Goal: Task Accomplishment & Management: Complete application form

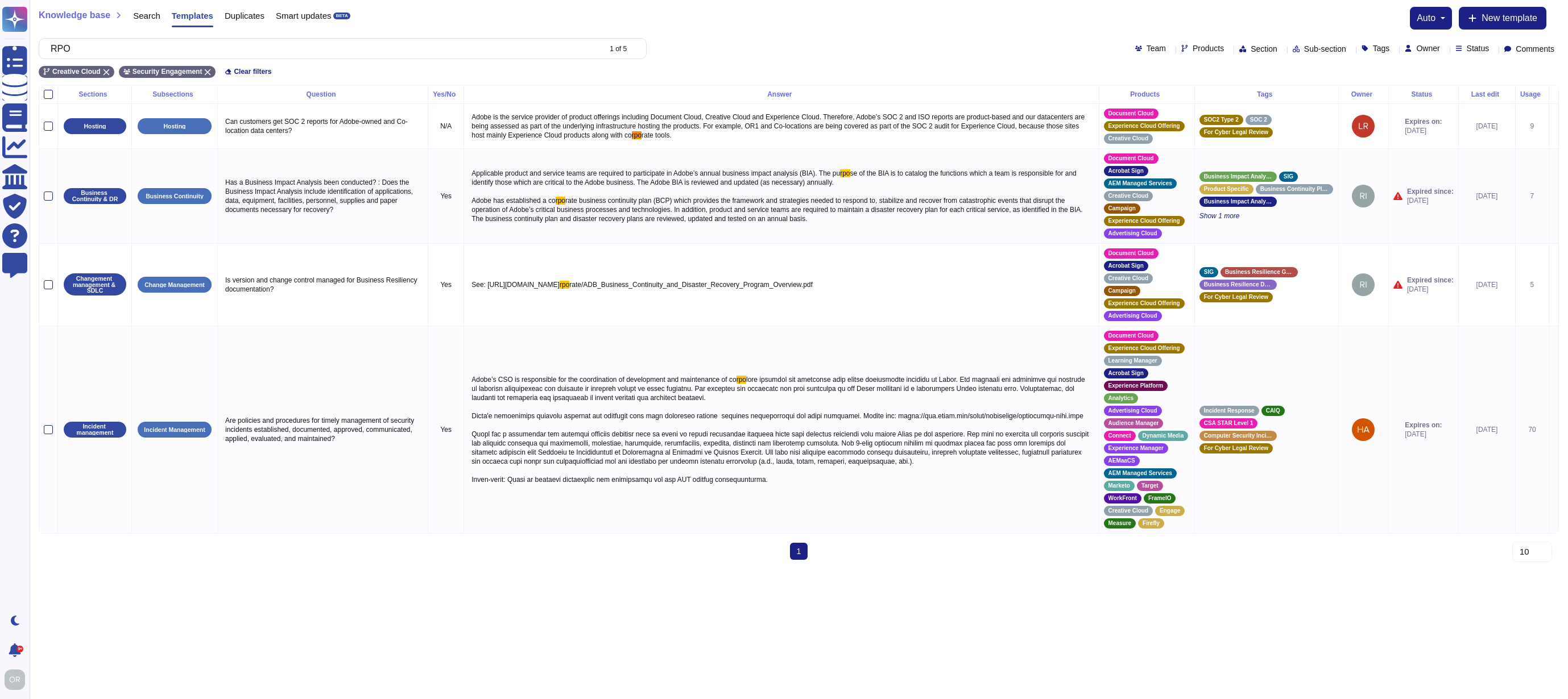
click at [35, 13] on icon at bounding box center [65, 19] width 125 height 25
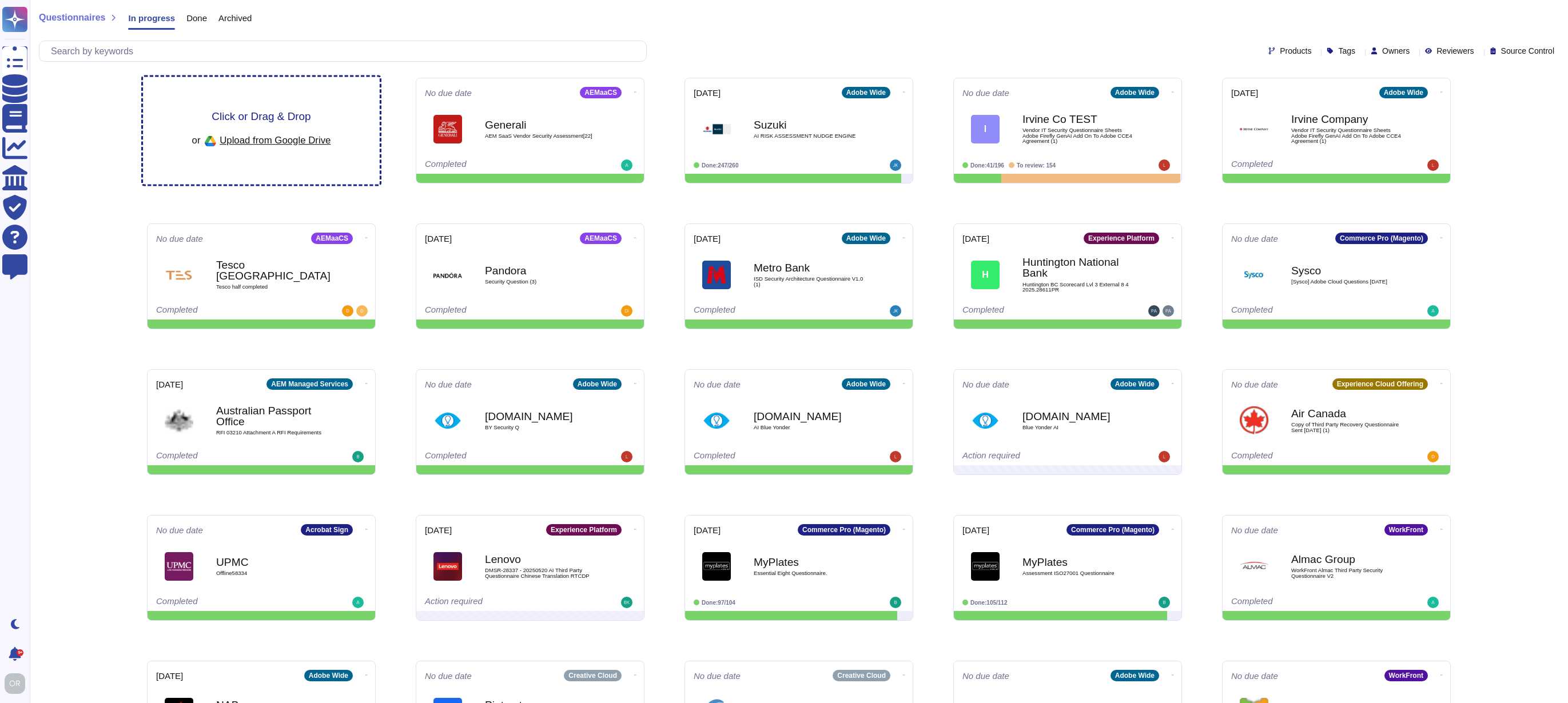
click at [253, 114] on span "Click or Drag & Drop" at bounding box center [261, 116] width 99 height 11
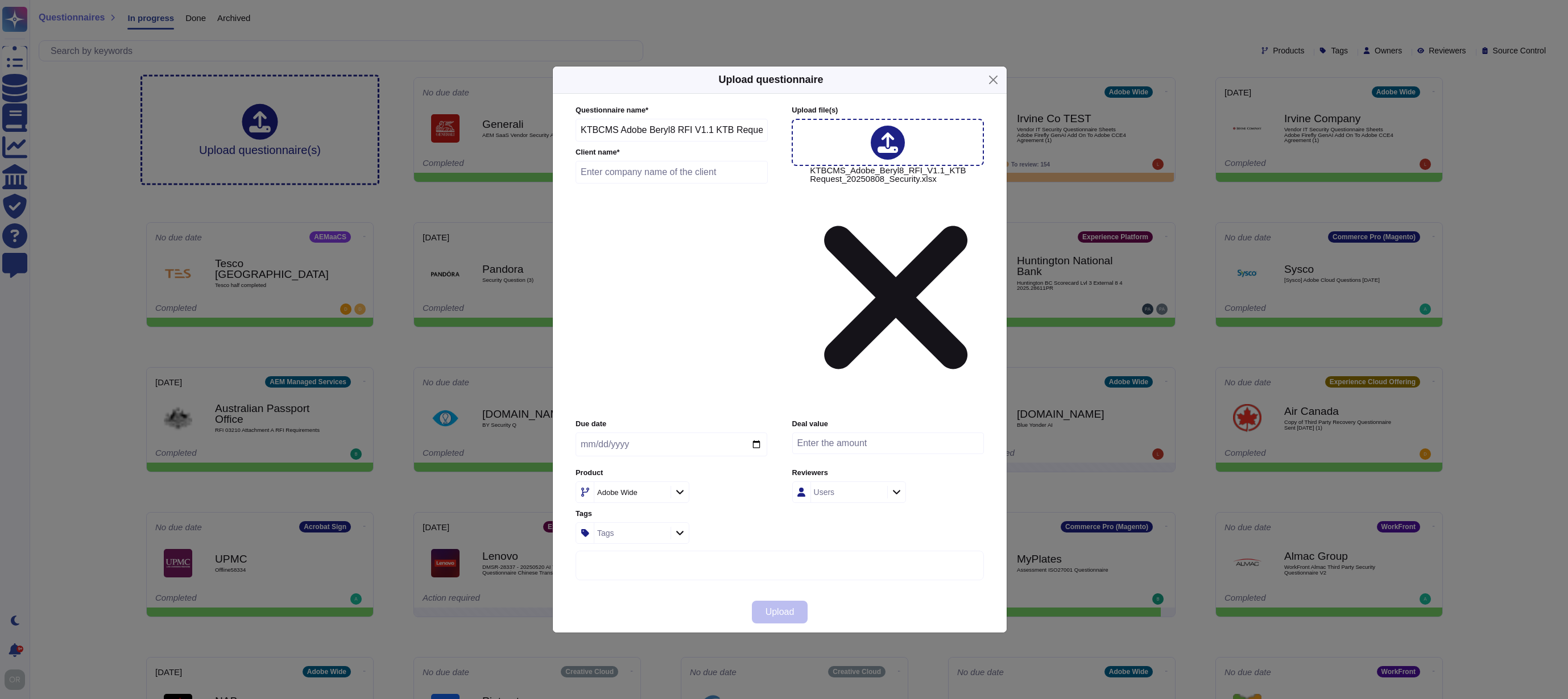
click at [675, 184] on input "text" at bounding box center [672, 172] width 192 height 23
paste input "Krung Thai Bank"
type input "Krung Thai Bank"
click at [620, 489] on div "Adobe Wide" at bounding box center [617, 493] width 40 height 7
type input "c"
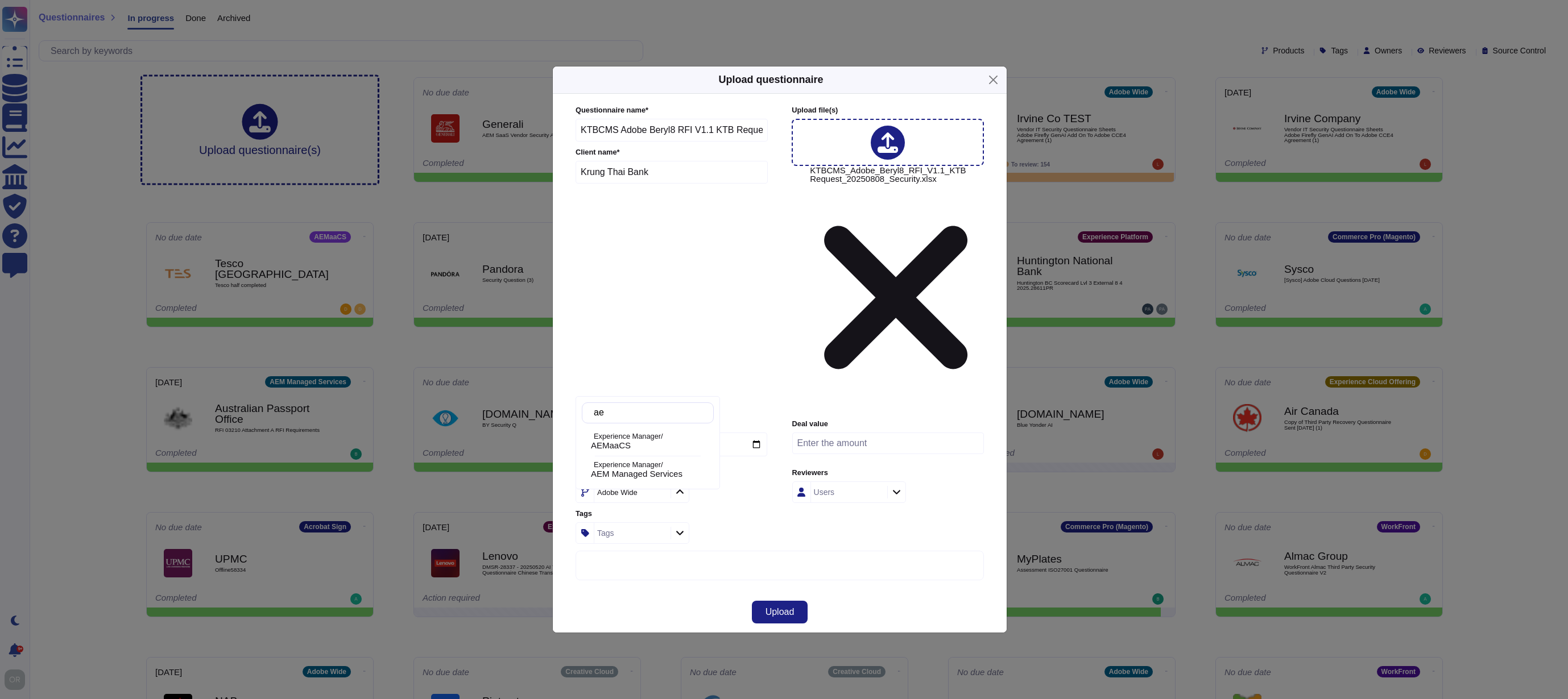
type input "aem"
click at [643, 437] on p "Experience Manager/" at bounding box center [651, 437] width 116 height 7
click at [780, 608] on span "Upload" at bounding box center [780, 612] width 29 height 9
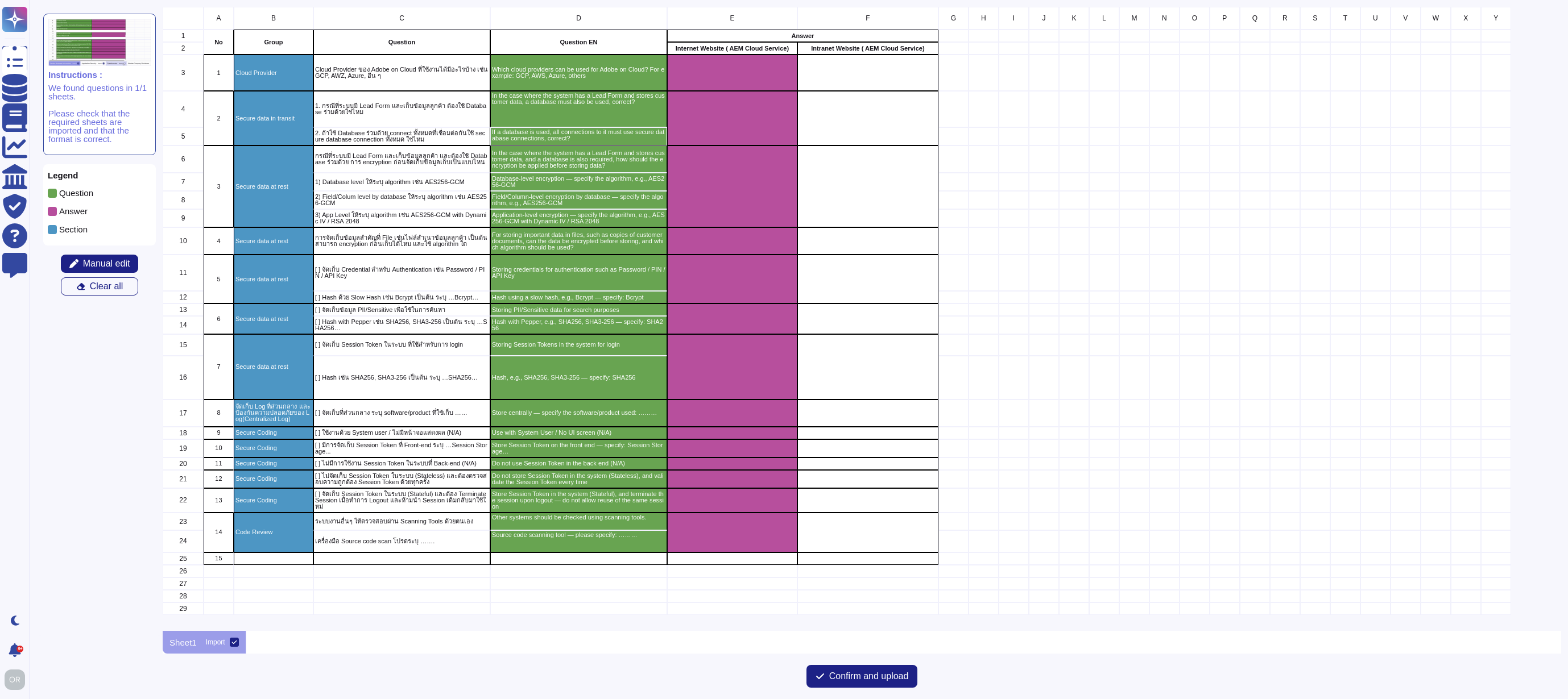
scroll to position [616, 1390]
click at [888, 672] on span "Confirm and upload" at bounding box center [869, 676] width 80 height 9
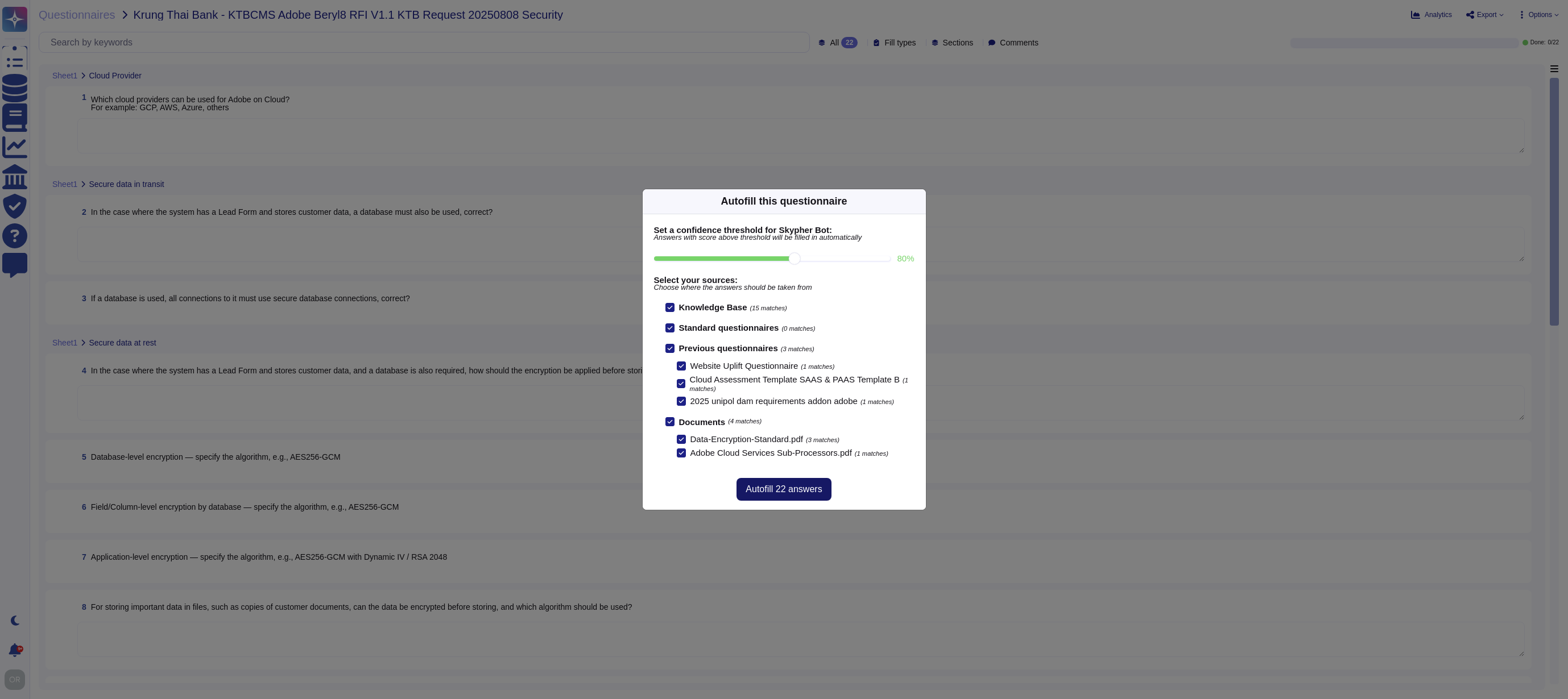
click at [785, 493] on span "Autofill 22 answers" at bounding box center [783, 489] width 76 height 9
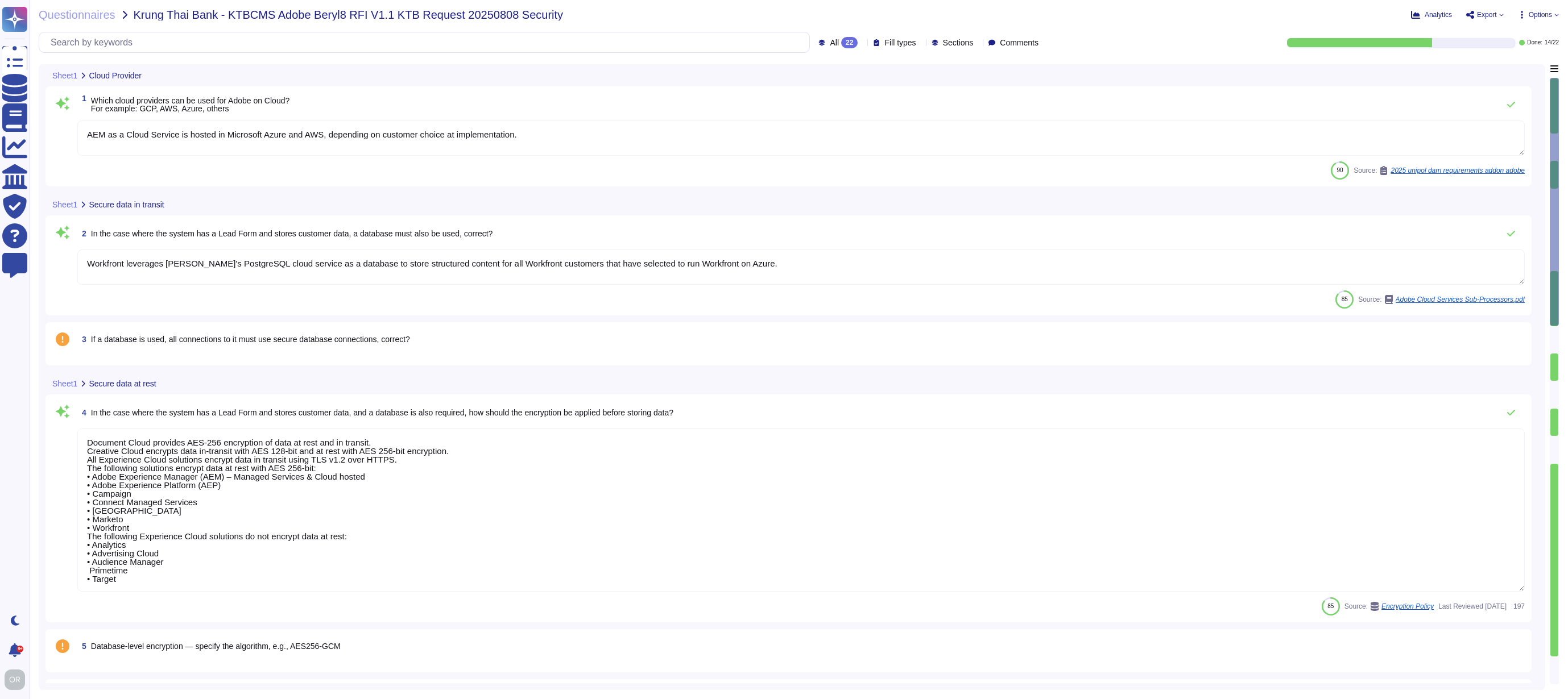
type textarea "AEM as a Cloud Service is hosted in Microsoft Azure and AWS, depending on custo…"
type textarea "Workfront leverages Aiven's PostgreSQL cloud service as a database to store str…"
type textarea "Document Cloud provides AES-256 encryption of data at rest and in transit. Crea…"
type textarea "Adobe utilizes AES-256 bit encryption at rest and TLS v1.2 or higher for data i…"
type textarea "Passwords are [SECURITY_DATA] or encrypted."
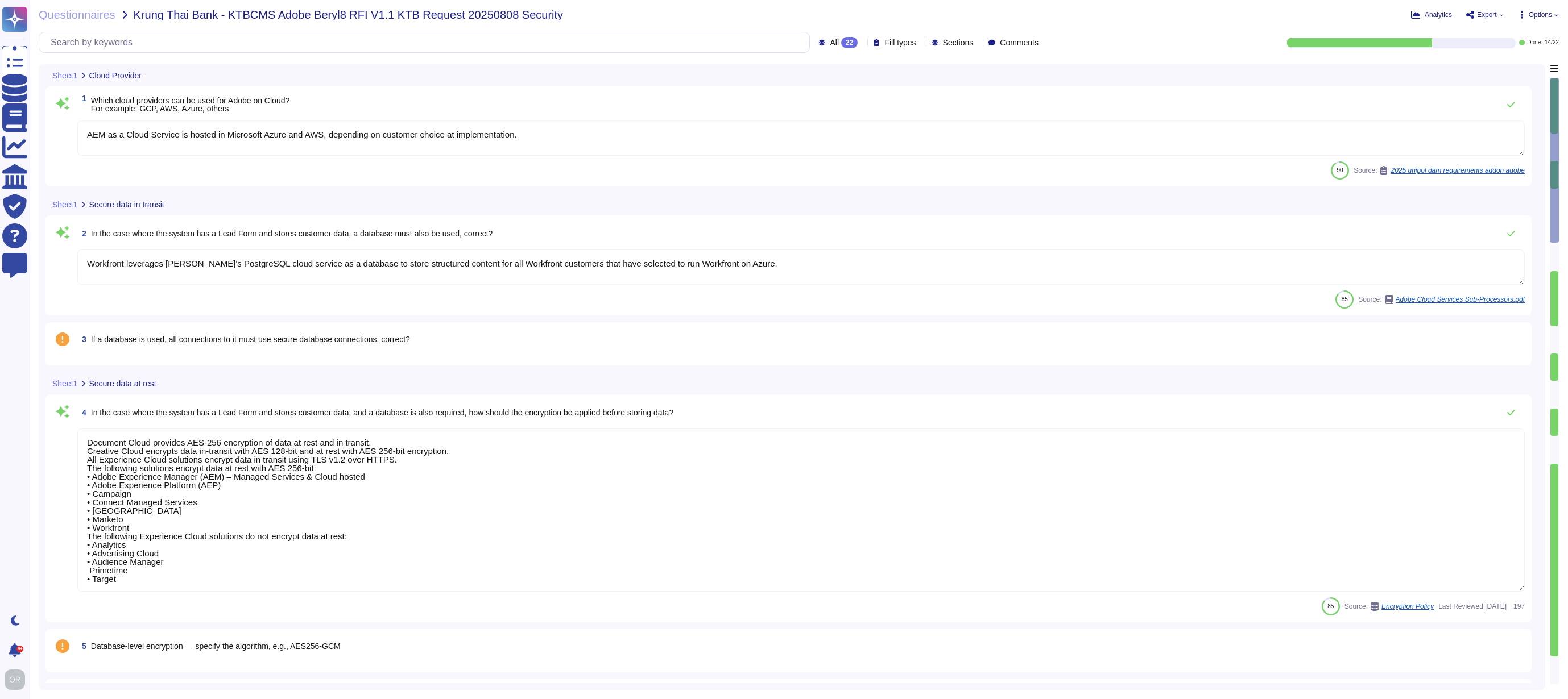
click at [864, 269] on textarea "Workfront leverages Aiven's PostgreSQL cloud service as a database to store str…" at bounding box center [801, 267] width 1447 height 35
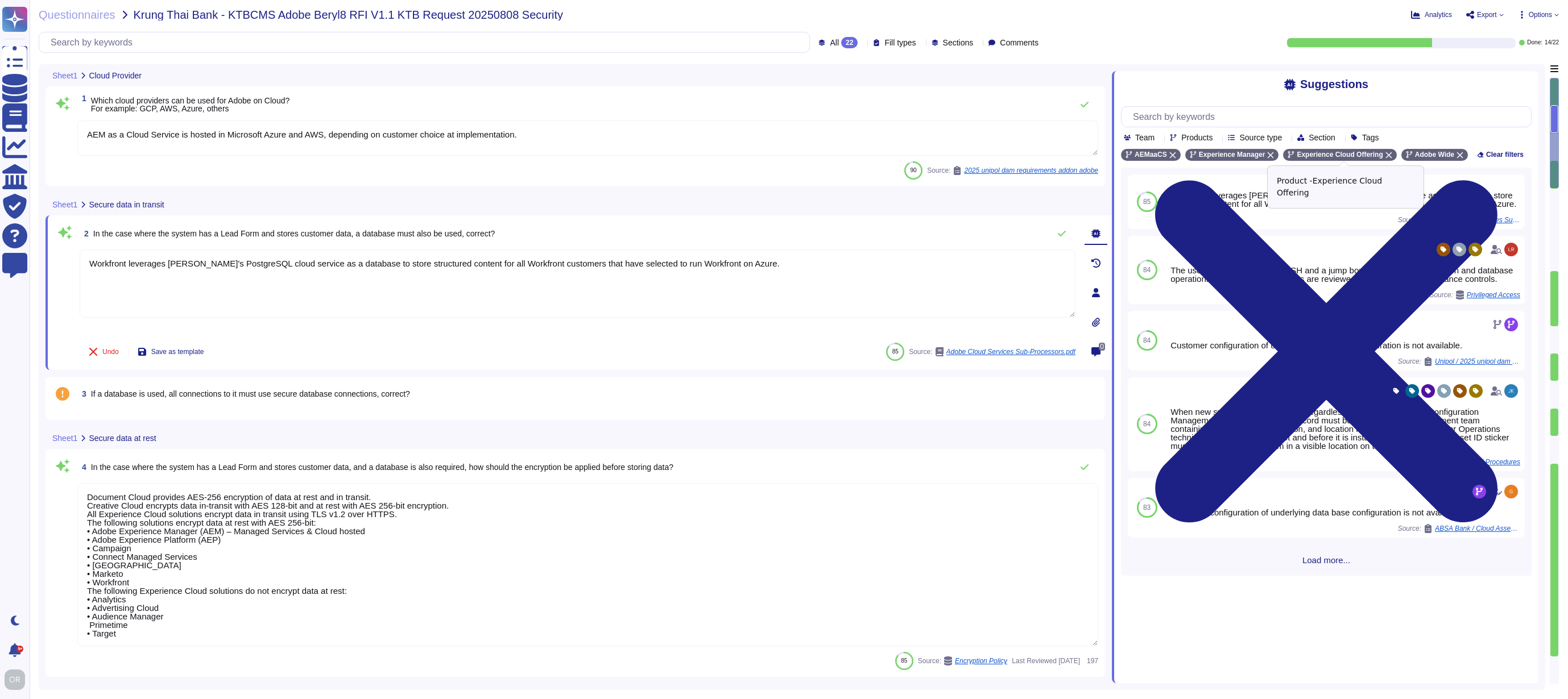
click at [1390, 153] on icon at bounding box center [1388, 155] width 7 height 7
click at [1276, 155] on div "Experience Manager" at bounding box center [1232, 155] width 94 height 12
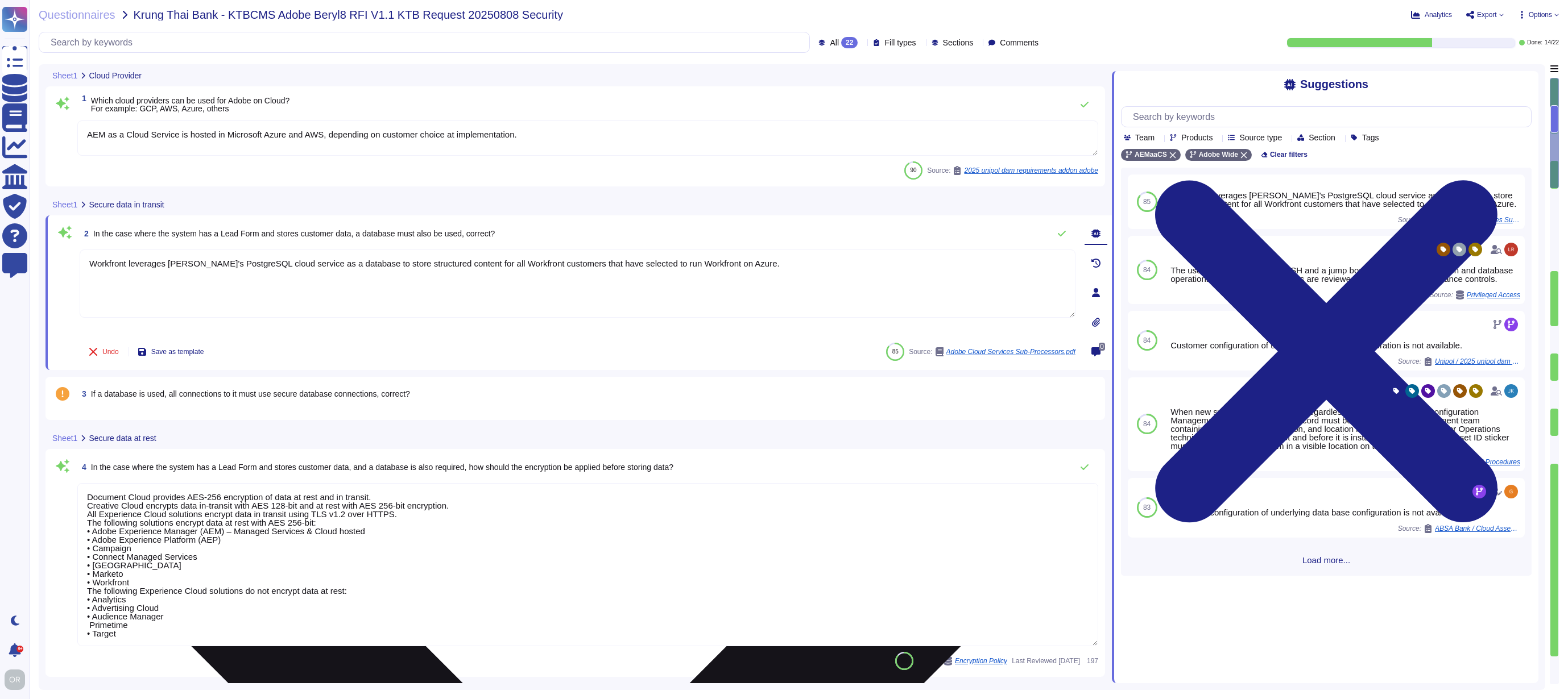
drag, startPoint x: 256, startPoint y: 290, endPoint x: 567, endPoint y: 285, distance: 311.0
click at [256, 290] on textarea "Workfront leverages Aiven's PostgreSQL cloud service as a database to store str…" at bounding box center [578, 283] width 996 height 68
drag, startPoint x: 799, startPoint y: 268, endPoint x: 82, endPoint y: 261, distance: 717.0
click at [82, 261] on textarea "Workfront leverages Aiven's PostgreSQL cloud service as a database to store str…" at bounding box center [578, 283] width 996 height 68
click at [654, 289] on textarea "Workfront leverages Aiven's PostgreSQL cloud service as a database to store str…" at bounding box center [578, 283] width 996 height 68
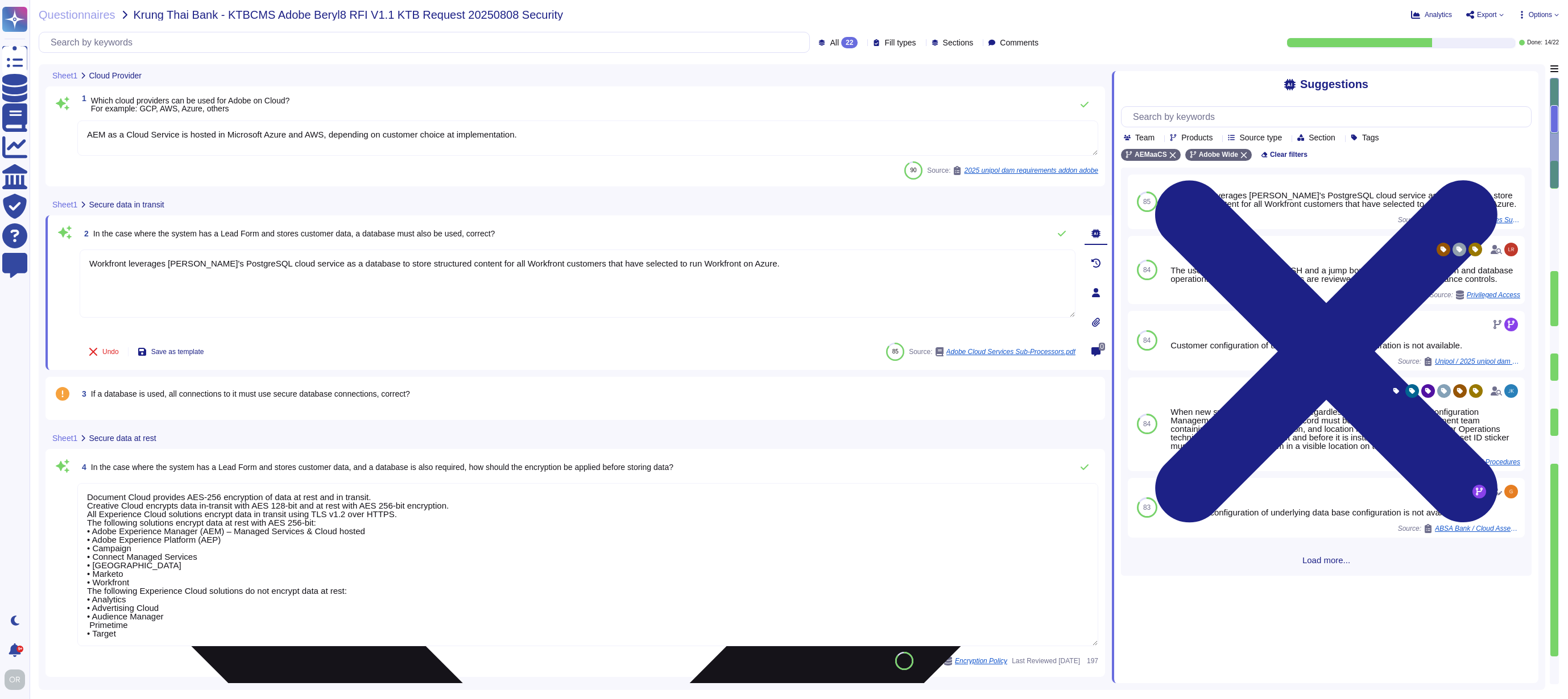
click at [796, 269] on textarea "Workfront leverages Aiven's PostgreSQL cloud service as a database to store str…" at bounding box center [578, 283] width 996 height 68
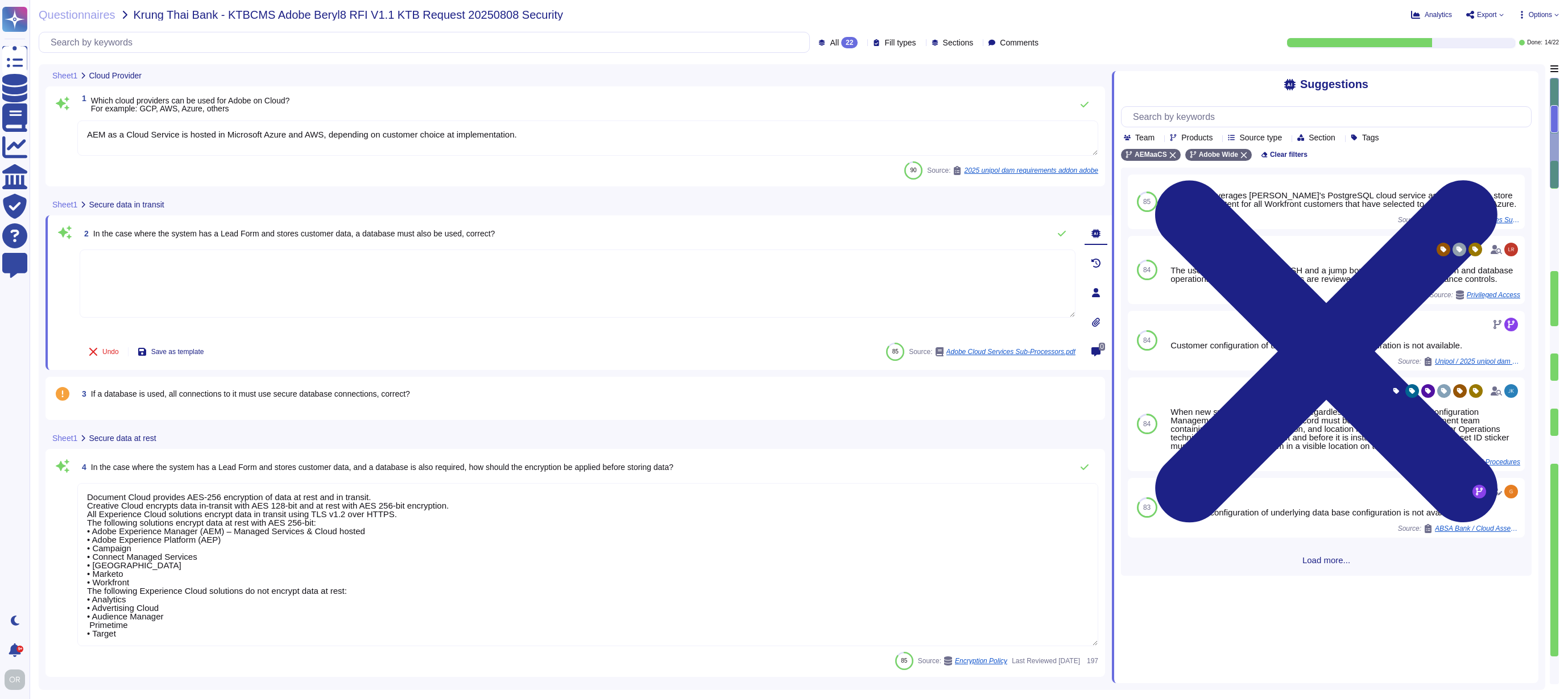
paste textarea ""Multi User content is placed into separate databases. In some cases, more than…"
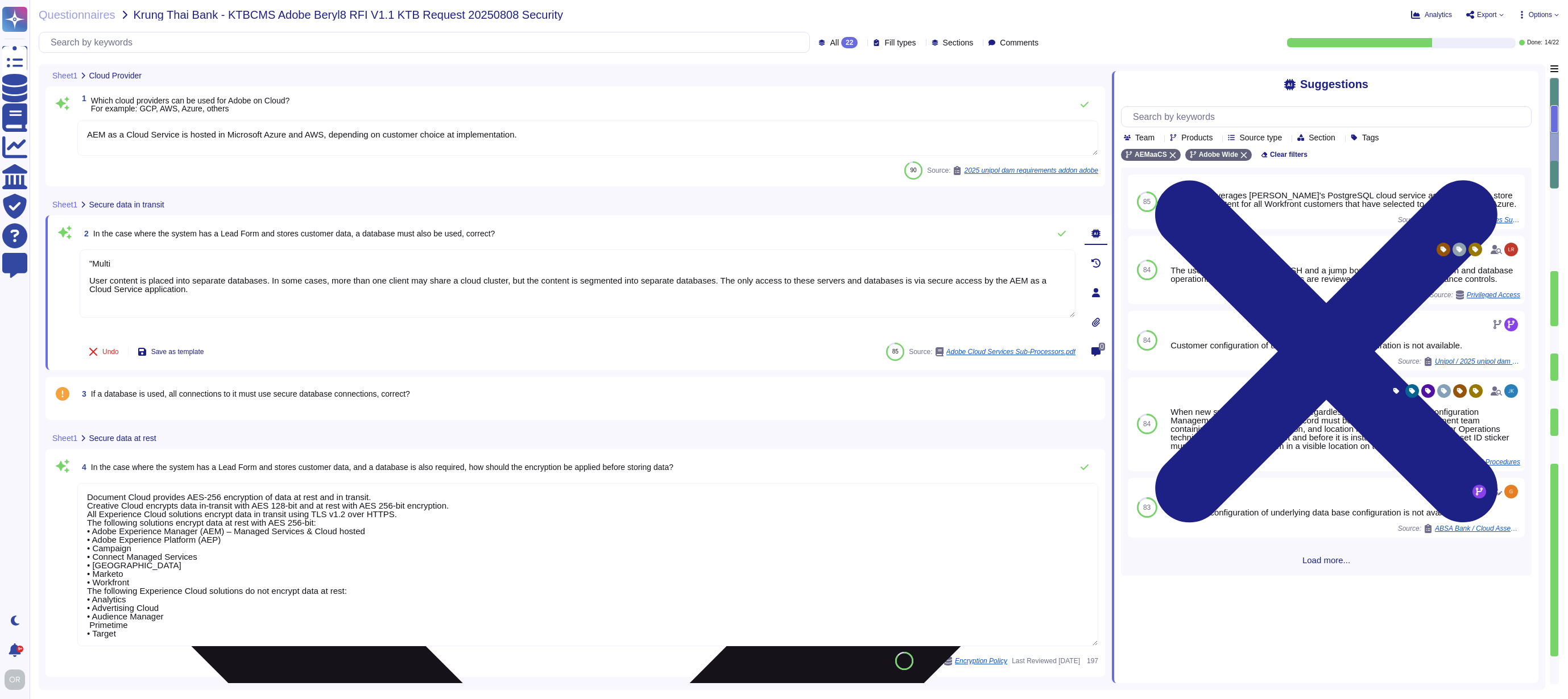
click at [172, 267] on textarea ""Multi User content is placed into separate databases. In some cases, more than…" at bounding box center [578, 283] width 996 height 68
click at [96, 265] on textarea ""Multi- tenant solution User content is placed into separate databases. In some…" at bounding box center [578, 283] width 996 height 68
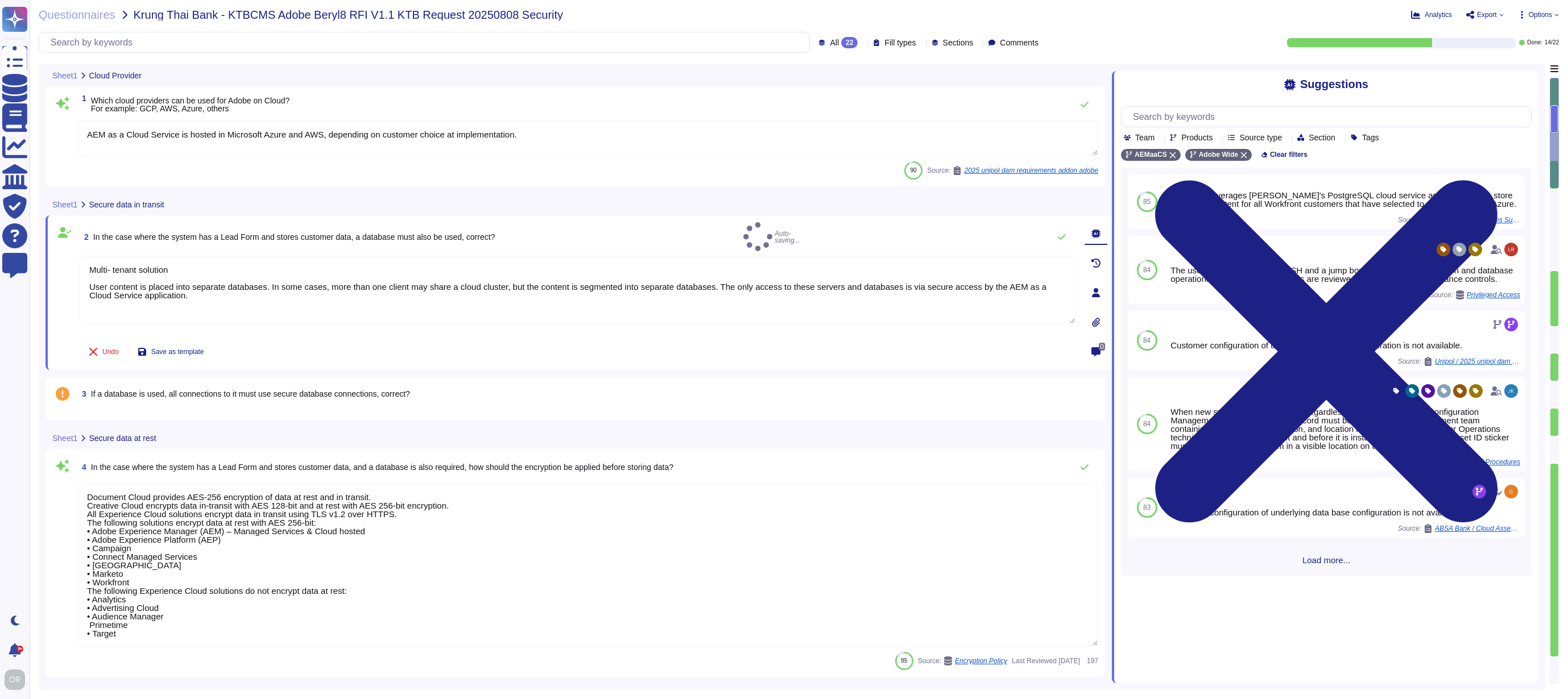
type textarea "Multi- tenant solution User content is placed into separate databases. In some …"
click at [495, 416] on div "3 If a database is used, all connections to it must use secure database connect…" at bounding box center [575, 398] width 1060 height 43
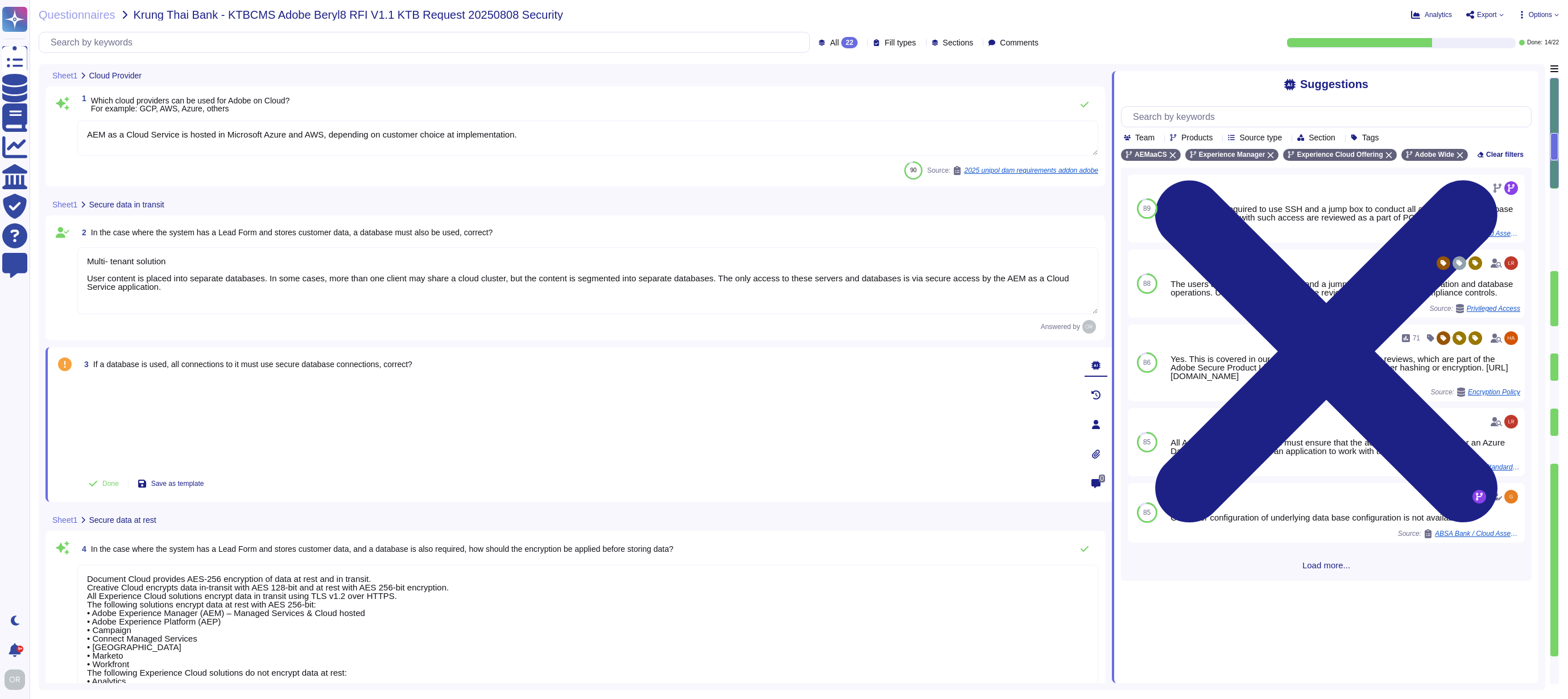
click at [396, 411] on div at bounding box center [578, 423] width 996 height 89
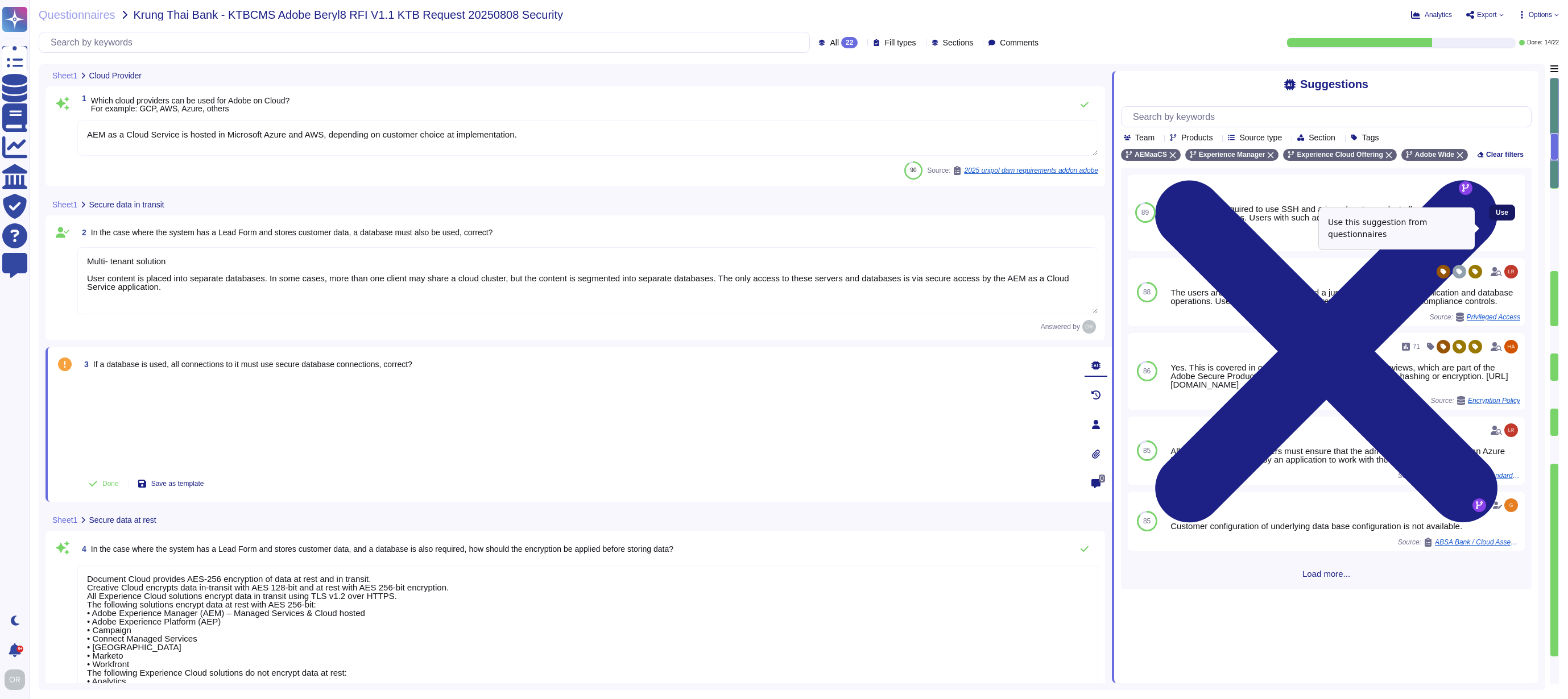
click at [1497, 216] on span "Use" at bounding box center [1502, 212] width 13 height 7
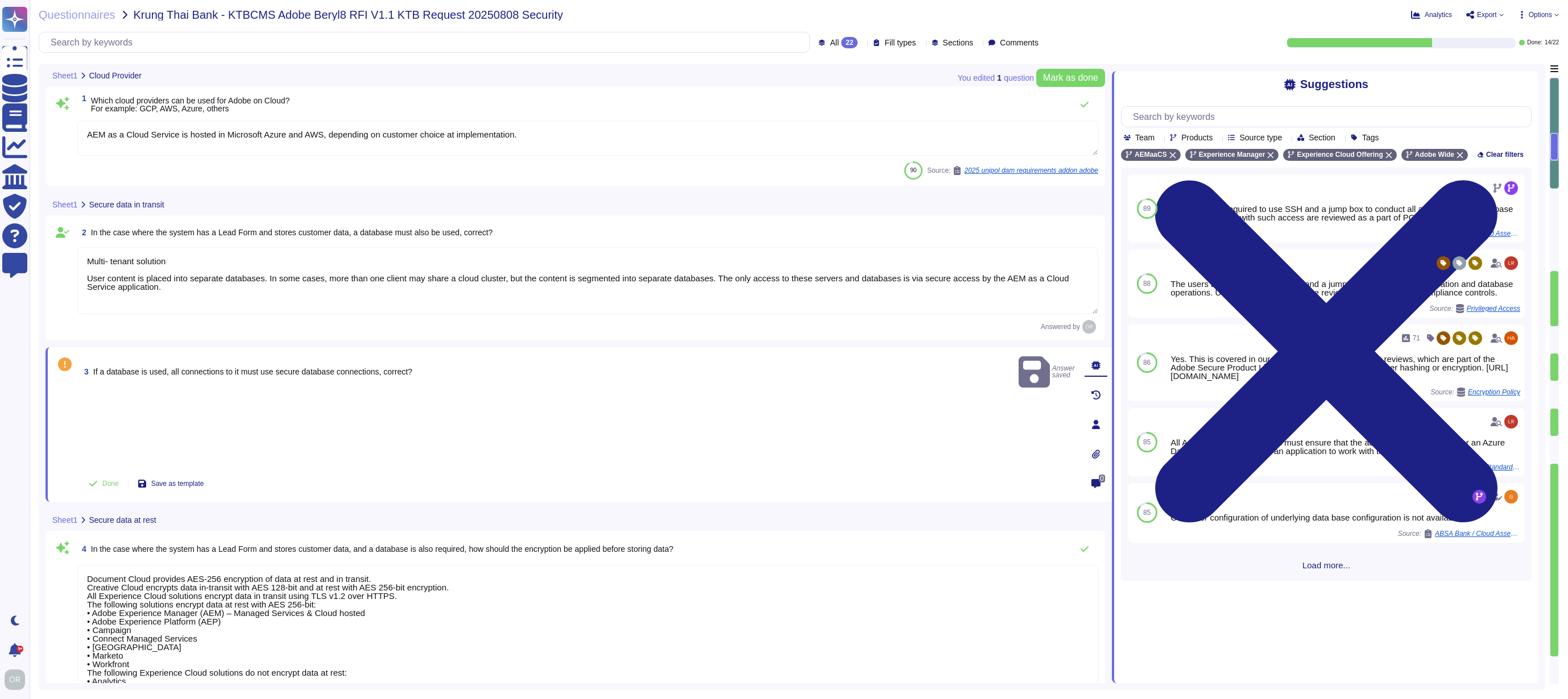
click at [628, 431] on div at bounding box center [578, 431] width 996 height 74
click at [624, 543] on span "4 In the case where the system has a Lead Form and stores customer data, and a …" at bounding box center [375, 549] width 596 height 21
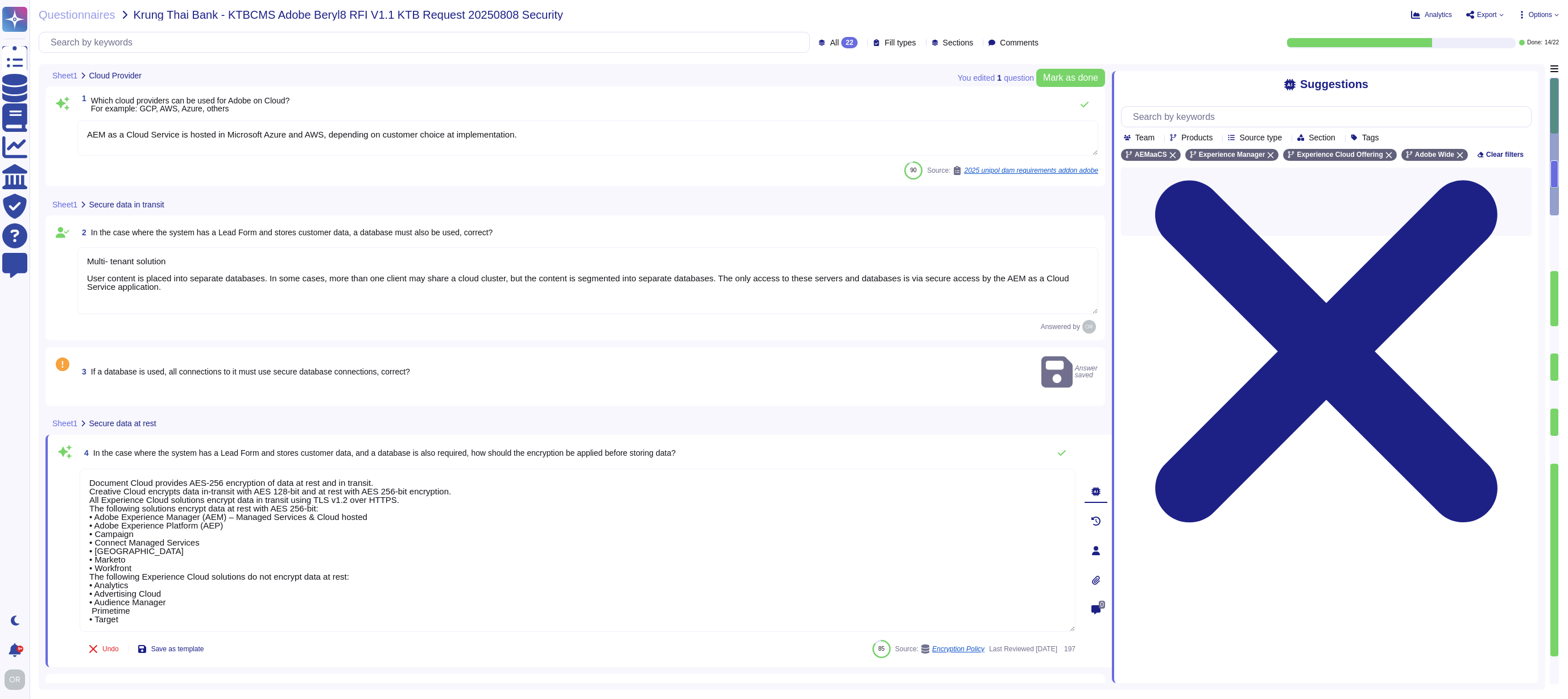
type textarea "Passwords are [SECURITY_DATA] or encrypted."
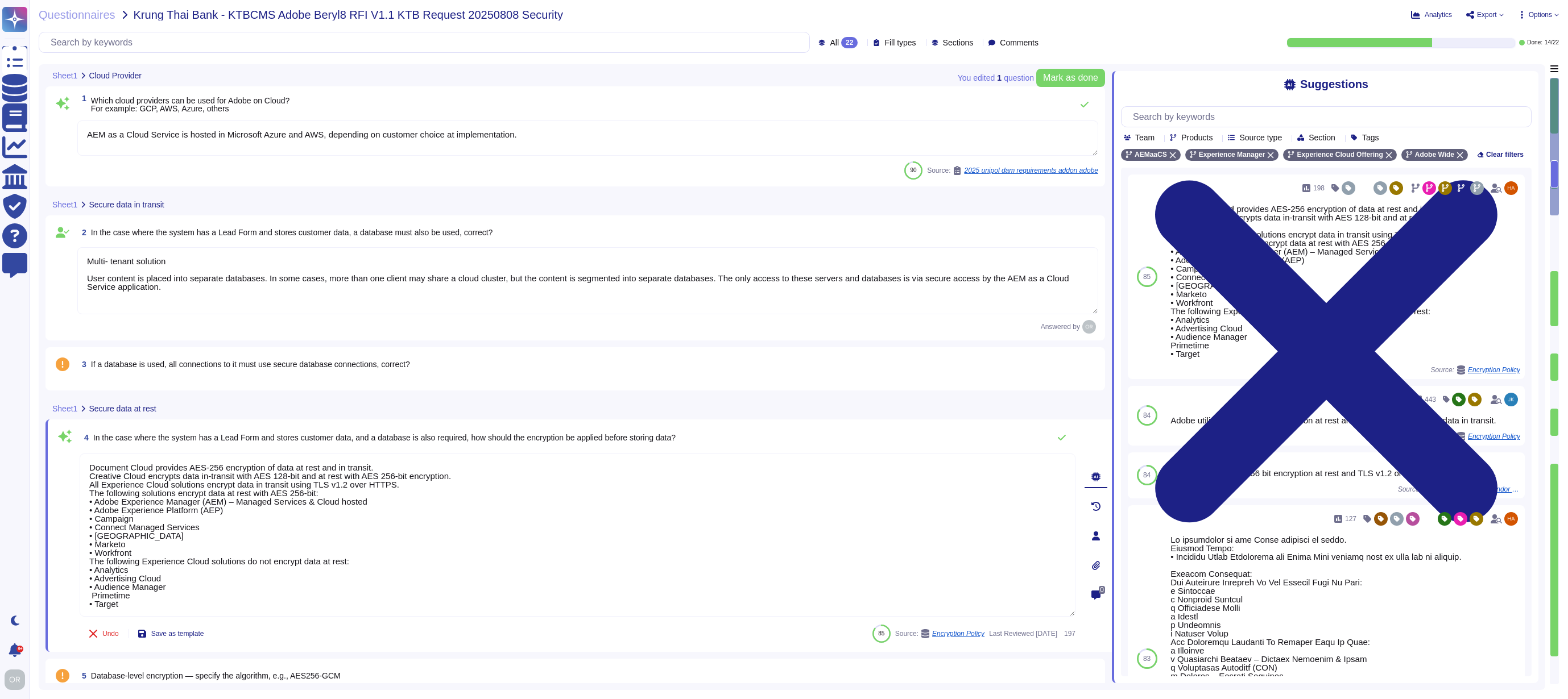
click at [495, 366] on div "3 If a database is used, all connections to it must use secure database connect…" at bounding box center [587, 364] width 1021 height 21
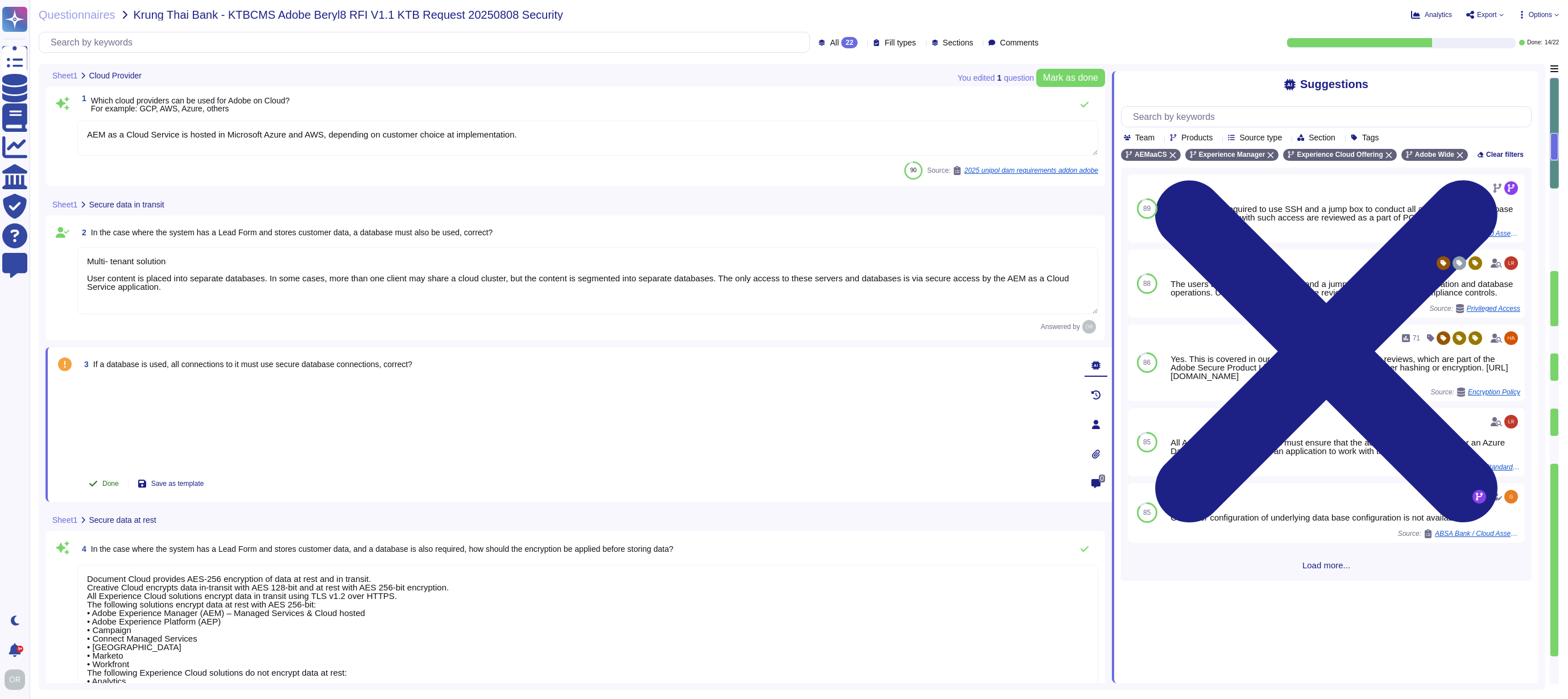
click at [100, 486] on button "Done" at bounding box center [103, 483] width 48 height 23
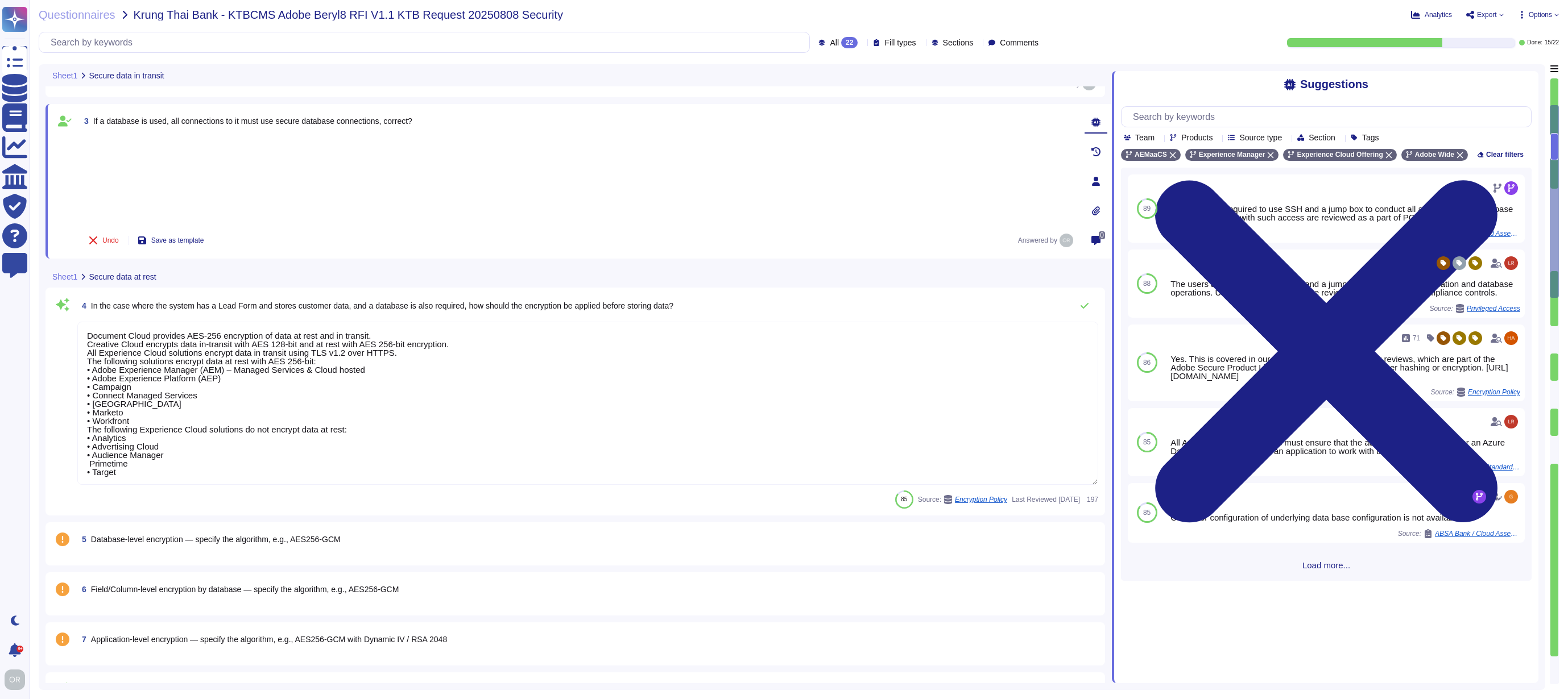
type textarea "Passwords are [SECURITY_DATA] or encrypted."
type textarea "Yes, Adobe IDs are considered PI/PII."
click at [472, 453] on textarea "Document Cloud provides AES-256 encryption of data at rest and in transit. Crea…" at bounding box center [587, 403] width 1021 height 163
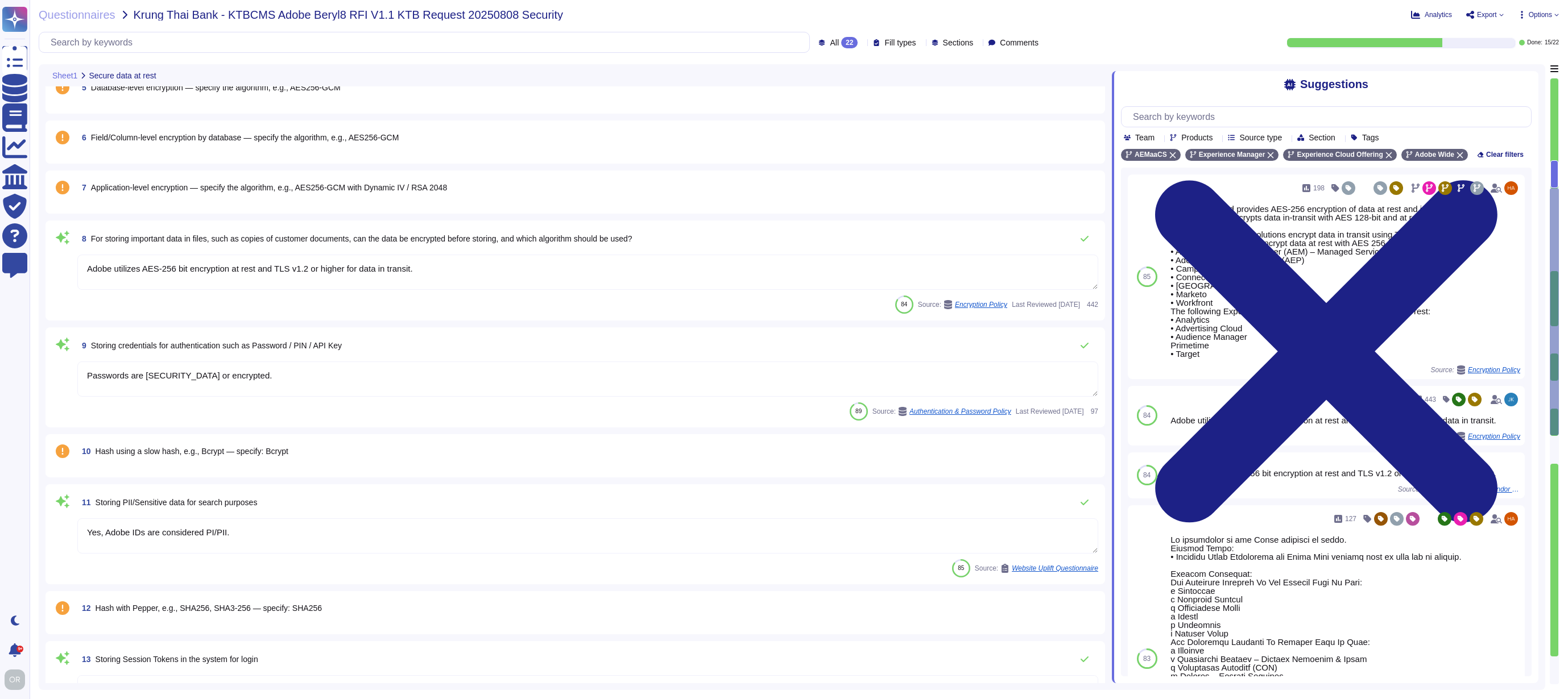
type textarea "Passwords are [SECURITY_DATA] or encrypted. SHA-256 hashing is used in combinat…"
type textarea "Please see: [URL][DOMAIN_NAME]"
type textarea "Adobe employees at an office location that do not have access to confidential o…"
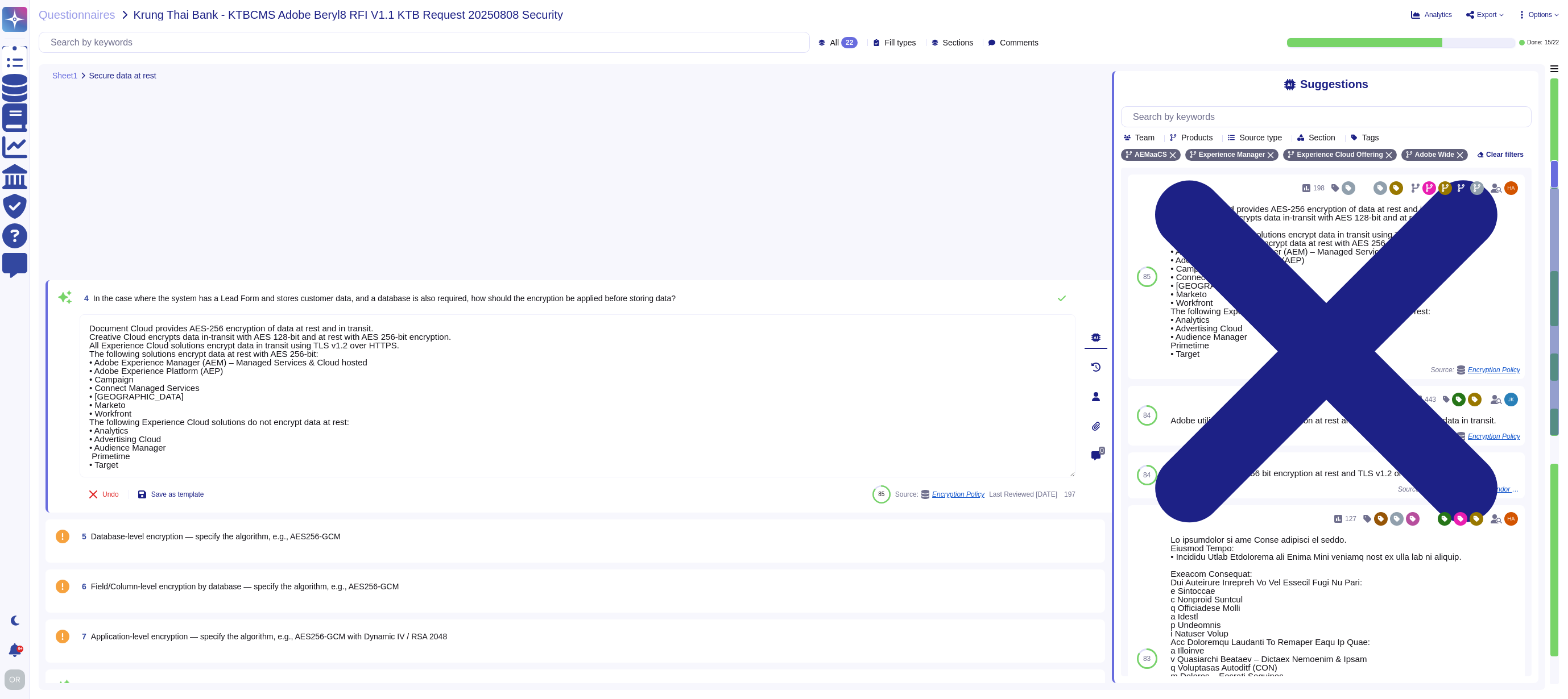
scroll to position [4, 0]
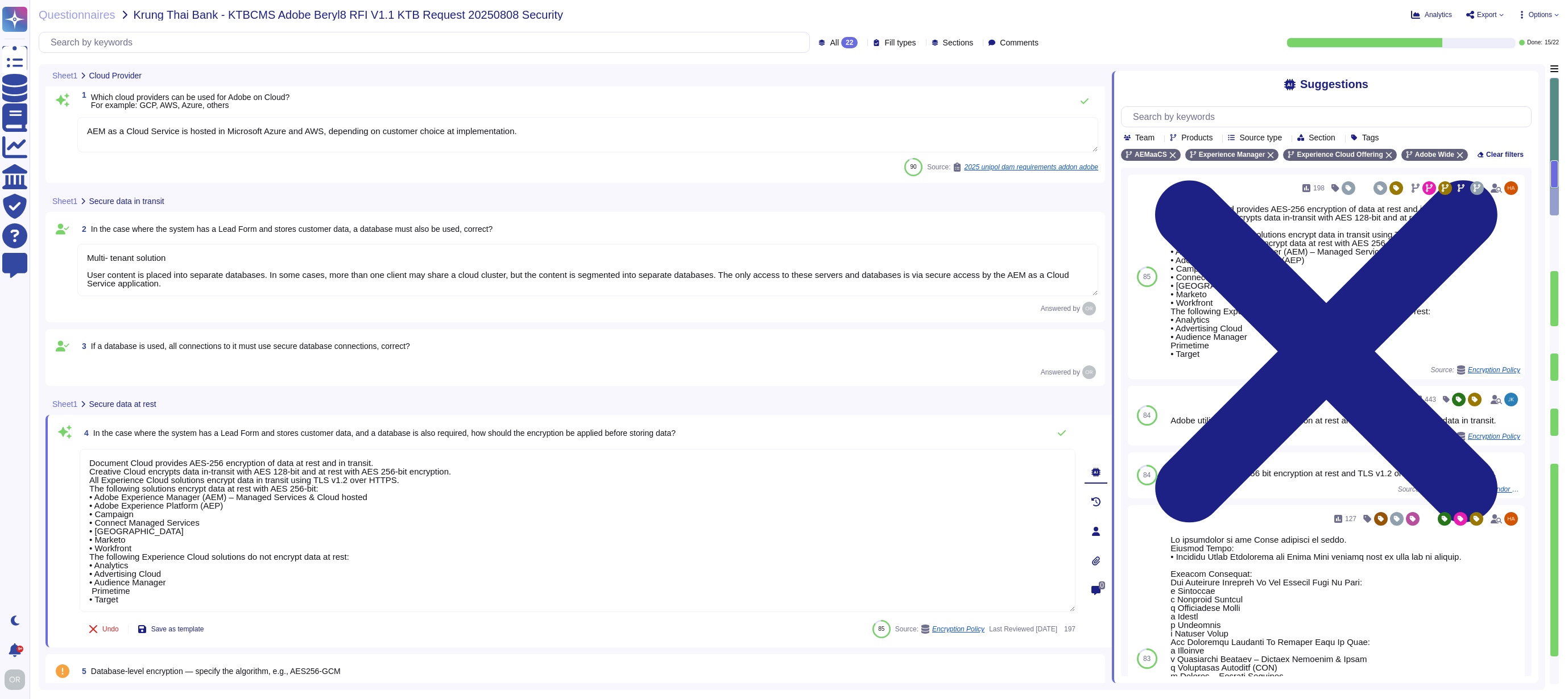
type textarea "AEM as a Cloud Service is hosted in Microsoft Azure and AWS, depending on custo…"
type textarea "Multi- tenant solution User content is placed into separate databases. In some …"
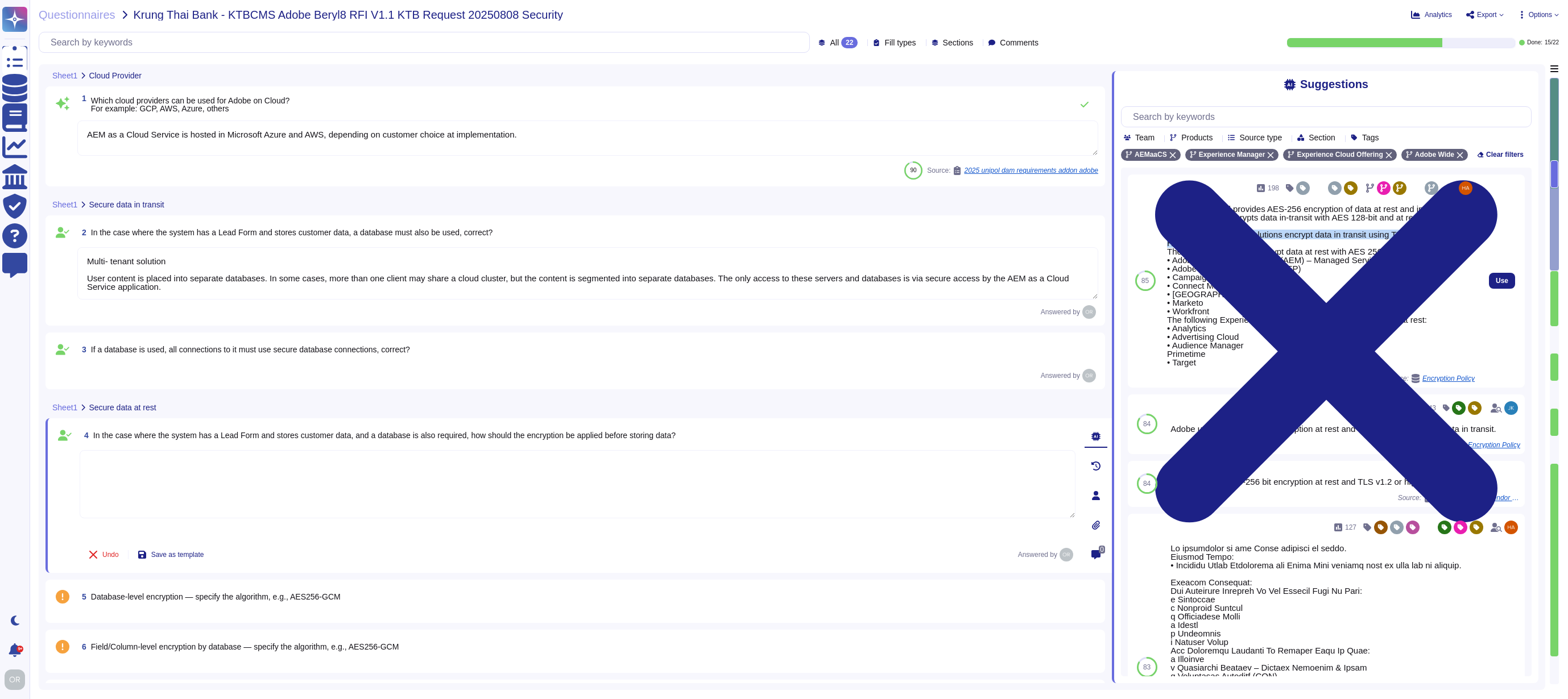
drag, startPoint x: 1167, startPoint y: 251, endPoint x: 1225, endPoint y: 256, distance: 58.2
click at [1225, 256] on div "Document Cloud provides AES-256 encryption of data at rest and in transit. Crea…" at bounding box center [1320, 285] width 307 height 162
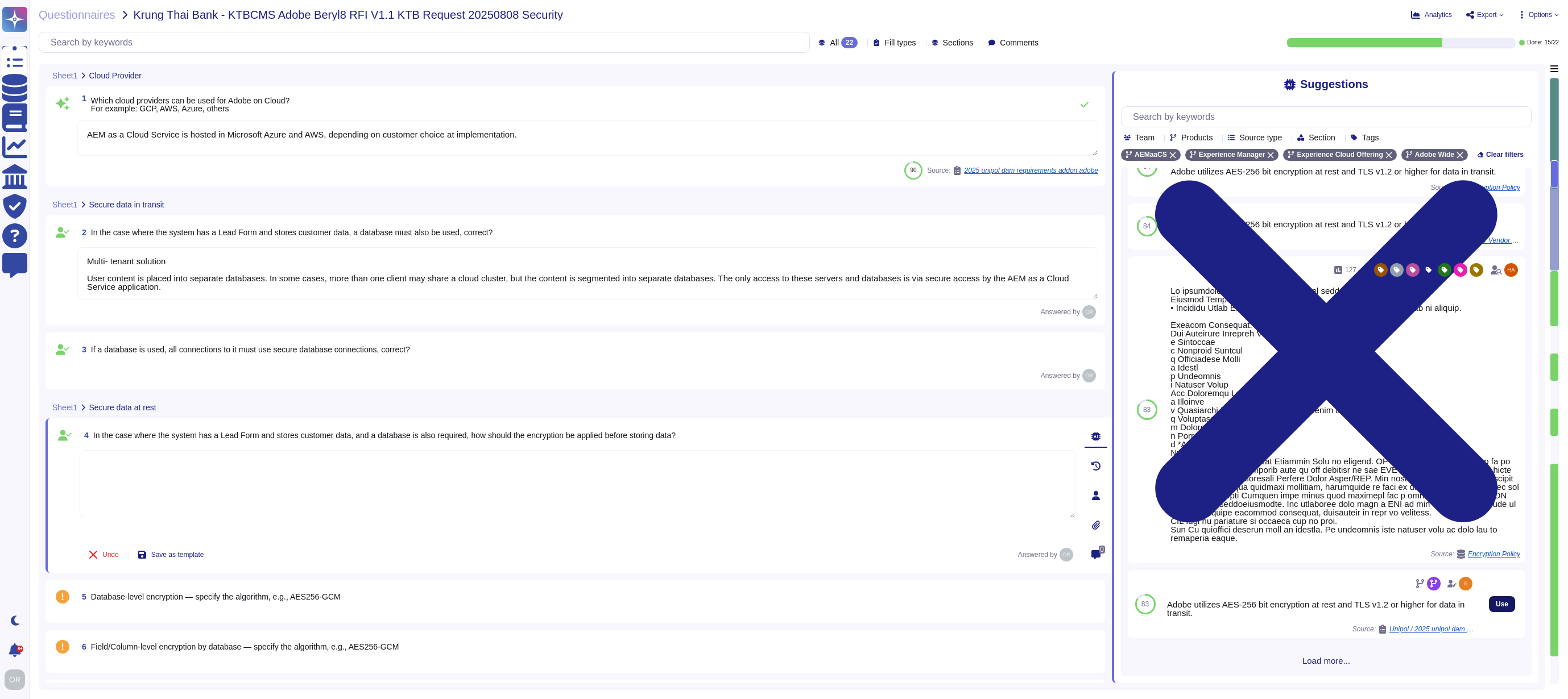
scroll to position [274, 0]
click at [1496, 604] on span "Use" at bounding box center [1502, 604] width 13 height 7
type textarea "Adobe utilizes AES-256 bit encryption at rest and TLS v1.2 or higher for data i…"
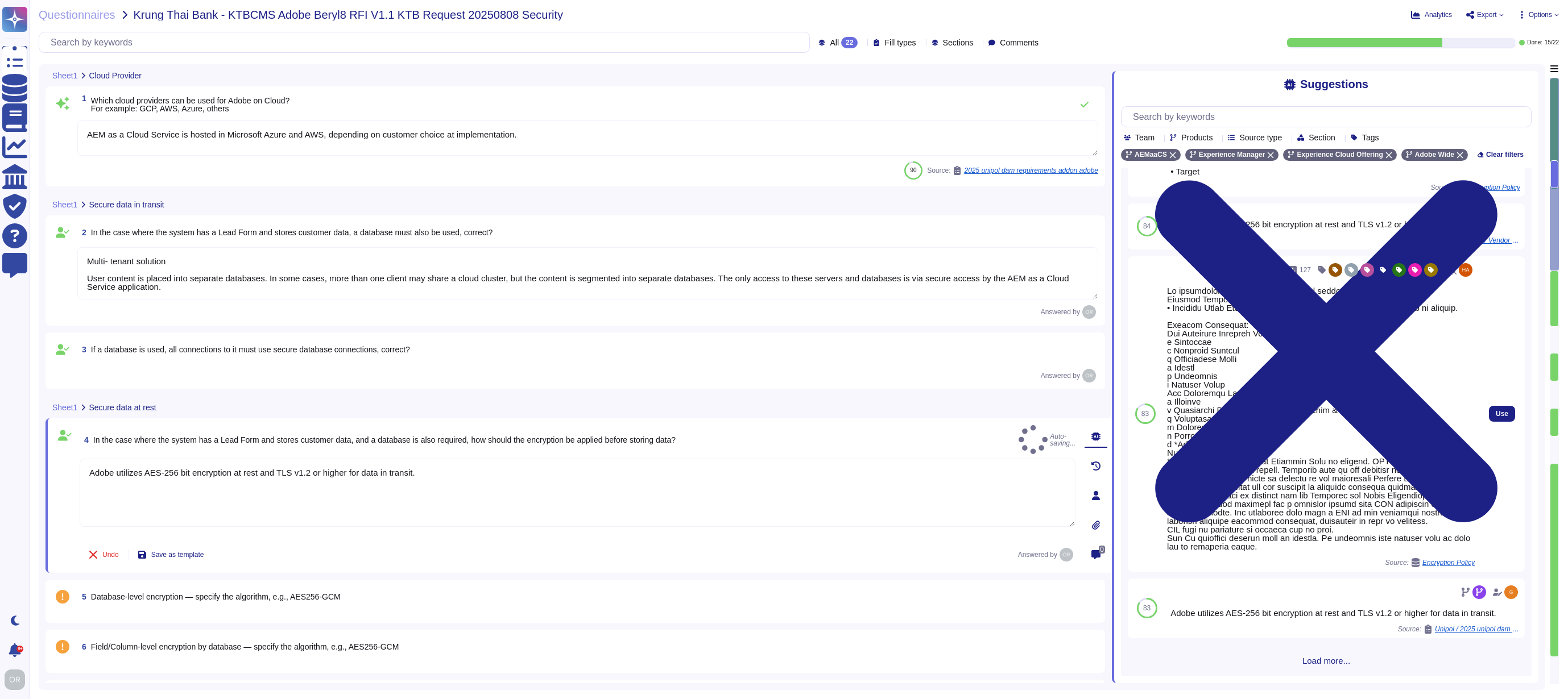
scroll to position [0, 0]
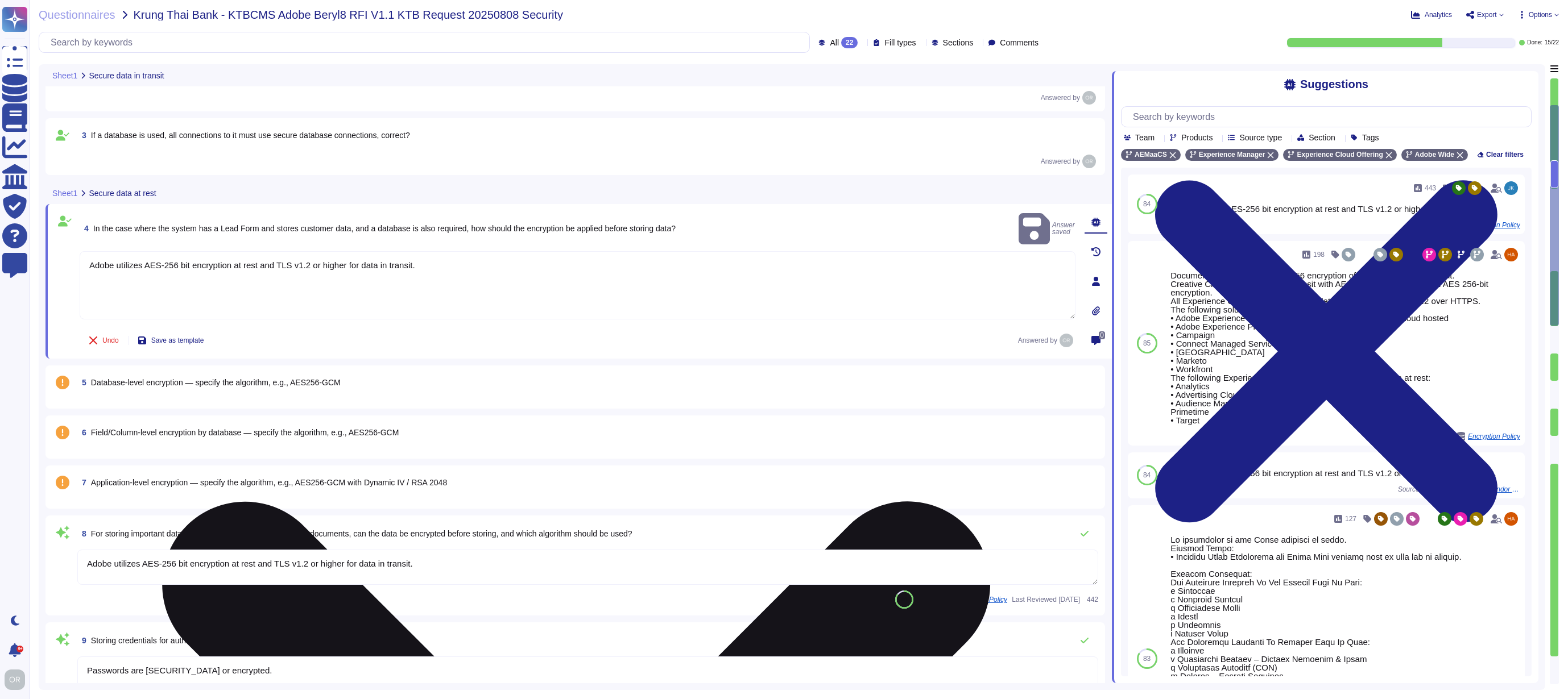
type textarea "Yes, Adobe IDs are considered PI/PII."
type textarea "Passwords are [SECURITY_DATA] or encrypted. SHA-256 hashing is used in combinat…"
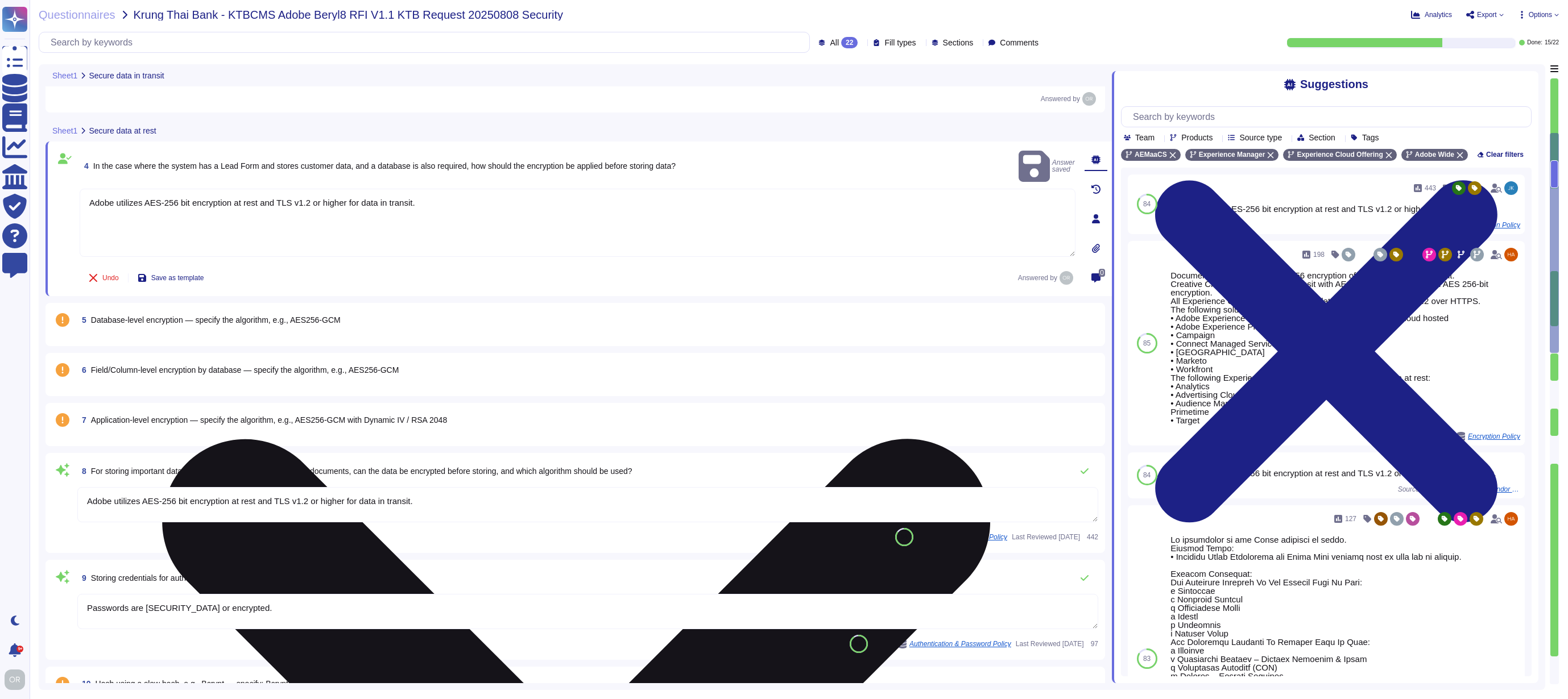
click at [363, 319] on div "5 Database-level encryption — specify the algorithm, e.g., AES256-GCM" at bounding box center [587, 320] width 1021 height 21
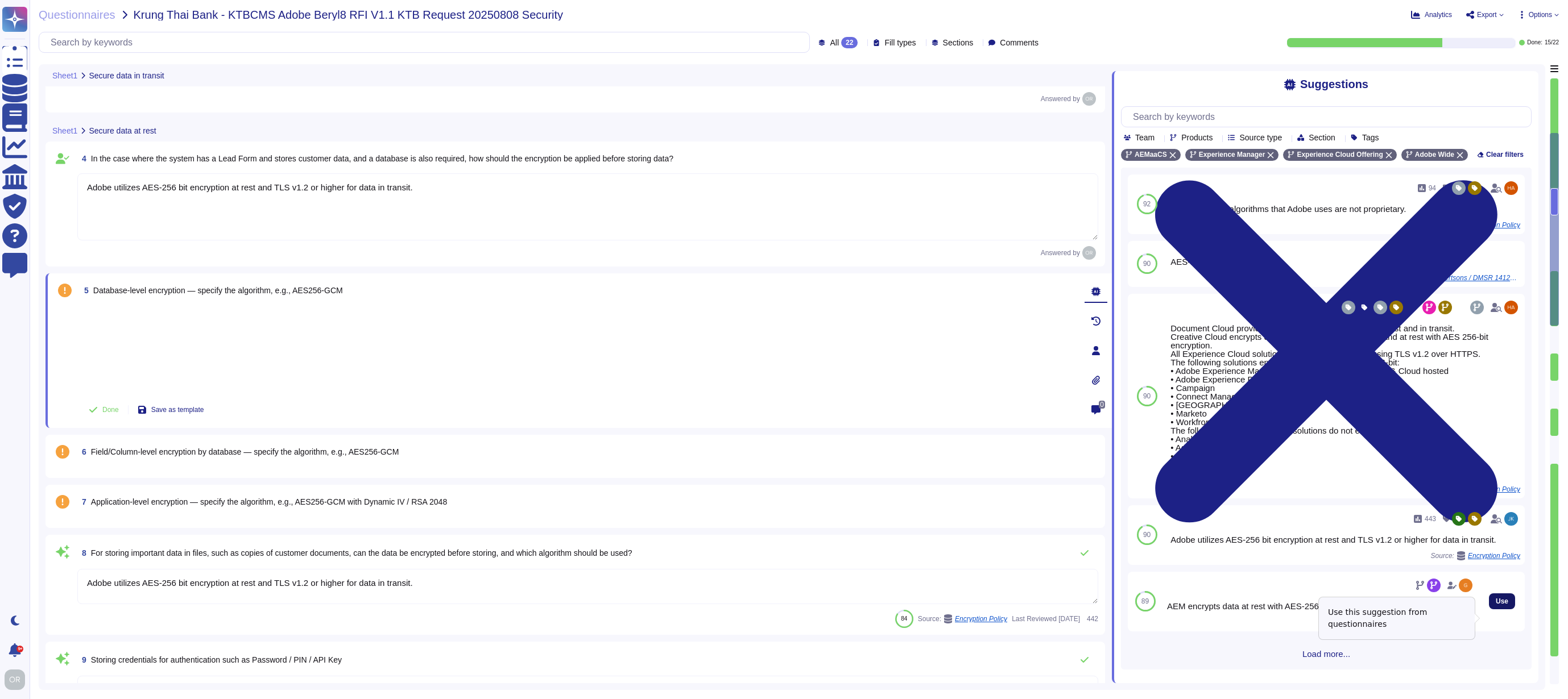
click at [1496, 605] on span "Use" at bounding box center [1502, 601] width 13 height 7
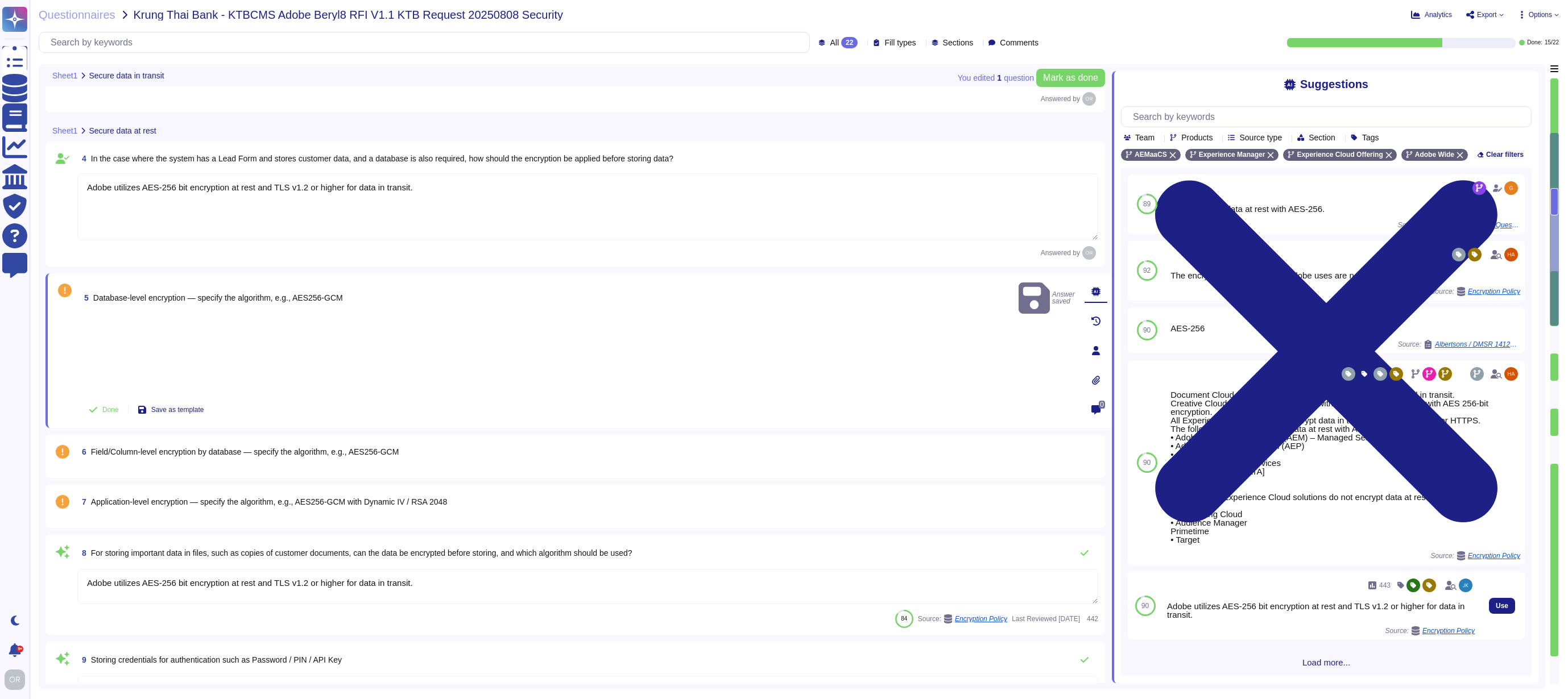
click at [1244, 619] on div "Adobe utilizes AES-256 bit encryption at rest and TLS v1.2 or higher for data i…" at bounding box center [1320, 610] width 307 height 17
click at [1496, 610] on span "Use" at bounding box center [1502, 605] width 13 height 7
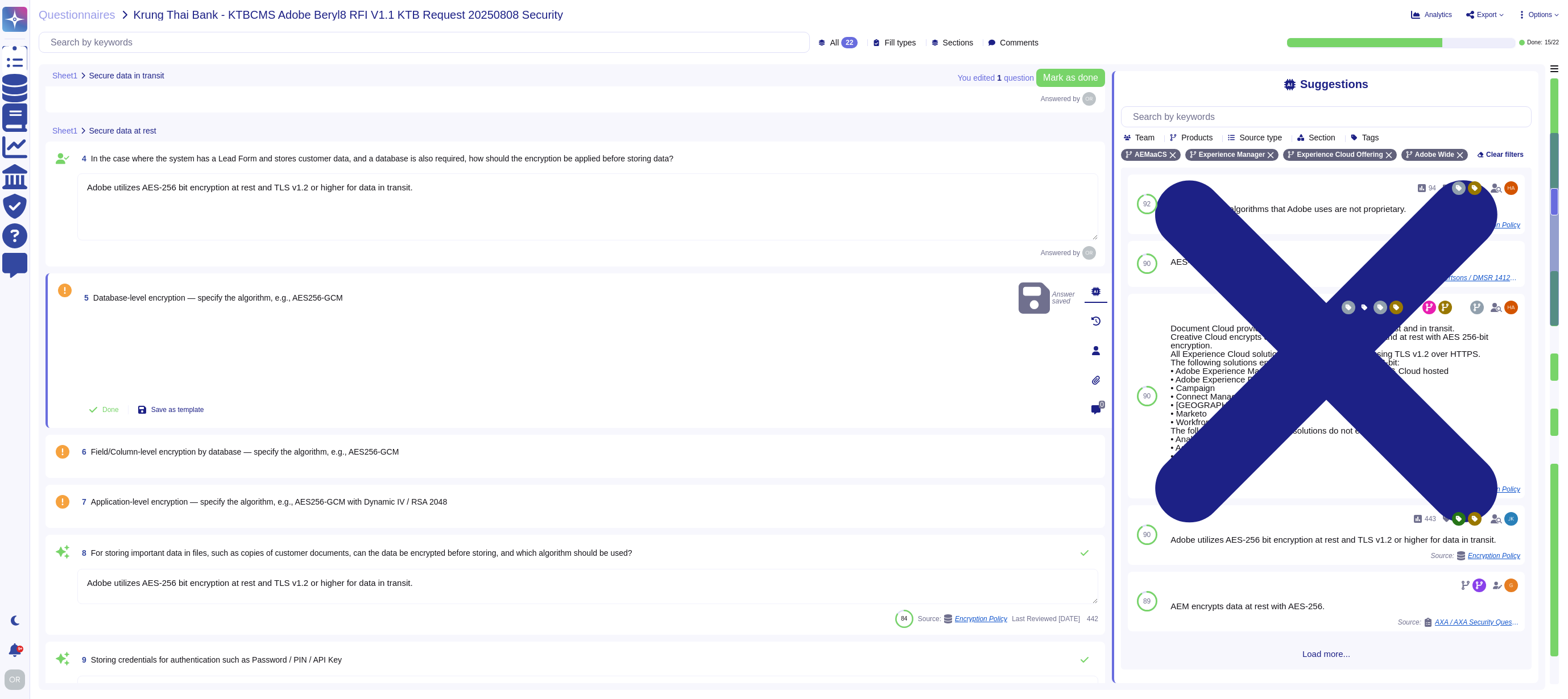
click at [458, 347] on div at bounding box center [578, 357] width 996 height 74
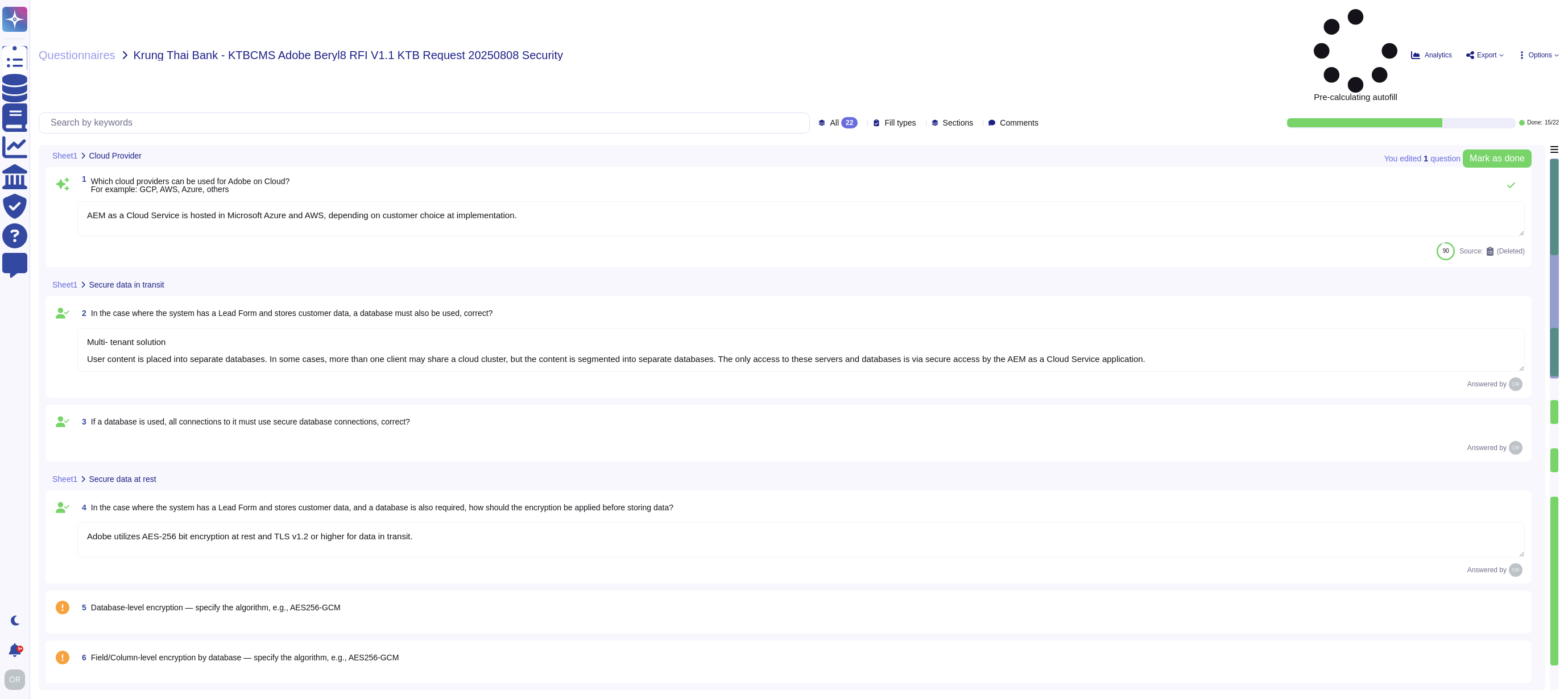
type textarea "AEM as a Cloud Service is hosted in Microsoft Azure and AWS, depending on custo…"
type textarea "Multi- tenant solution User content is placed into separate databases. In some …"
type textarea "Adobe utilizes AES-256 bit encryption at rest and TLS v1.2 or higher for data i…"
type textarea "Passwords are [SECURITY_DATA] or encrypted."
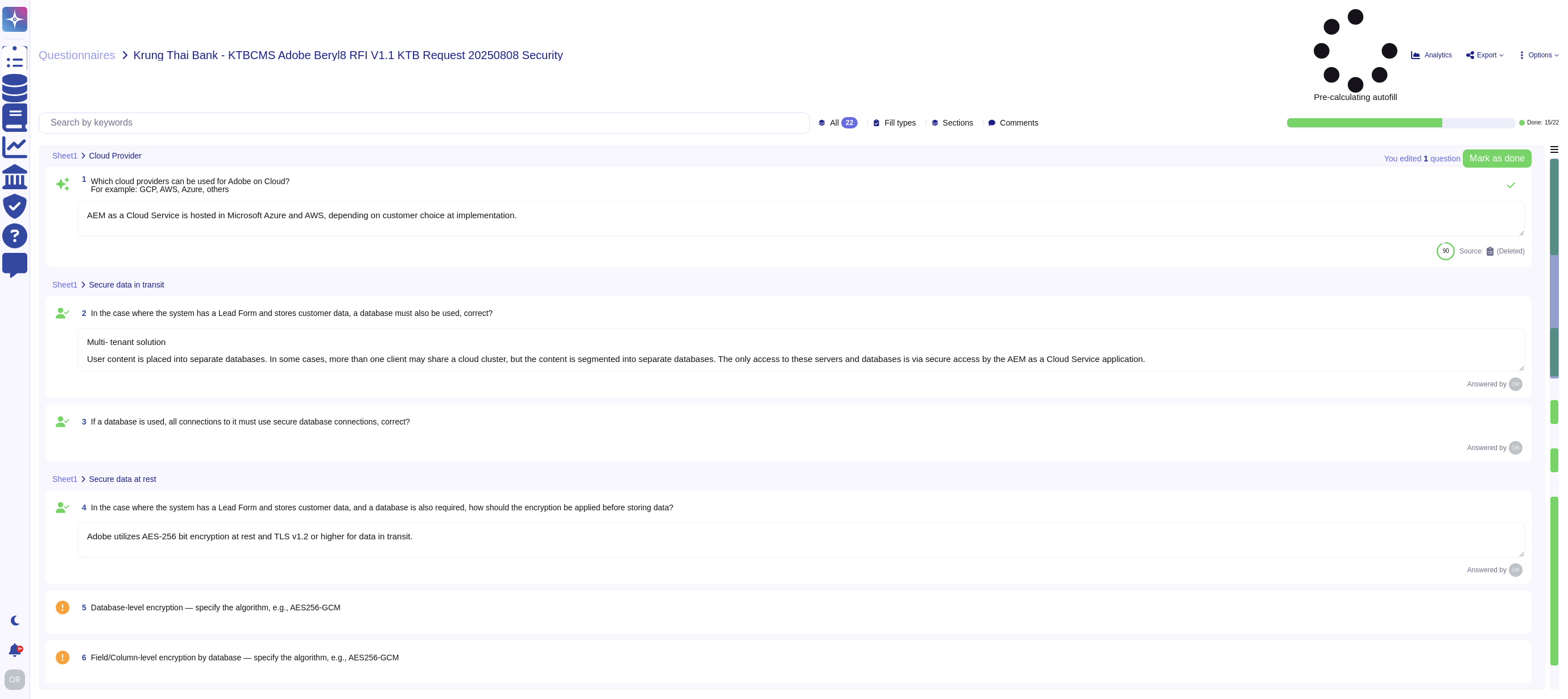
type textarea "Yes, Adobe IDs are considered PI/PII."
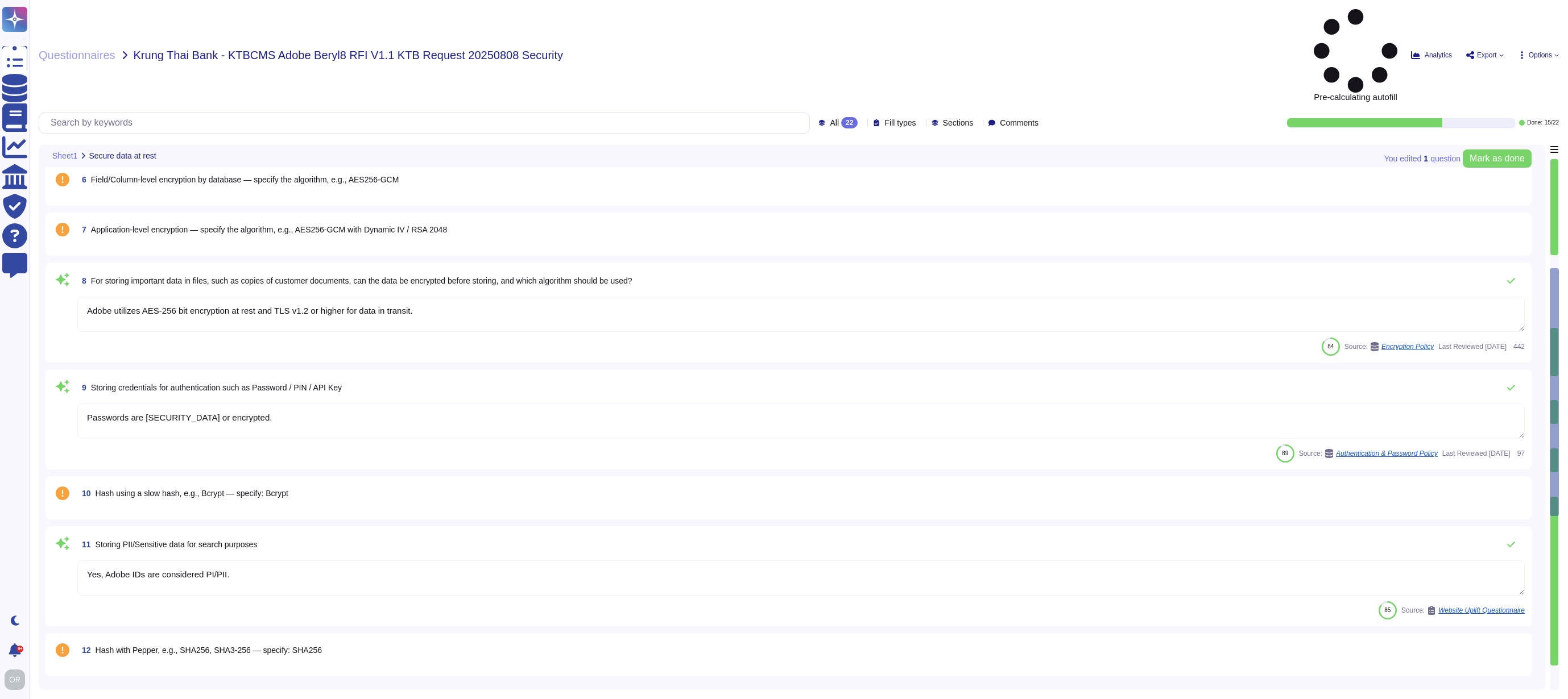
type textarea "Passwords are [SECURITY_DATA] or encrypted. SHA-256 hashing is used in combinat…"
type textarea "Please see: [URL][DOMAIN_NAME]"
type textarea "Adobe employees at an office location that do not have access to confidential o…"
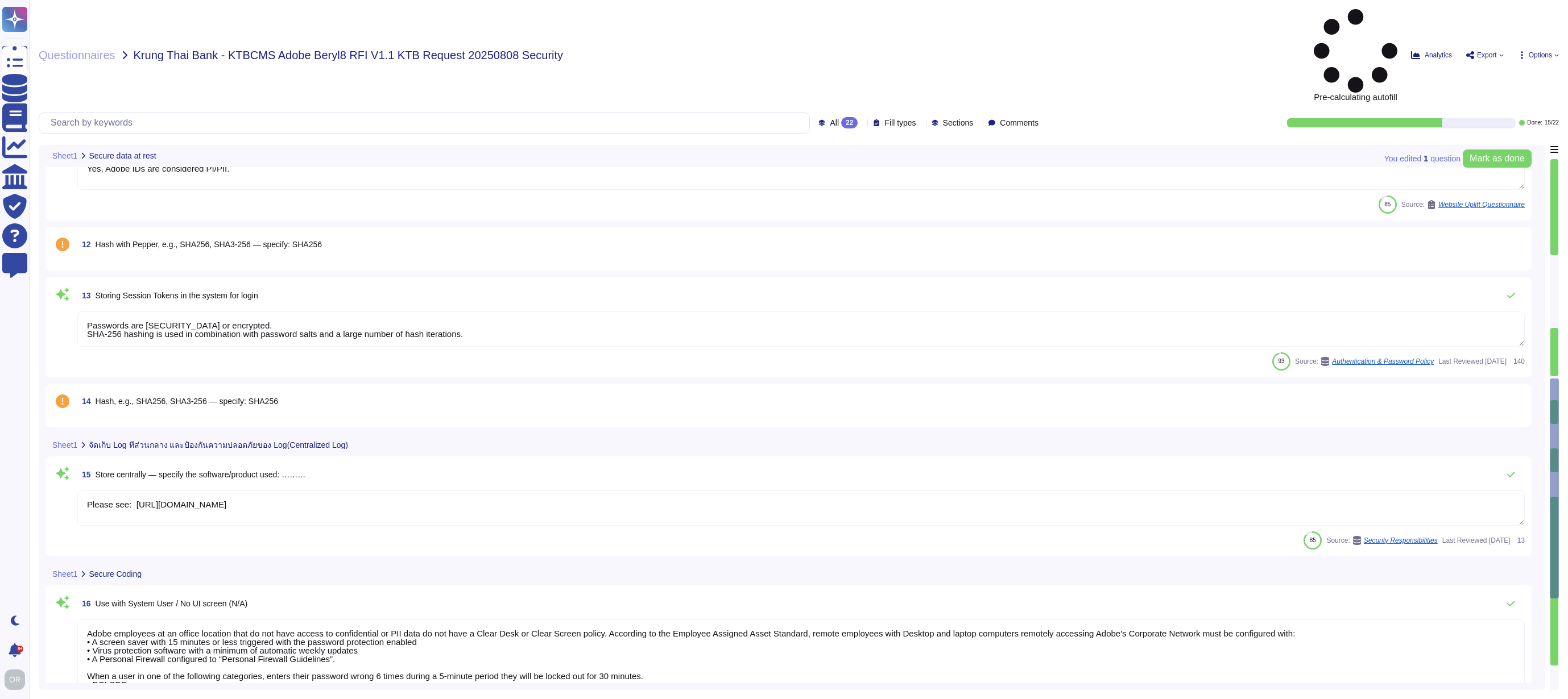
type textarea "Yes, The session ID is not disclosed."
type textarea "AEM uses user-unique, cryptographically random 64-bit login-tokens with a defau…"
type textarea "Passwords are [SECURITY_DATA] or encrypted. SHA-256 hashing is used in combinat…"
type textarea "Active sessions must be terminated when not in use. Session management is confi…"
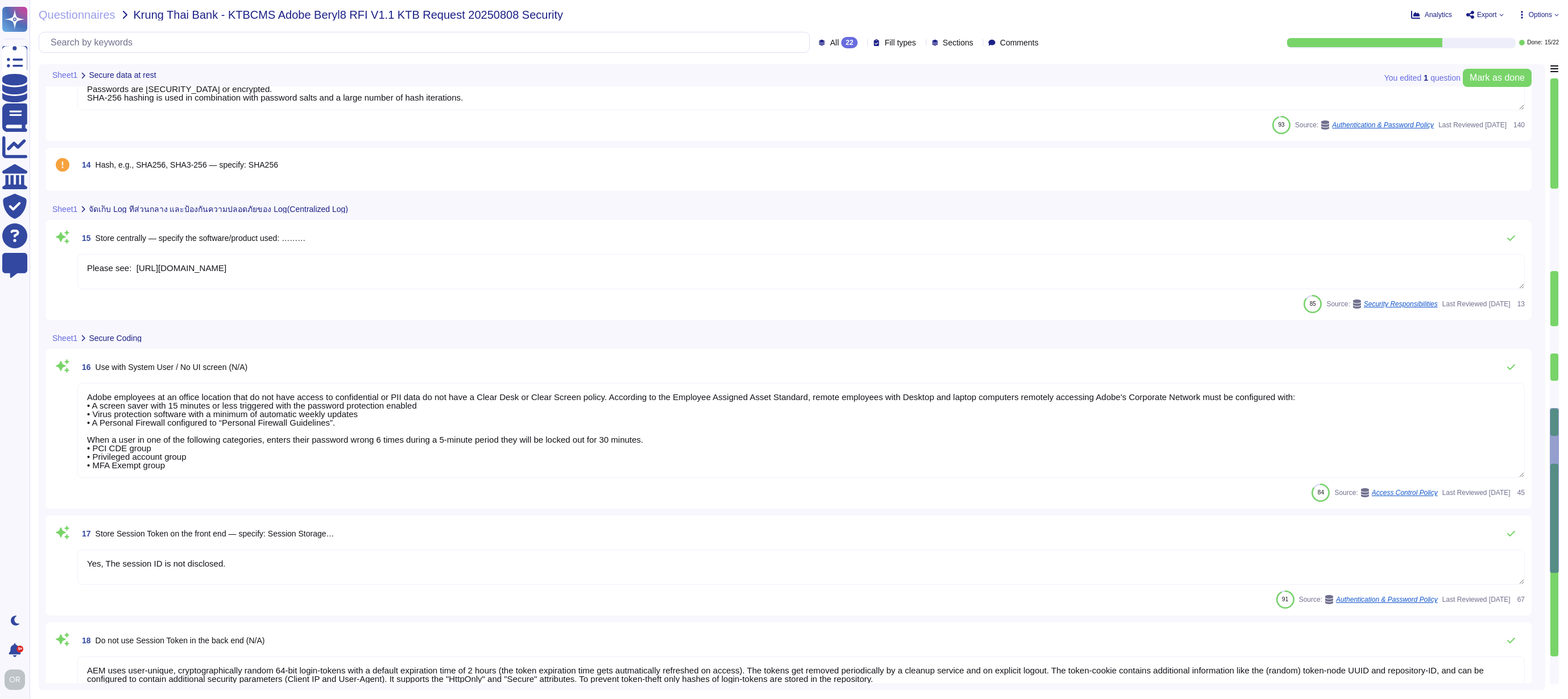
type textarea "Adobe uses Rapid 7 to perform vulnerability scanning. Schedules for scanning va…"
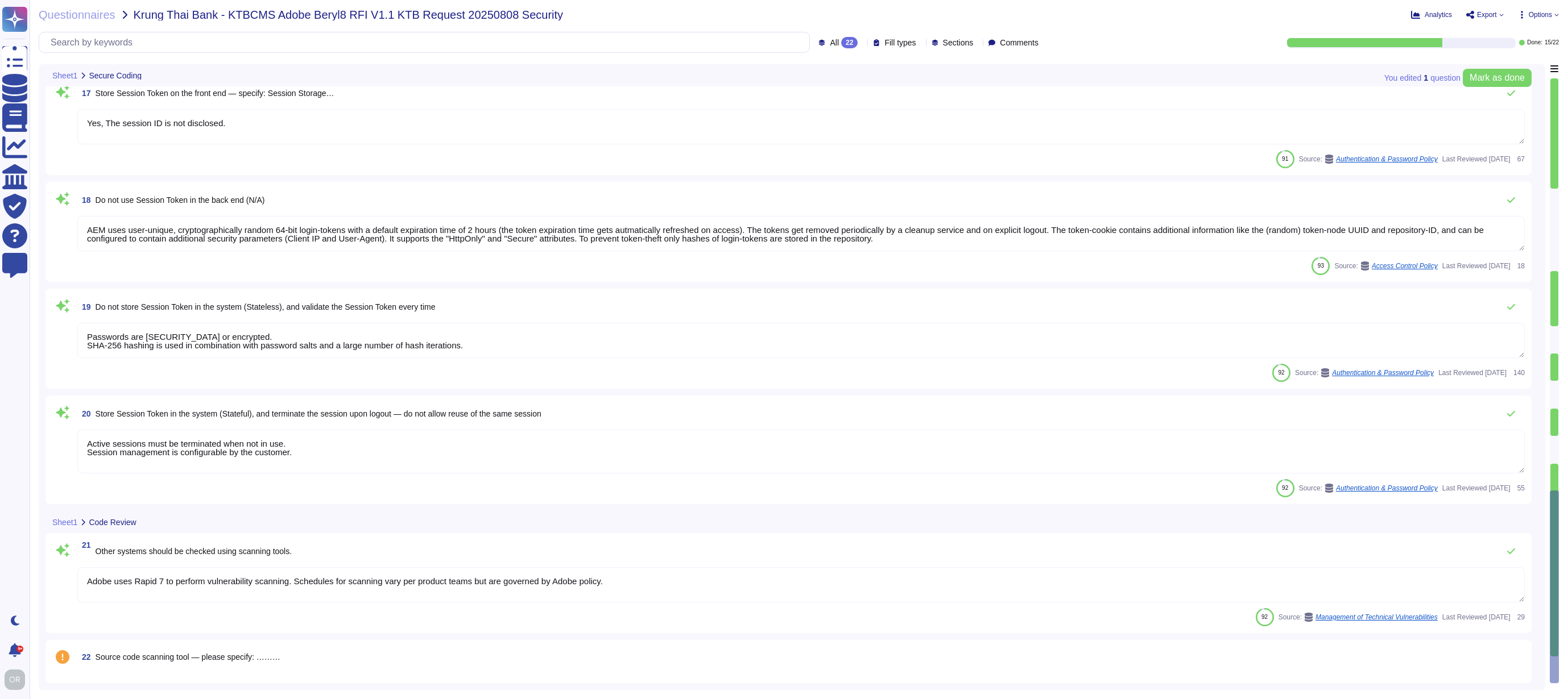
scroll to position [1, 0]
click at [329, 658] on div "22 Source code scanning tool — please specify: ………" at bounding box center [801, 657] width 1447 height 21
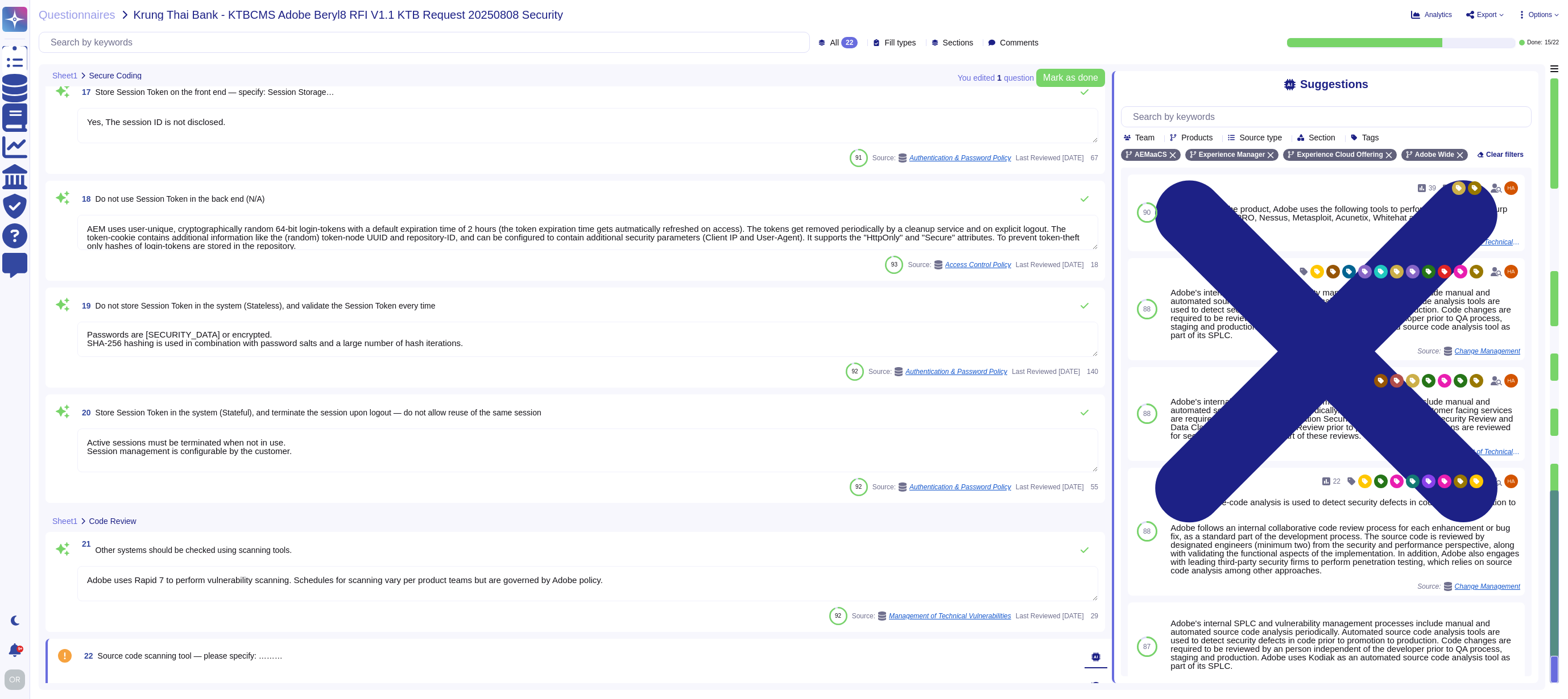
scroll to position [1492, 0]
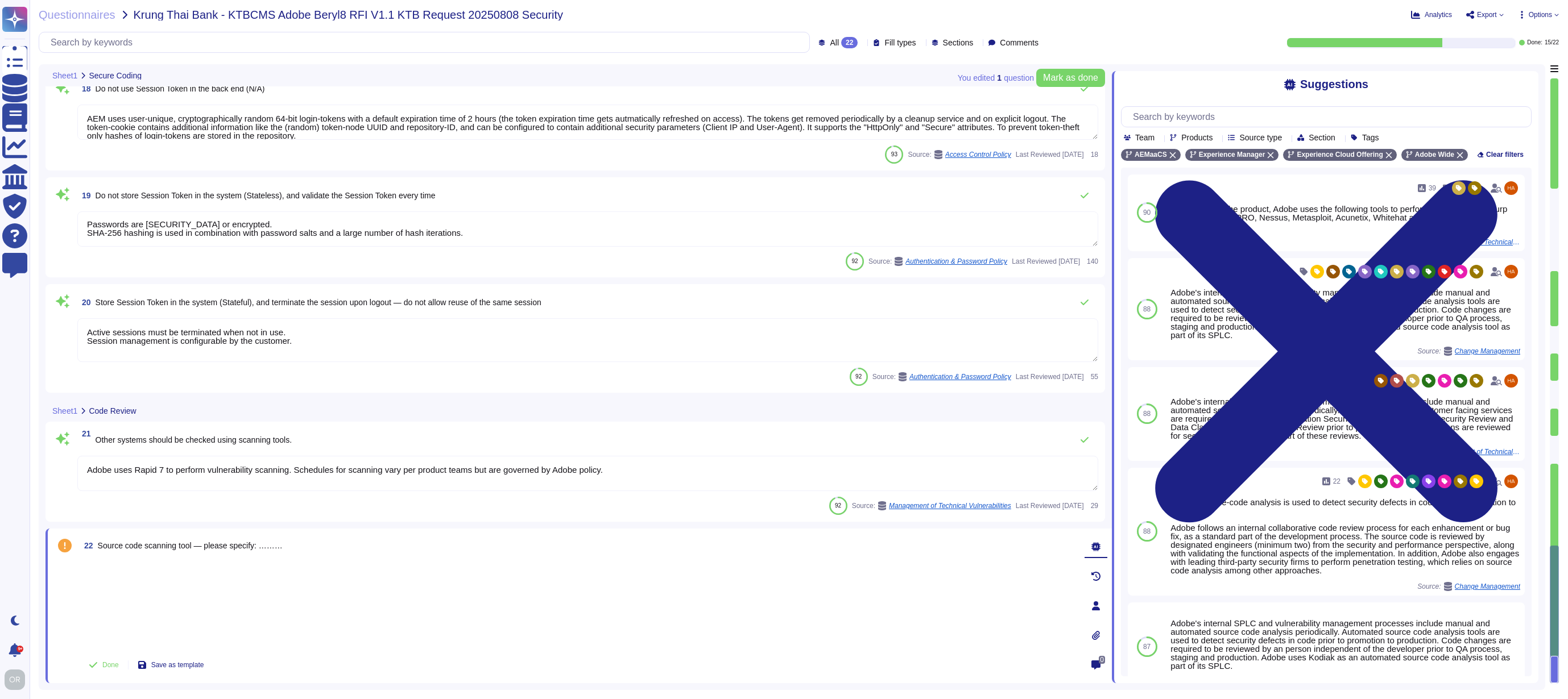
click at [279, 576] on div at bounding box center [578, 605] width 996 height 89
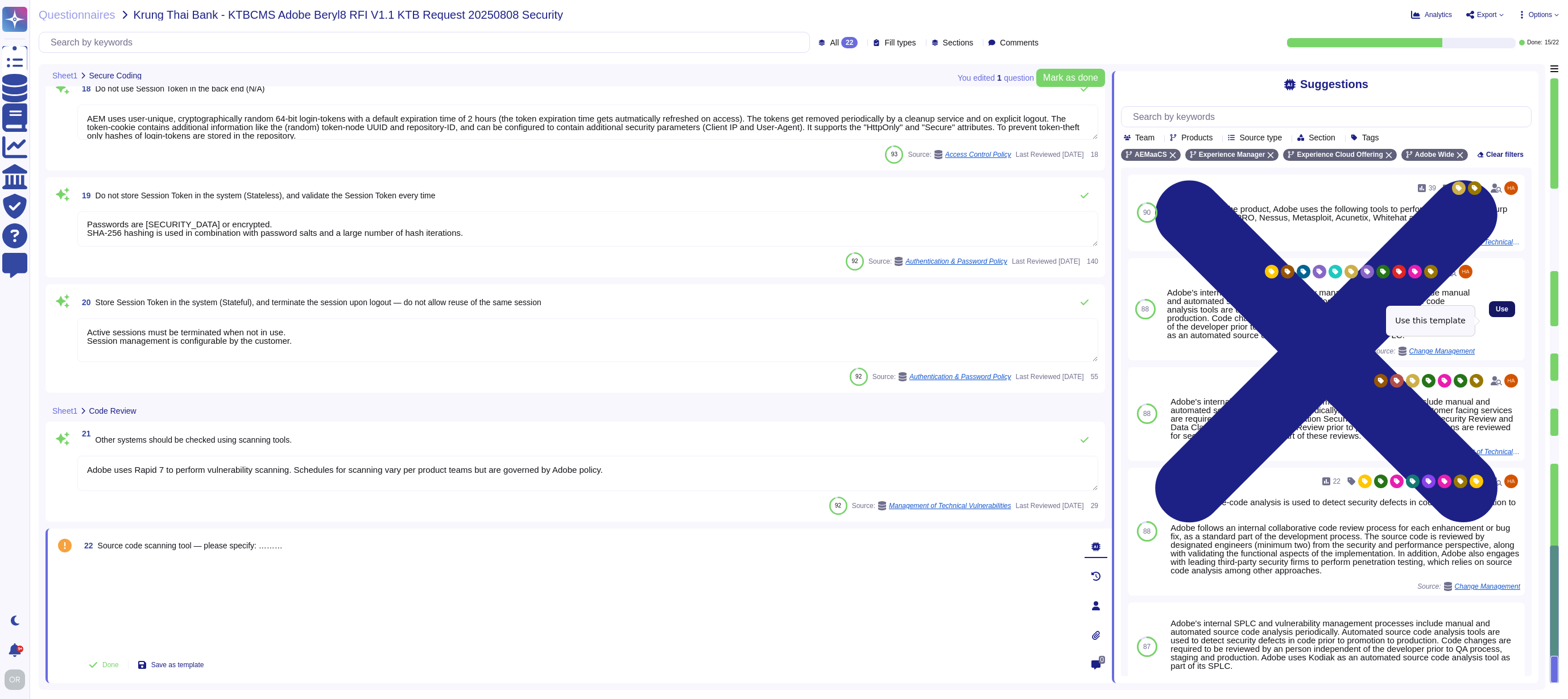
click at [1496, 313] on span "Use" at bounding box center [1502, 309] width 13 height 7
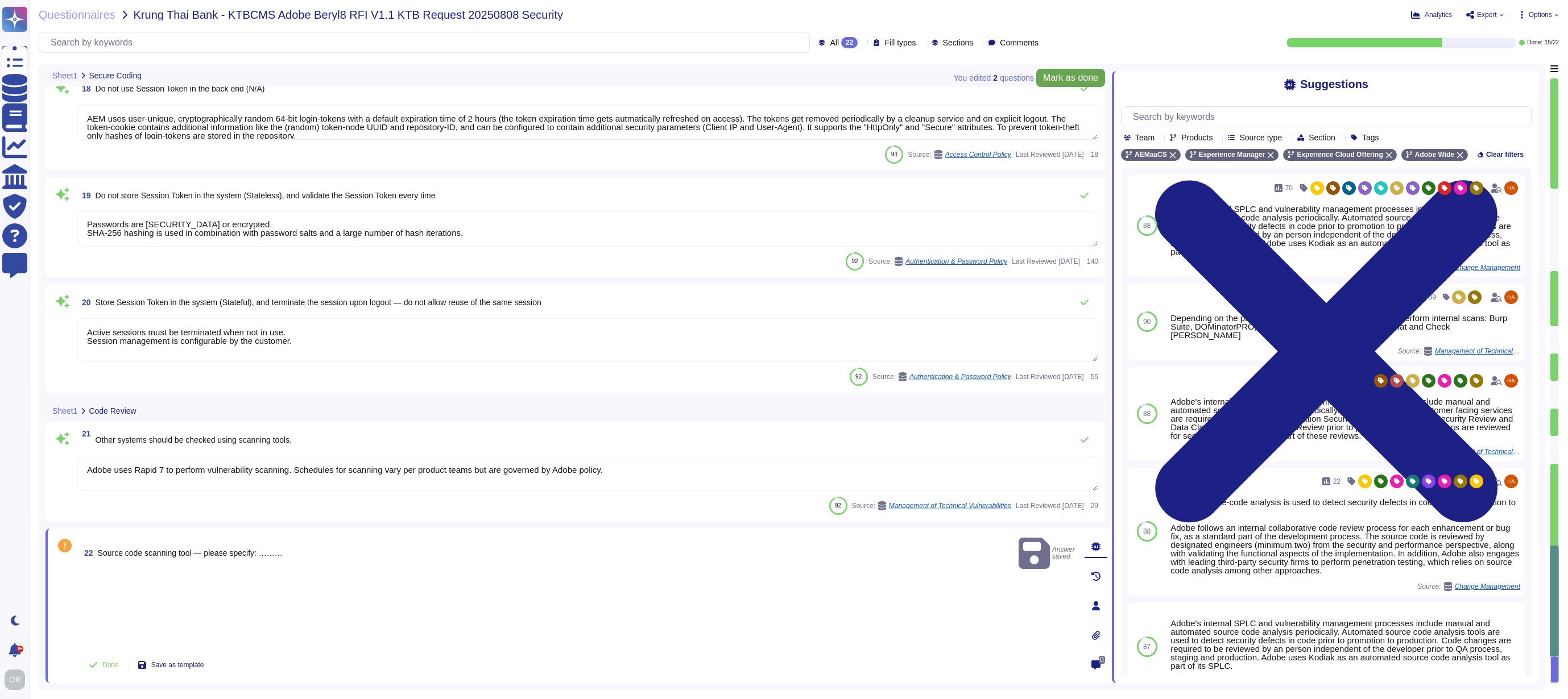
click at [1076, 80] on span "Mark as done" at bounding box center [1071, 78] width 55 height 9
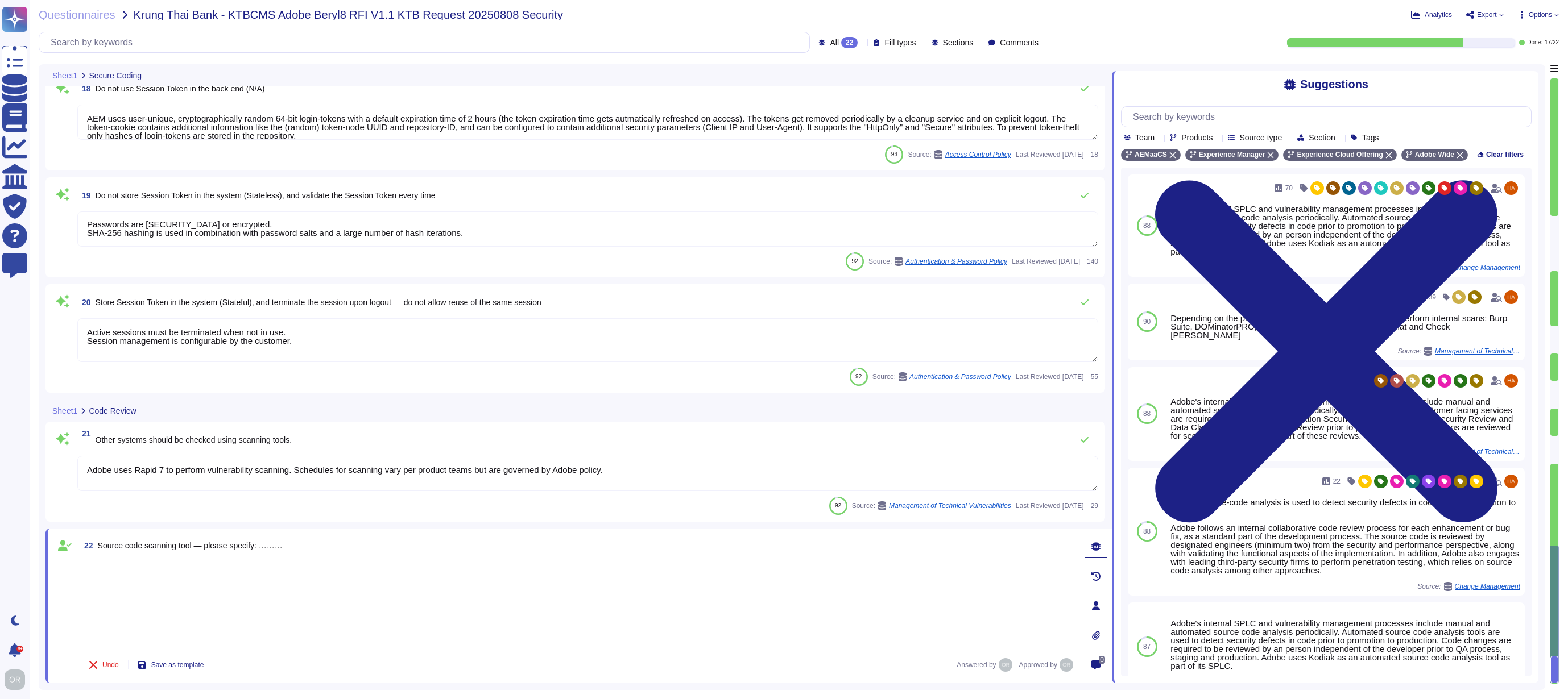
click at [1496, 15] on span "Export" at bounding box center [1485, 15] width 38 height 9
click at [1507, 69] on p "Download" at bounding box center [1527, 83] width 40 height 28
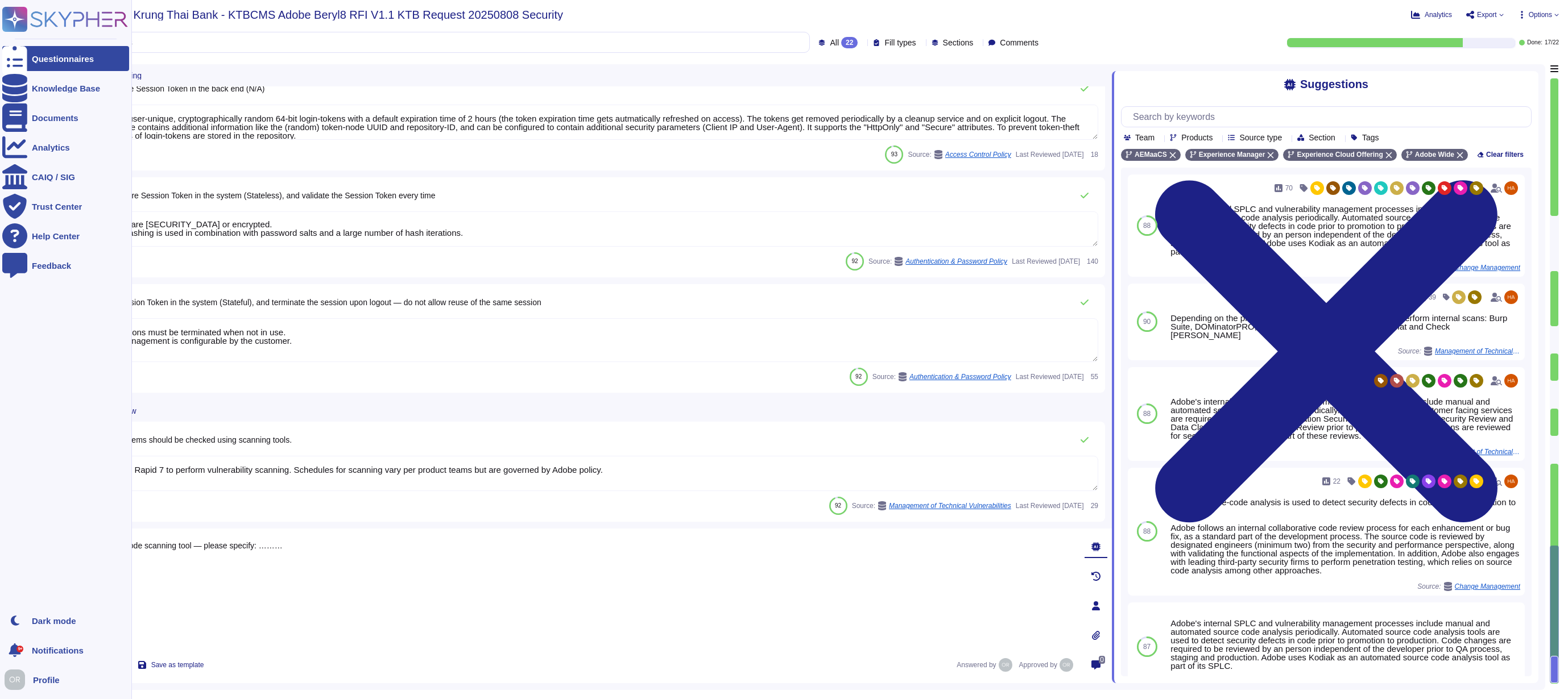
click at [18, 15] on rect at bounding box center [15, 19] width 25 height 25
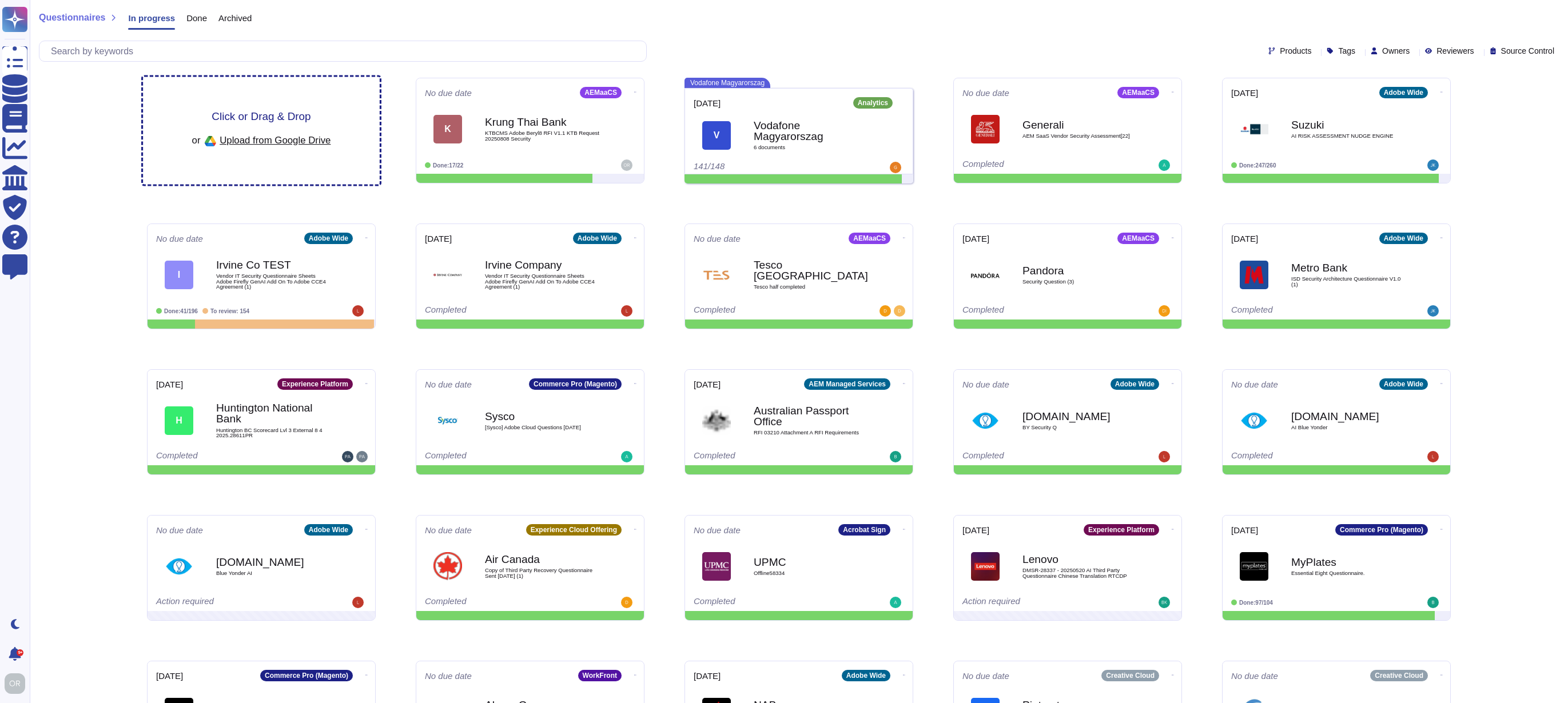
click at [239, 132] on div "or Upload from Google Drive" at bounding box center [261, 141] width 139 height 20
click at [259, 104] on div "Click or Drag & Drop or Upload from Google Drive" at bounding box center [261, 131] width 237 height 108
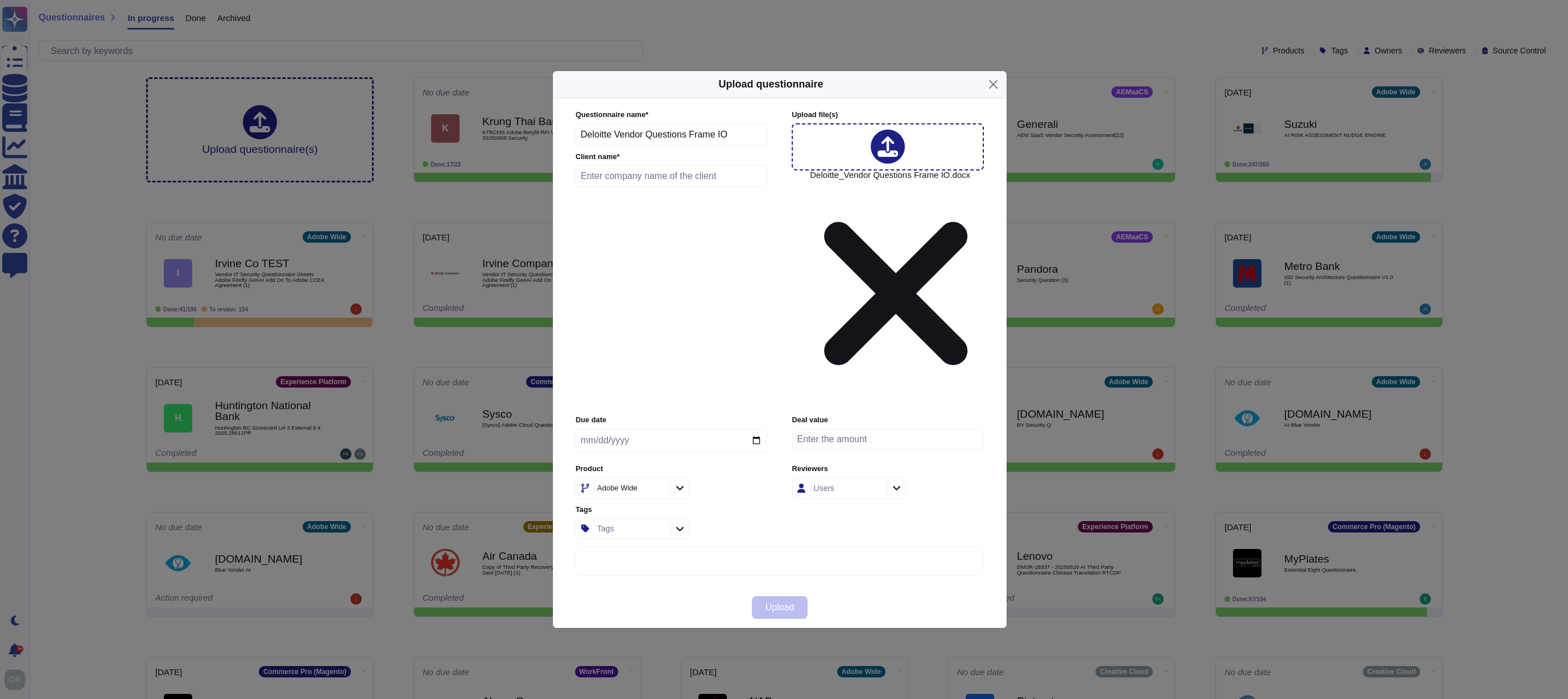
click at [658, 187] on input "text" at bounding box center [672, 176] width 192 height 23
type input "Deloitte"
click at [636, 484] on div "Adobe Wide" at bounding box center [617, 488] width 40 height 7
type input "fra"
click at [632, 440] on div "FrameIO" at bounding box center [650, 442] width 118 height 10
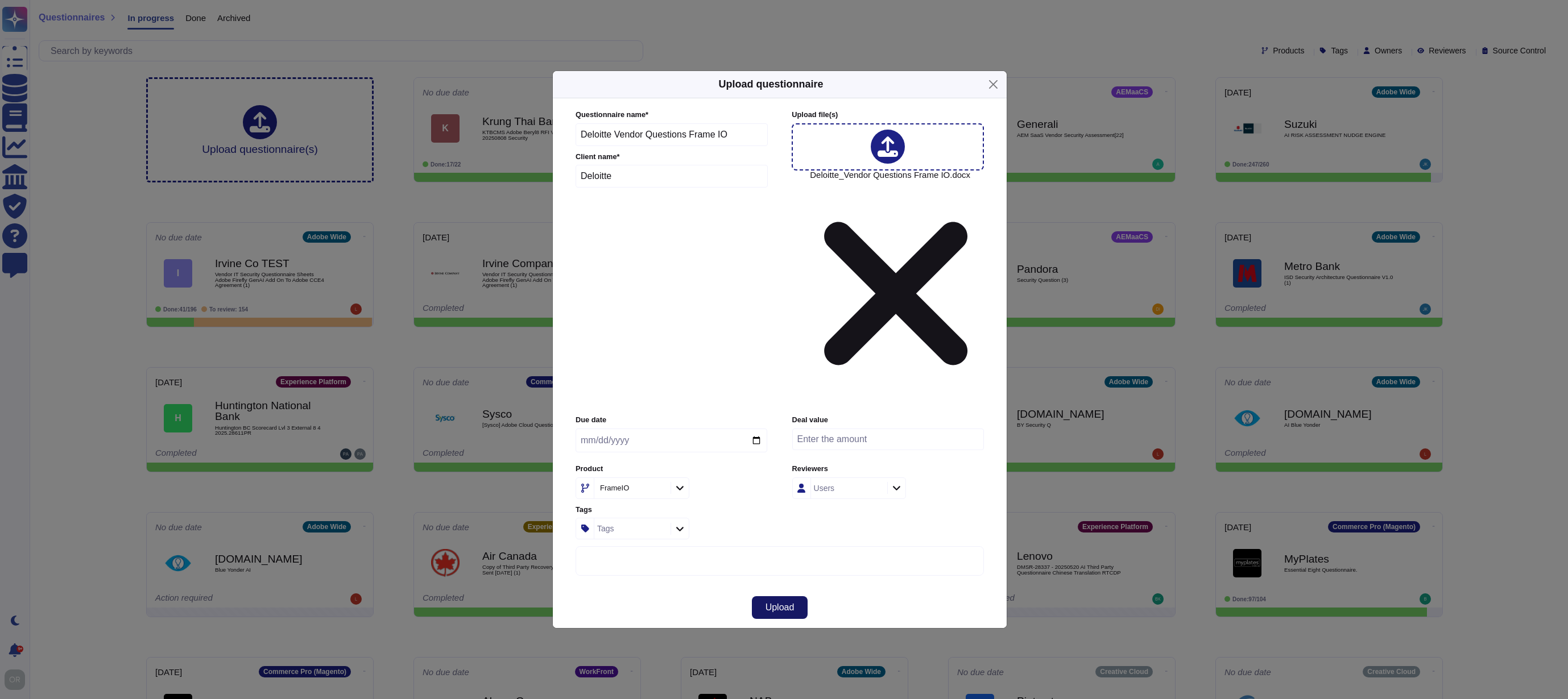
click at [783, 603] on span "Upload" at bounding box center [780, 607] width 29 height 9
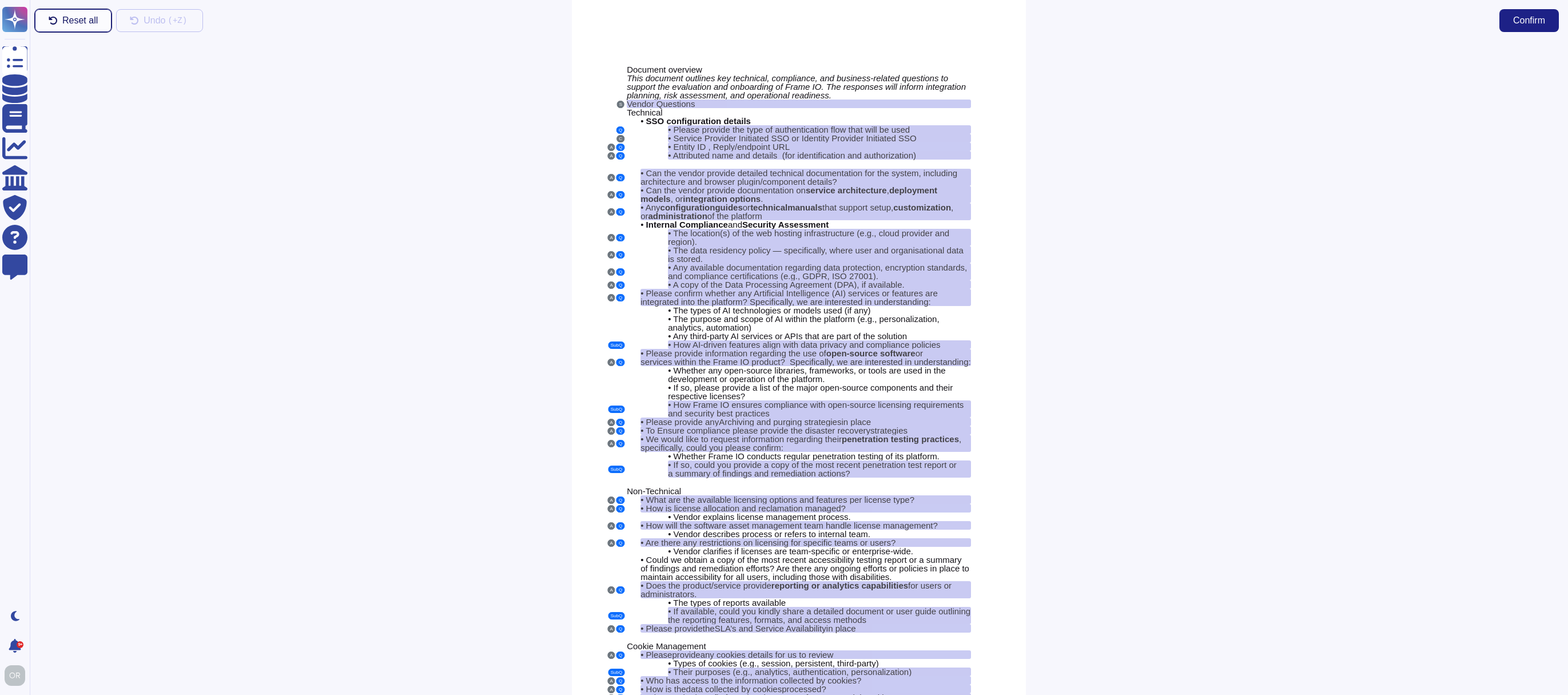
click at [84, 22] on span "Reset all" at bounding box center [80, 20] width 35 height 9
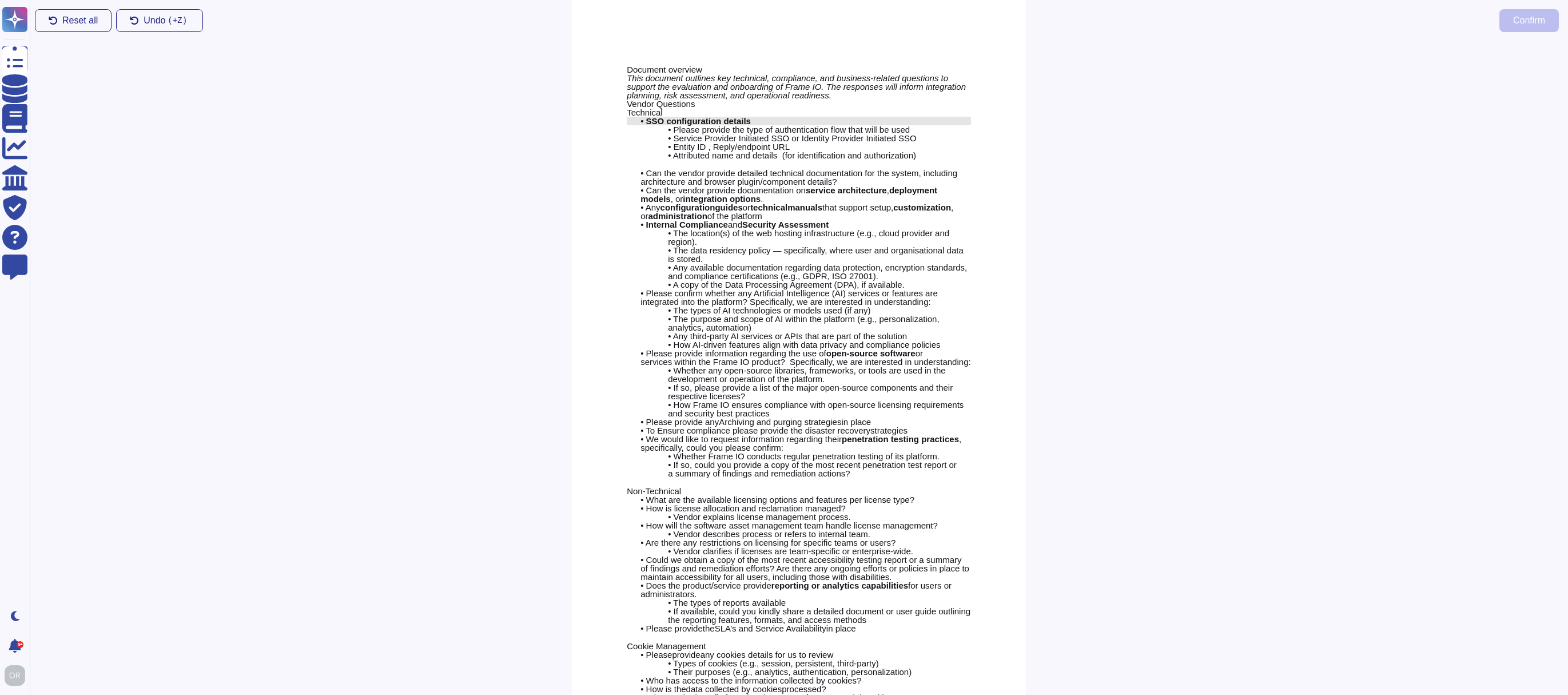
click at [646, 121] on span at bounding box center [644, 121] width 2 height 10
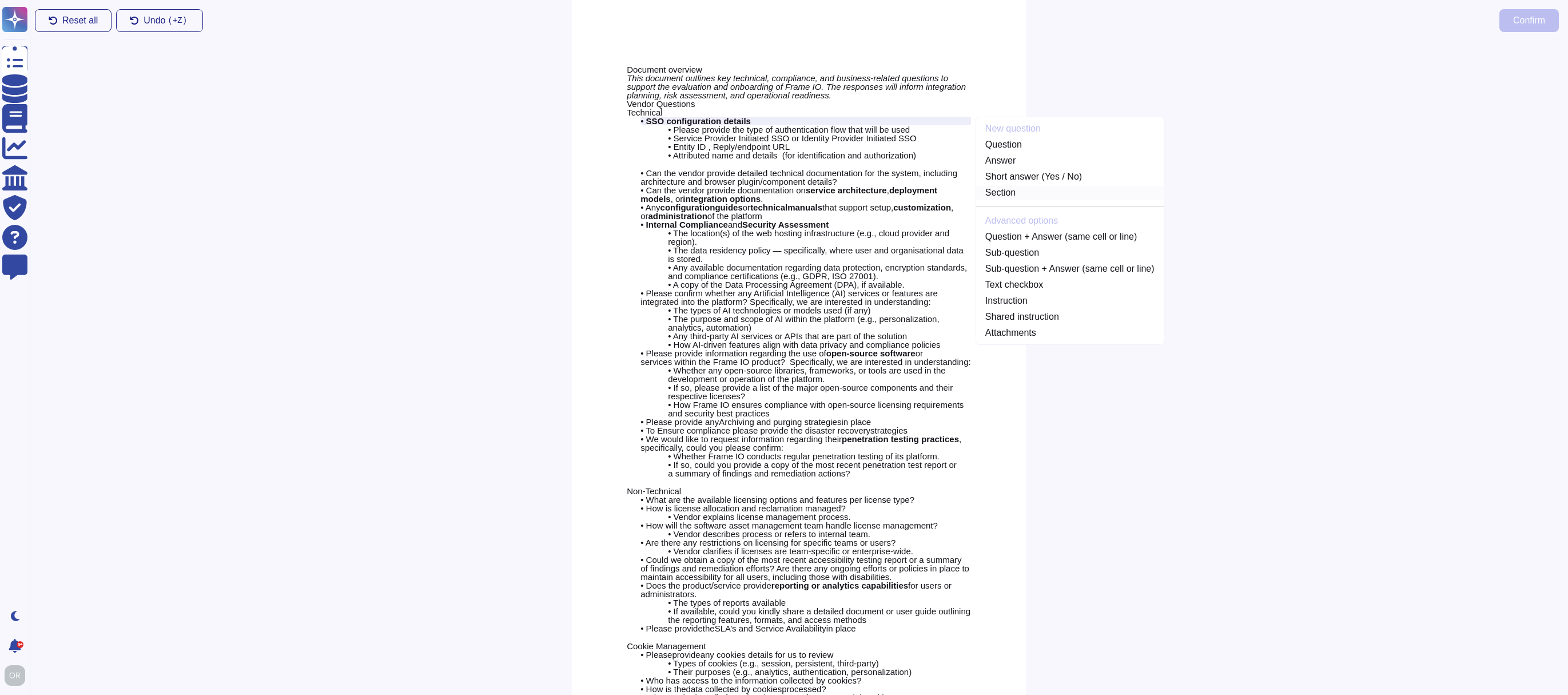
click at [1012, 191] on link "Section" at bounding box center [1070, 193] width 187 height 13
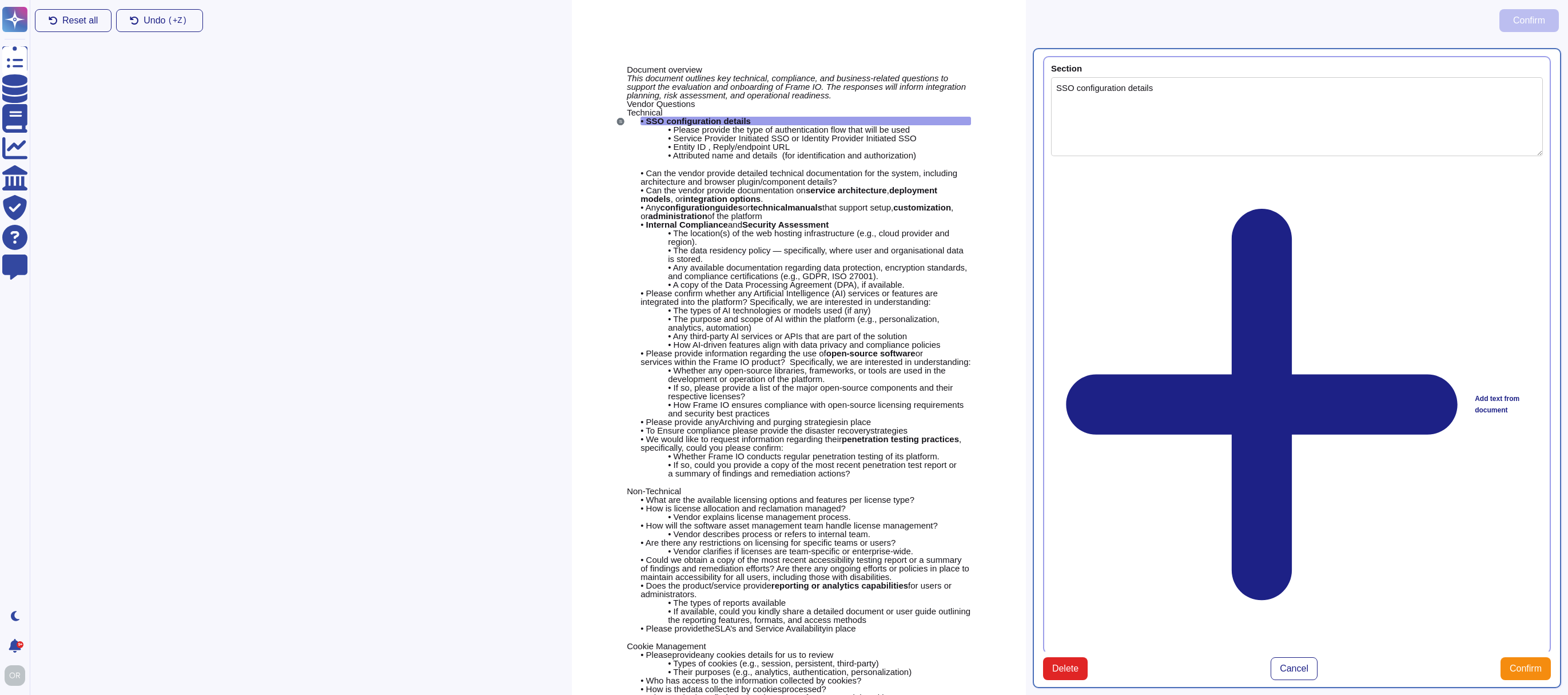
type textarea "SSO configuration details"
click at [1520, 664] on span "Confirm" at bounding box center [1526, 669] width 32 height 9
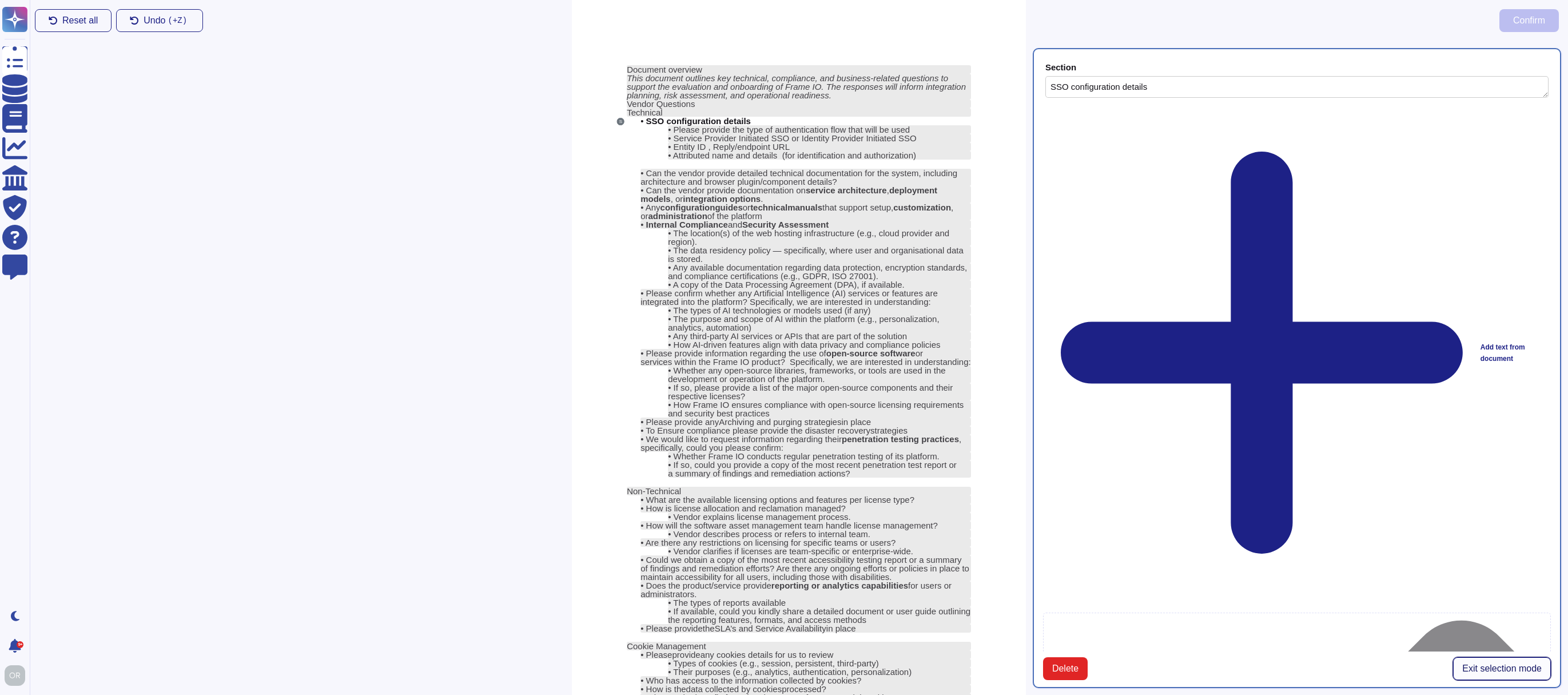
click at [1496, 664] on span "Exit selection mode" at bounding box center [1502, 669] width 80 height 9
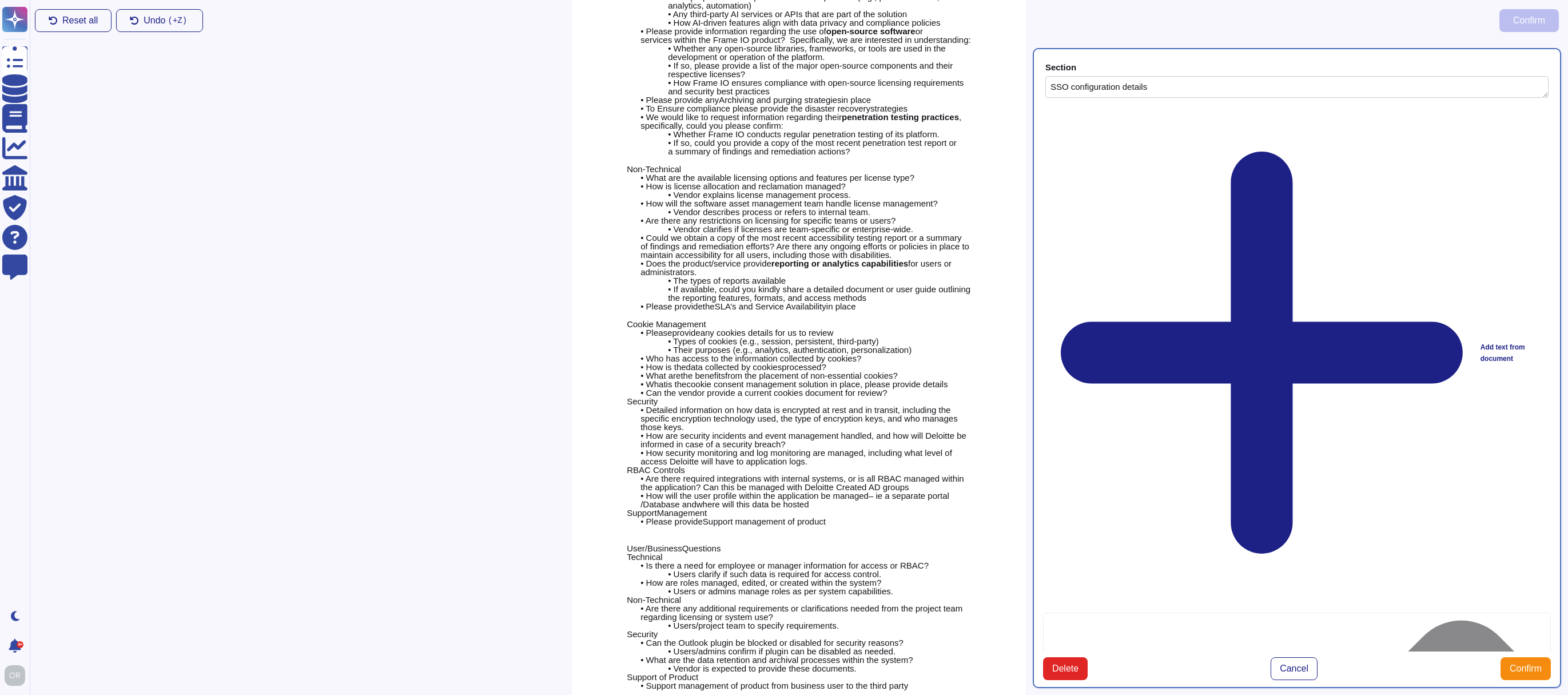
scroll to position [503, 0]
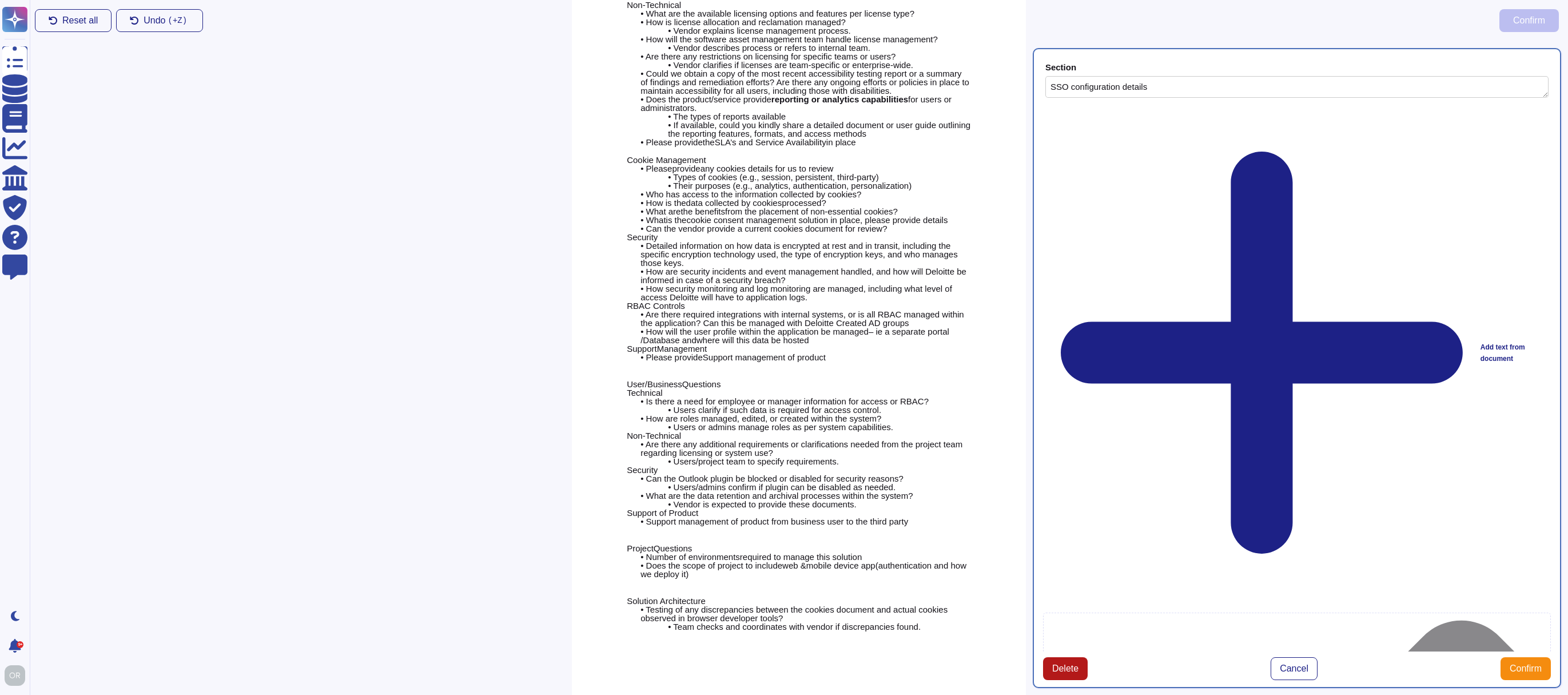
click at [1065, 664] on span "Delete" at bounding box center [1065, 669] width 26 height 9
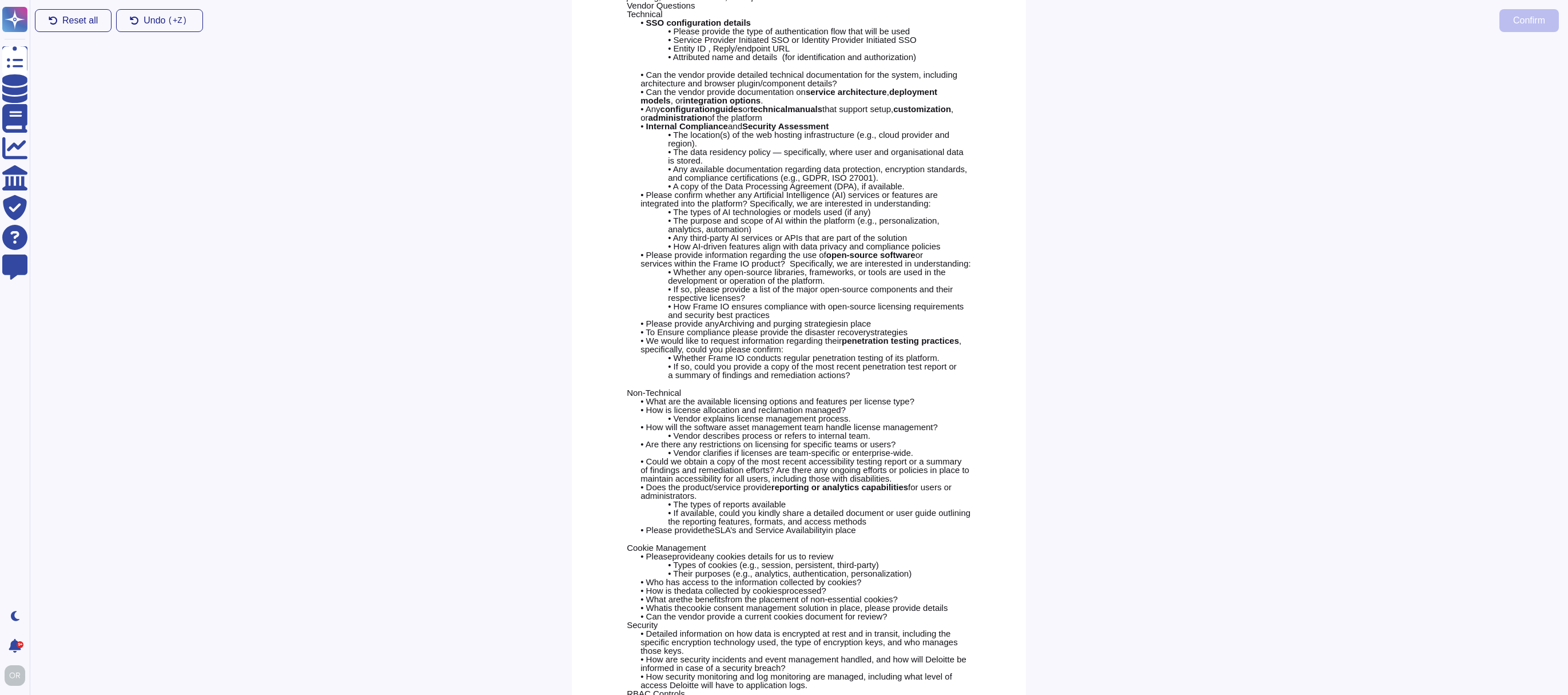
scroll to position [0, 0]
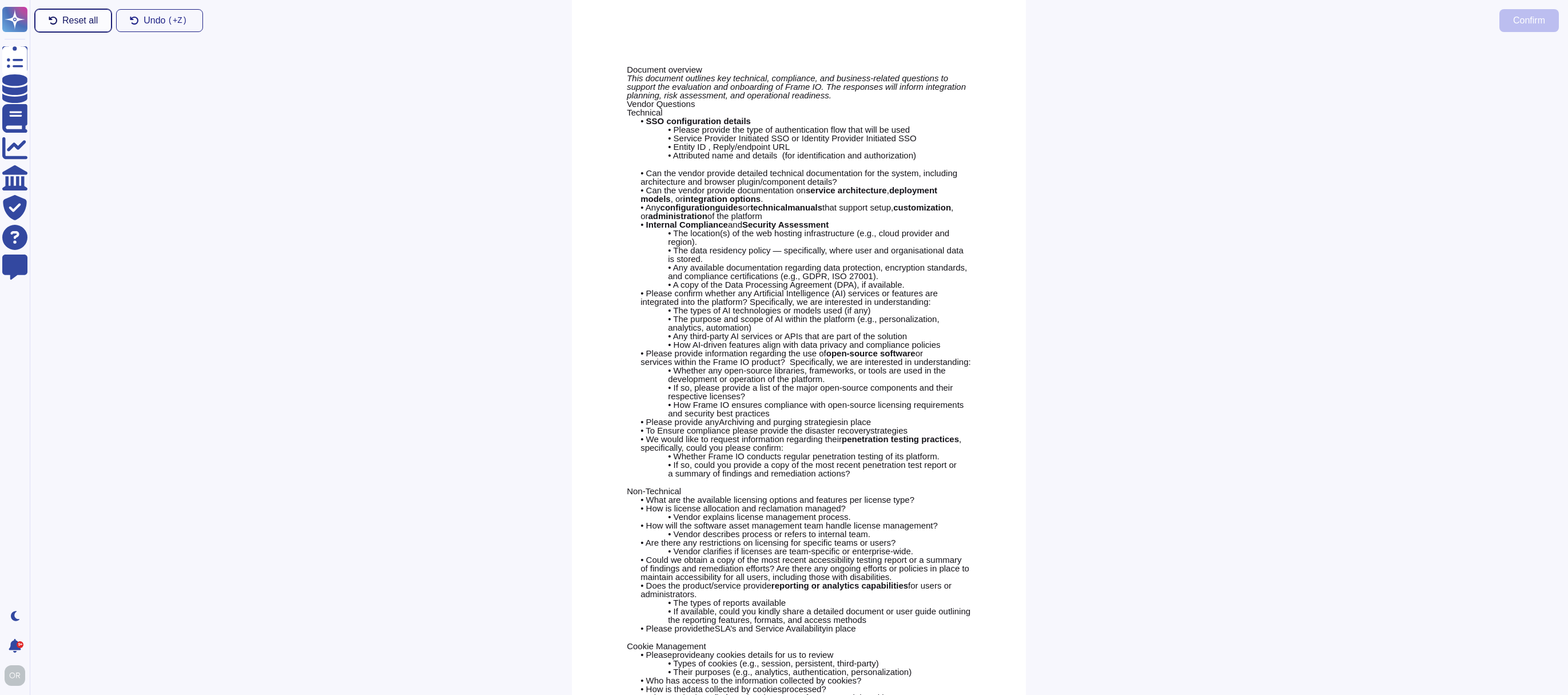
click at [77, 20] on span "Reset all" at bounding box center [80, 20] width 35 height 9
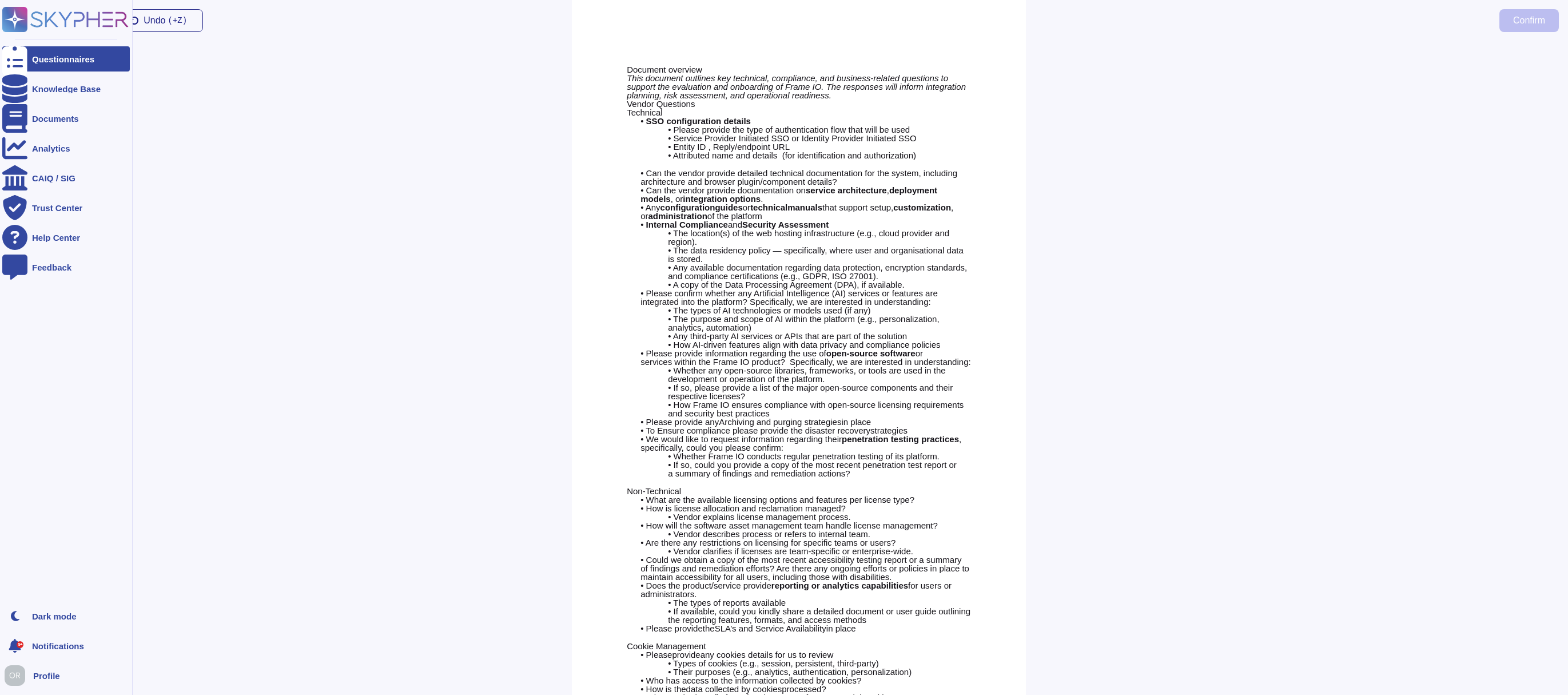
click at [77, 62] on div "Questionnaires" at bounding box center [63, 59] width 62 height 9
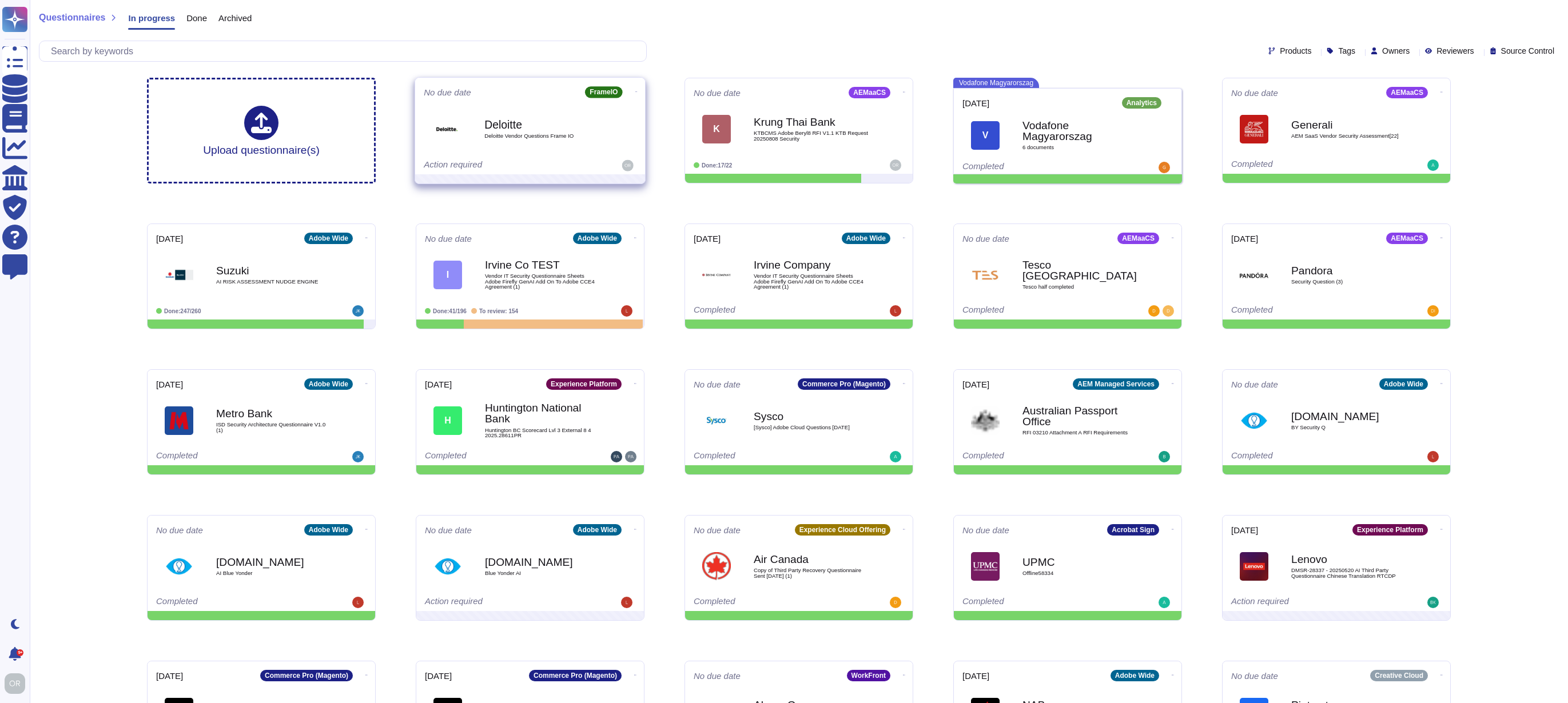
click at [635, 91] on icon at bounding box center [637, 91] width 2 height 1
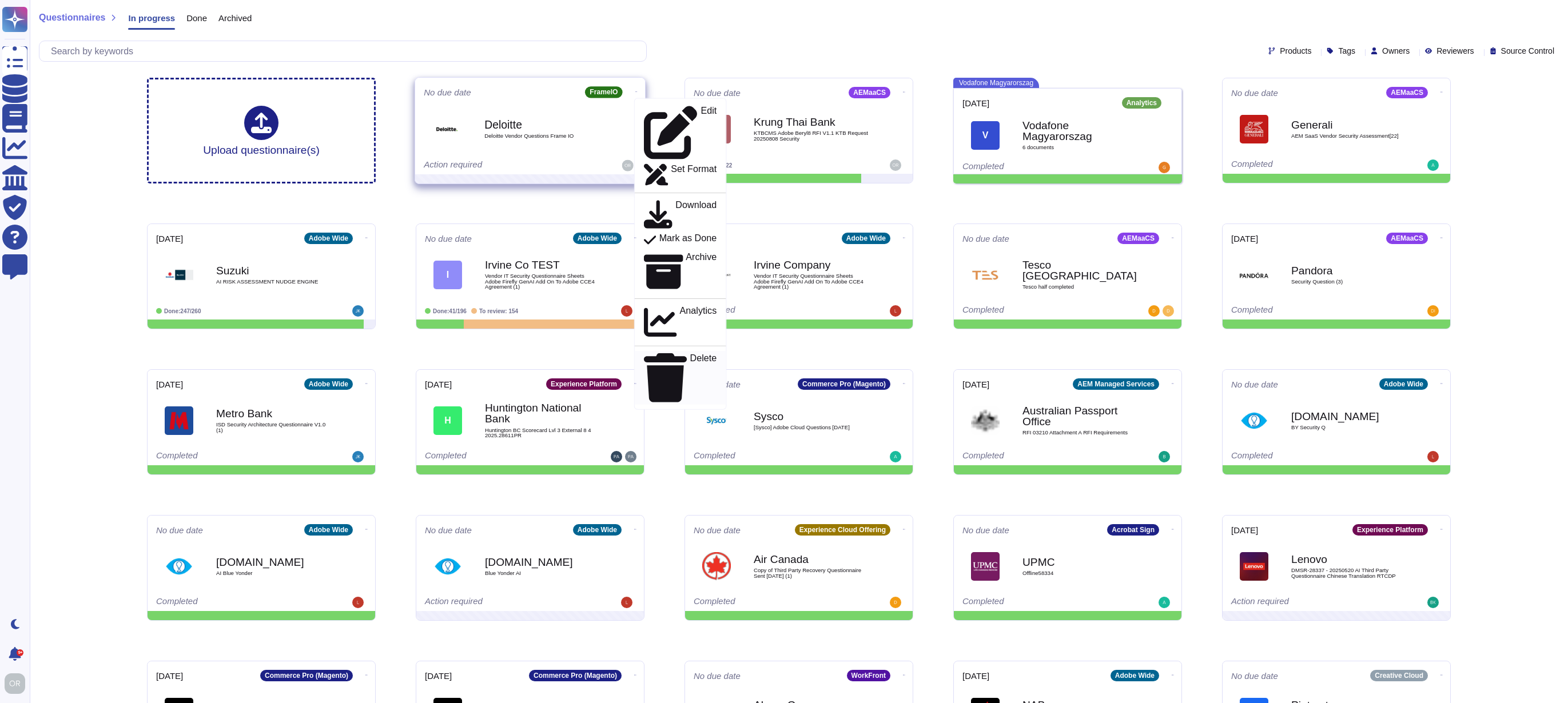
click at [690, 353] on p "Delete" at bounding box center [704, 377] width 27 height 48
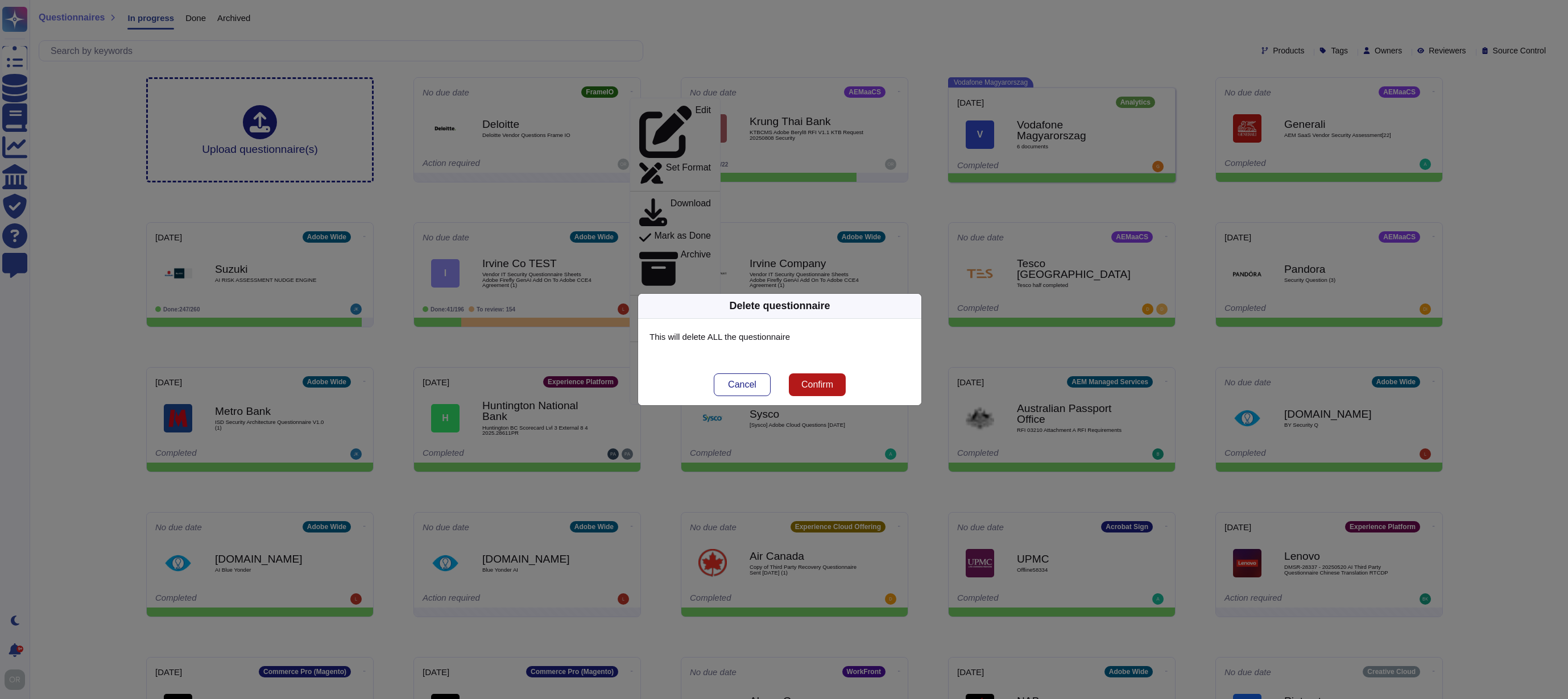
click at [810, 394] on button "Confirm" at bounding box center [817, 384] width 57 height 23
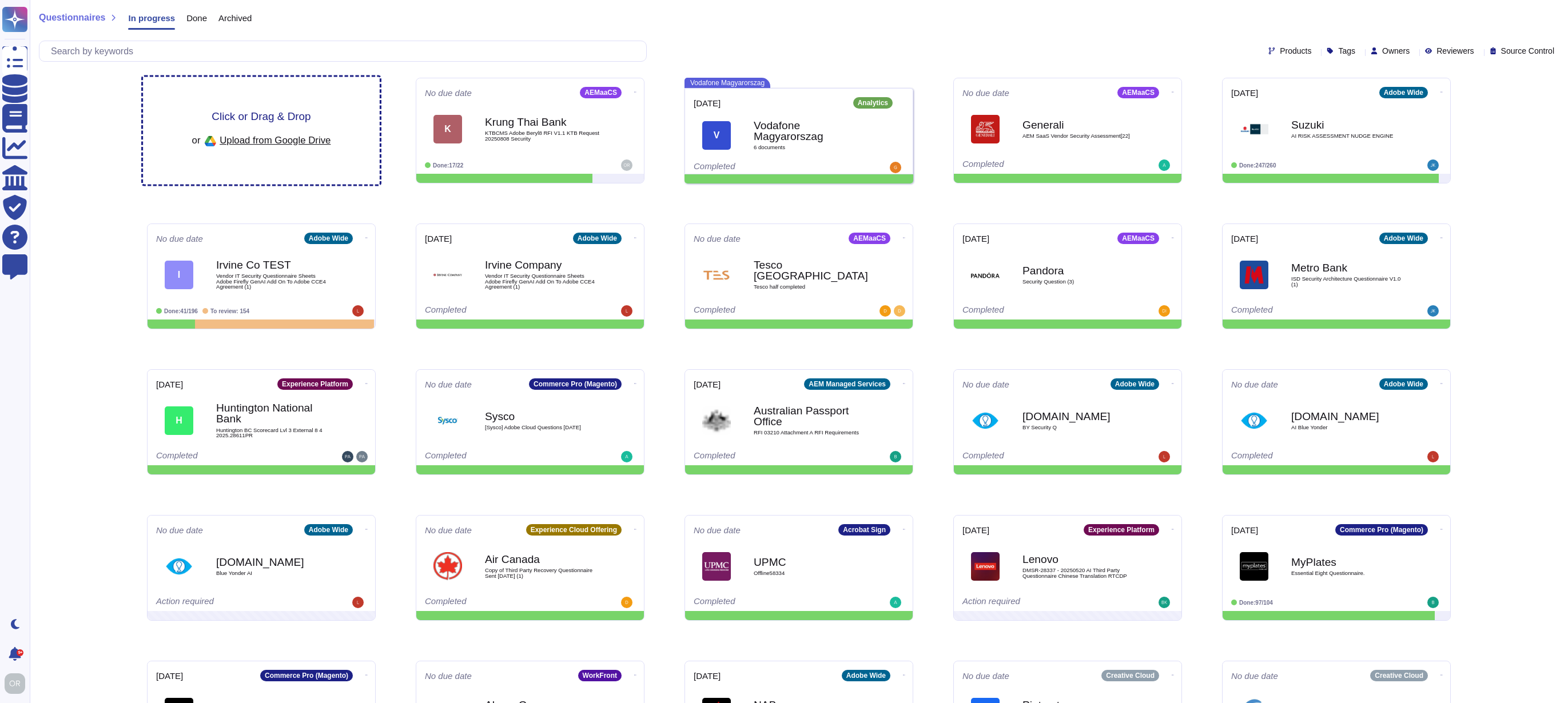
click at [251, 121] on span "Click or Drag & Drop" at bounding box center [261, 116] width 99 height 11
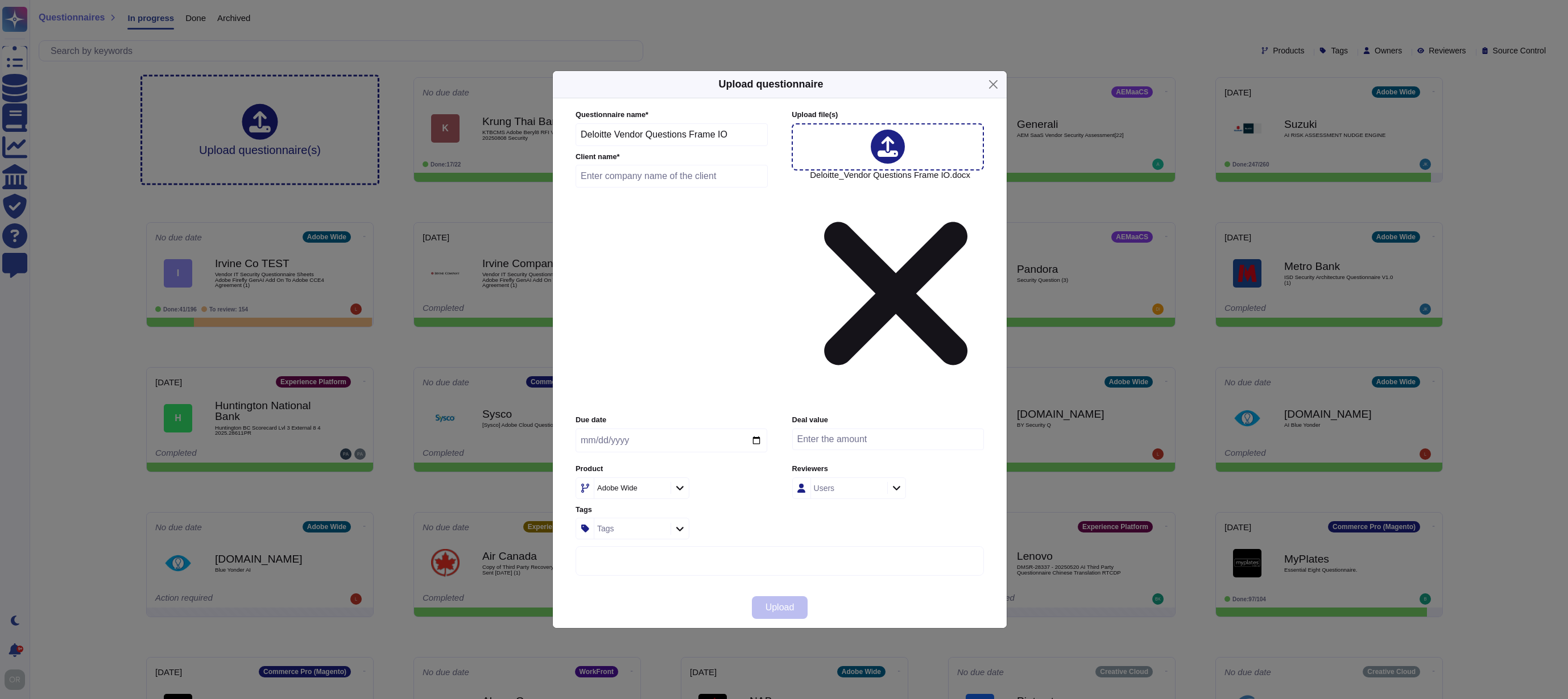
click at [633, 187] on input "text" at bounding box center [672, 176] width 192 height 23
type input "Deloitte"
click at [620, 478] on div "Adobe Wide" at bounding box center [631, 489] width 74 height 21
type input "frame"
click at [620, 445] on span "FrameIO" at bounding box center [607, 442] width 33 height 10
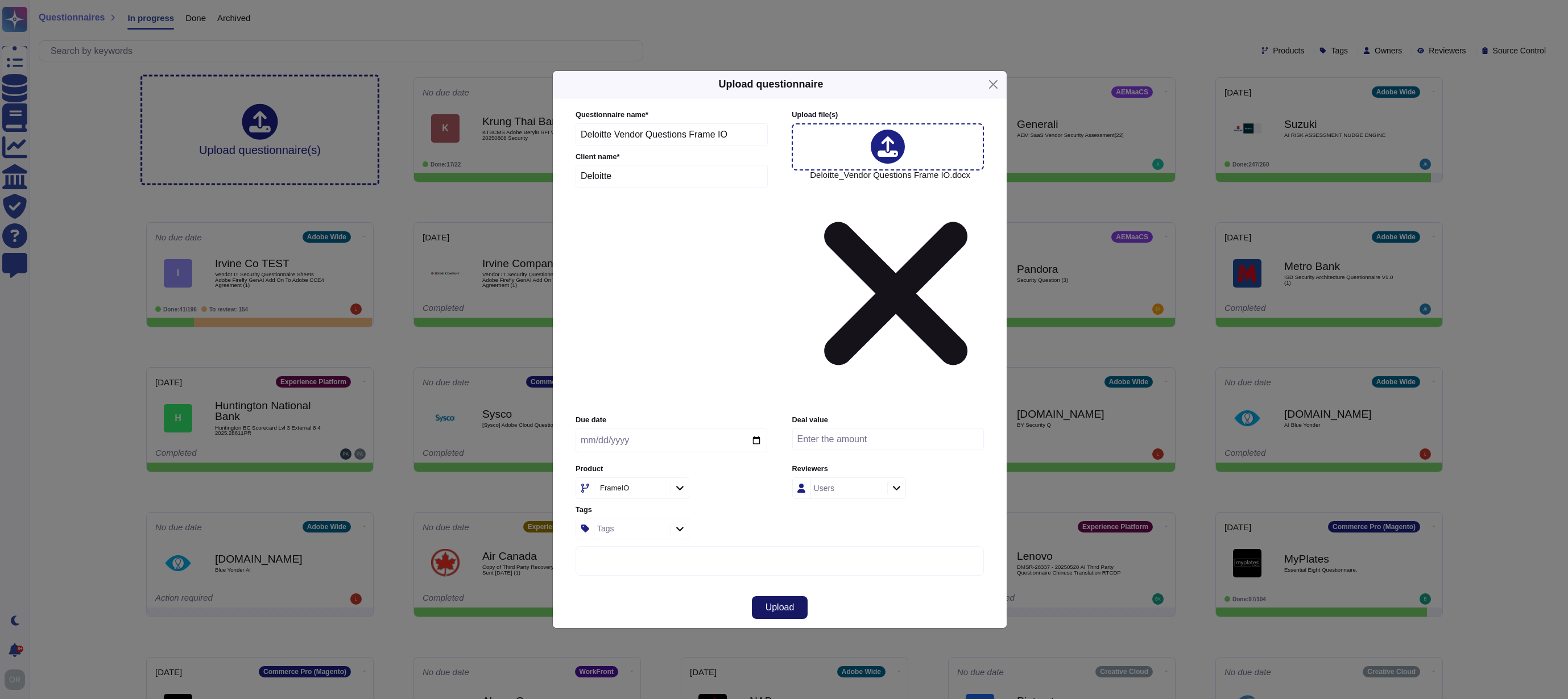
click at [771, 603] on span "Upload" at bounding box center [780, 607] width 29 height 9
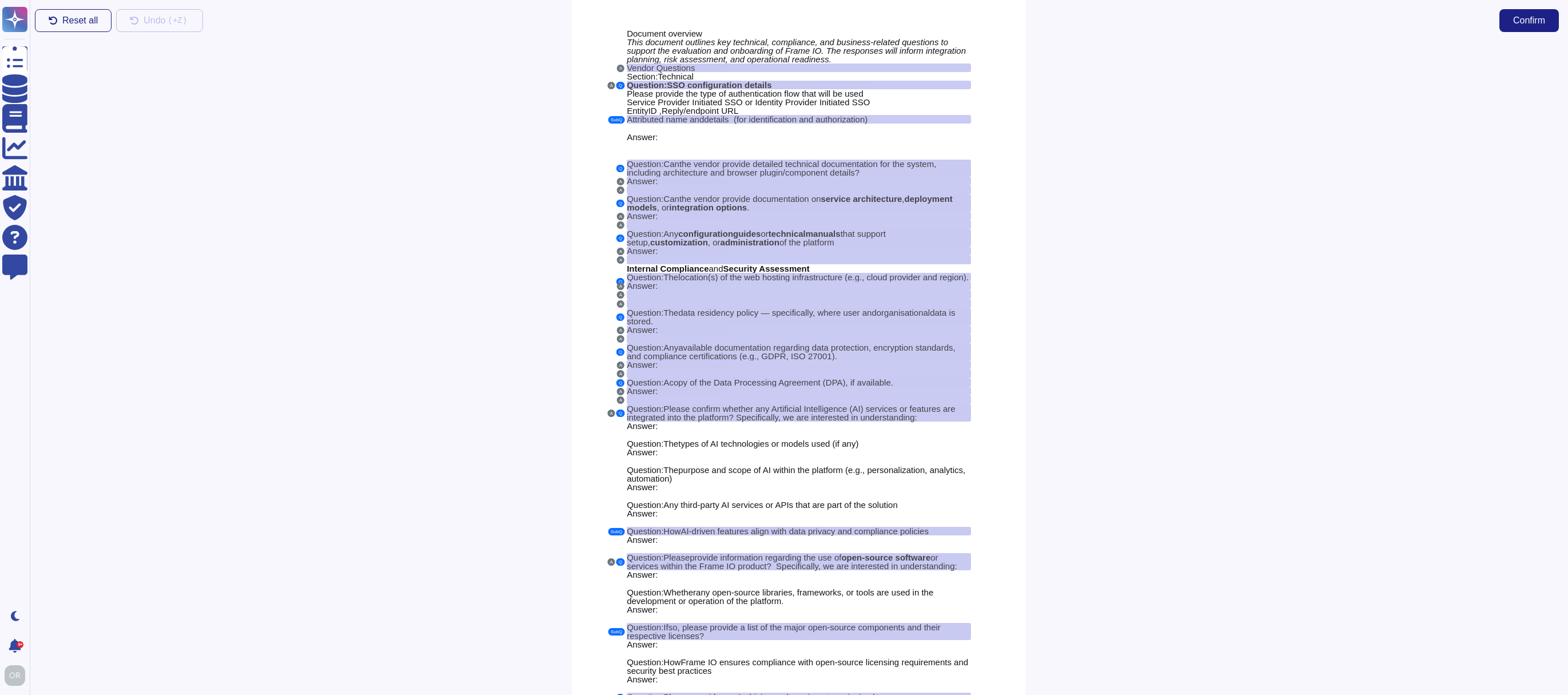
scroll to position [38, 0]
click at [652, 447] on span "Question" at bounding box center [644, 442] width 34 height 10
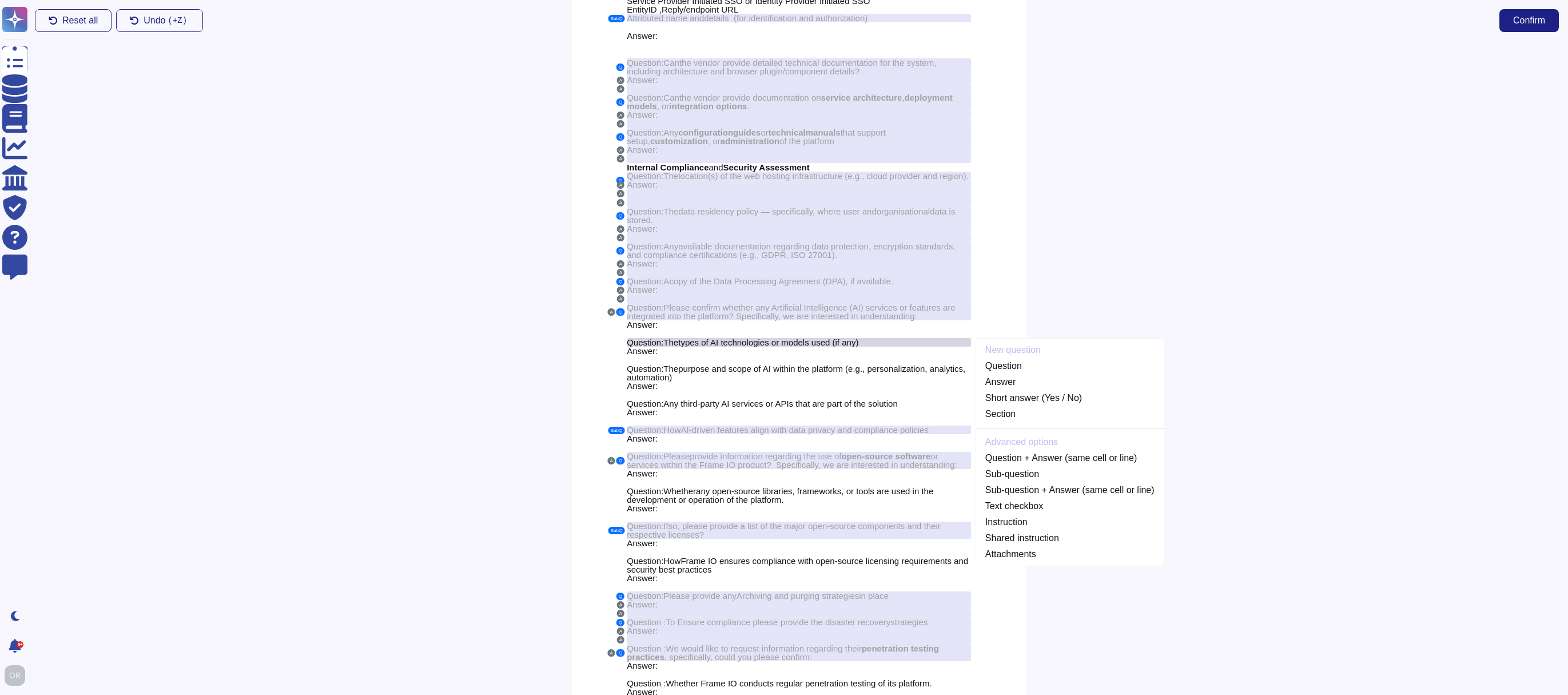
scroll to position [141, 0]
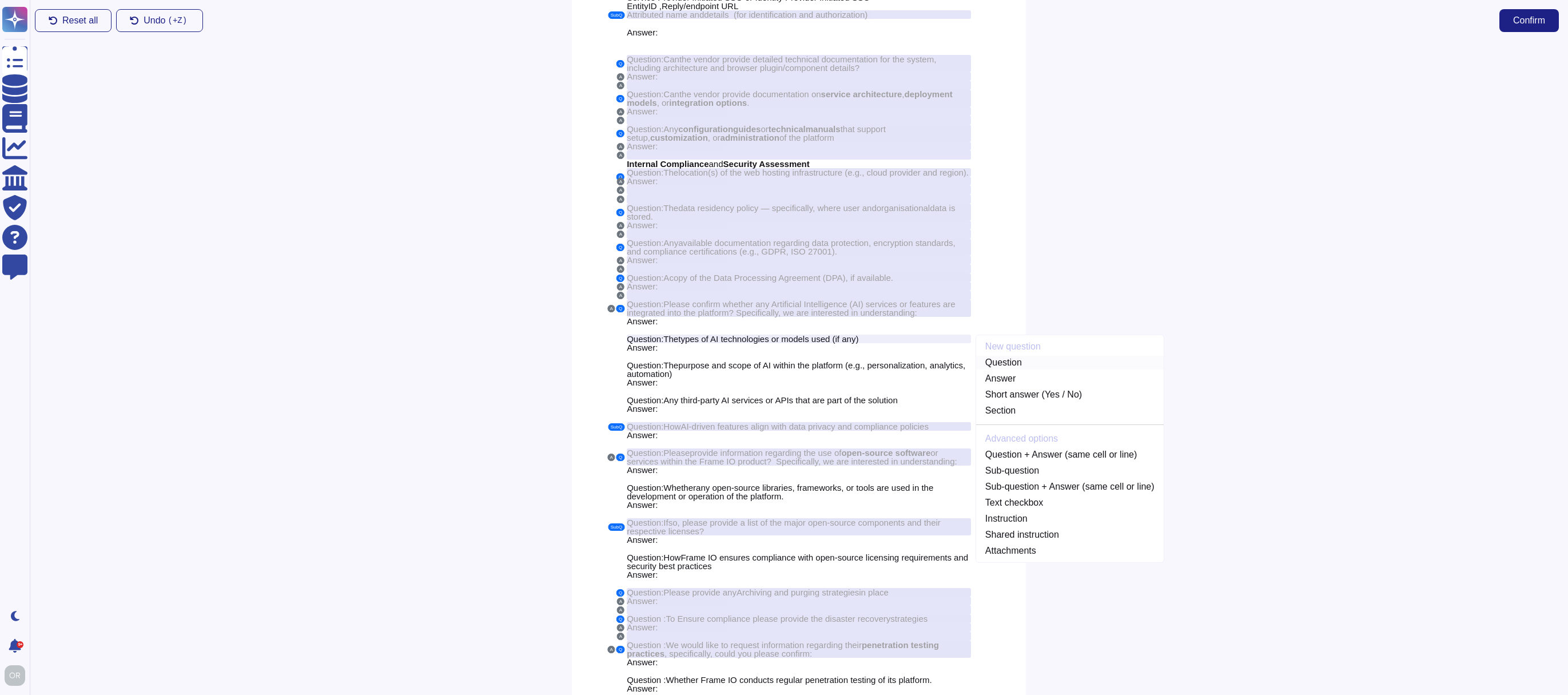
click at [1025, 369] on link "Question" at bounding box center [1070, 363] width 187 height 13
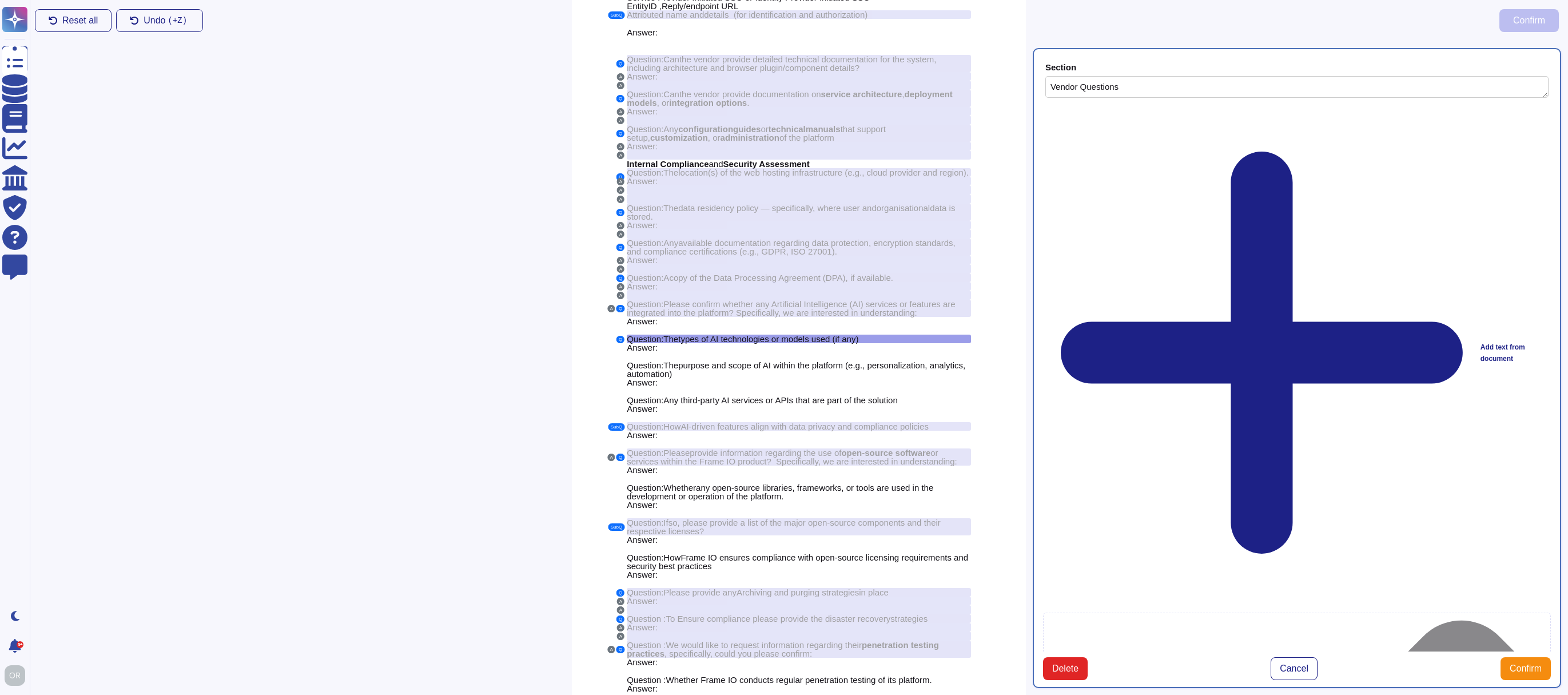
type textarea "Vendor Questions"
click at [1532, 664] on span "Confirm" at bounding box center [1526, 669] width 32 height 9
click at [1529, 664] on span "Confirm" at bounding box center [1526, 669] width 32 height 9
click at [676, 370] on span "The" at bounding box center [671, 366] width 15 height 10
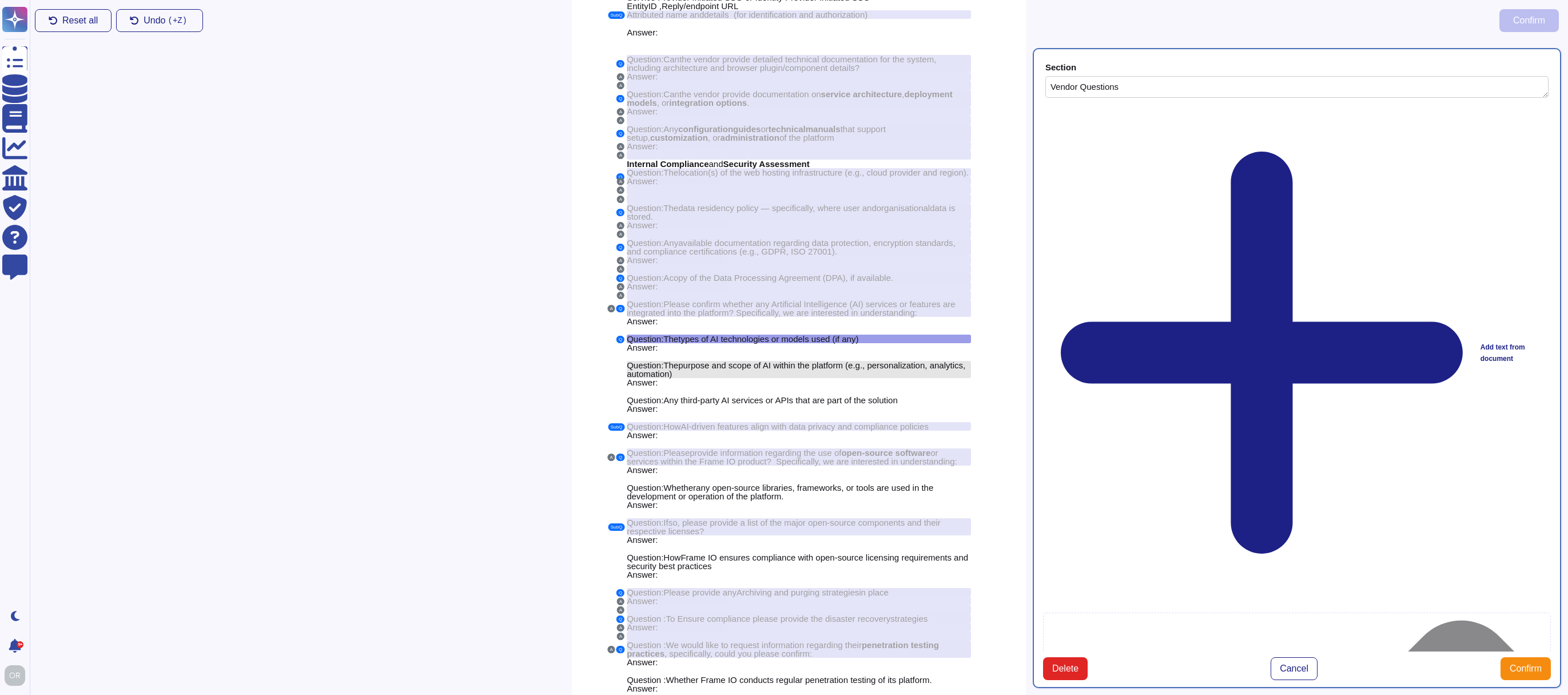
scroll to position [171, 0]
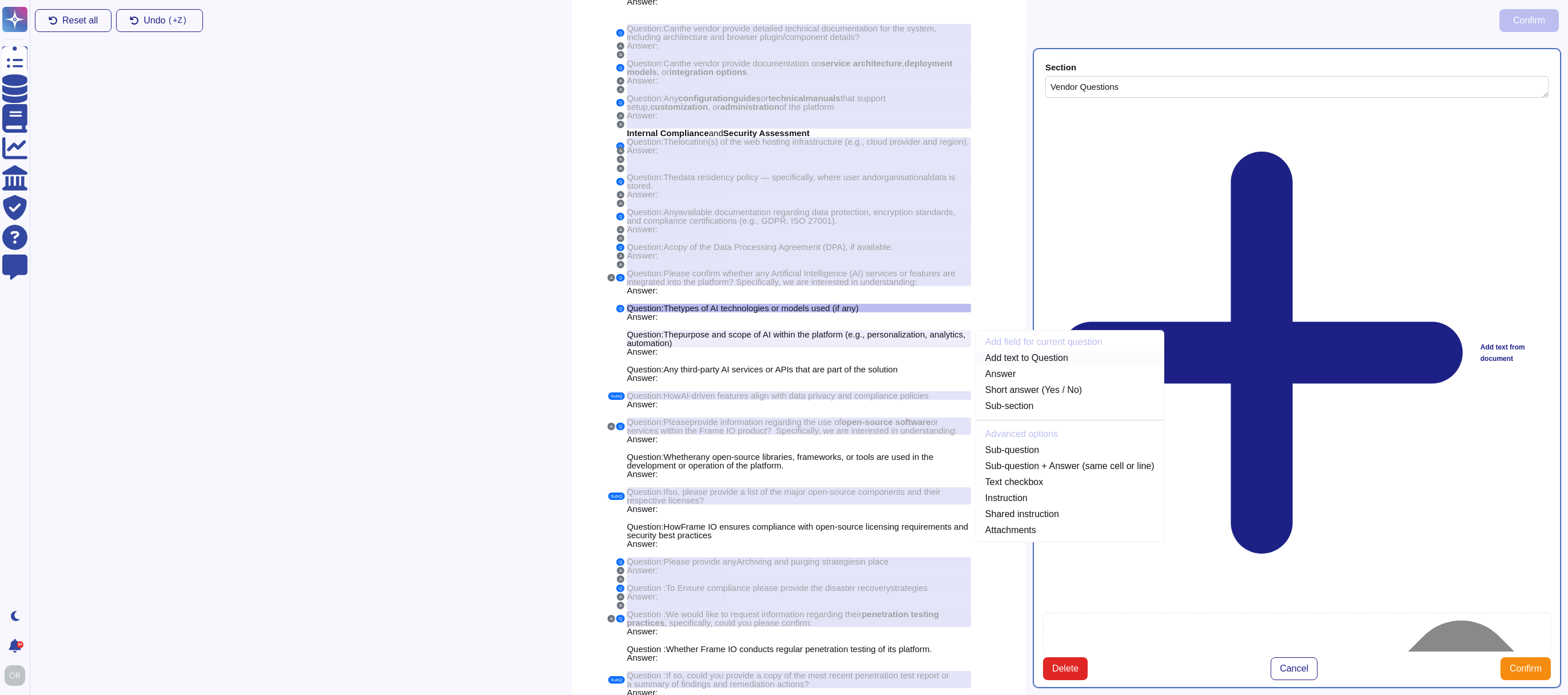
click at [1014, 365] on link "Add text to Question" at bounding box center [1070, 358] width 187 height 13
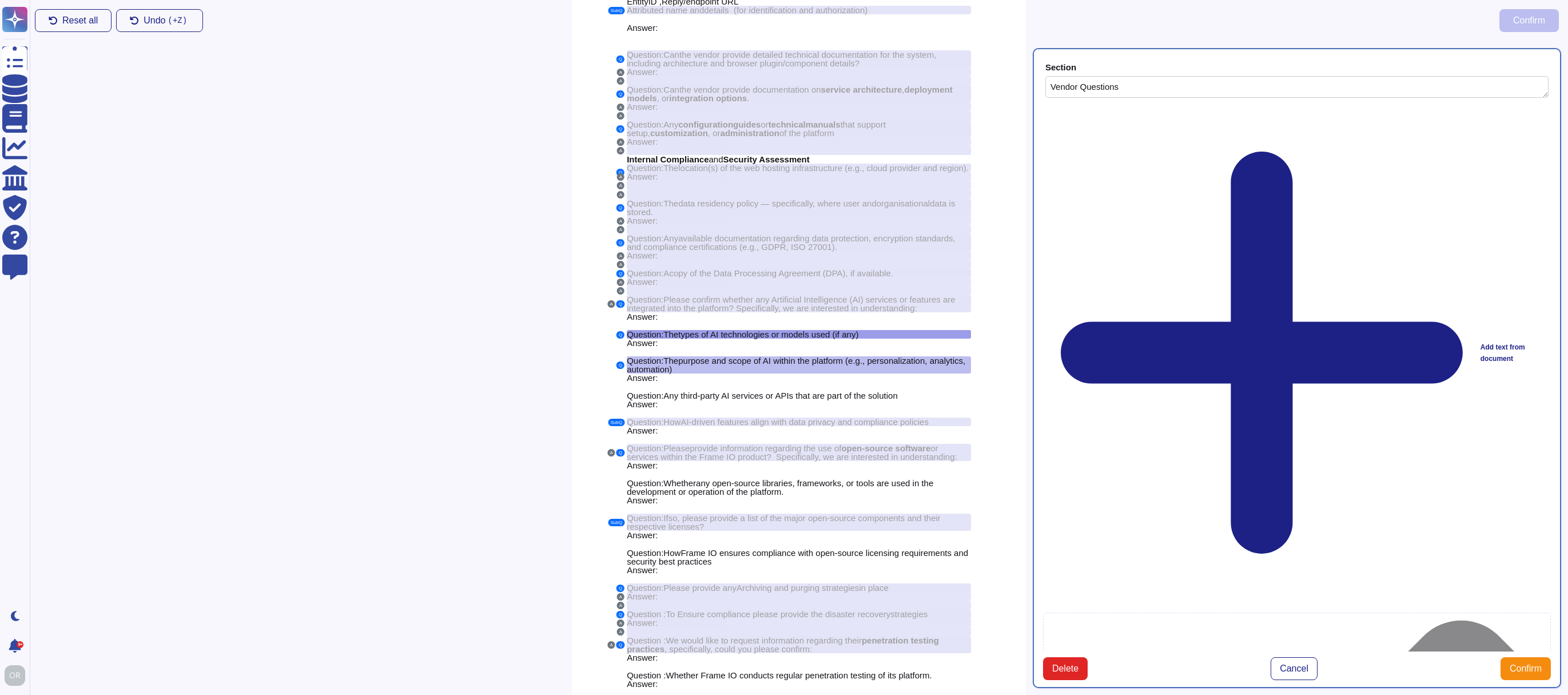
scroll to position [141, 0]
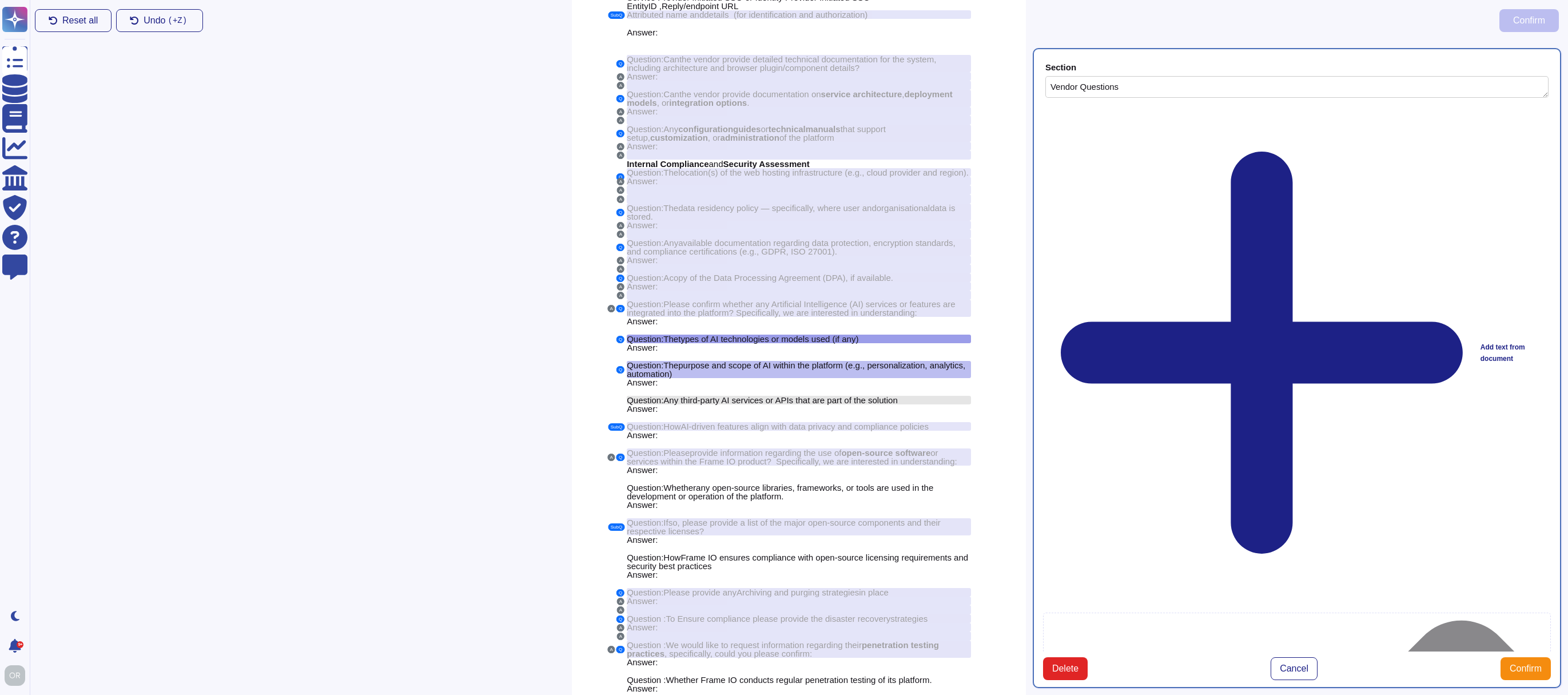
click at [663, 405] on span ":" at bounding box center [662, 400] width 2 height 10
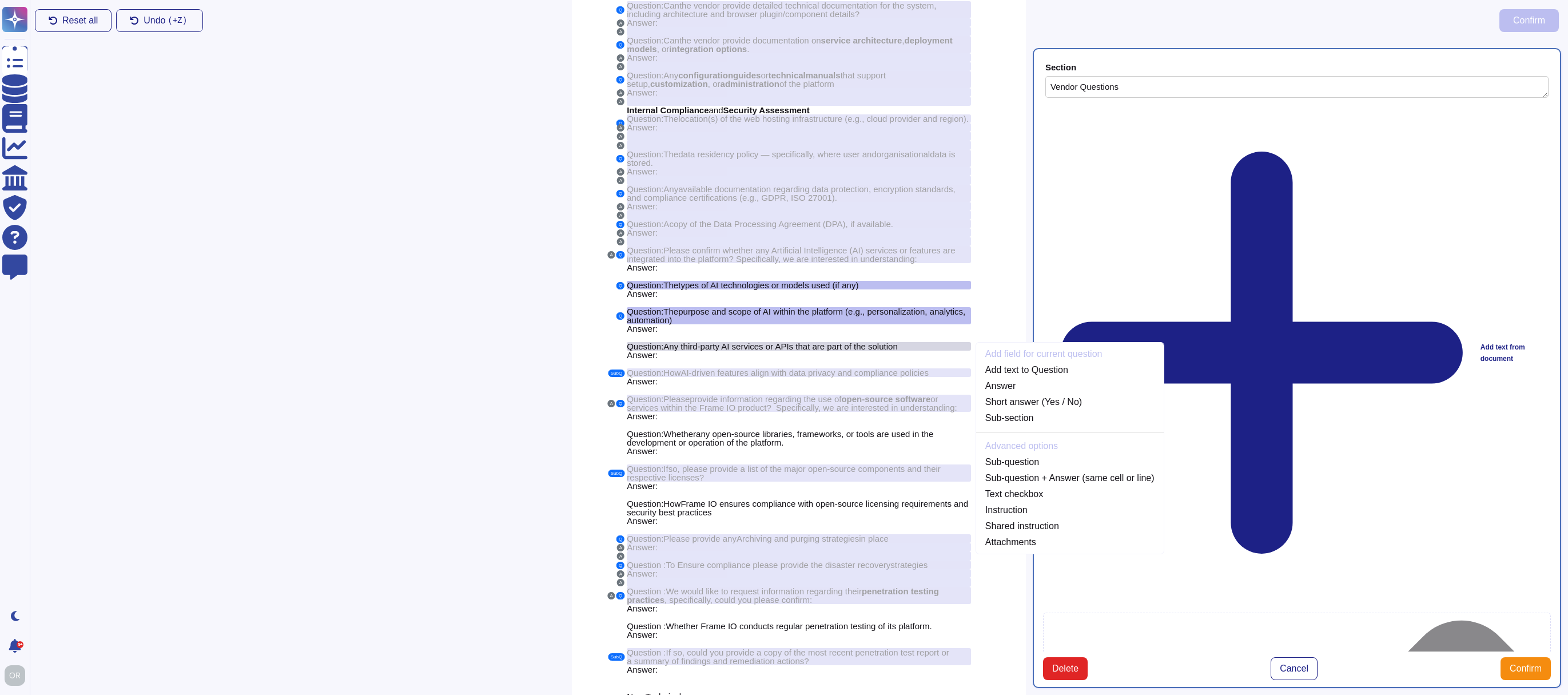
scroll to position [202, 0]
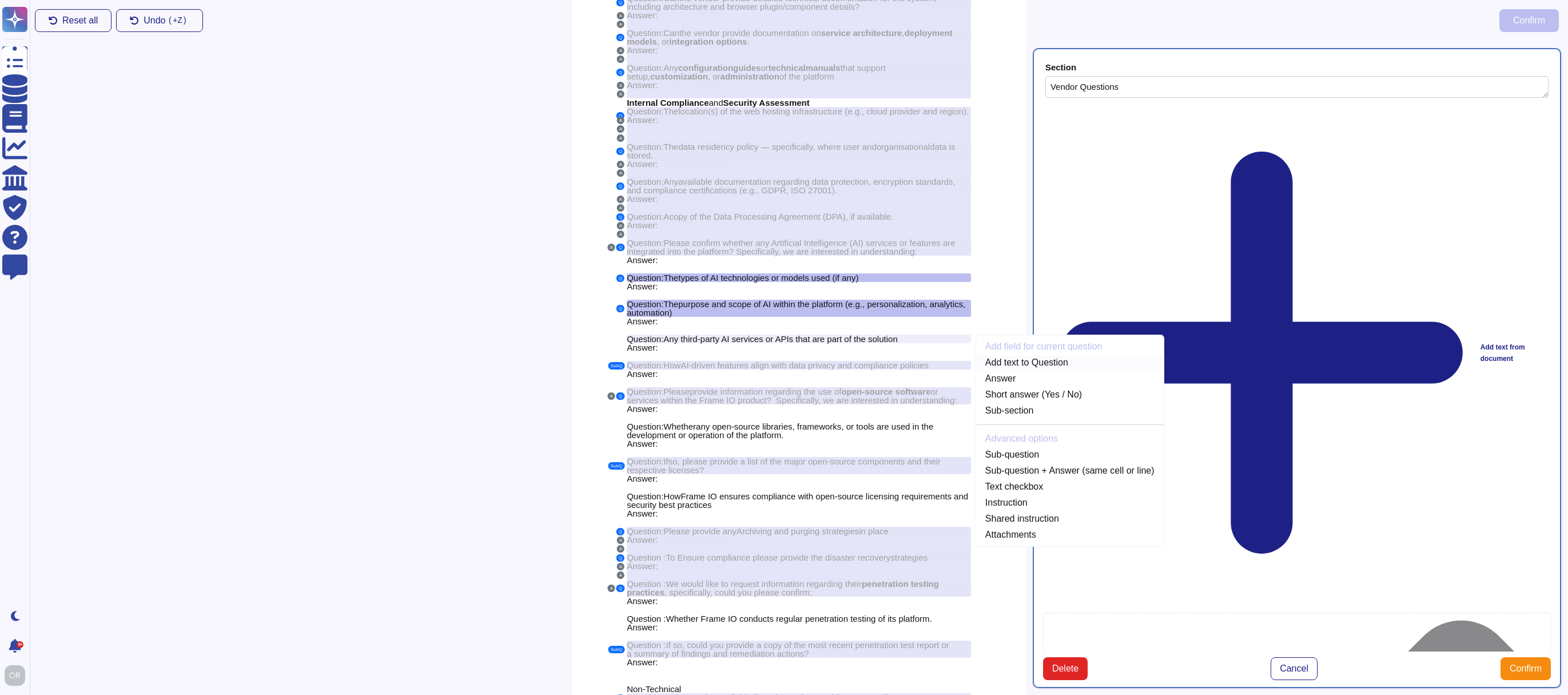
click at [1017, 370] on link "Add text to Question" at bounding box center [1070, 363] width 187 height 13
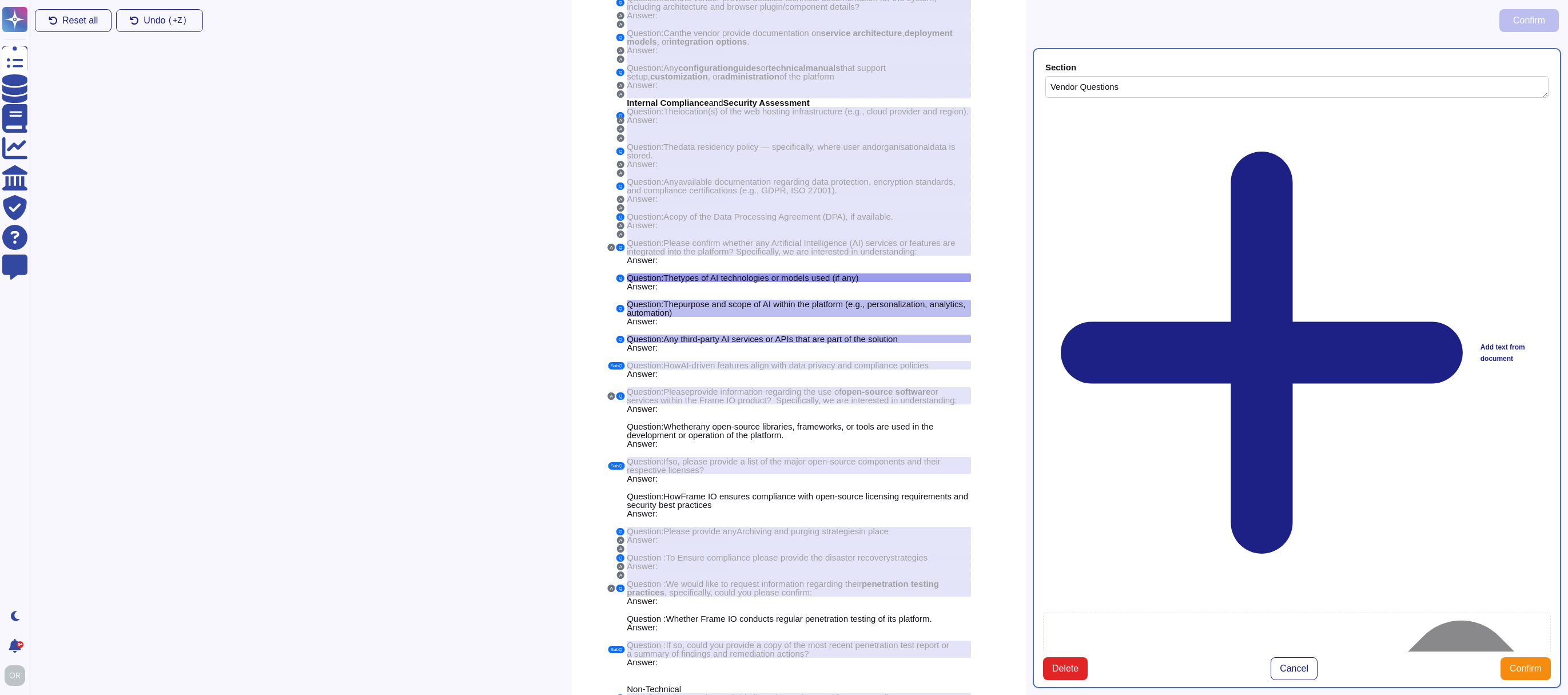
type textarea "Question :The types of AI technologies or models used (if any) Question :The pu…"
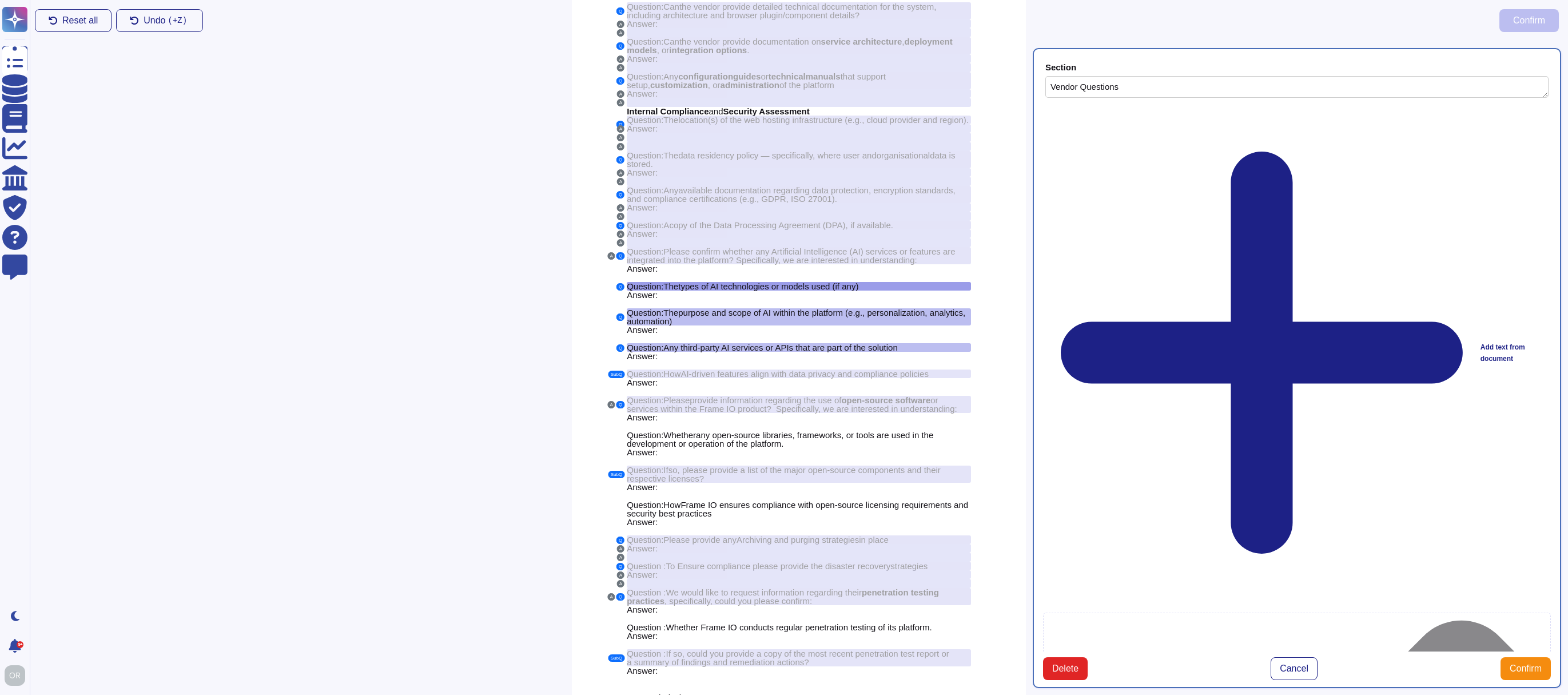
scroll to position [141, 0]
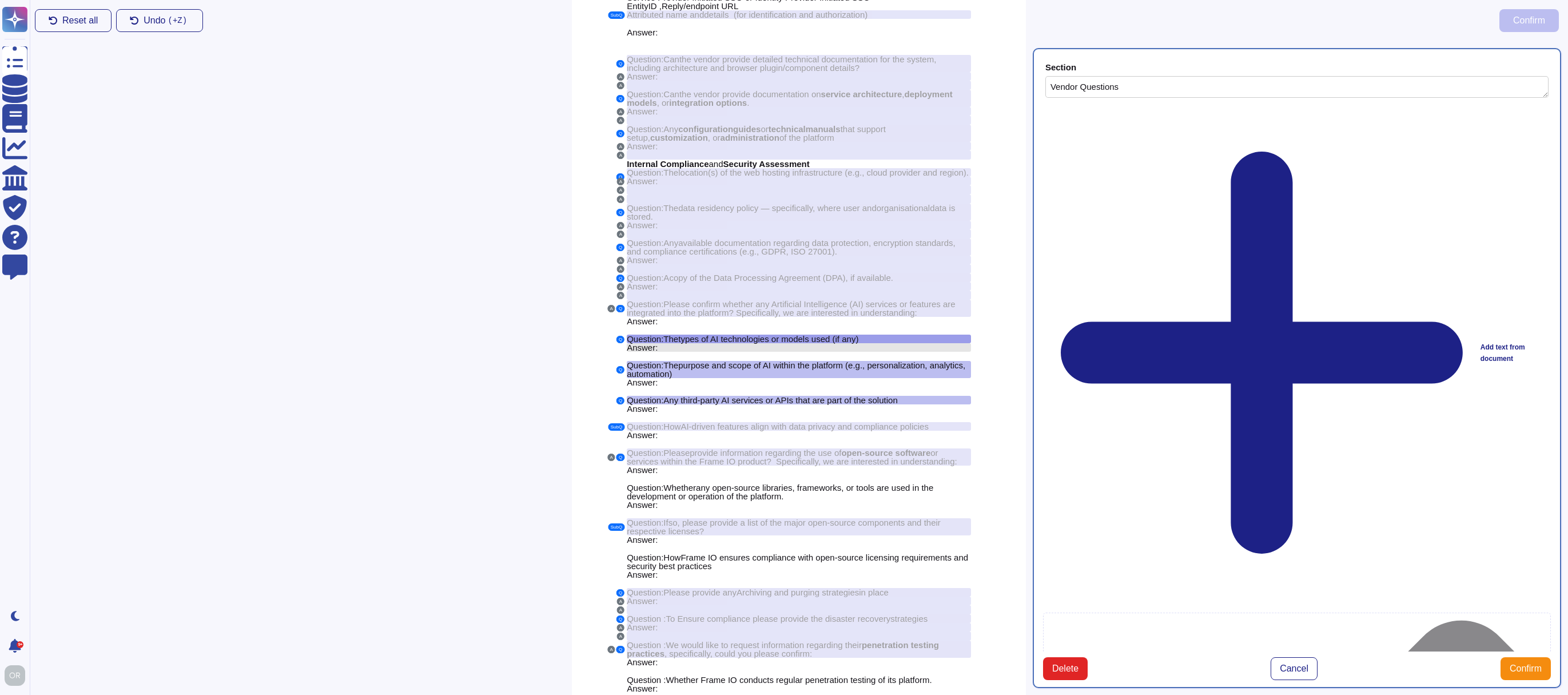
click at [642, 353] on span "Answer:" at bounding box center [642, 348] width 31 height 10
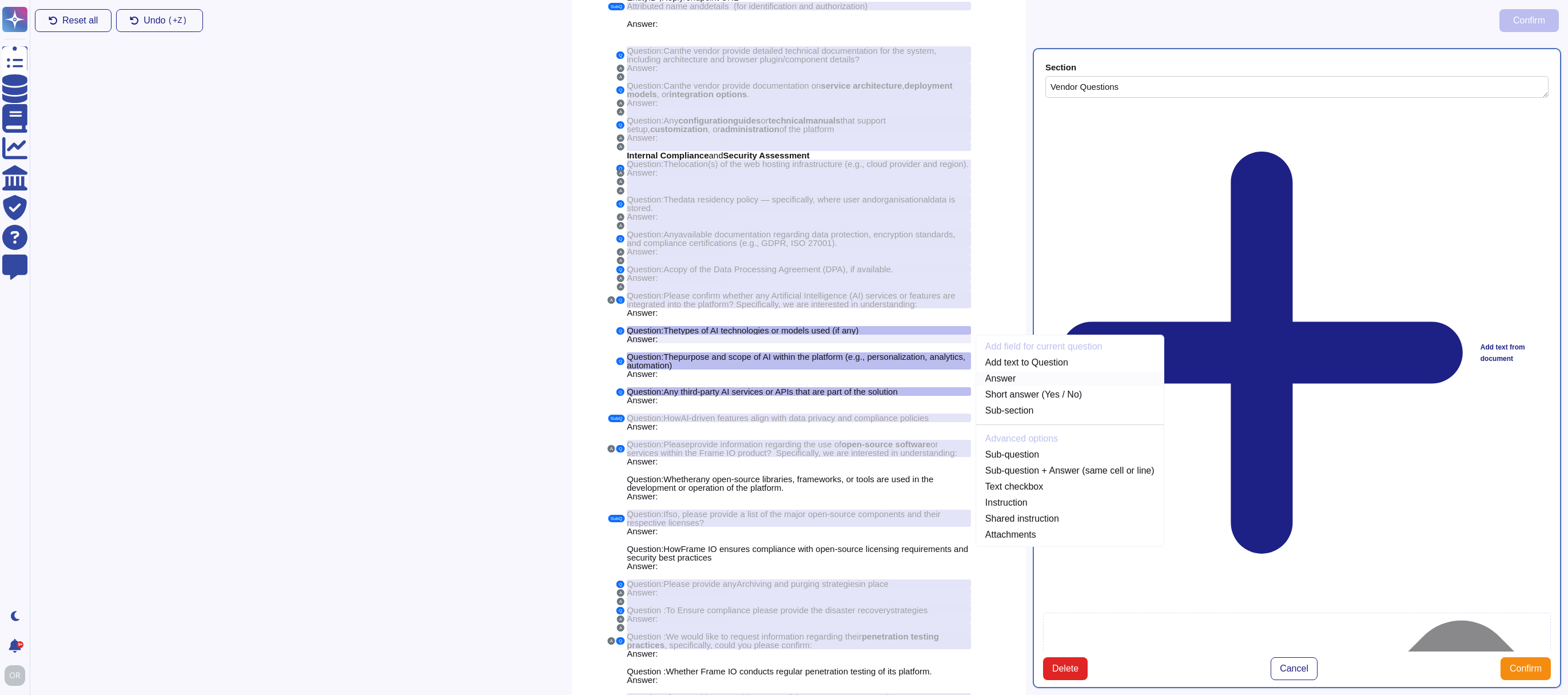
click at [1006, 386] on link "Answer" at bounding box center [1070, 378] width 187 height 13
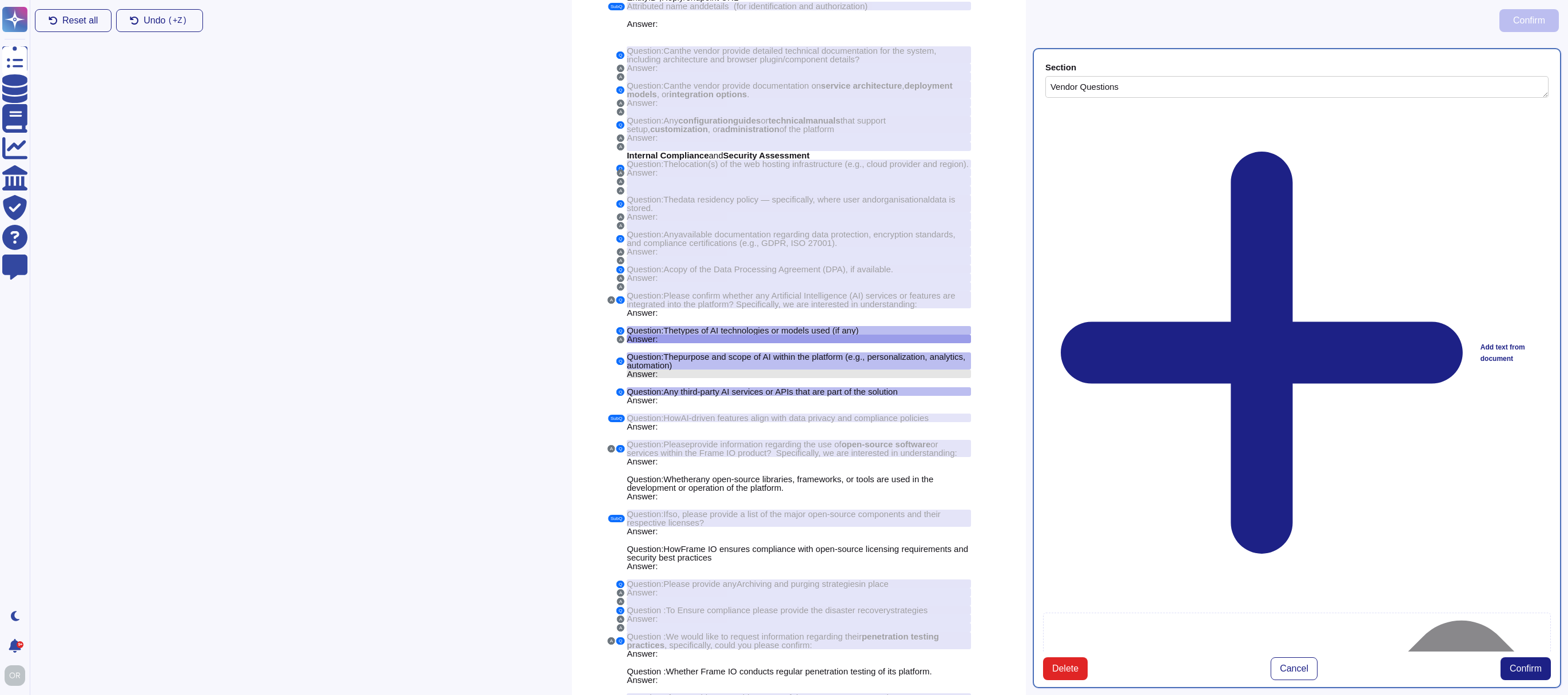
click at [648, 379] on span "Answer:" at bounding box center [642, 374] width 31 height 10
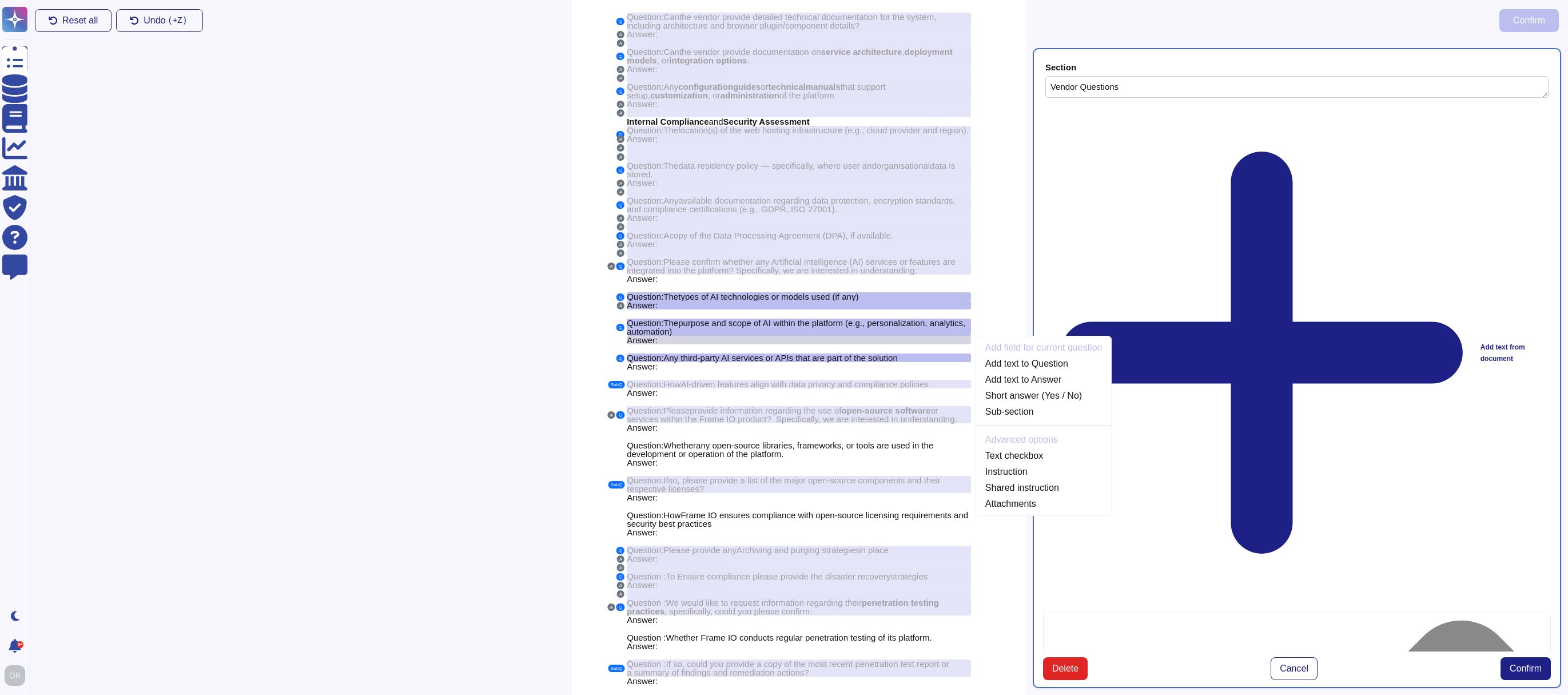
scroll to position [184, 0]
click at [1009, 386] on link "Add text to Answer" at bounding box center [1043, 378] width 135 height 13
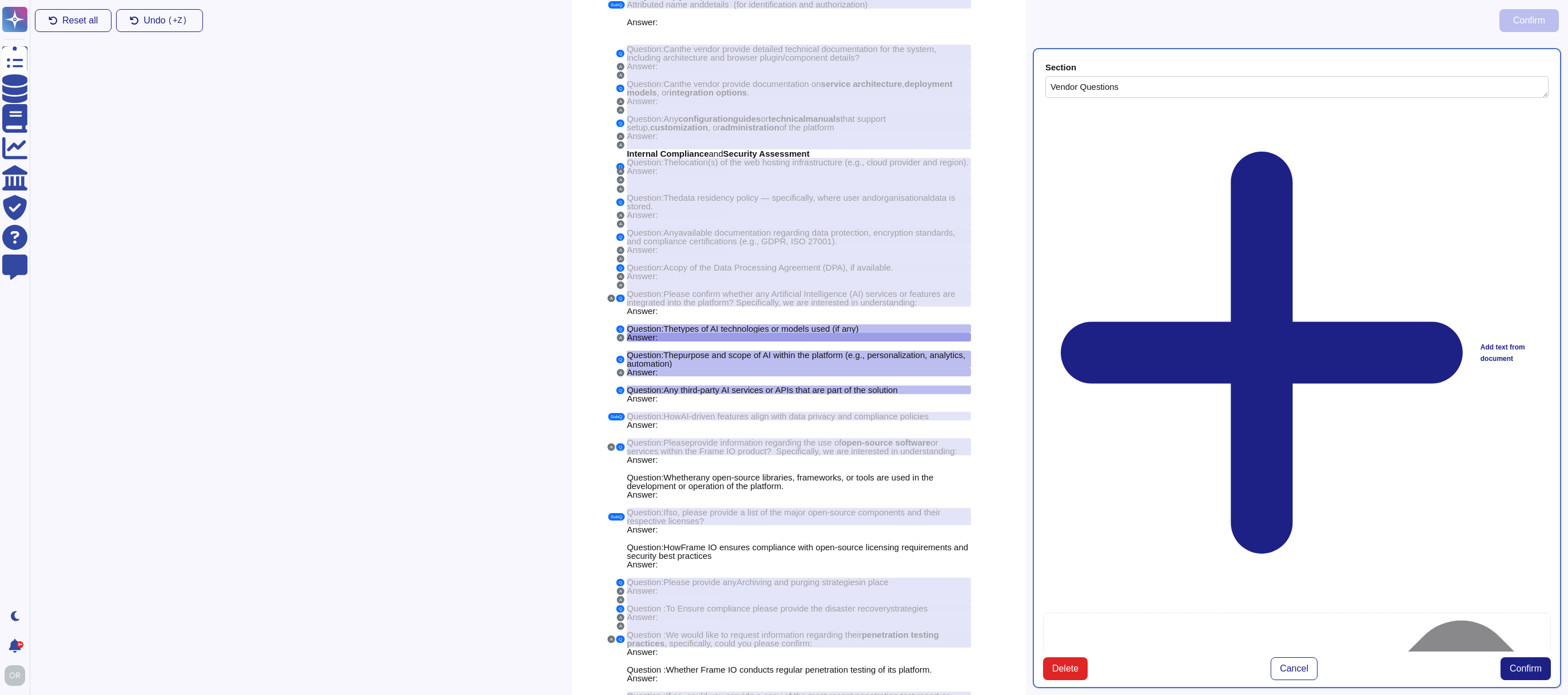
scroll to position [149, 0]
click at [658, 405] on div "Answer:" at bounding box center [799, 400] width 344 height 9
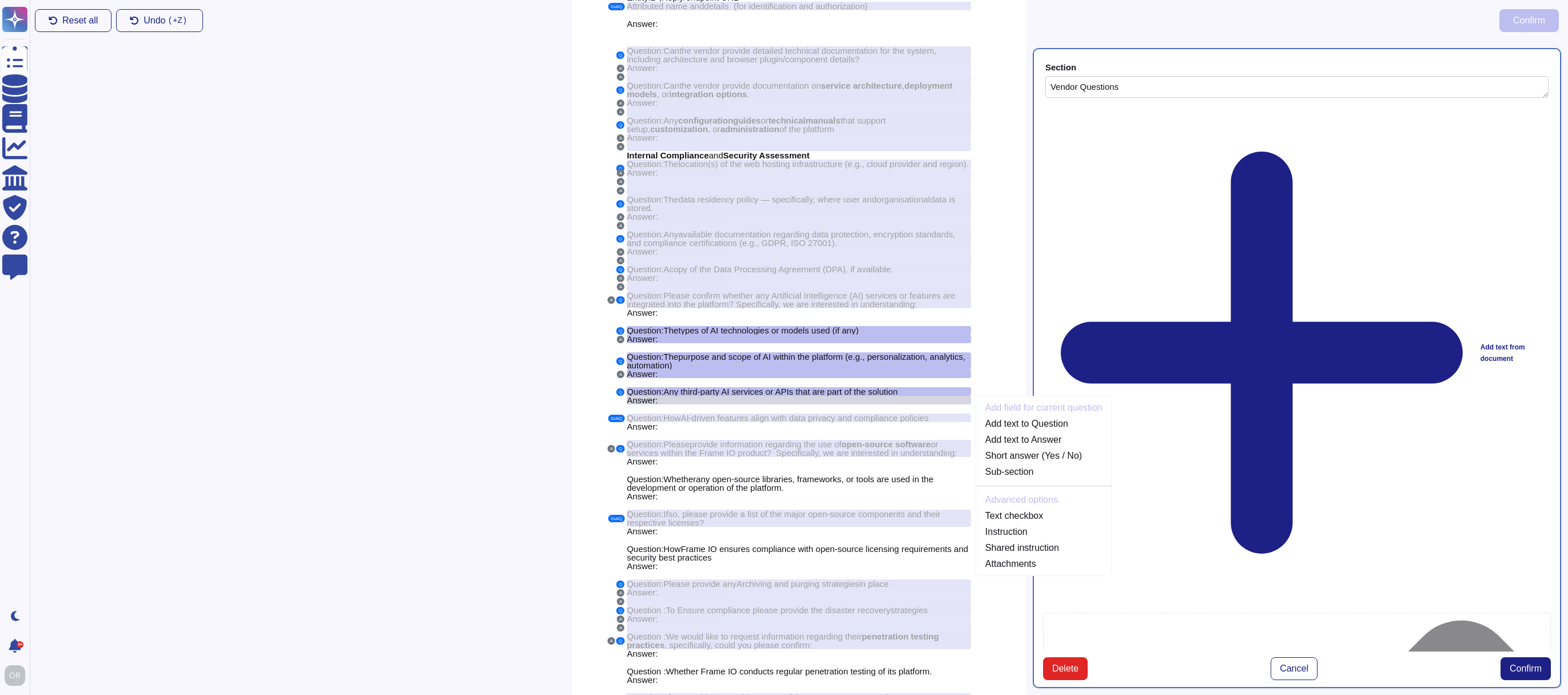
scroll to position [211, 0]
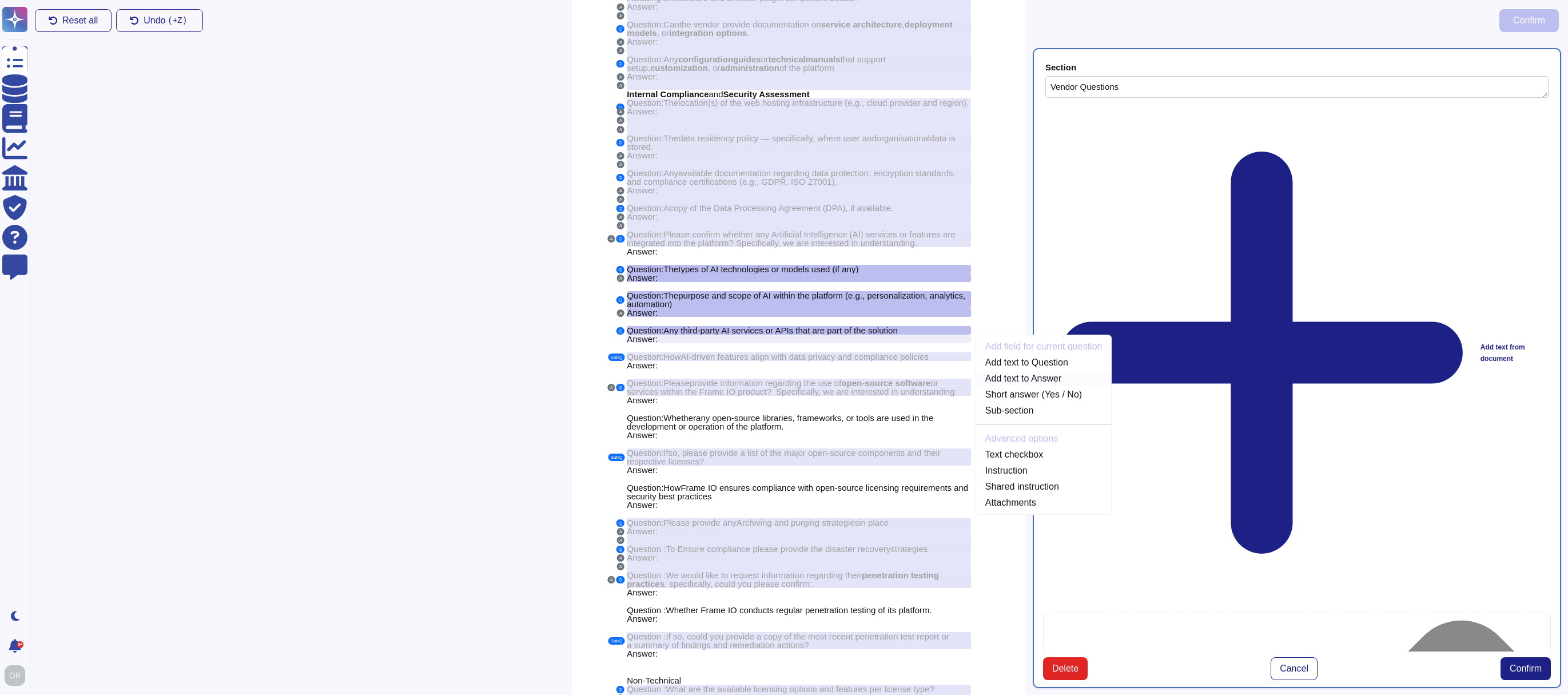
click at [1010, 385] on link "Add text to Answer" at bounding box center [1043, 378] width 135 height 13
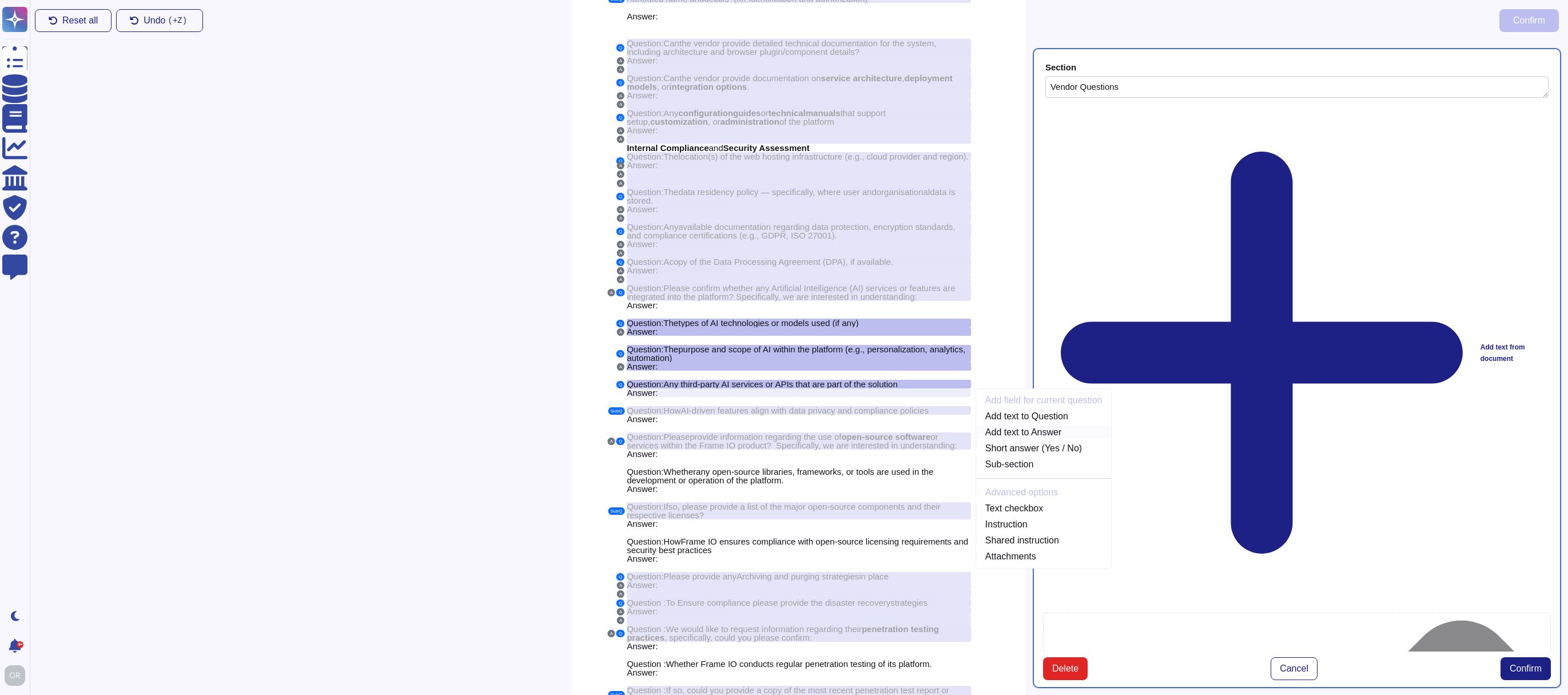
scroll to position [149, 0]
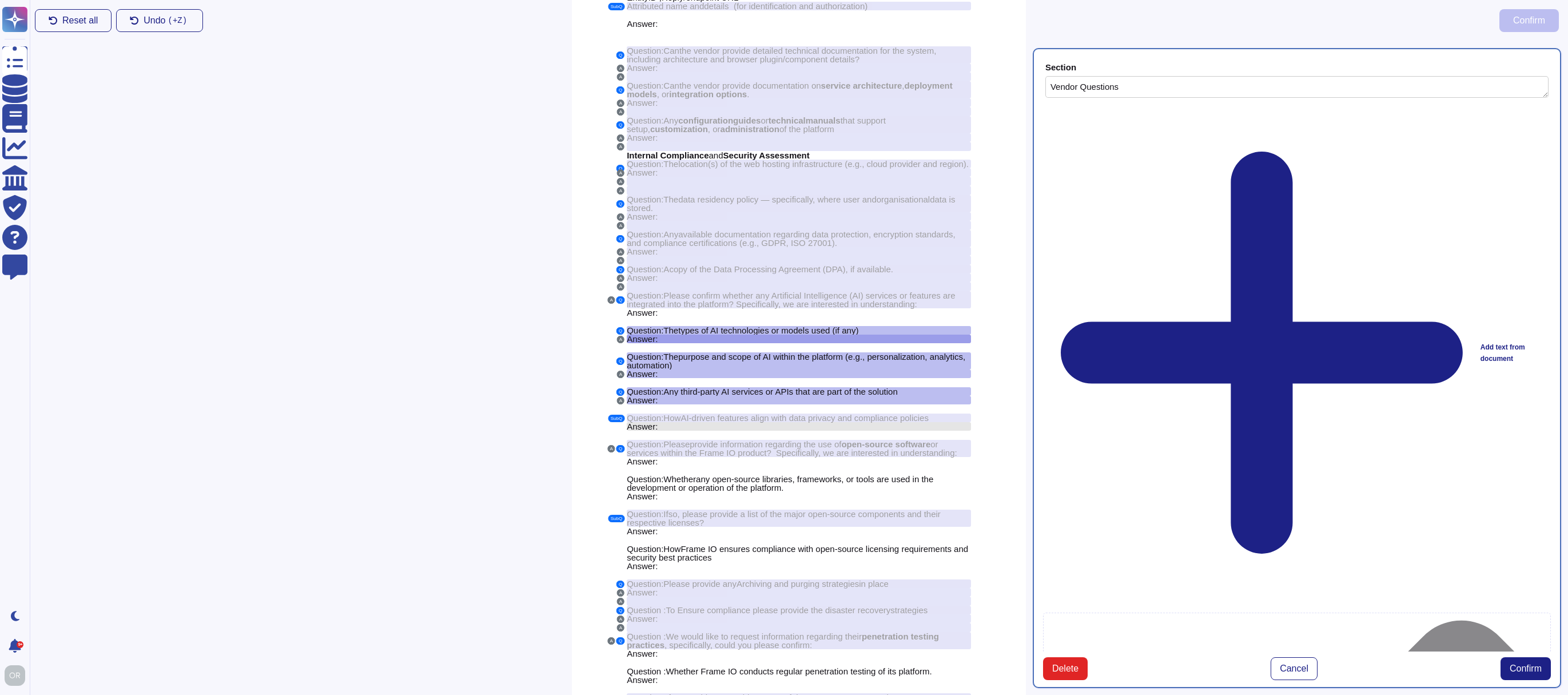
click at [649, 431] on span "Answer:" at bounding box center [642, 427] width 31 height 10
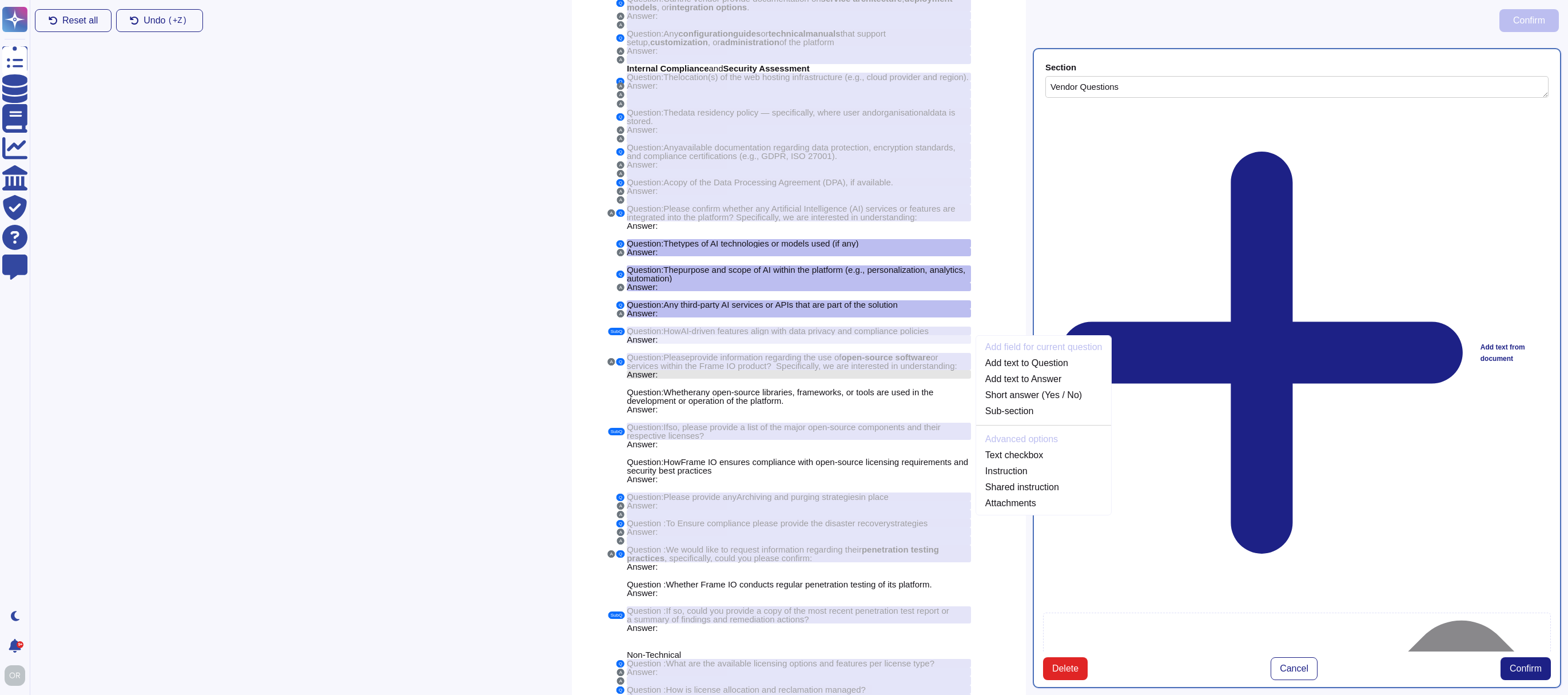
scroll to position [237, 0]
click at [1020, 383] on link "Add text to Answer" at bounding box center [1043, 378] width 135 height 13
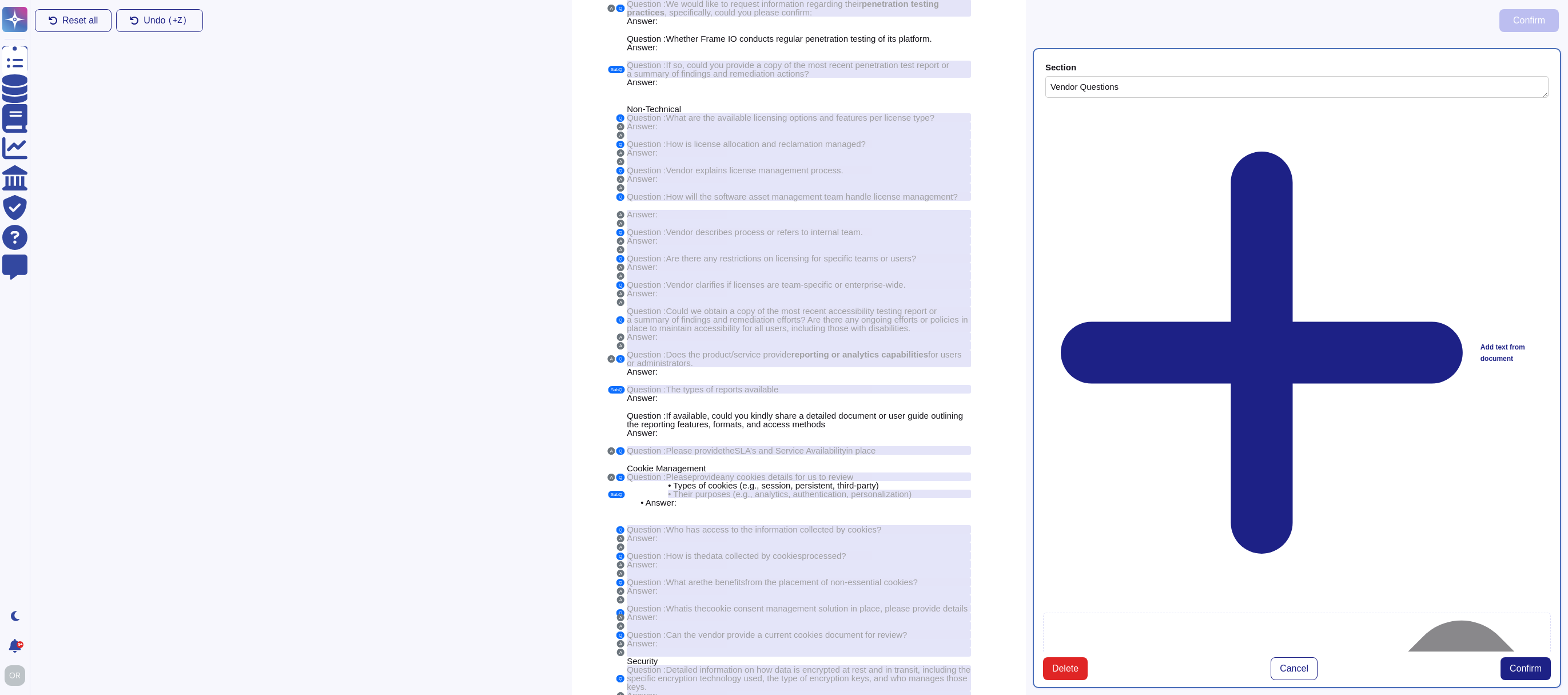
scroll to position [781, 0]
click at [658, 377] on div "Answer:" at bounding box center [799, 372] width 344 height 9
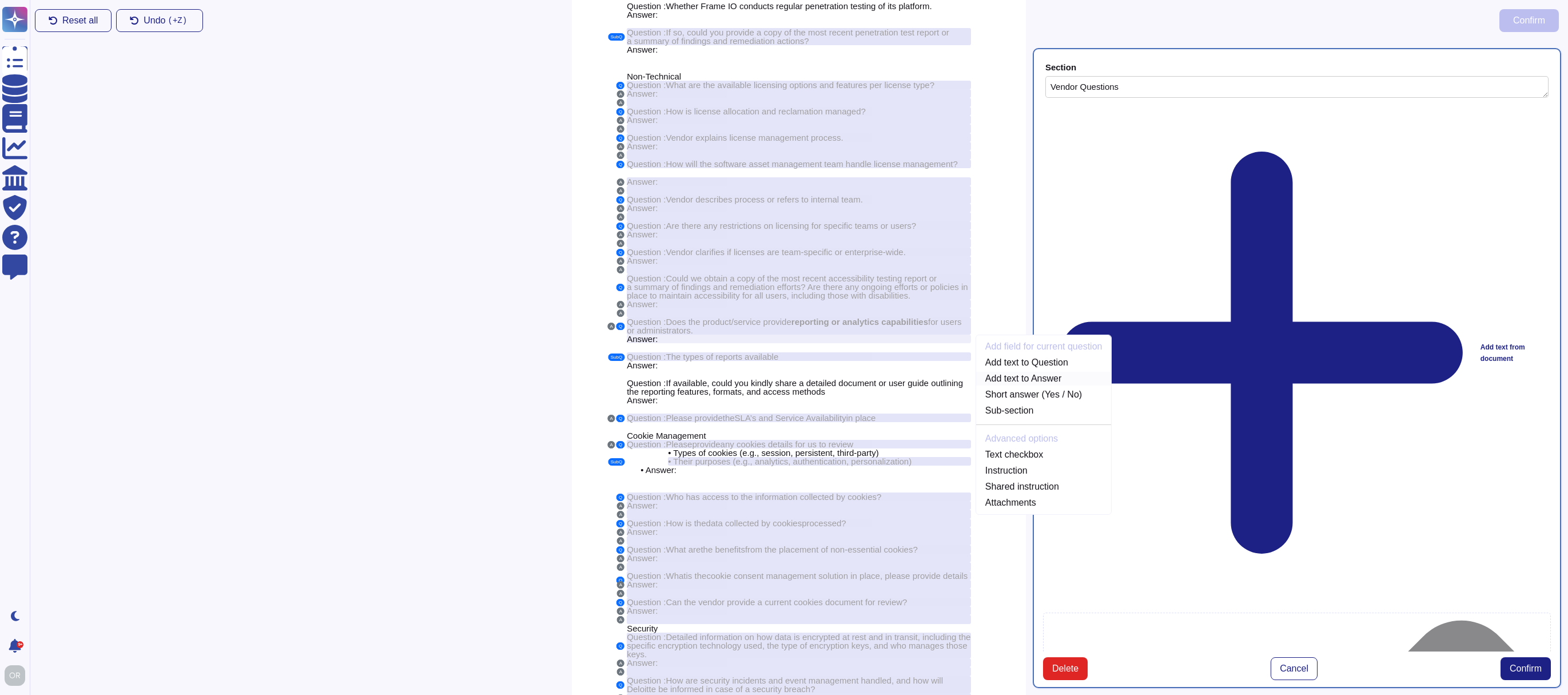
click at [1034, 386] on link "Add text to Answer" at bounding box center [1043, 378] width 135 height 13
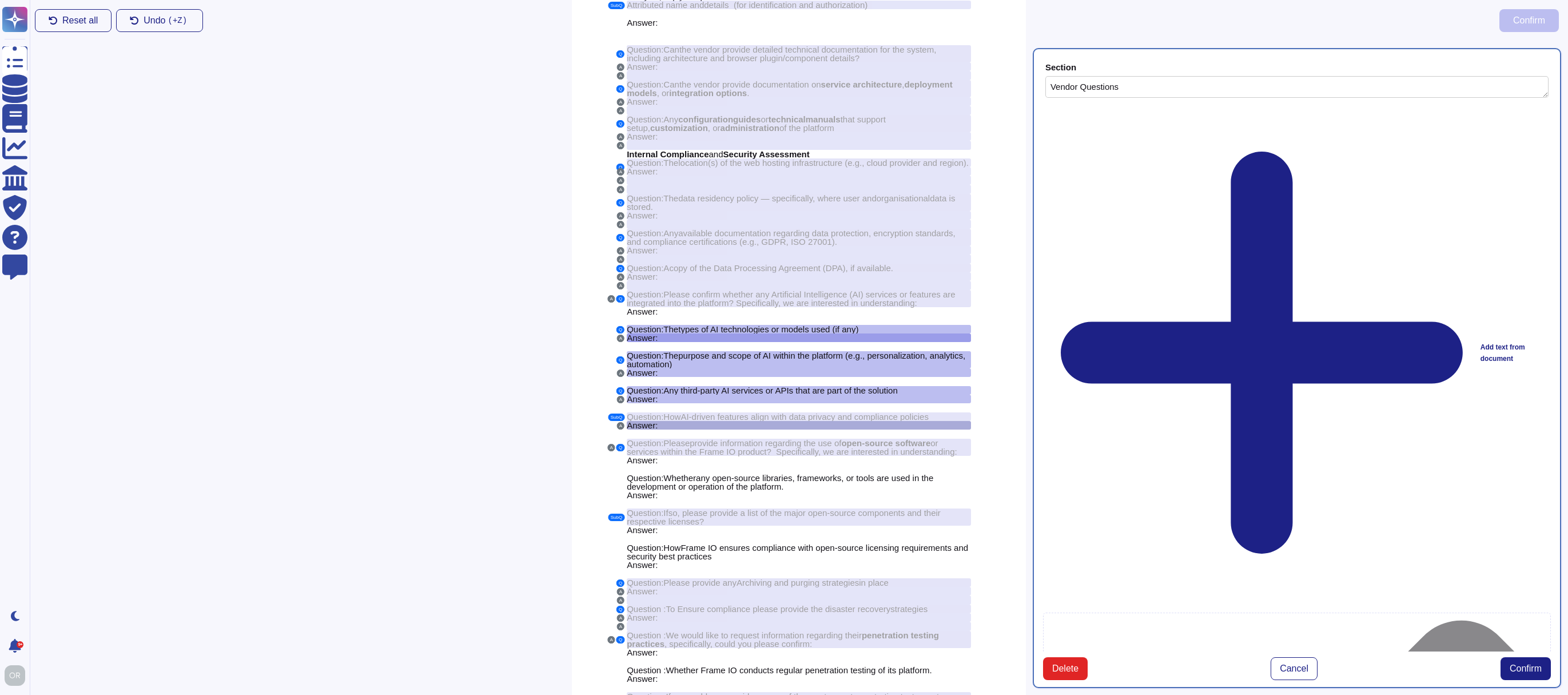
scroll to position [149, 0]
click at [647, 326] on div at bounding box center [799, 321] width 344 height 9
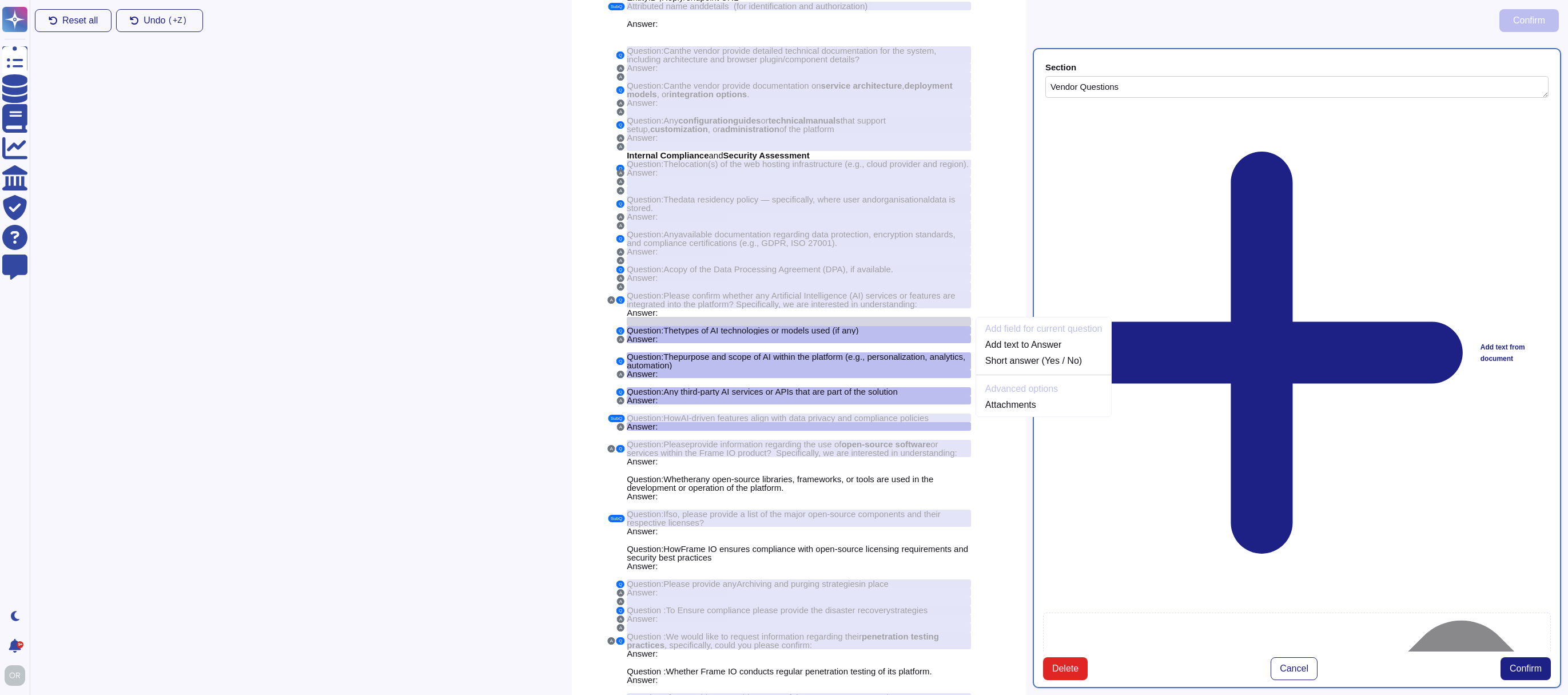
scroll to position [132, 0]
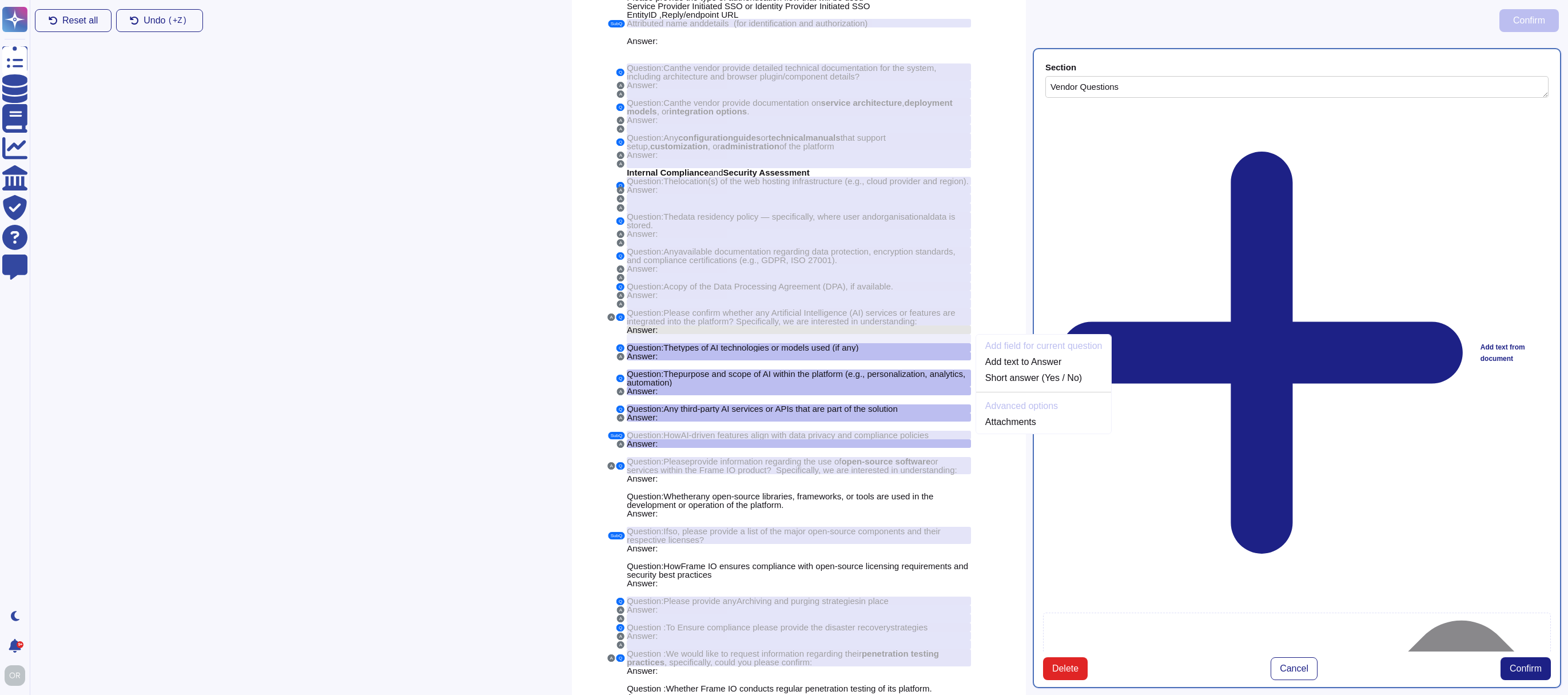
click at [652, 335] on span "Answer:" at bounding box center [642, 330] width 31 height 10
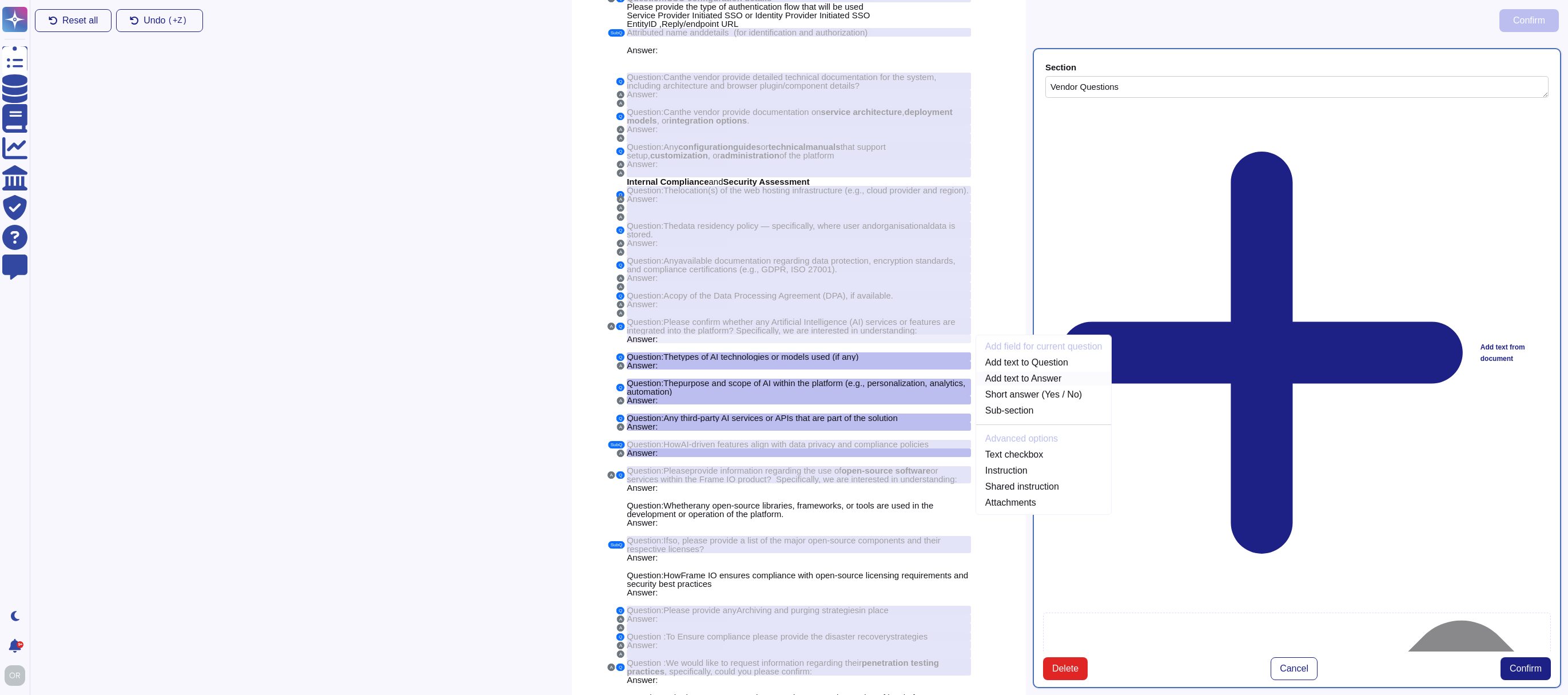
click at [1036, 386] on link "Add text to Answer" at bounding box center [1043, 378] width 135 height 13
type textarea "Answer: Answer: Answer: Answer: Answer: Answer:"
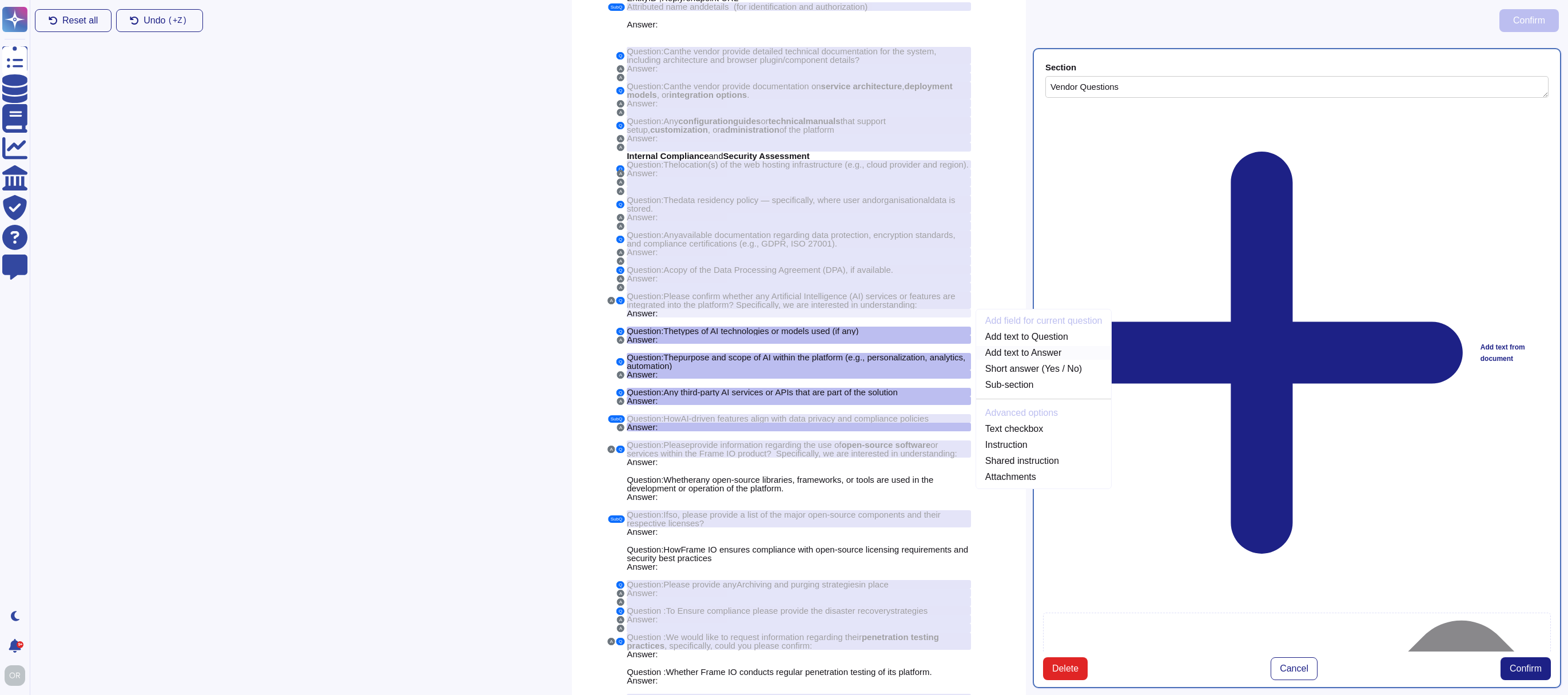
scroll to position [149, 0]
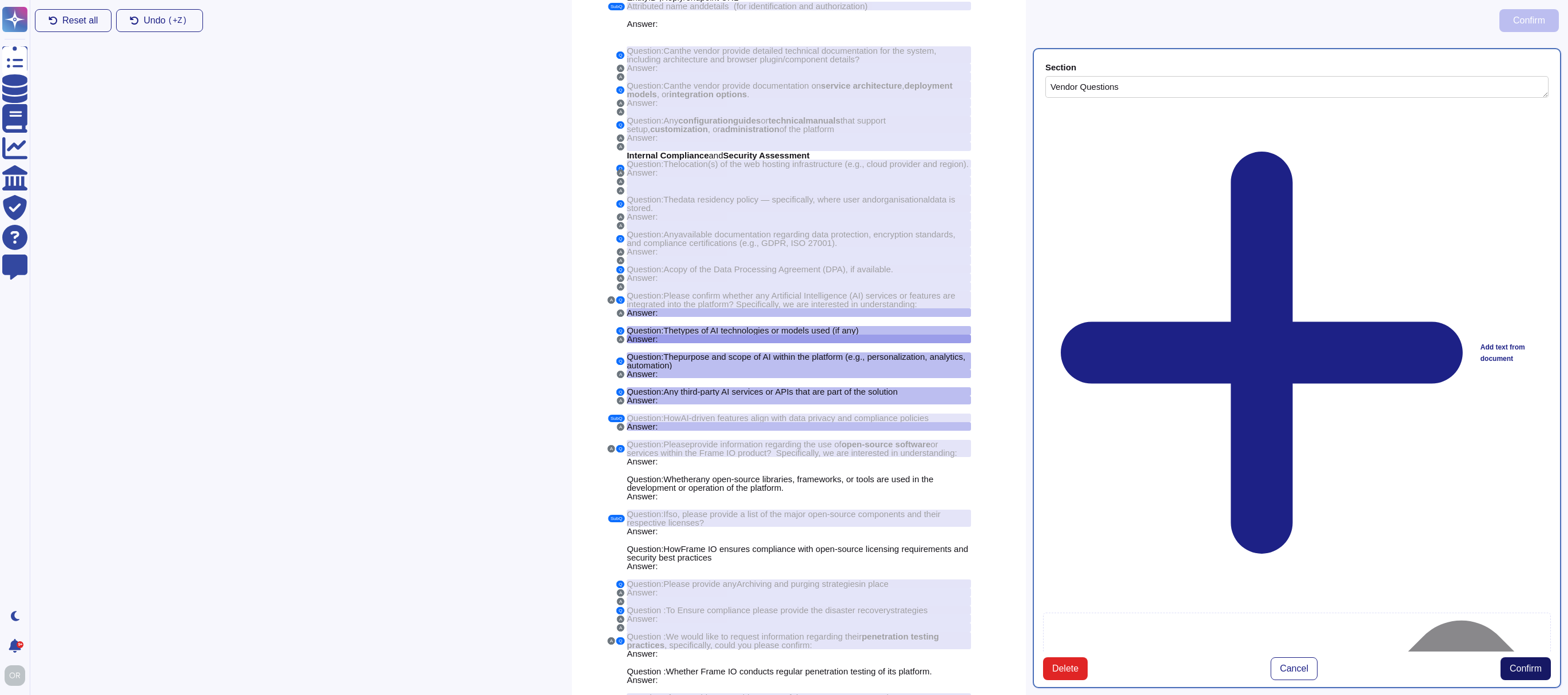
click at [1529, 664] on span "Confirm" at bounding box center [1526, 669] width 32 height 9
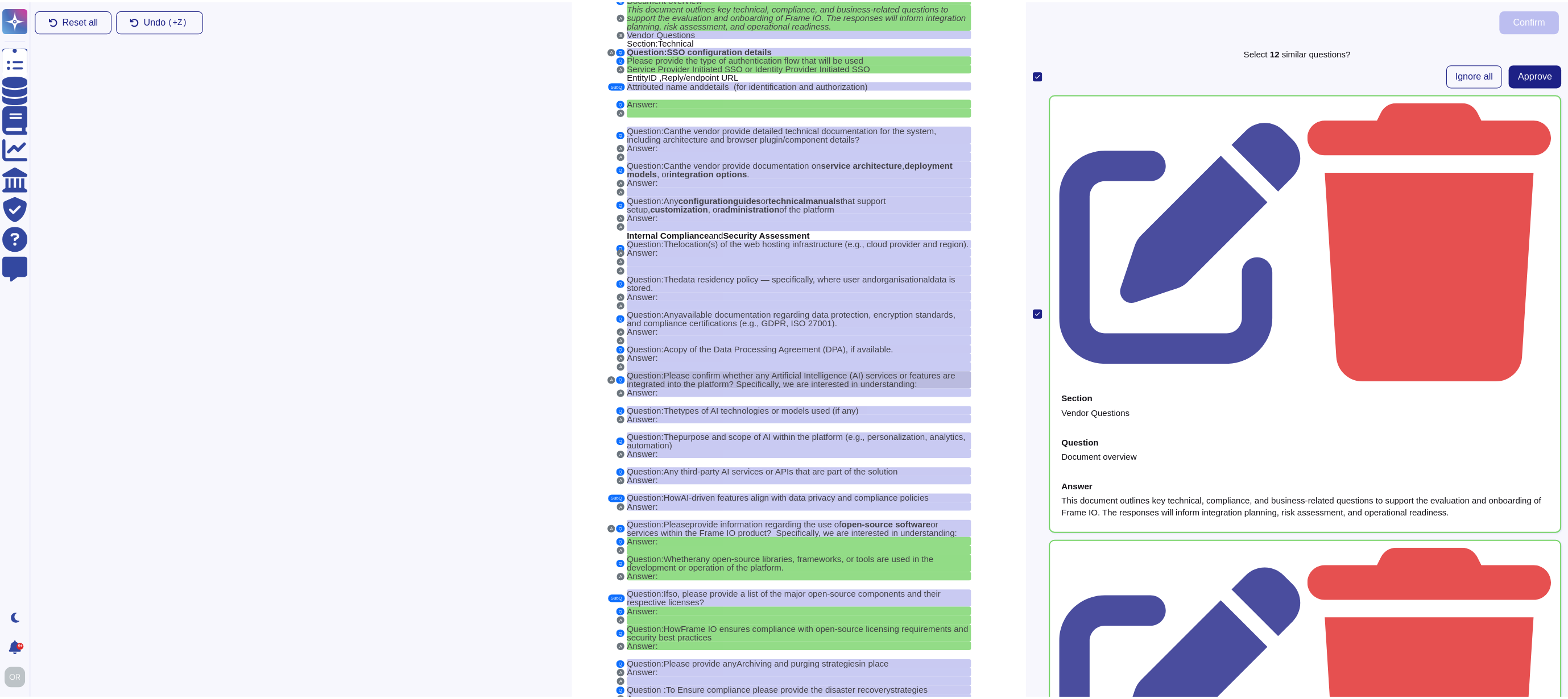
scroll to position [0, 0]
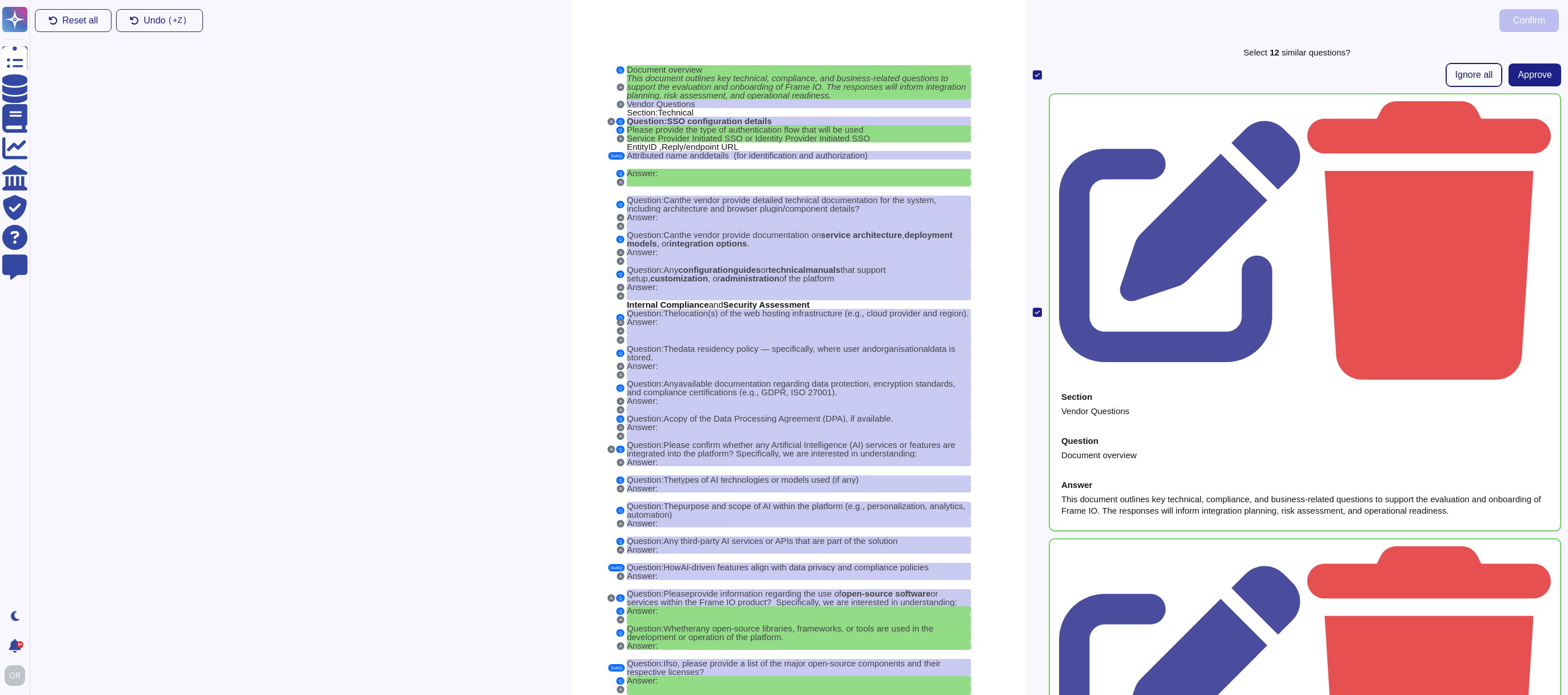
click at [1477, 70] on span "Ignore all" at bounding box center [1474, 75] width 38 height 9
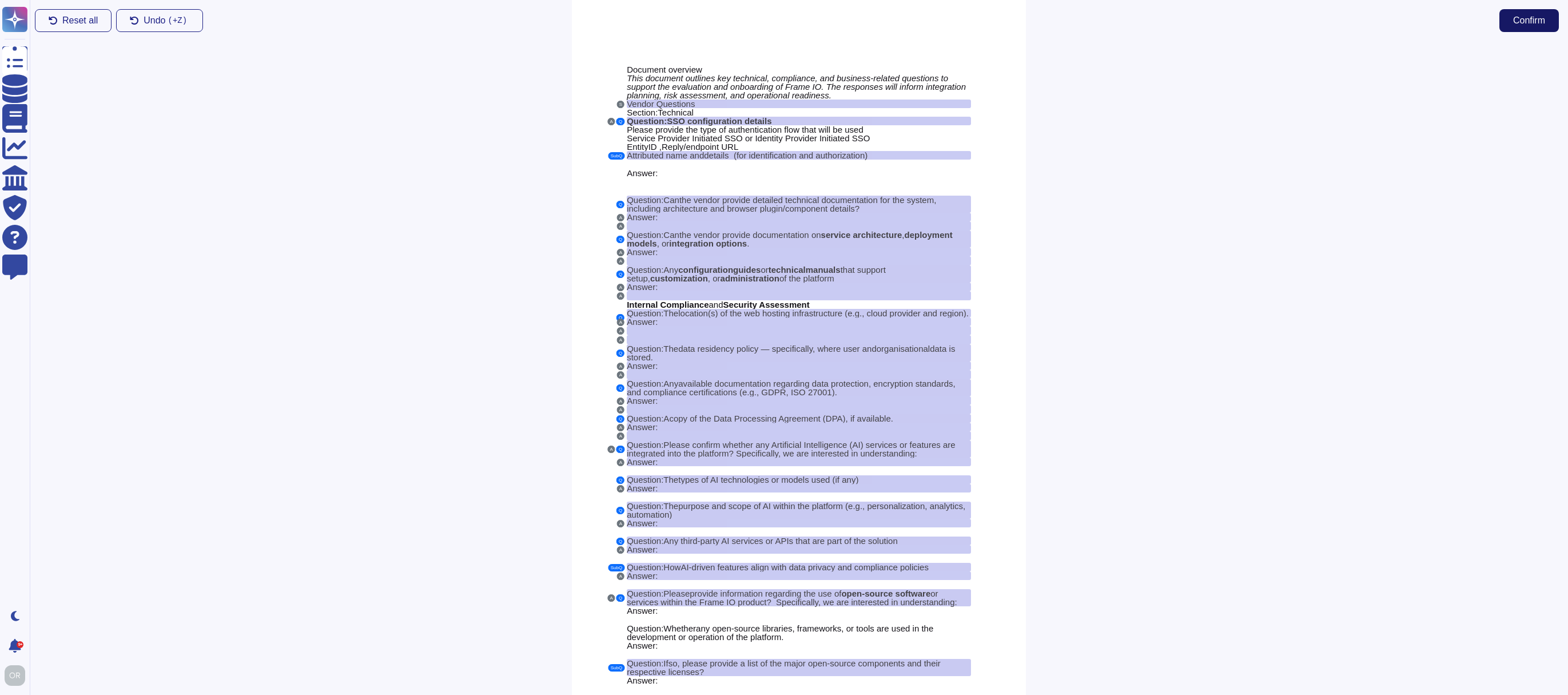
click at [1526, 13] on button "Confirm" at bounding box center [1529, 20] width 59 height 23
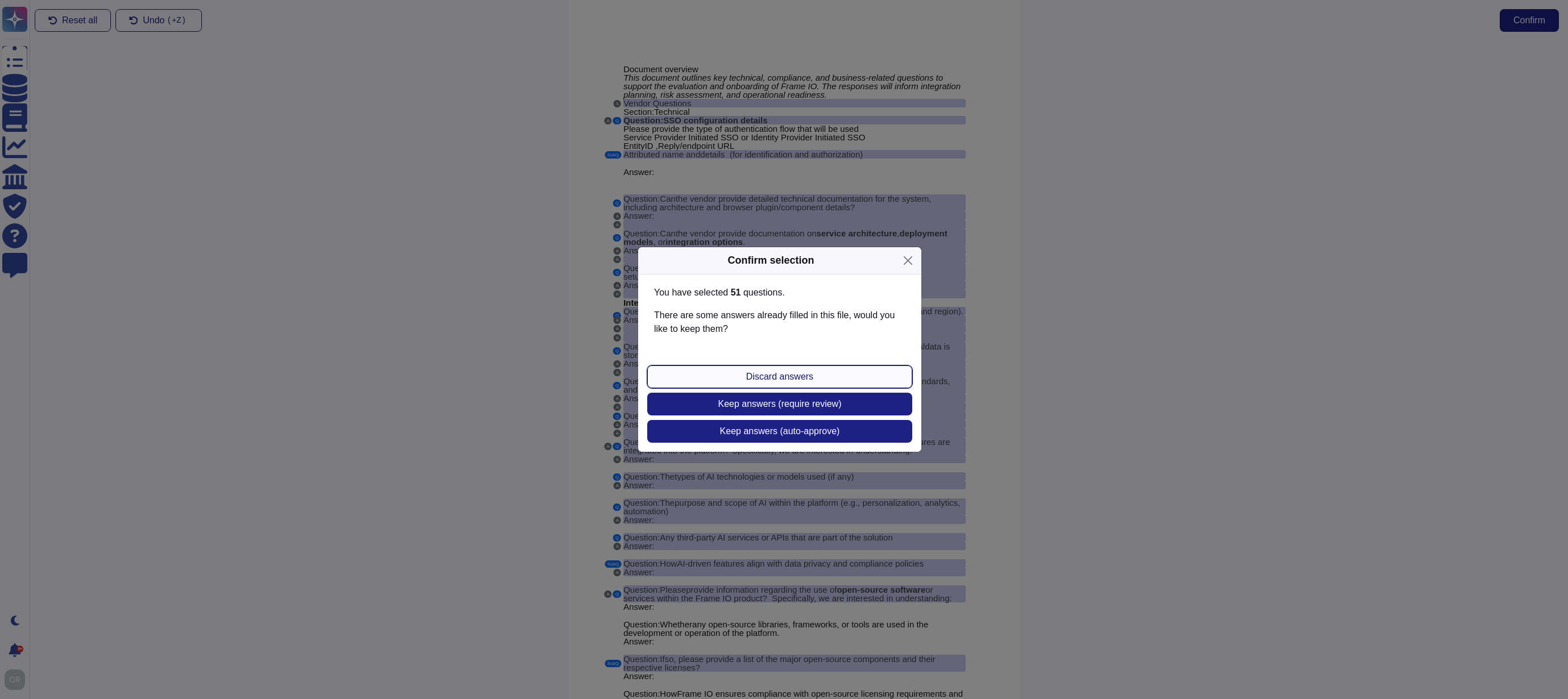
click at [774, 375] on span "Discard answers" at bounding box center [780, 377] width 67 height 9
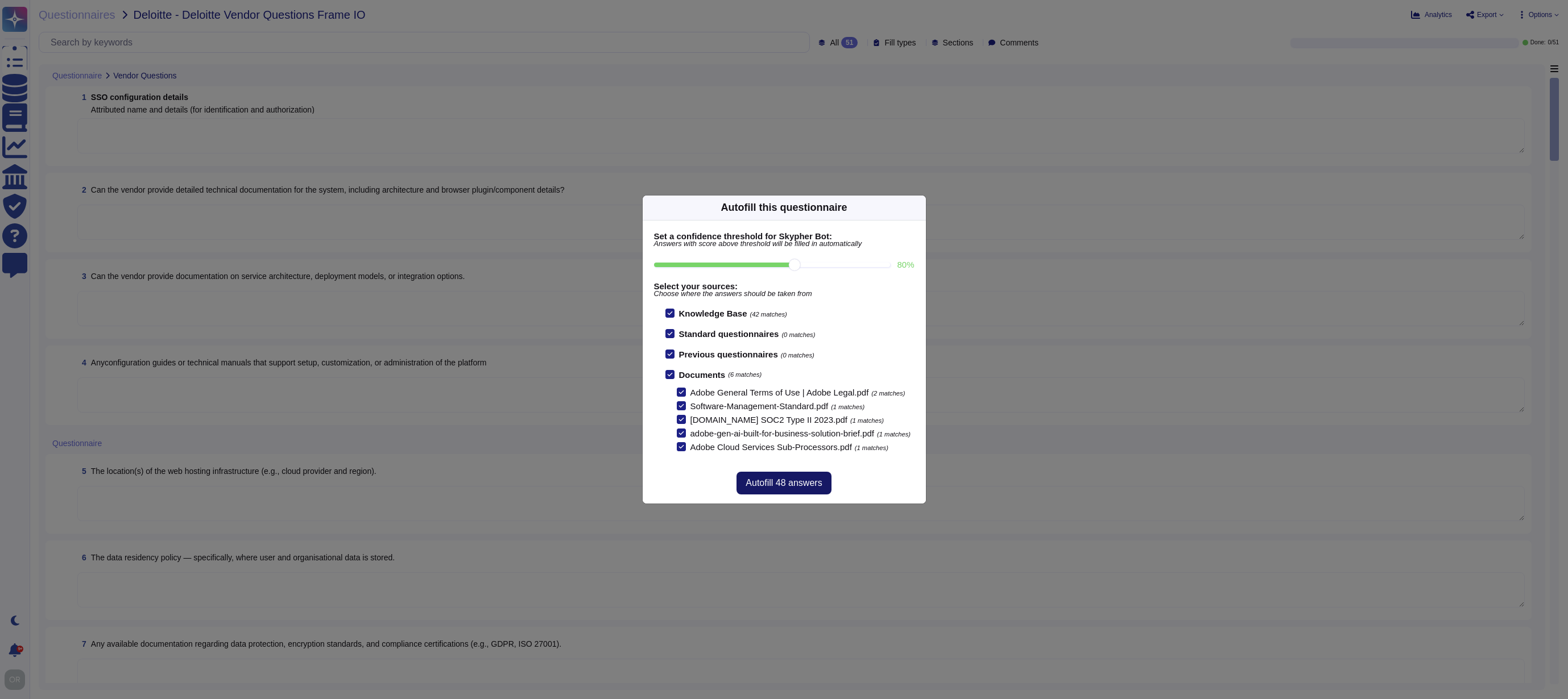
click at [788, 488] on span "Autofill 48 answers" at bounding box center [783, 483] width 76 height 9
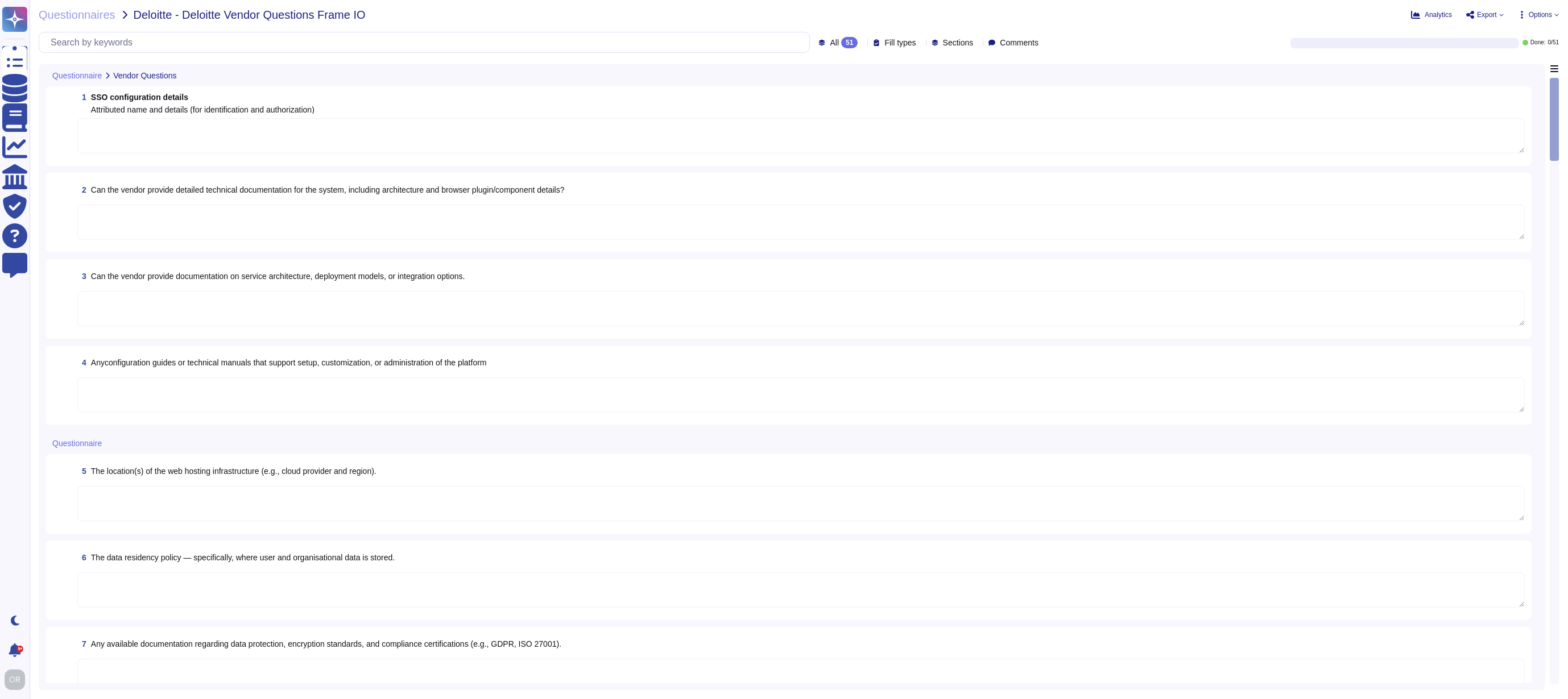
type textarea "Refer to the Adobe Identity Management Services whitepaper for details: https:/…"
type textarea "Adobe's products and services' architecture diagrams are reviewed and updated, …"
type textarea "All of our information, including current white papers, SOC2 reports, pen test …"
type textarea "Storage location is dependent upon implementation and is normally determined du…"
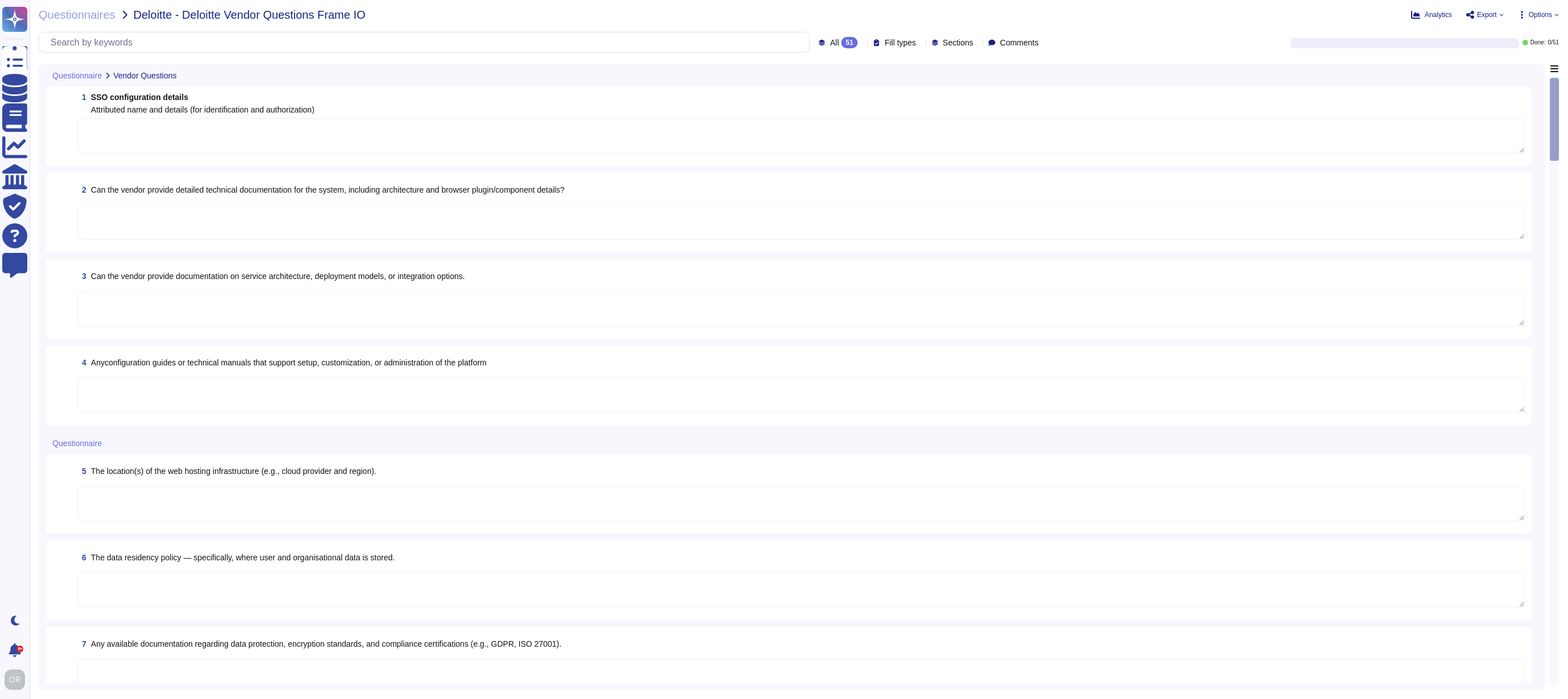
type textarea "Data localization is not currently supported. Storage location is provided to t…"
type textarea "For more information about Adobe's privacy practices, including the information…"
type textarea "To request a copy of the Adobe Data Processing Agreement and Standard Contractu…"
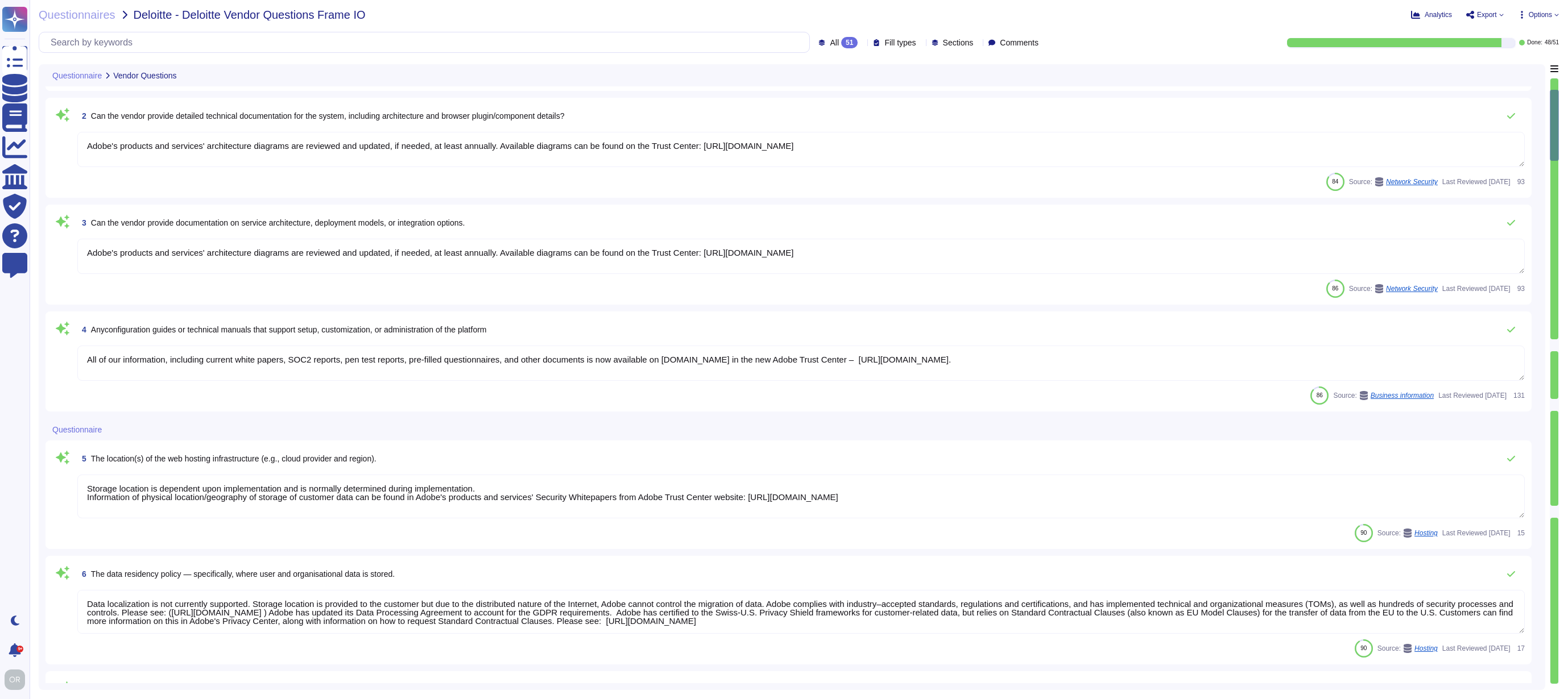
type textarea "Adobe employs proprietary AI models designed to be safe for commercial use. The…"
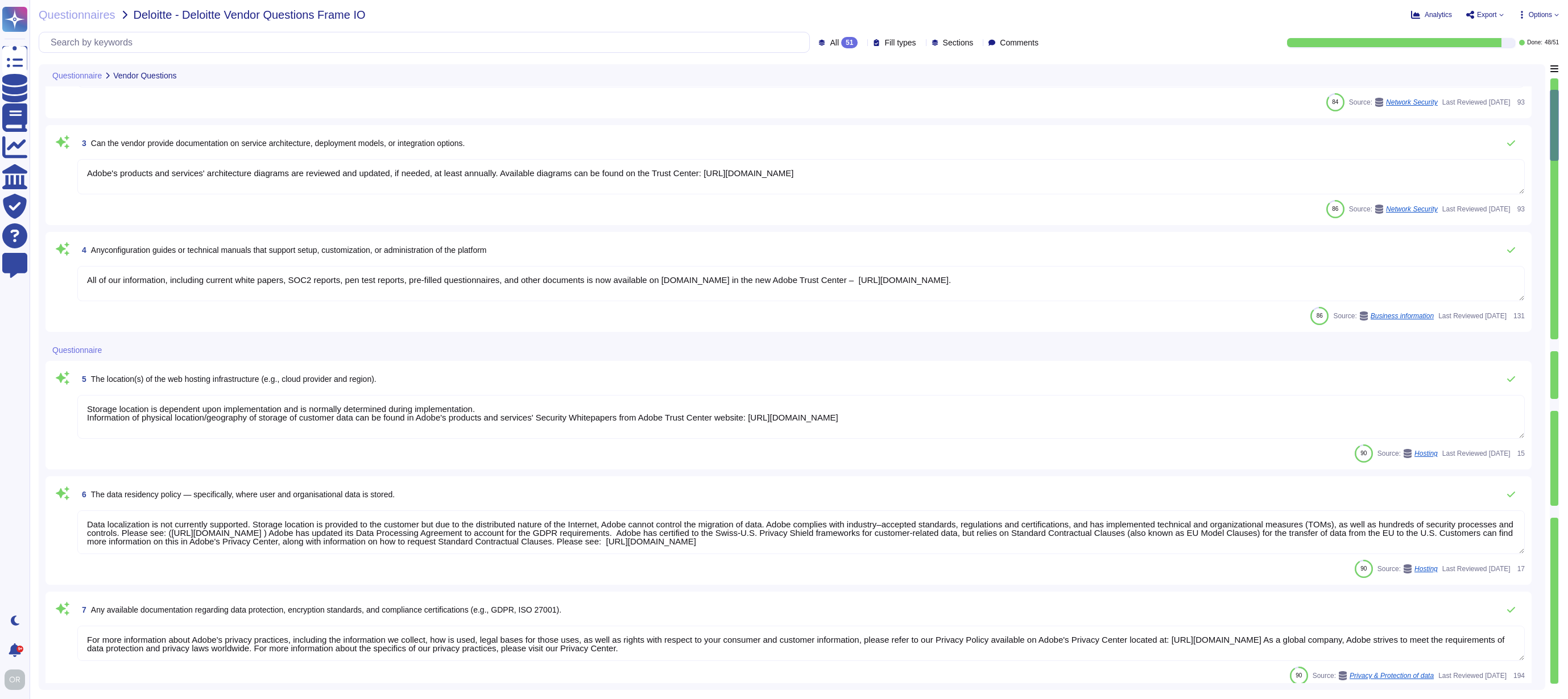
scroll to position [188, 0]
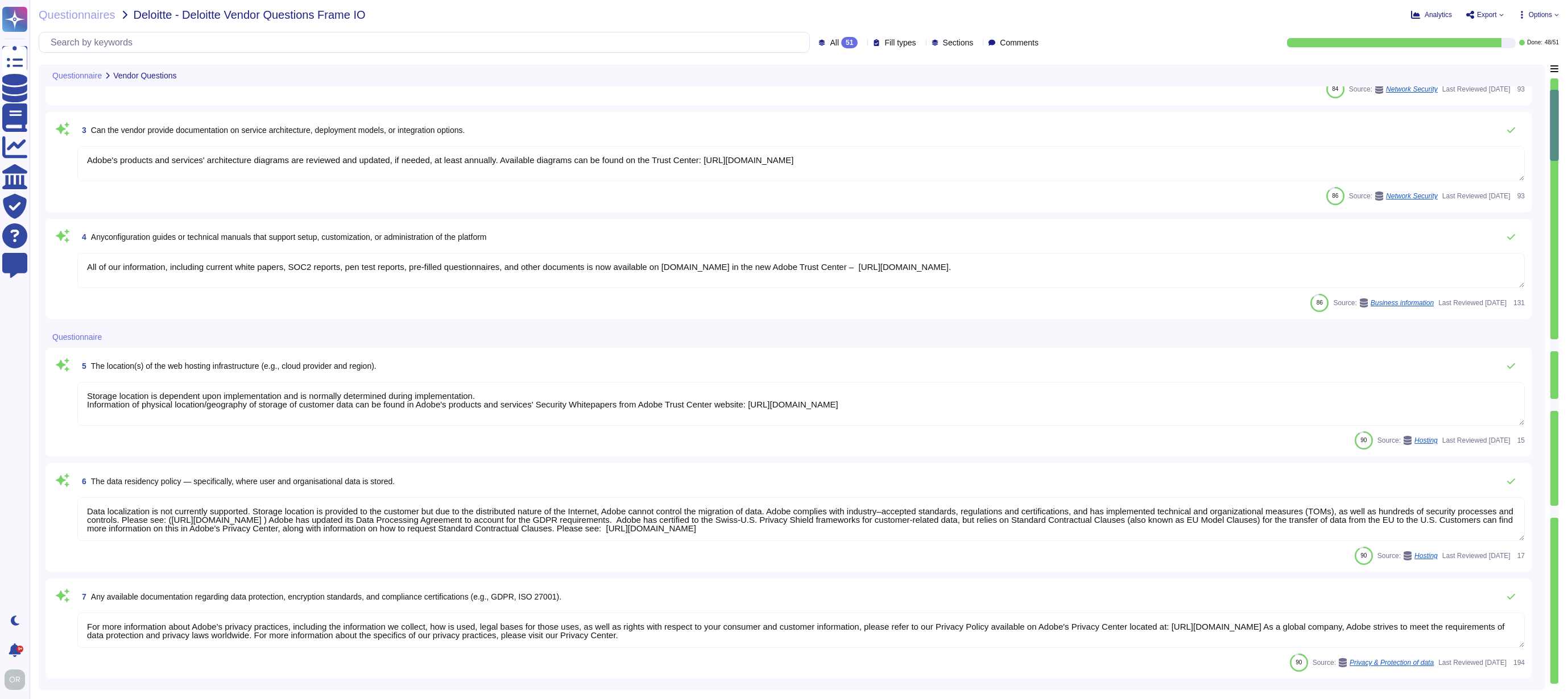
type textarea "All Adobe' AI features, whether using Adobe’s own proprietary models or third-p…"
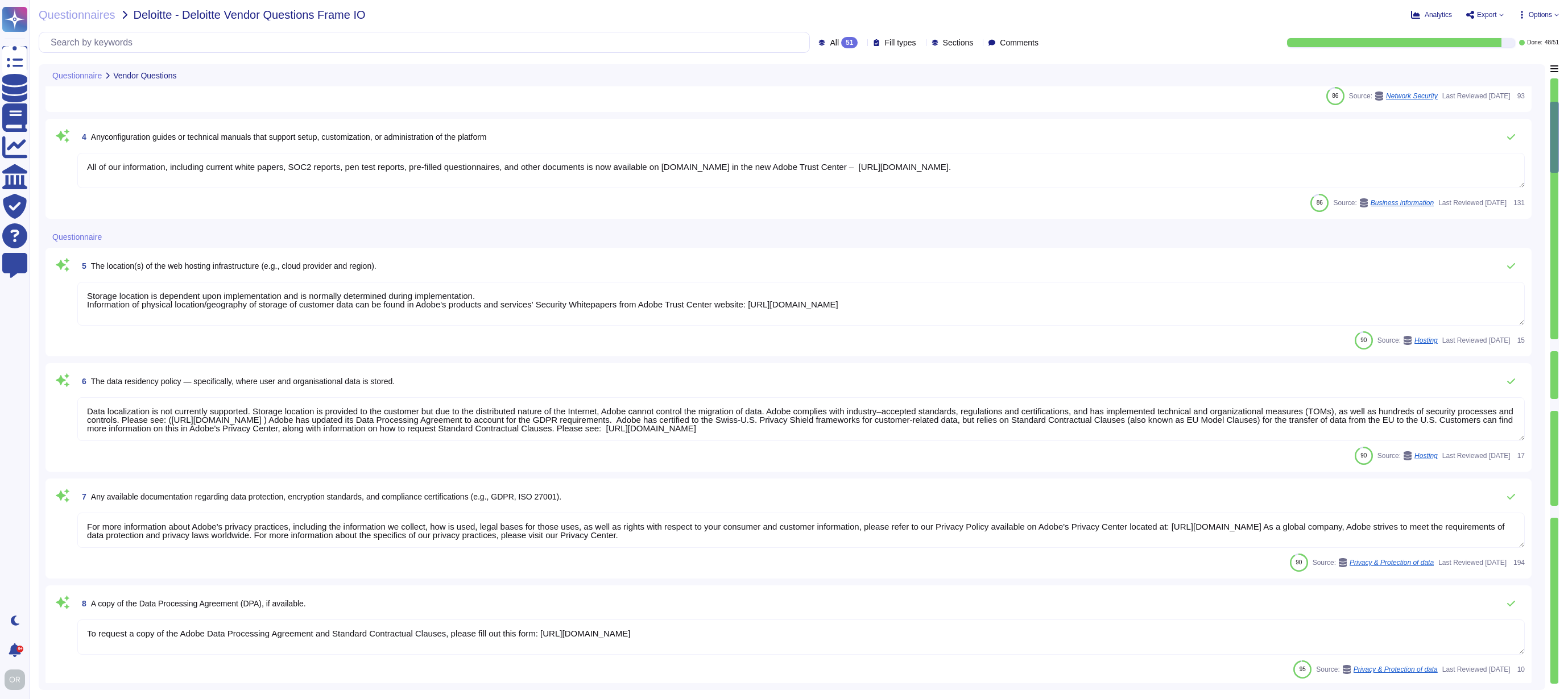
type textarea "The source code audit team scans all Adobe source code to ensure they have prop…"
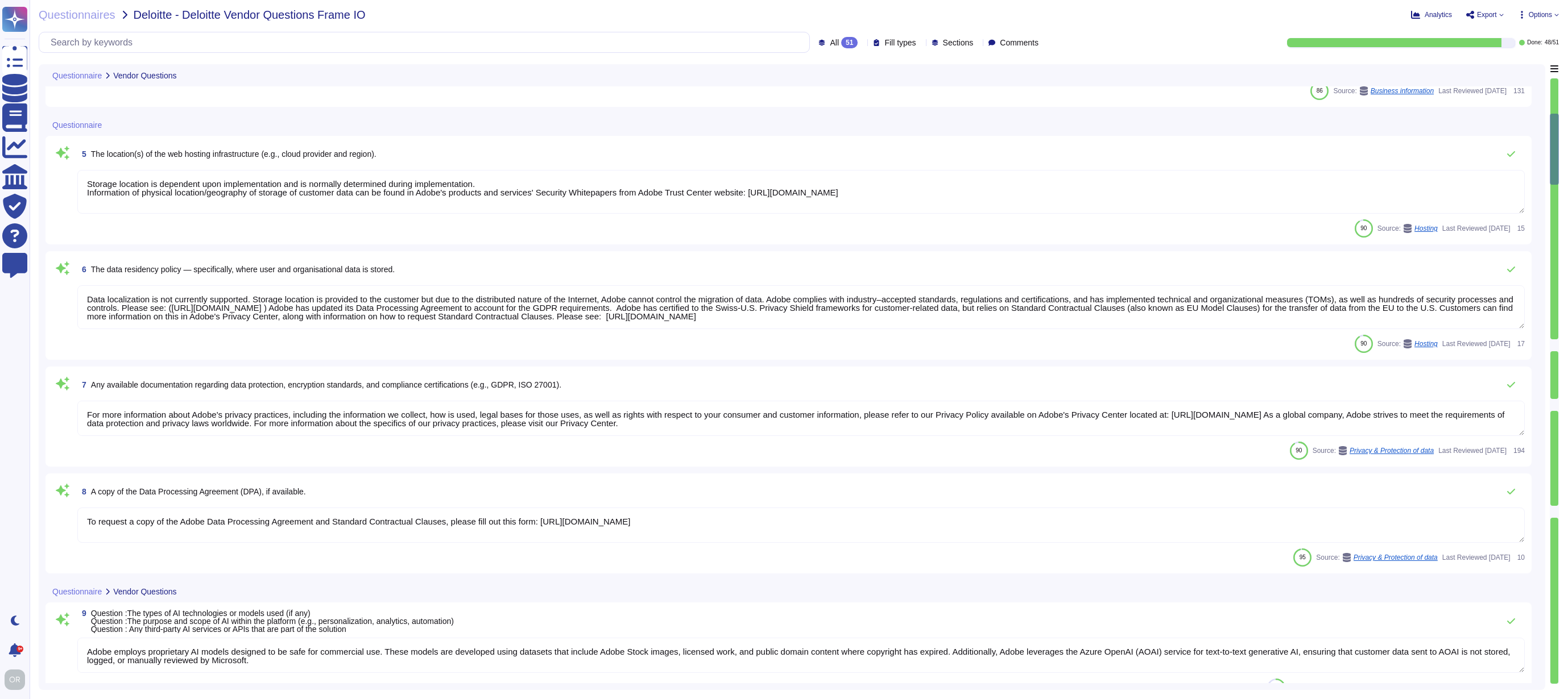
type textarea "Data is available at any time via the user interface. Data deletion is under th…"
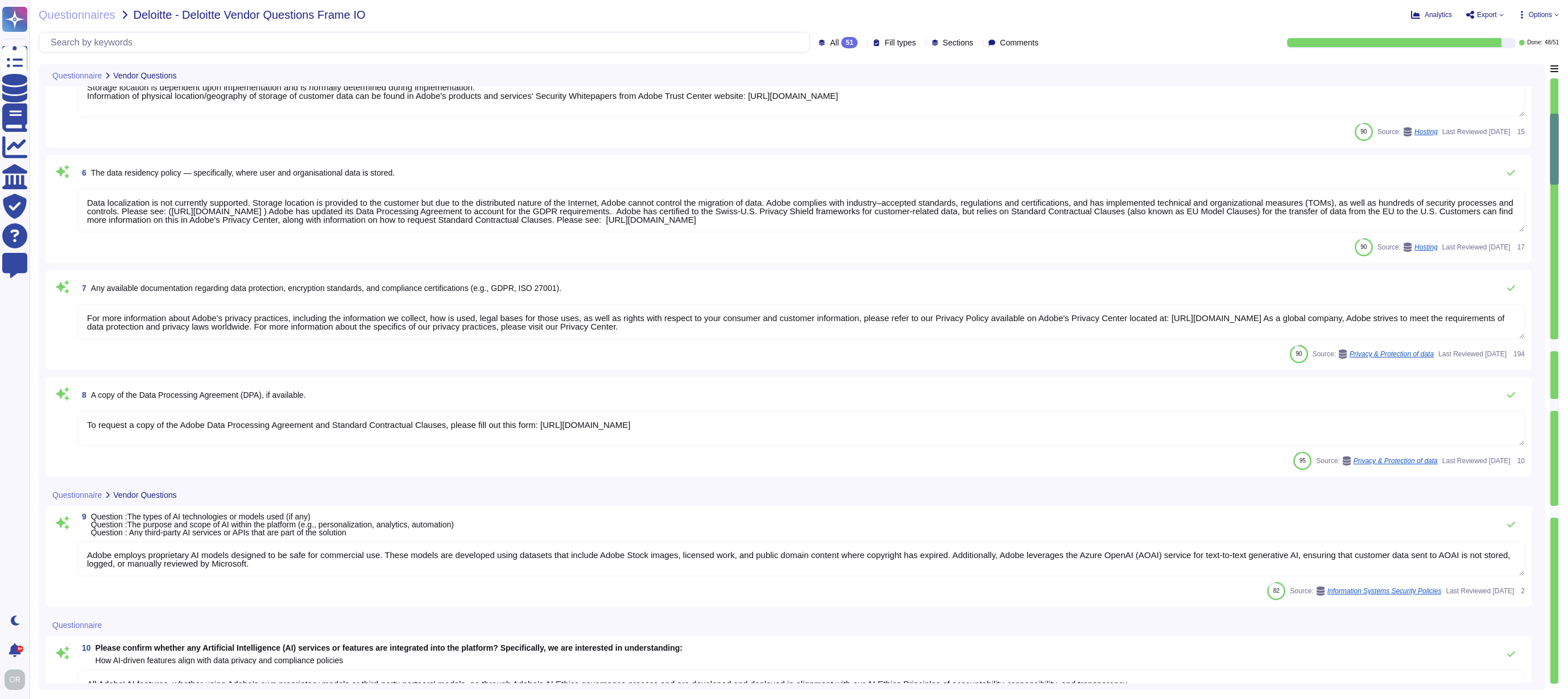
scroll to position [550, 0]
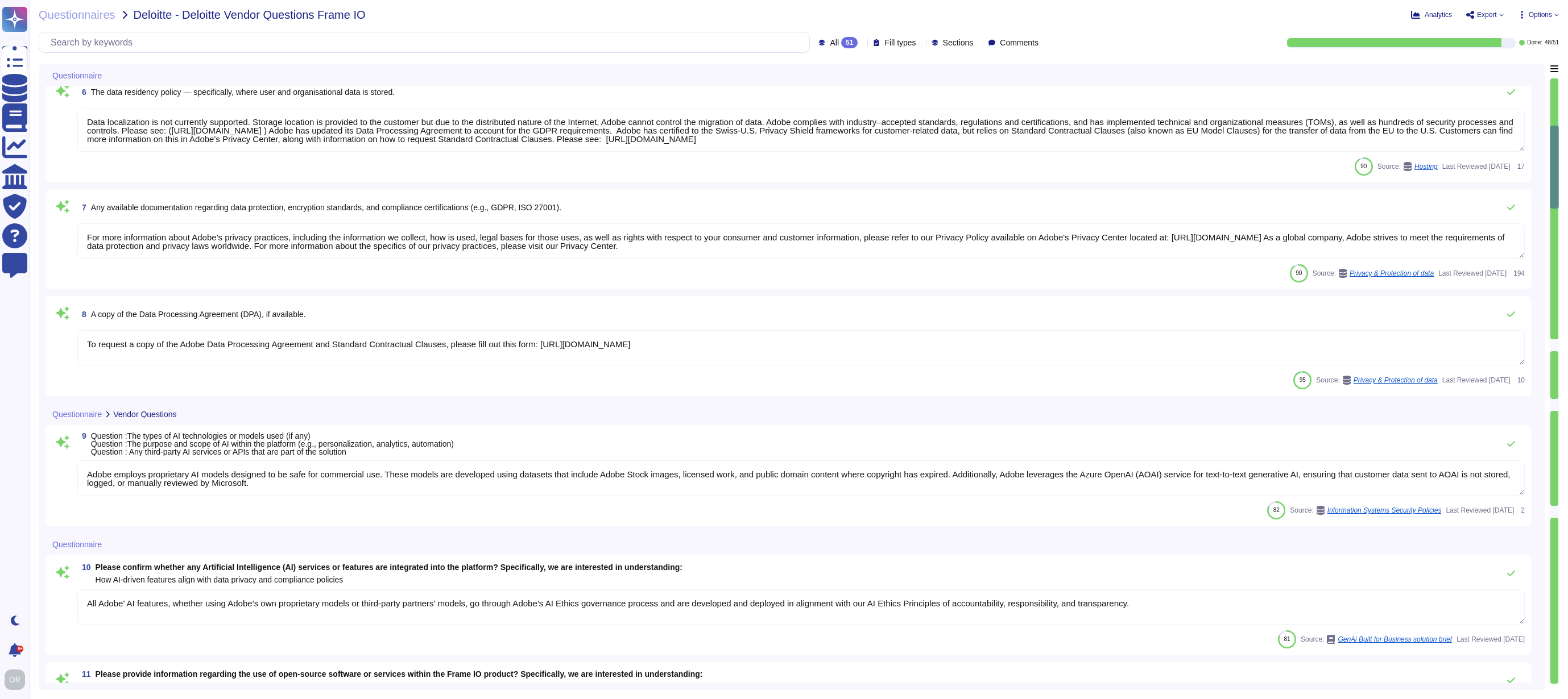
type textarea "Adobe is moving to a unified resilience program. What is sharable can be found …"
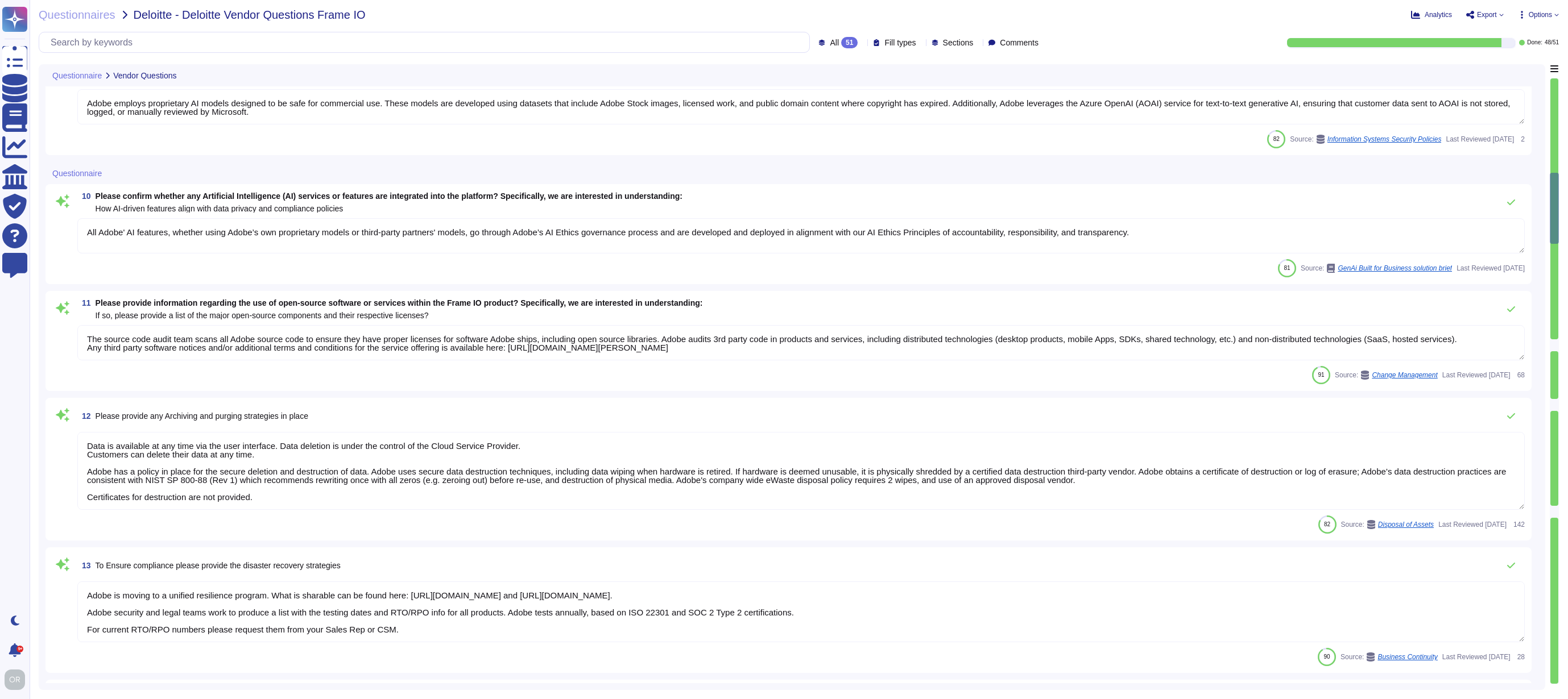
type textarea "Adobe does not share the full results of a Penetration Test. The Security Testi…"
type textarea "Please refer to your products Sales order for terms."
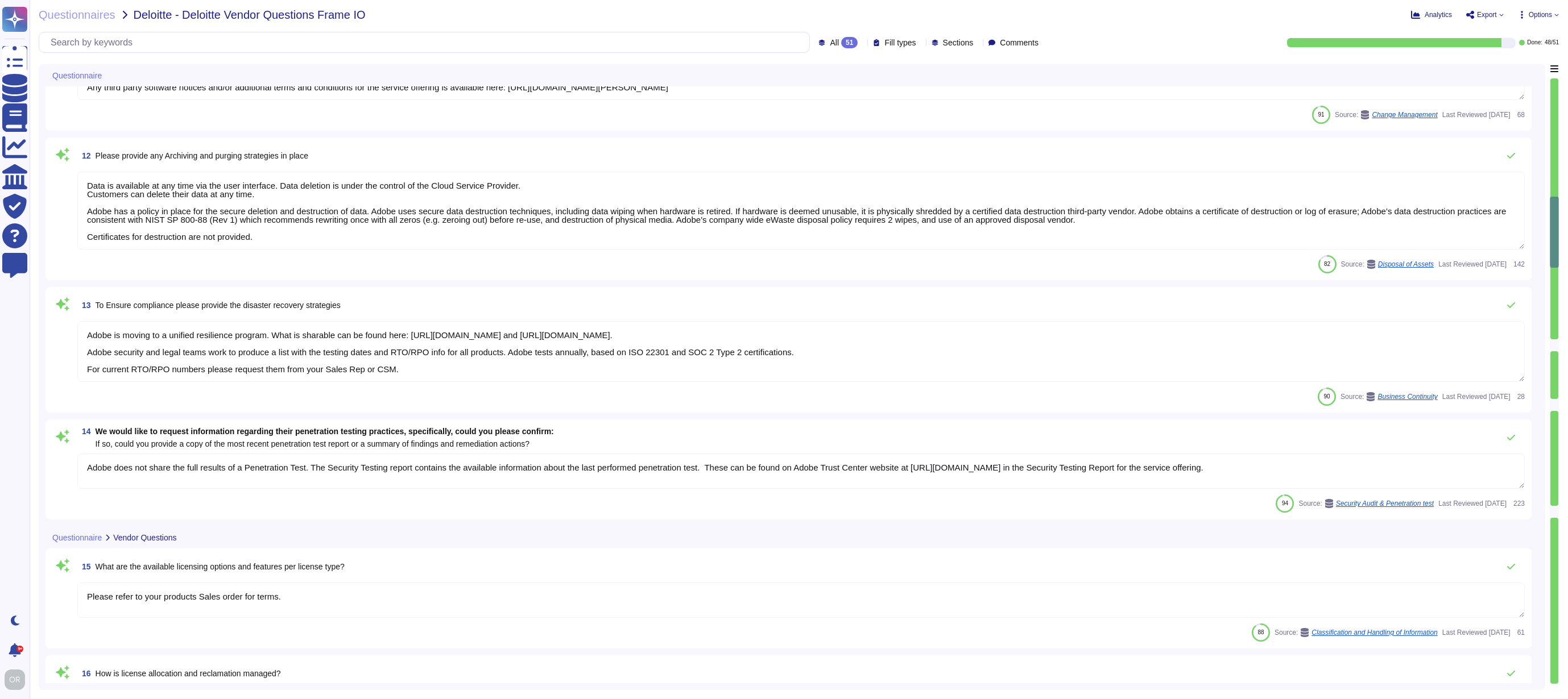
type textarea "Each license is to be used by only one person and cannot be shared. At the end …"
type textarea "Adobe has established a comprehensive software asset management (SAM) disciplin…"
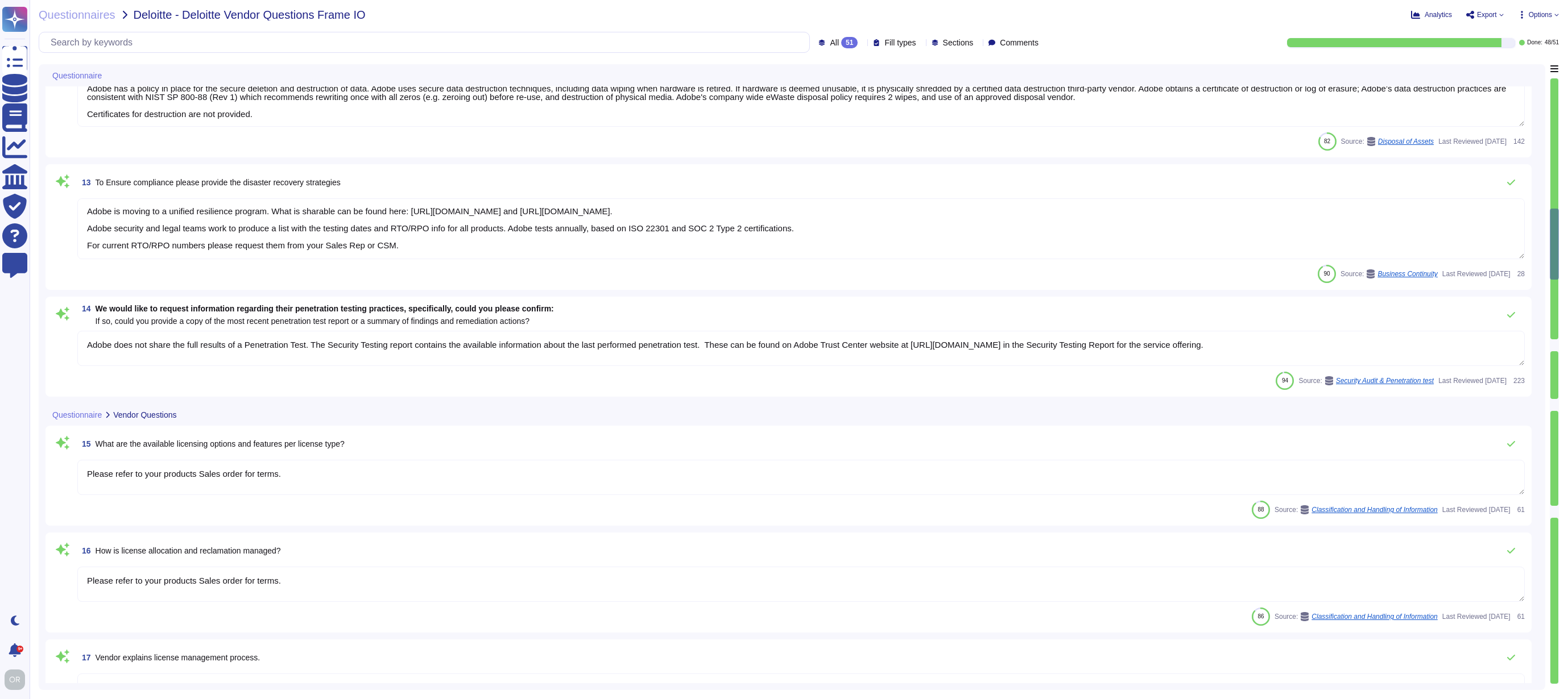
type textarea "Adobe has an application security team that works with product and service team…"
type textarea "Please refer to your products Sales order for terms."
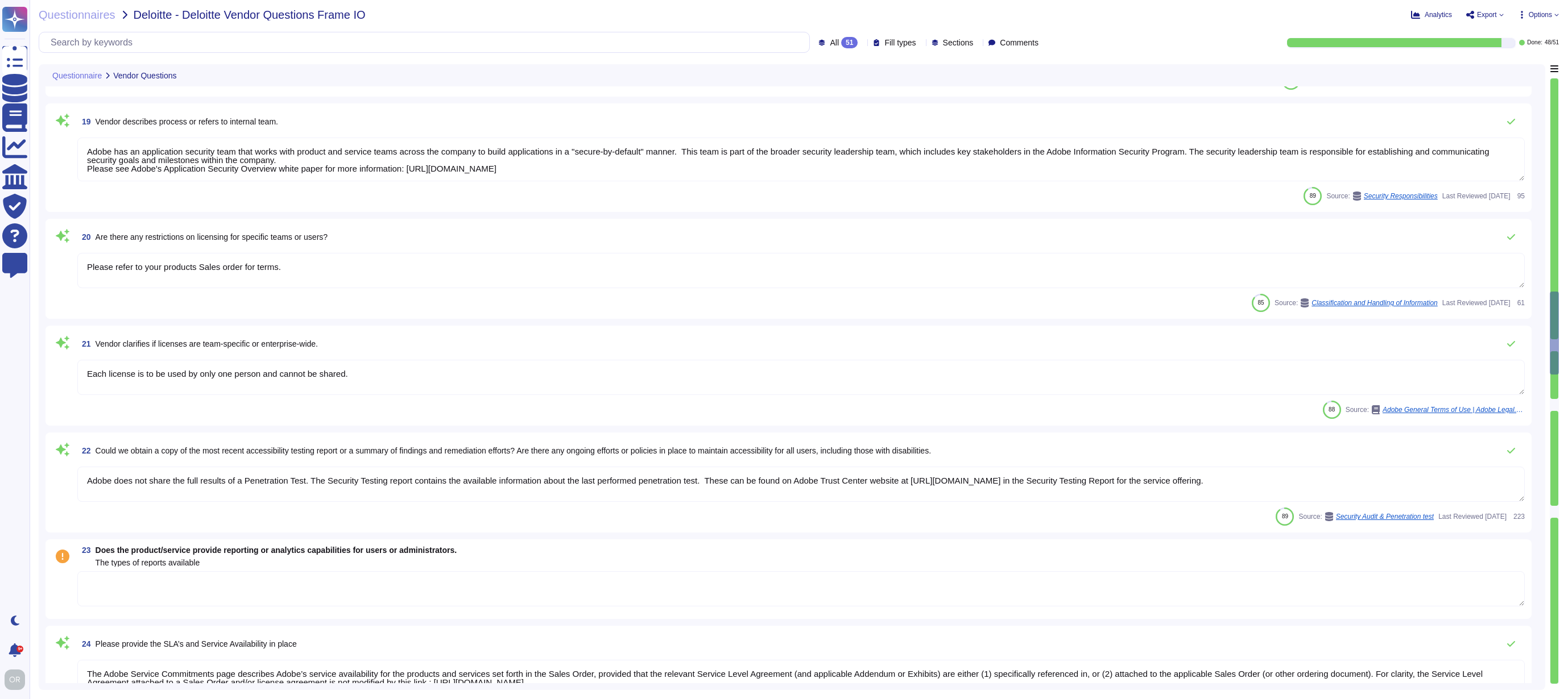
type textarea "Each license is to be used by only one person and cannot be shared."
type textarea "Adobe does not share the full results of a Penetration Test. The Security Testi…"
type textarea "The Adobe Service Commitments page describes Adobe’s service availability for t…"
type textarea "Adobe does not disclose this level of detail to customers, but Adobe complies w…"
type textarea "Access to audit logs is governed with Adobe's access management processes and i…"
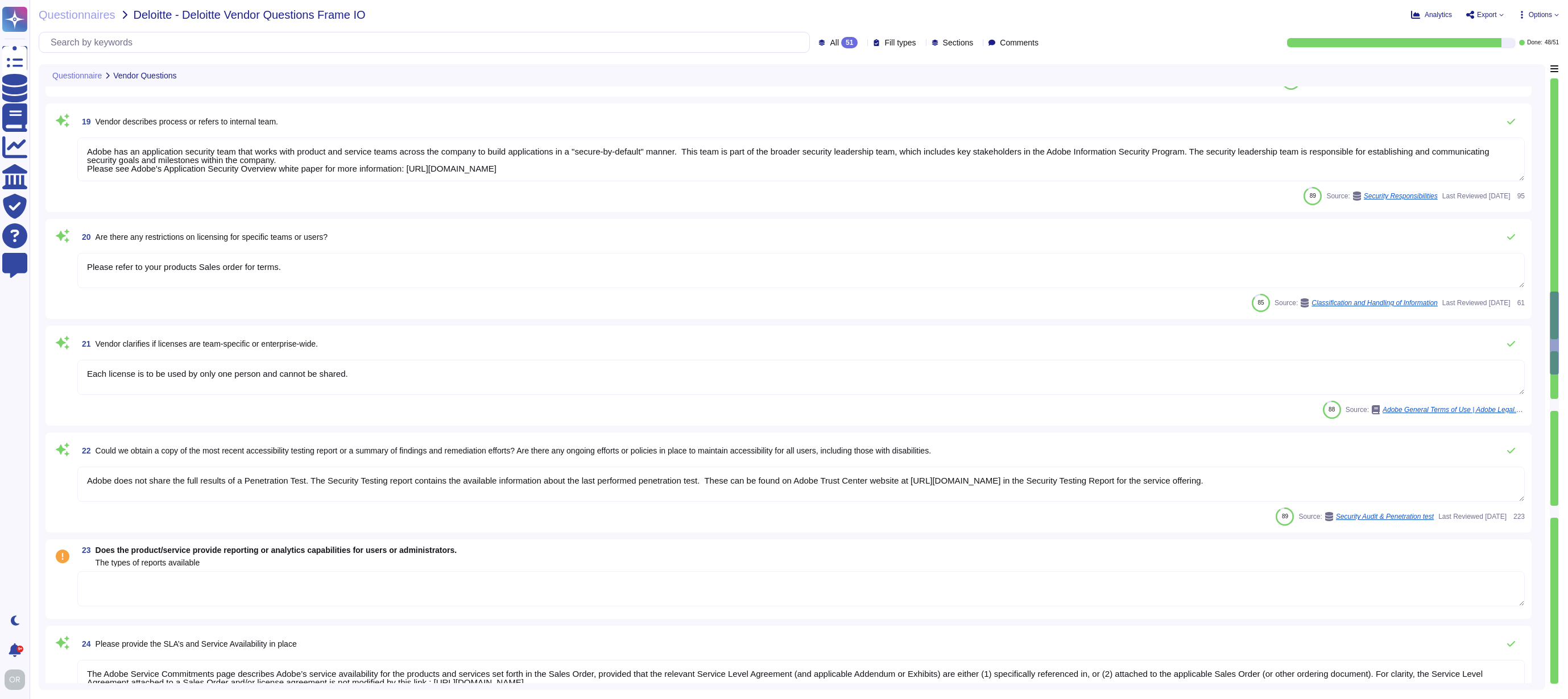
type textarea "Please refer to the cookie policy available here: https://www.adobe.com/privacy…"
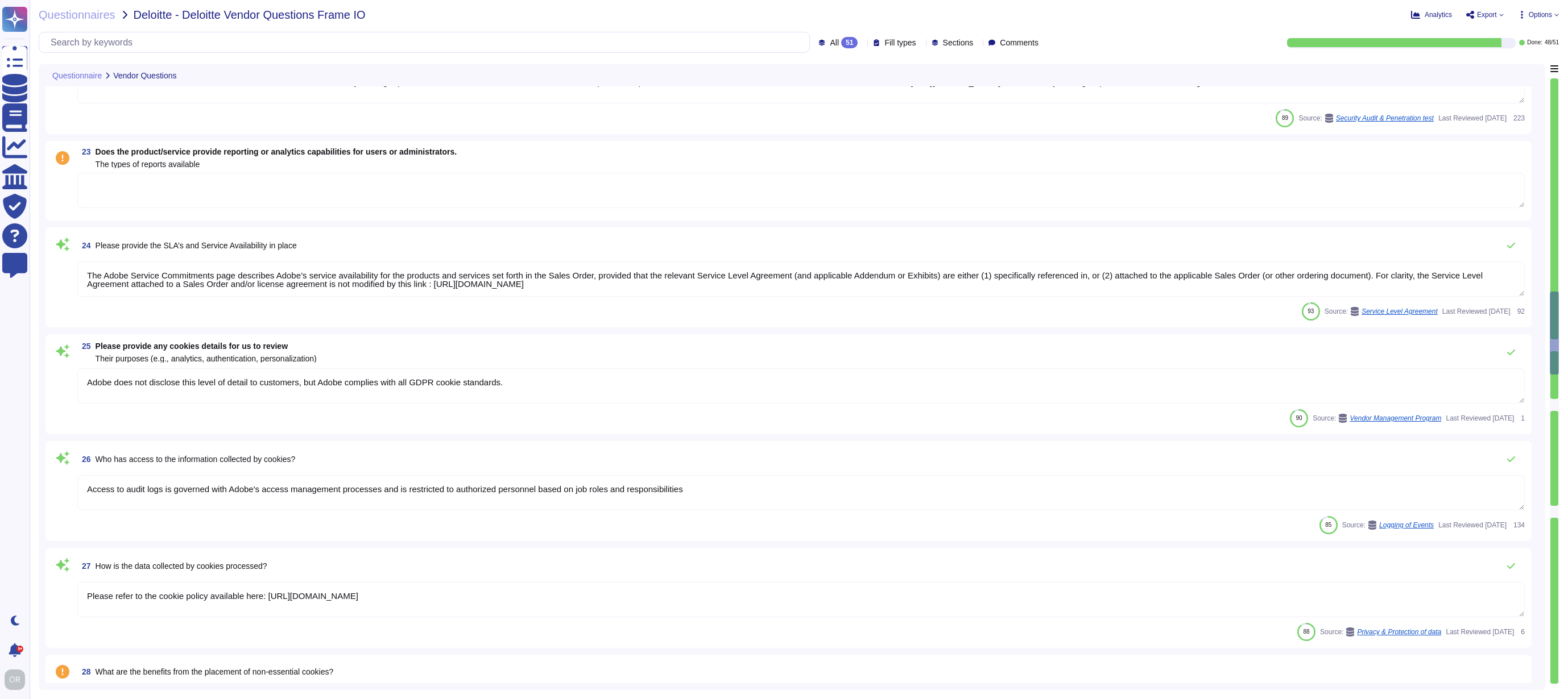
scroll to position [2396, 0]
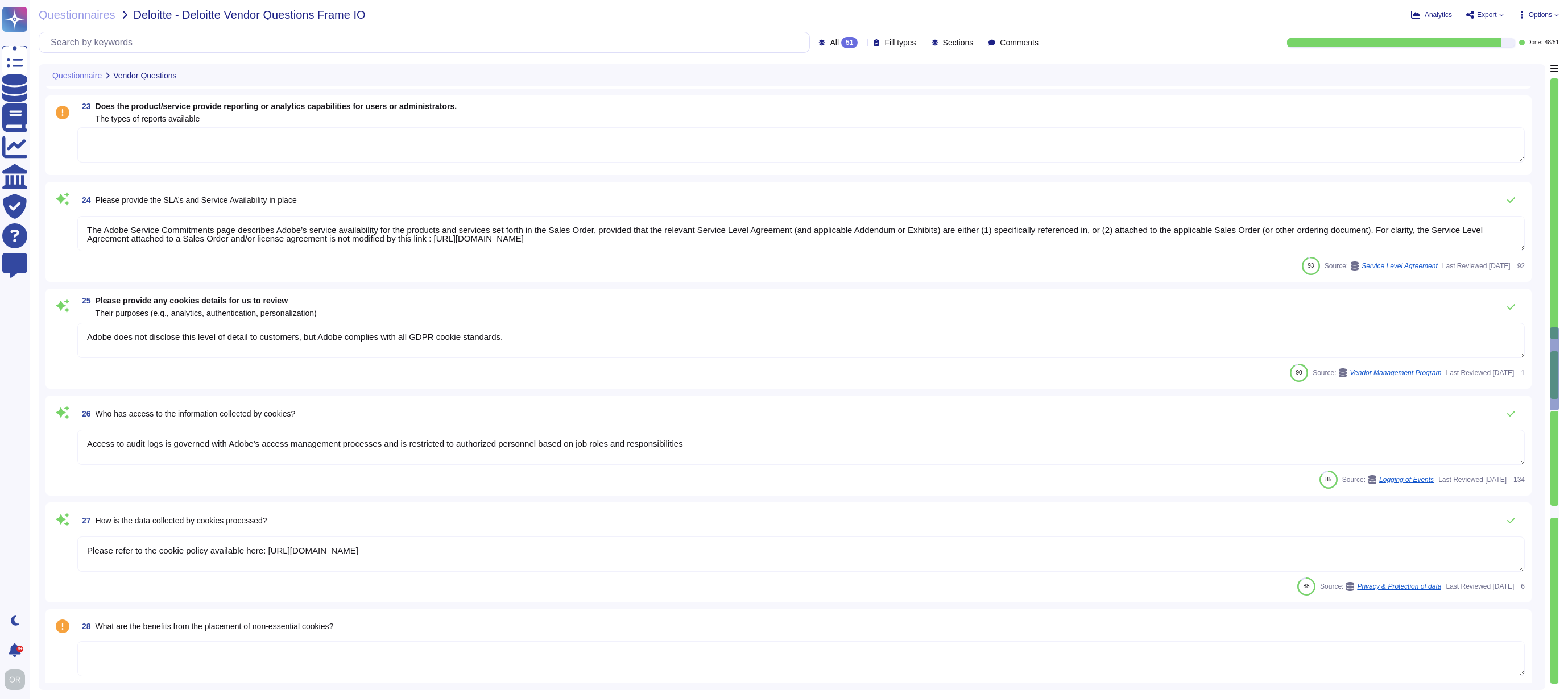
type textarea "Adobe has implemented OneTrust as its cookie consent management vendor. For mor…"
type textarea "Please refer to the cookie policy available here: https://www.adobe.com/privacy…"
type textarea "Adobe utilizes AES-256 bit encryption at rest and TLS v1.2 or higher for data i…"
click at [489, 153] on textarea at bounding box center [801, 145] width 1447 height 35
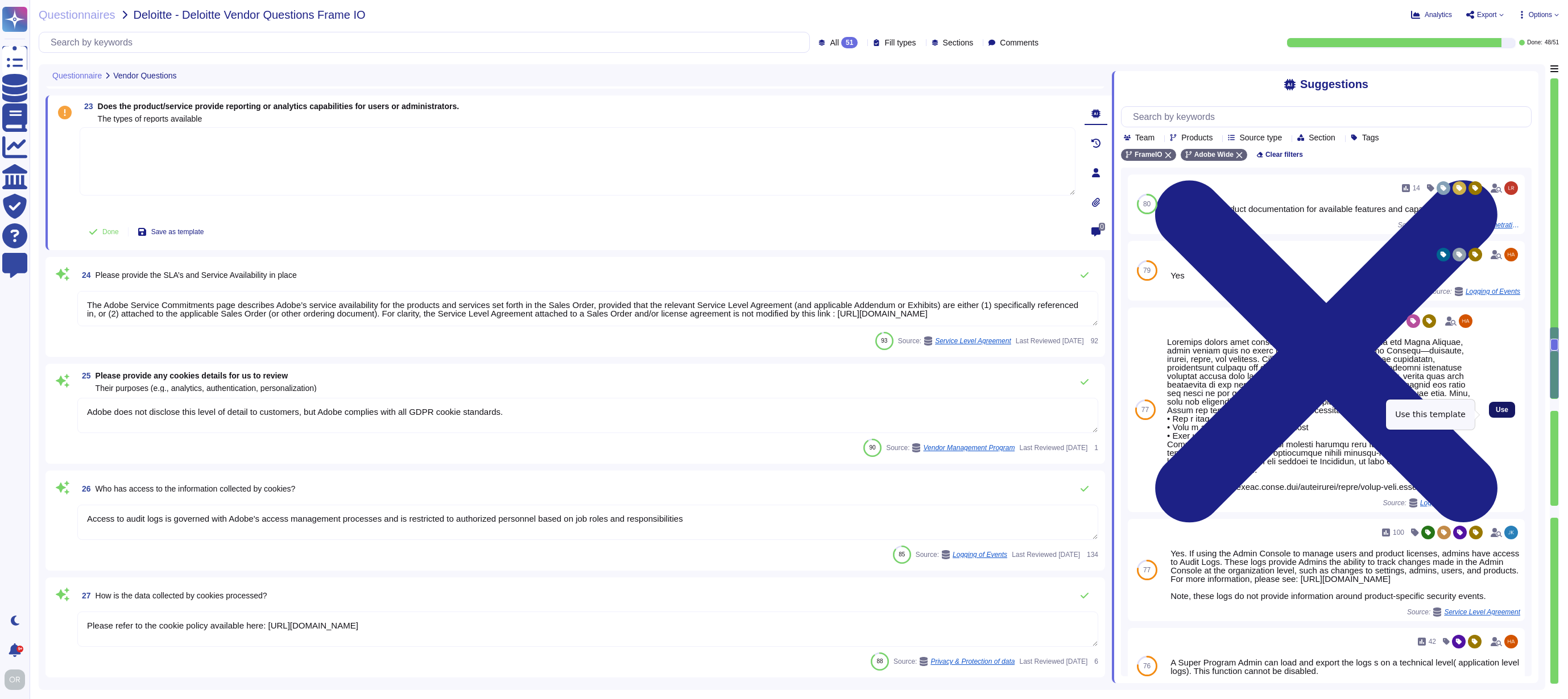
click at [1496, 413] on span "Use" at bounding box center [1502, 409] width 13 height 7
type textarea "Customer admins have access to the audit log feature from the Admin Console, wh…"
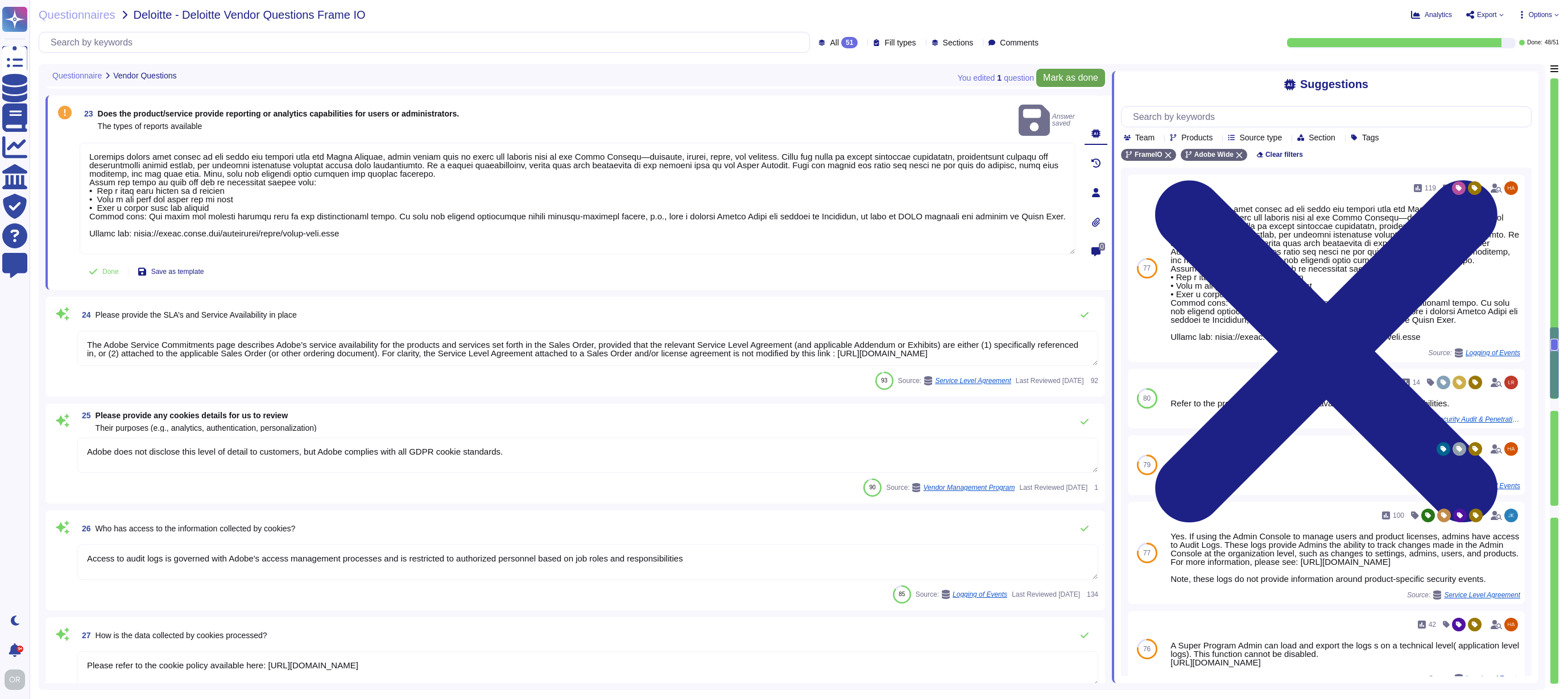
click at [1086, 86] on button "Mark as done" at bounding box center [1070, 78] width 69 height 18
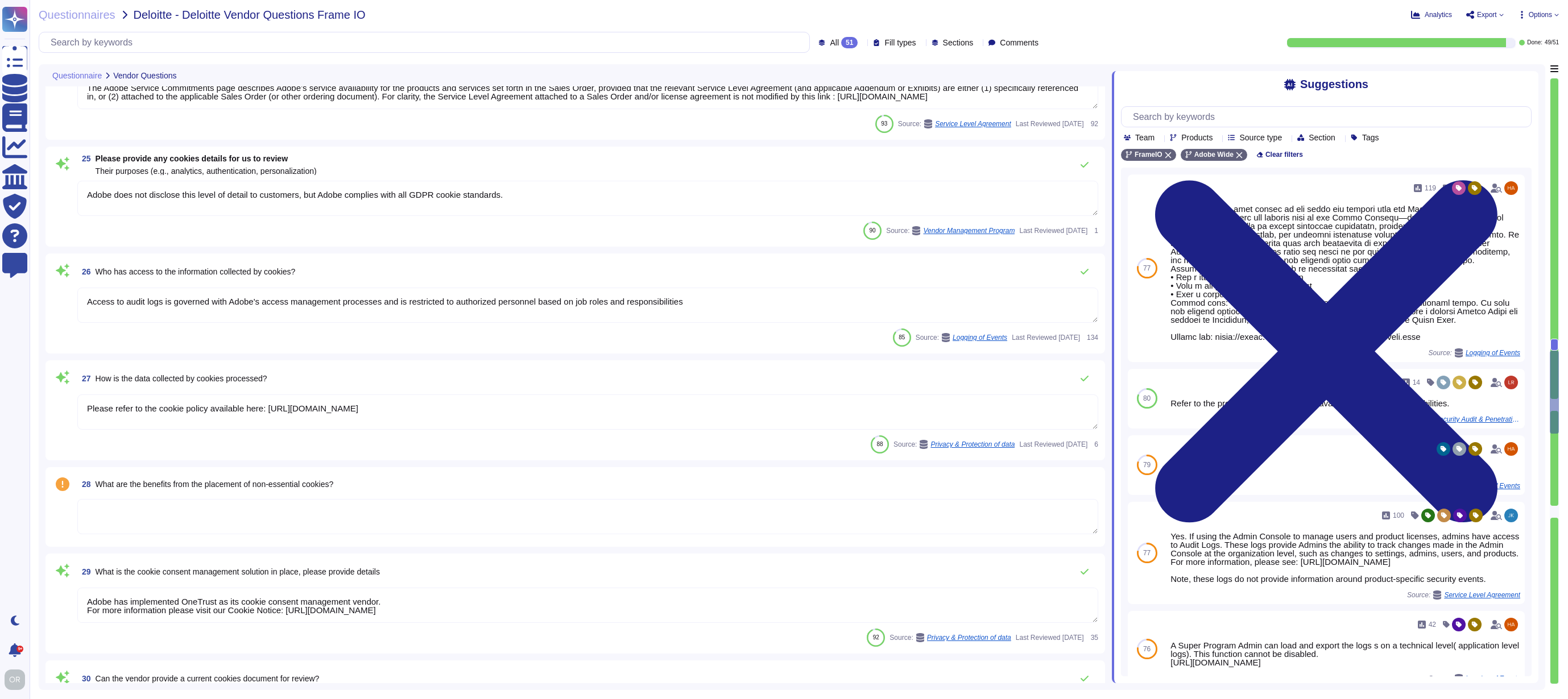
type textarea "Adobe utilizes AES-256 bit encryption at rest and TLS v1.2 or higher for data i…"
type textarea "For incidents: The Incident Response Team coordinates incident response activit…"
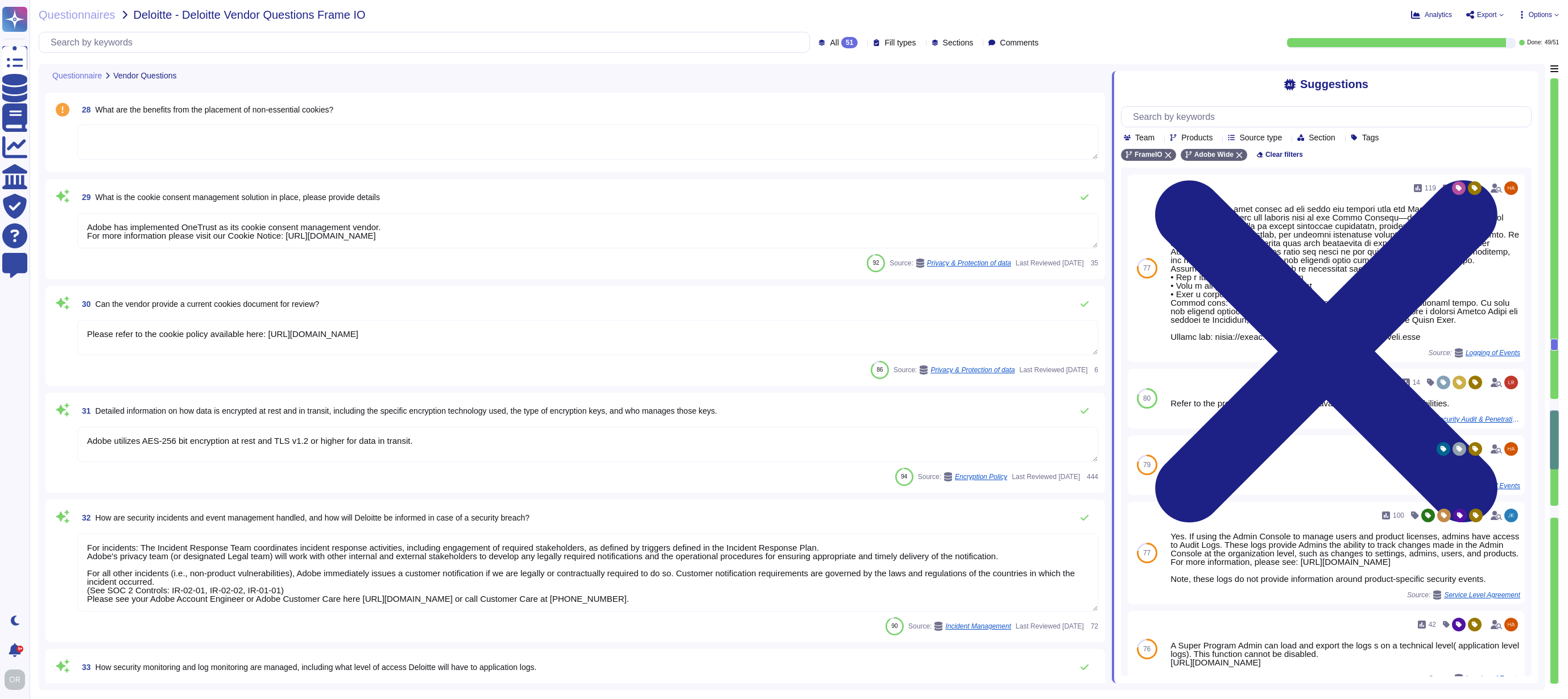
type textarea "In order to protect against unauthorized access and modification, Adobe capture…"
type textarea "Adobe uses LDAP and Okta."
type textarea "Adobe does not follow a typical directory deployment model. There are no member…"
type textarea "This is handled by each product team. Please see https://experienceleague.adobe…"
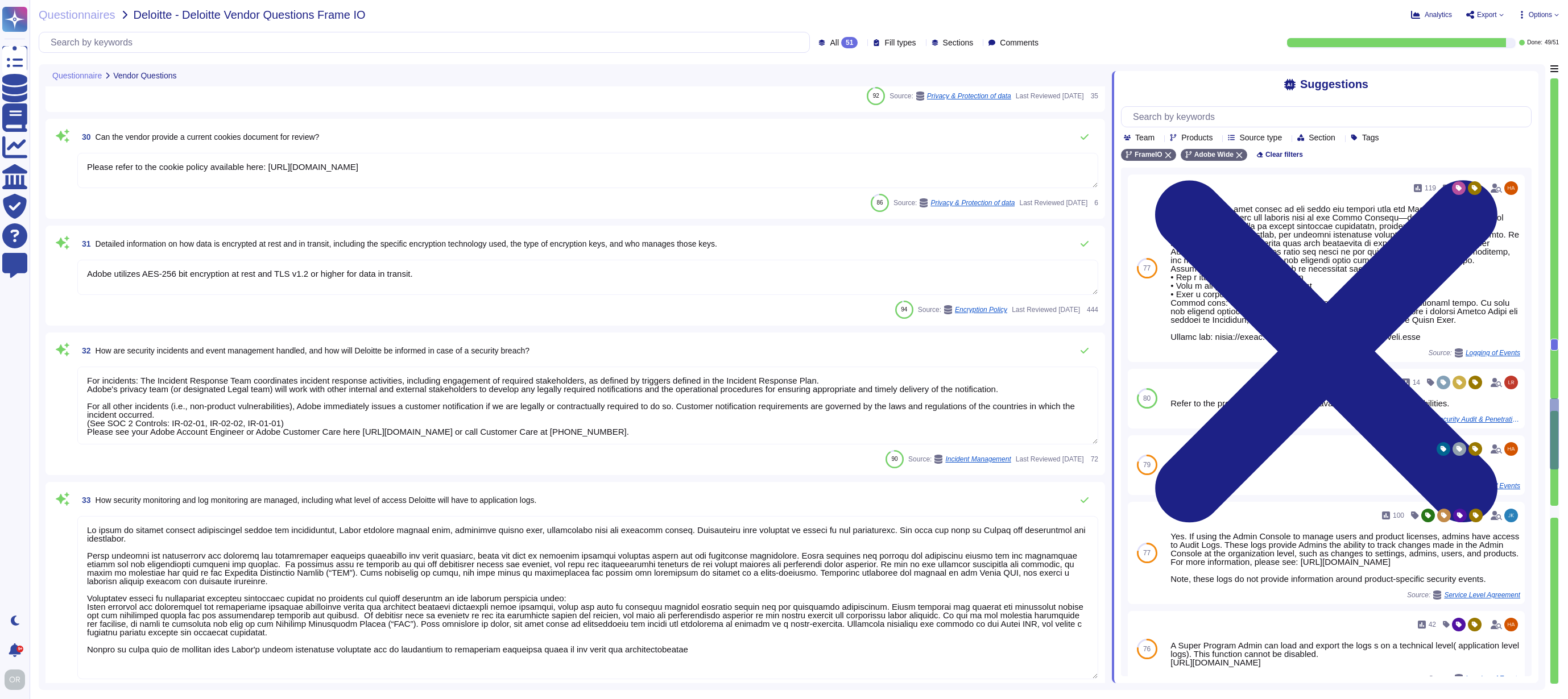
scroll to position [2857, 0]
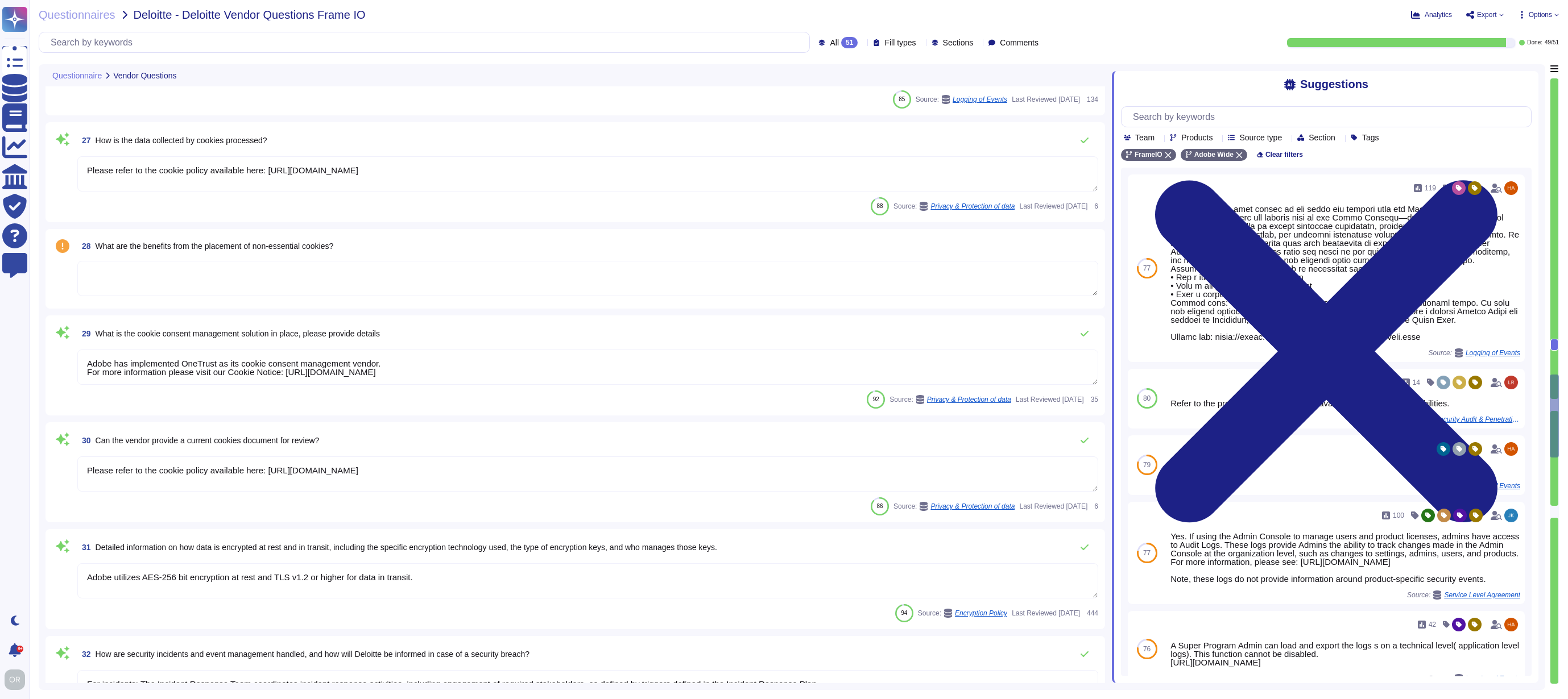
type textarea "The Adobe Service Commitments page describes Adobe’s service availability for t…"
type textarea "Adobe does not disclose this level of detail to customers, but Adobe complies w…"
click at [348, 280] on textarea at bounding box center [587, 279] width 1021 height 35
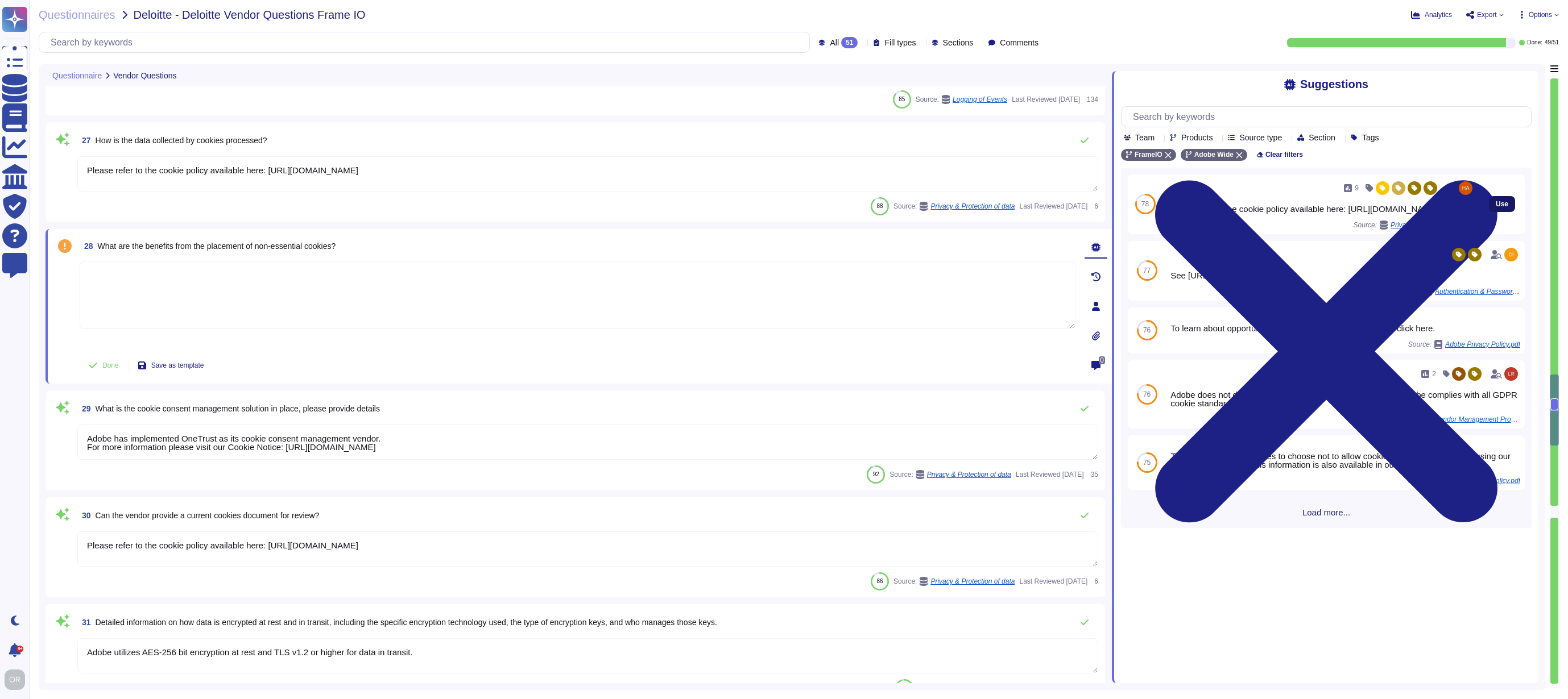
click at [1493, 212] on button "Use" at bounding box center [1502, 204] width 26 height 16
type textarea "Please refer to the cookie policy available here: https://www.adobe.com/privacy…"
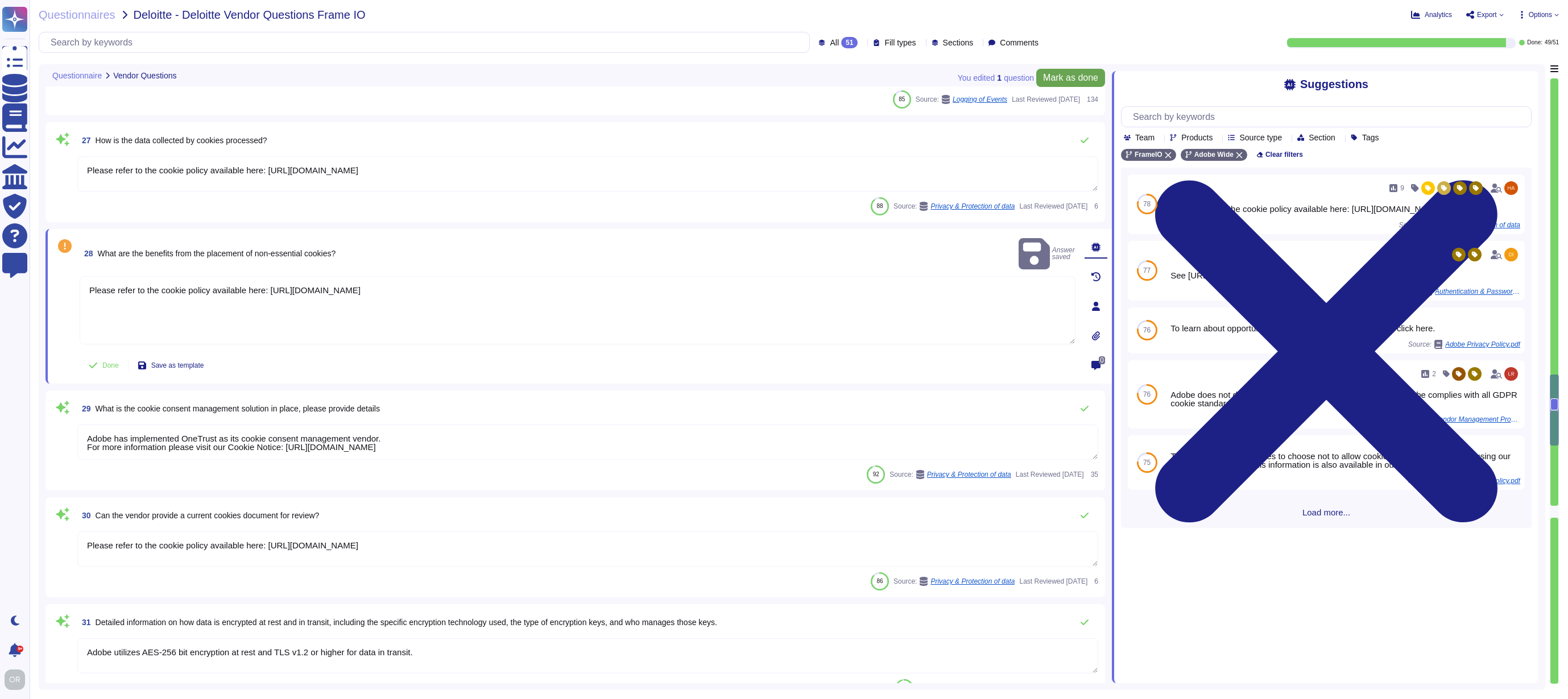
click at [1079, 80] on span "Mark as done" at bounding box center [1071, 78] width 55 height 9
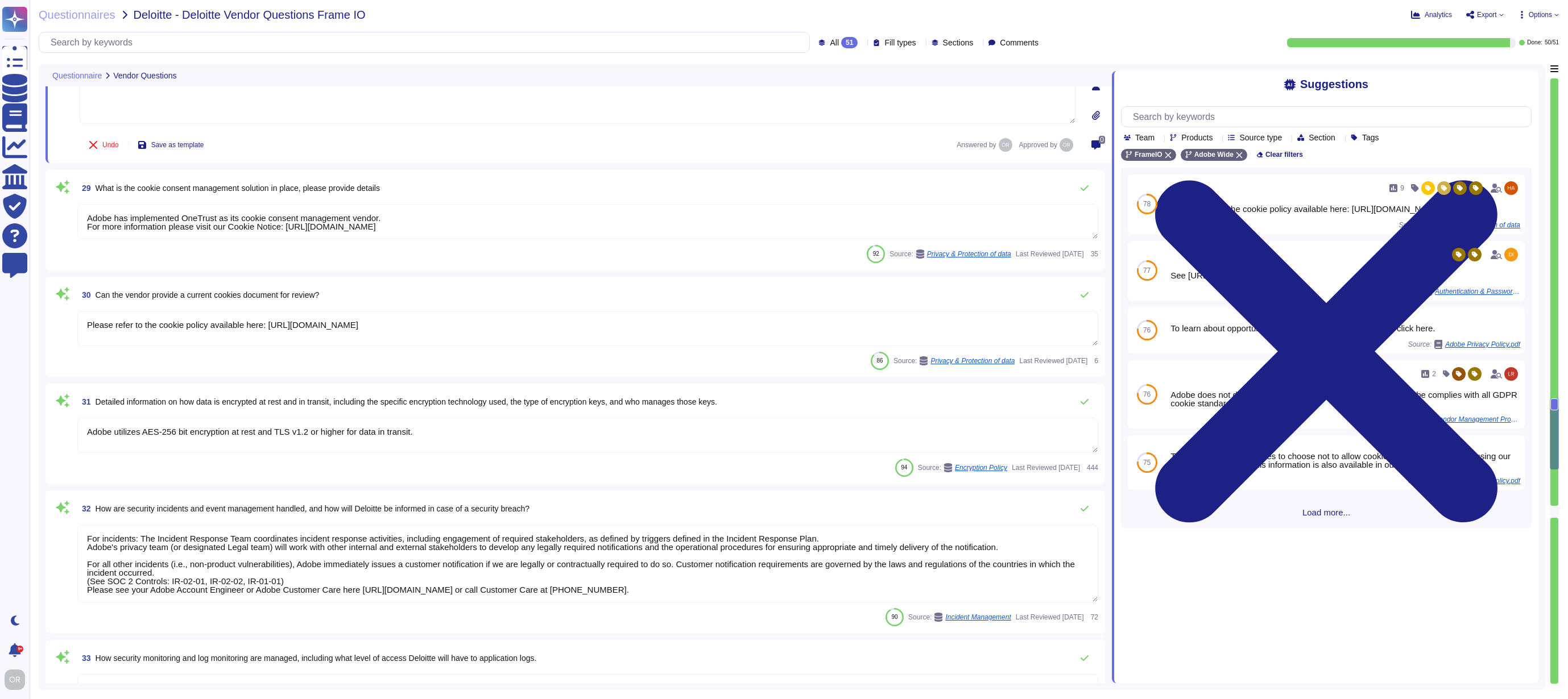
type textarea "Adobe uses LDAP and Okta."
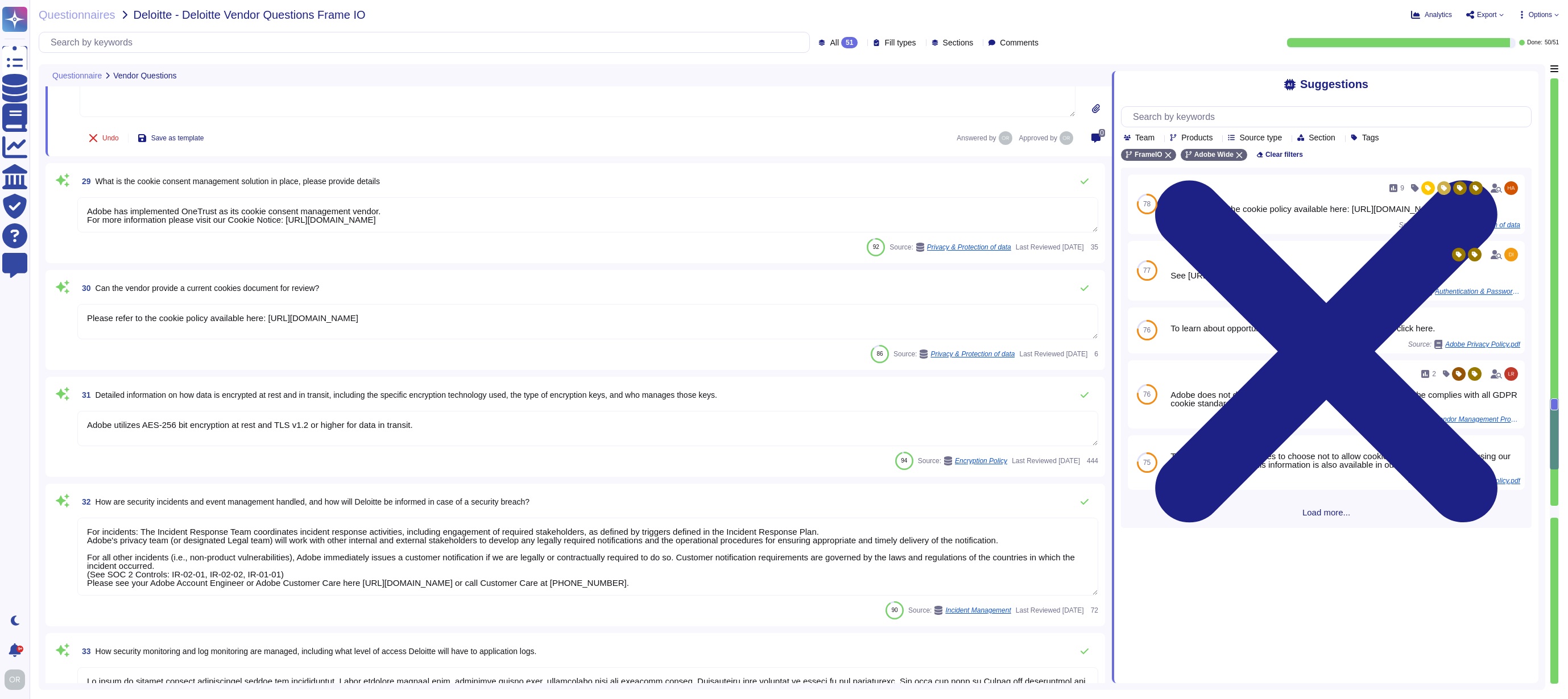
type textarea "Adobe does not follow a typical directory deployment model. There are no member…"
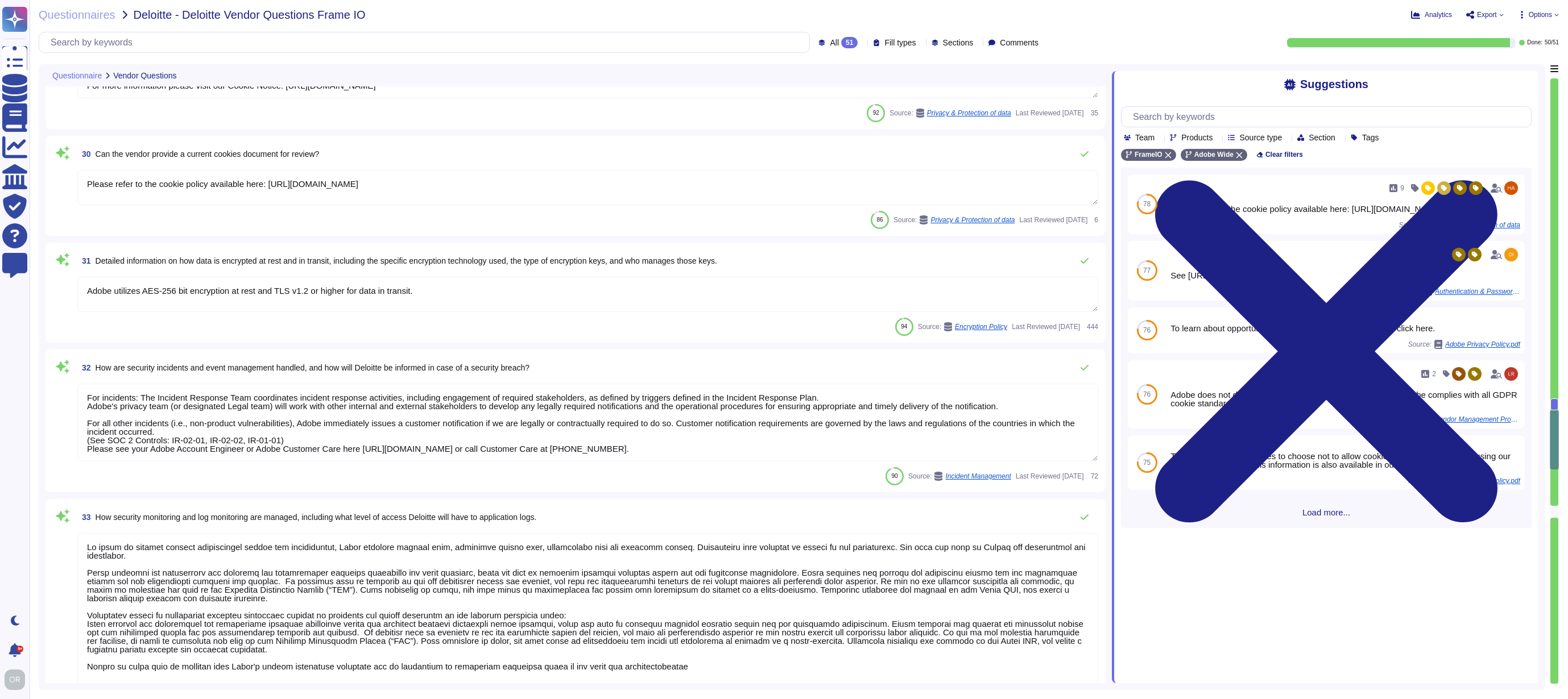
type textarea "This is handled by each product team. Please see https://experienceleague.adobe…"
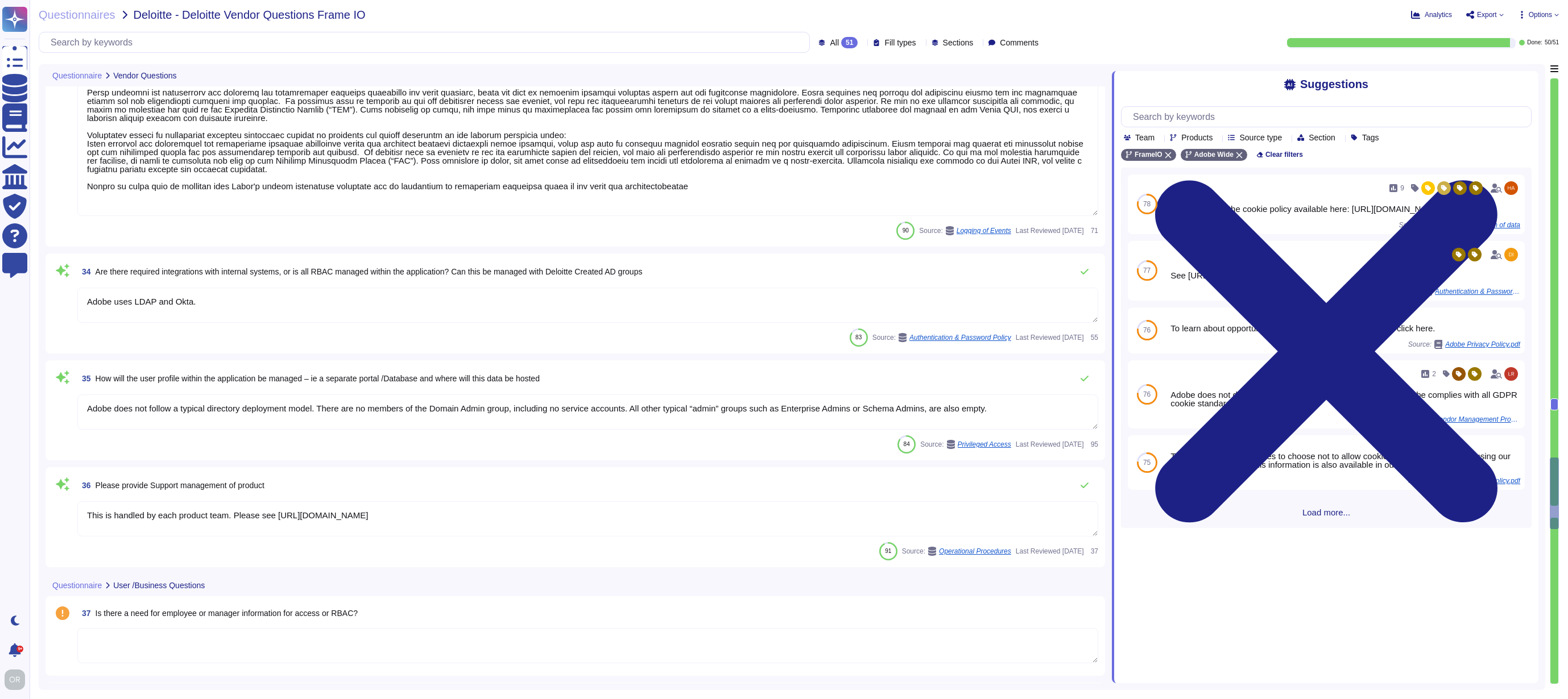
type textarea "Only authorized employees have access to information."
type textarea "Services and applications use IAM roles/profiles. Each application/service is o…"
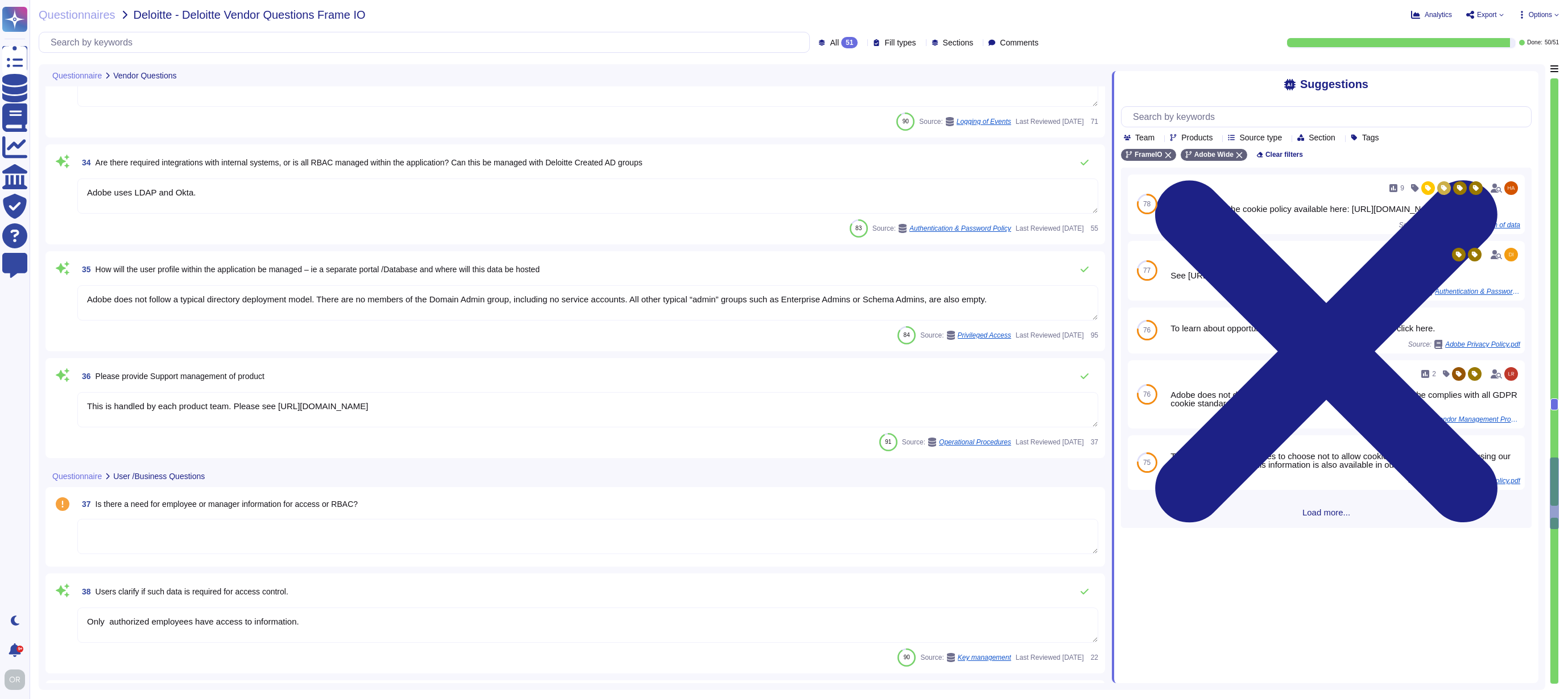
scroll to position [3952, 0]
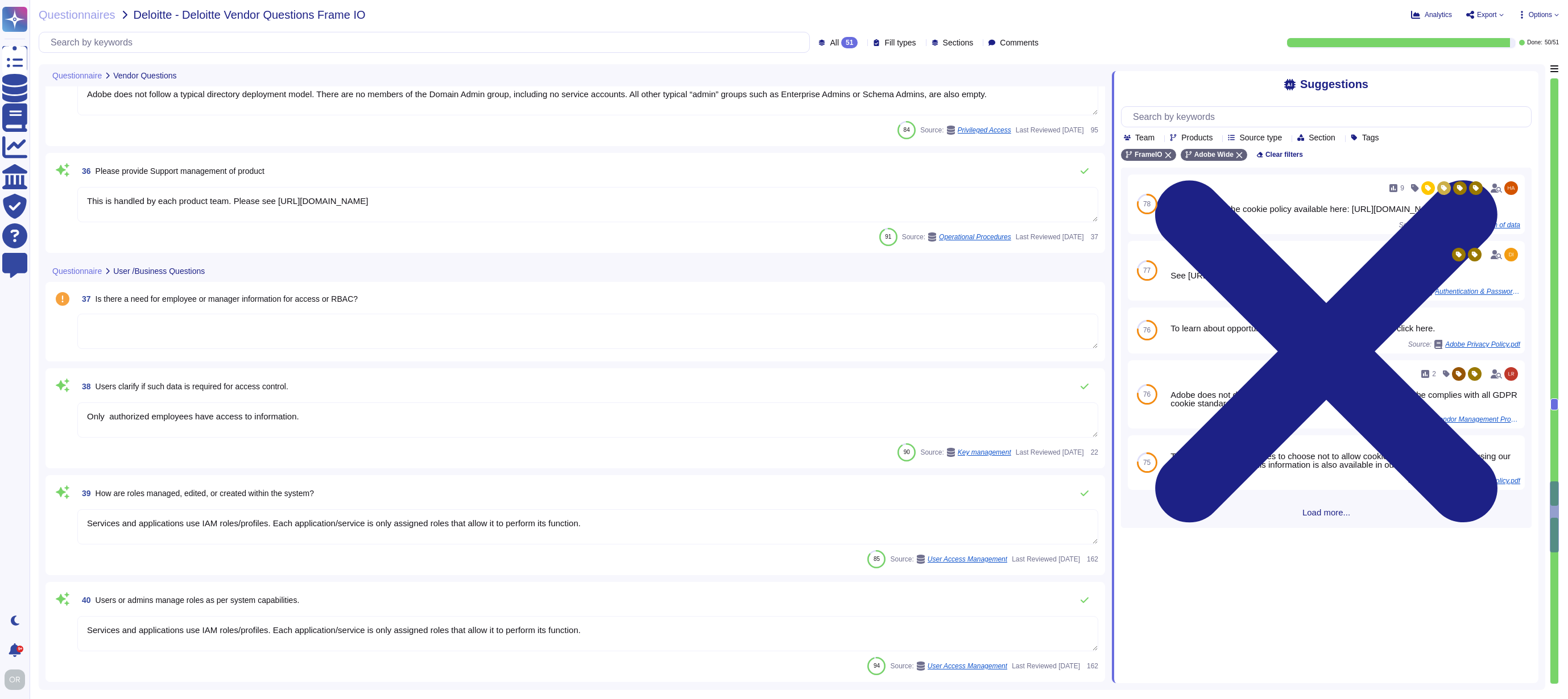
type textarea "Please refer to your products Sales order for terms."
type textarea "Information related to requirements and trust level for customer's access can b…"
type textarea "Customer will decide who gets access by assigning appropriate roles in Adobe Co…"
click at [354, 324] on textarea at bounding box center [587, 332] width 1021 height 35
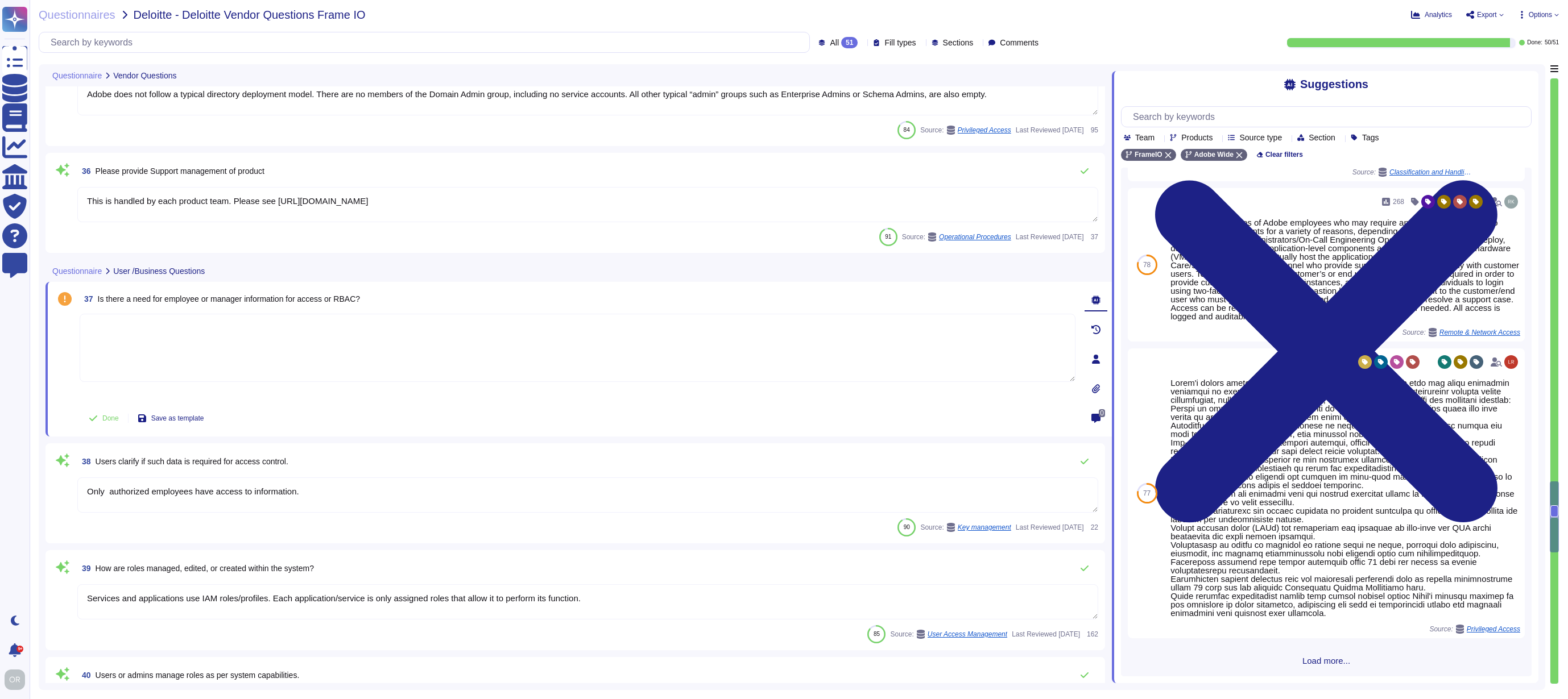
scroll to position [503, 0]
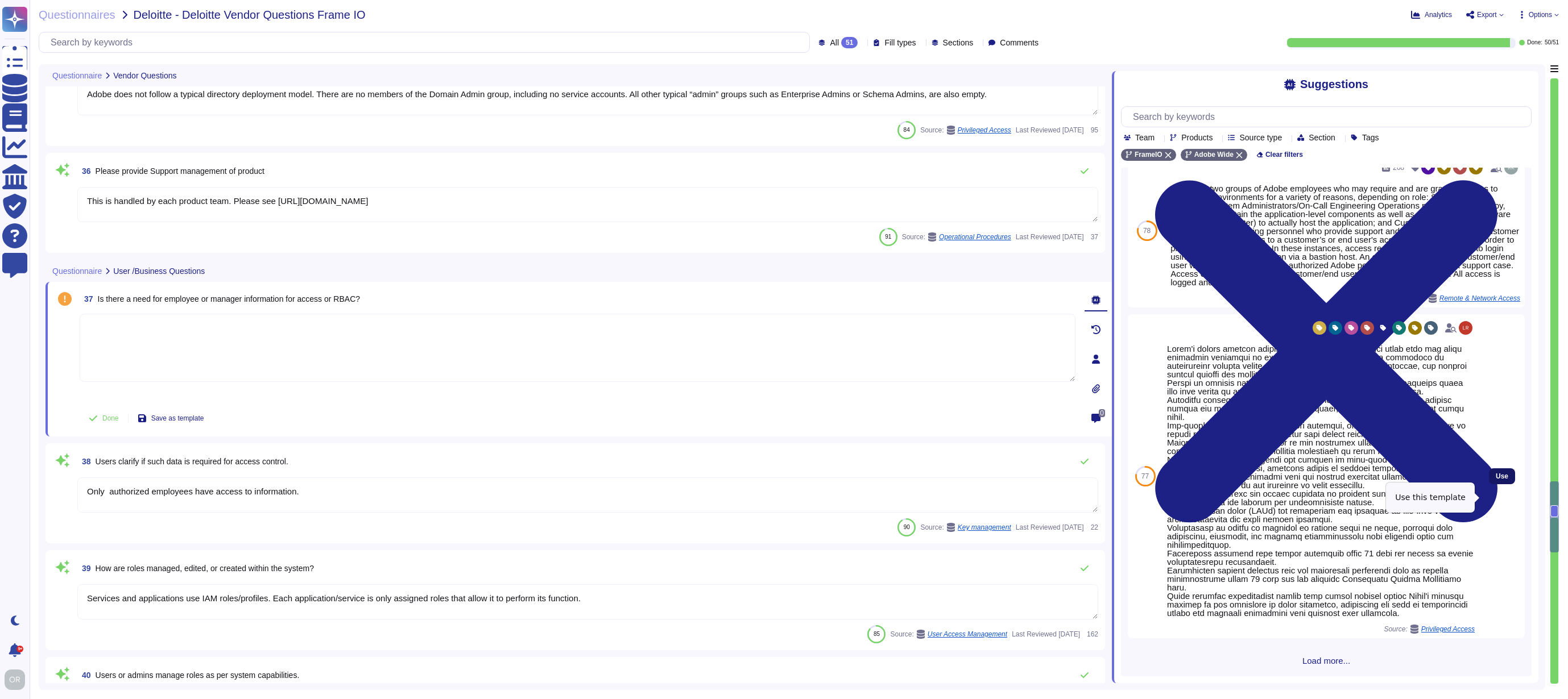
click at [1496, 480] on span "Use" at bounding box center [1502, 476] width 13 height 7
type textarea "Adobe's access control policies and standards ensure that users have the least …"
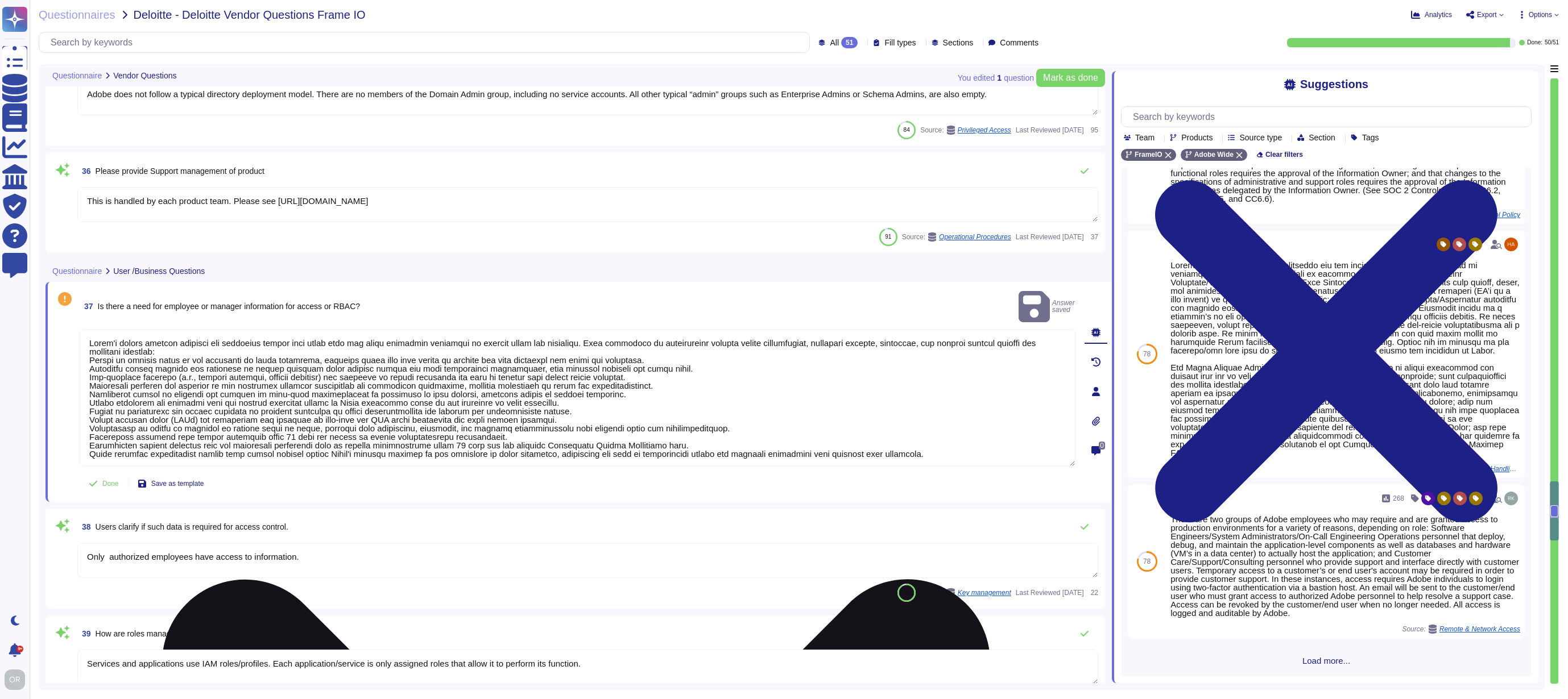
scroll to position [494, 0]
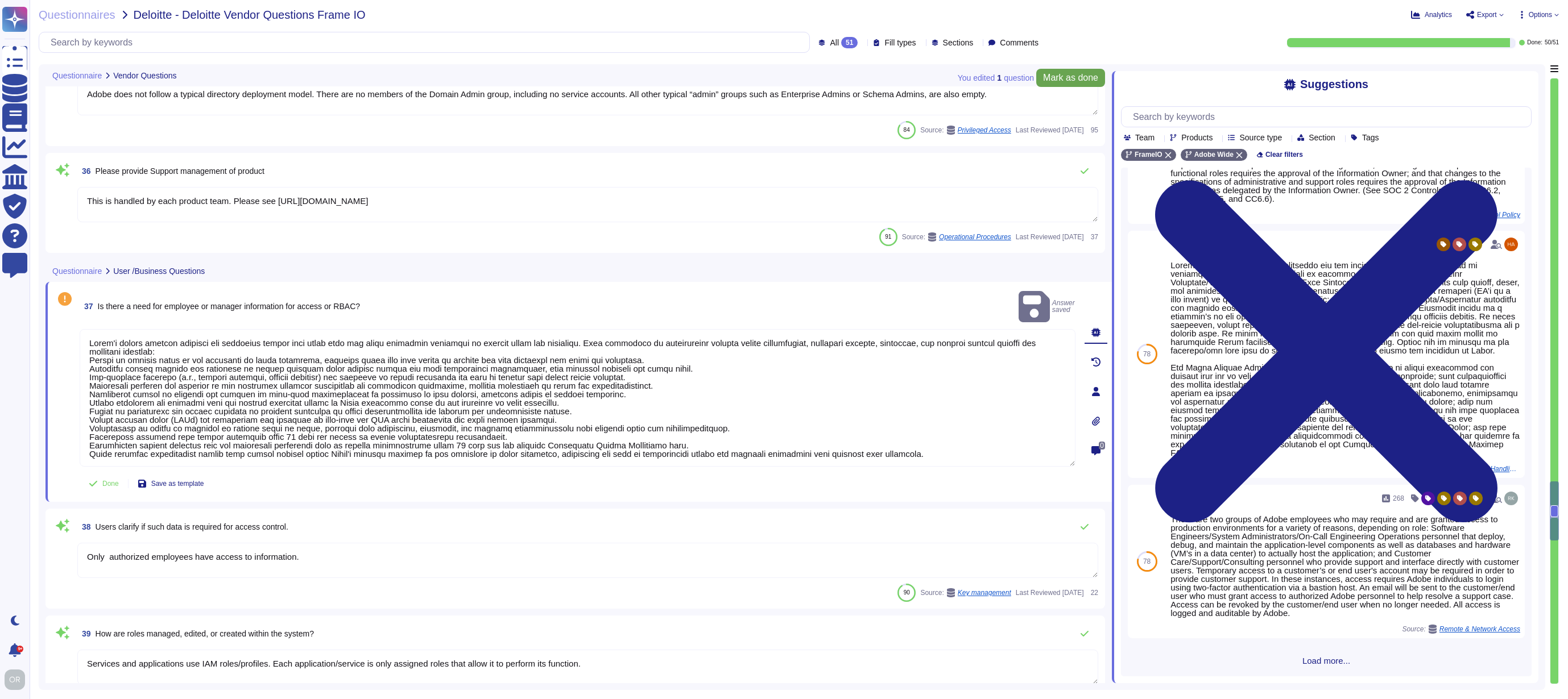
click at [1088, 79] on span "Mark as done" at bounding box center [1071, 78] width 55 height 9
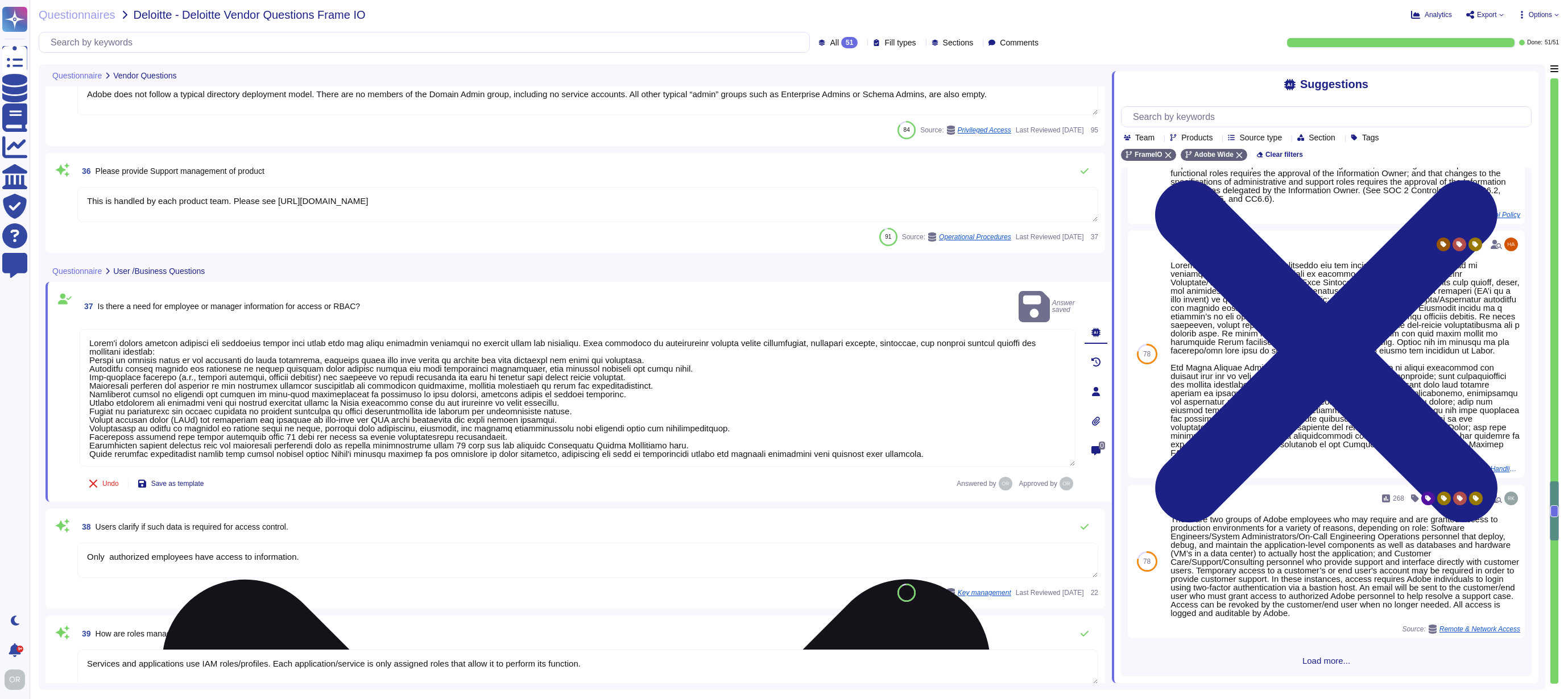
scroll to position [1, 0]
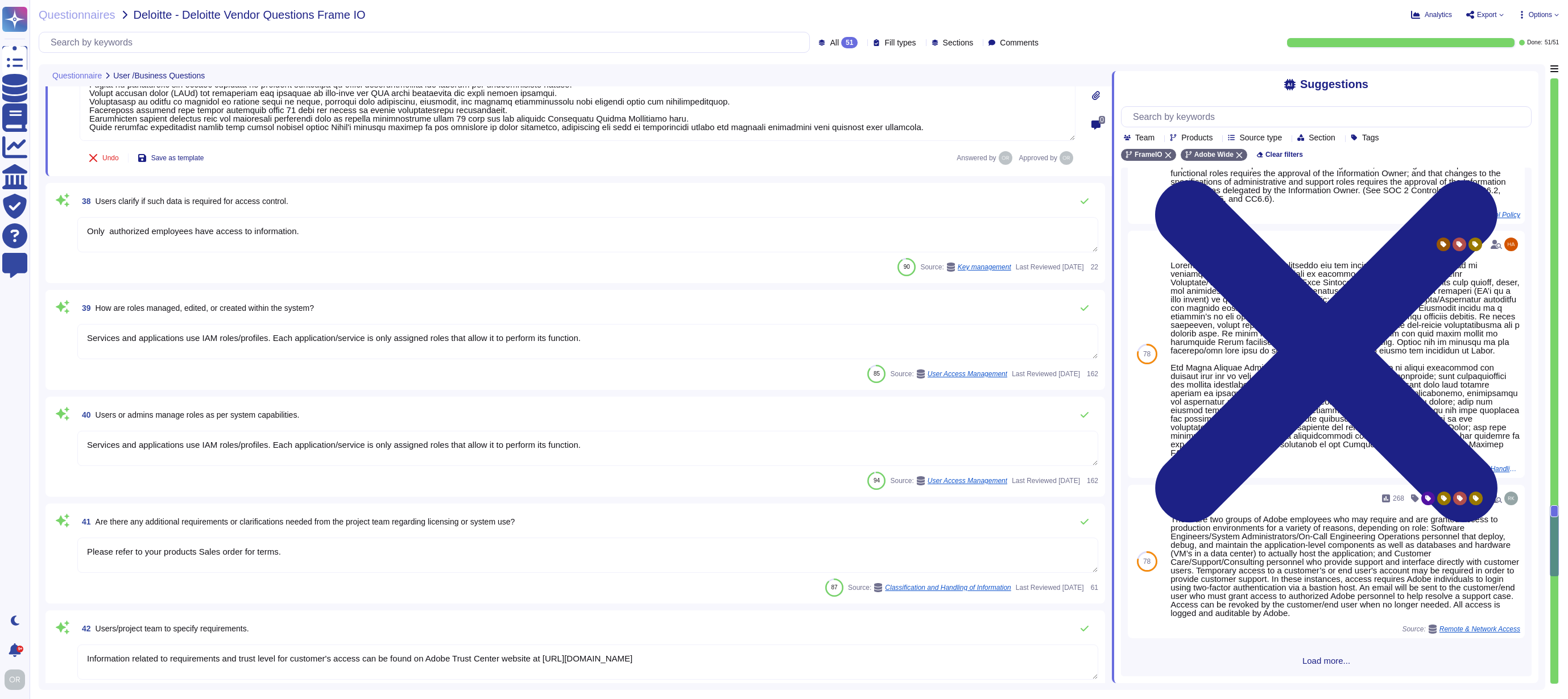
type textarea "Customer will decide who gets access by assigning appropriate roles in Adobe Co…"
type textarea "Can only be done via Admin console, if you have access it is considered standar…"
type textarea "Data retention is defined in the agreements, including all applicable PSLTs (Pr…"
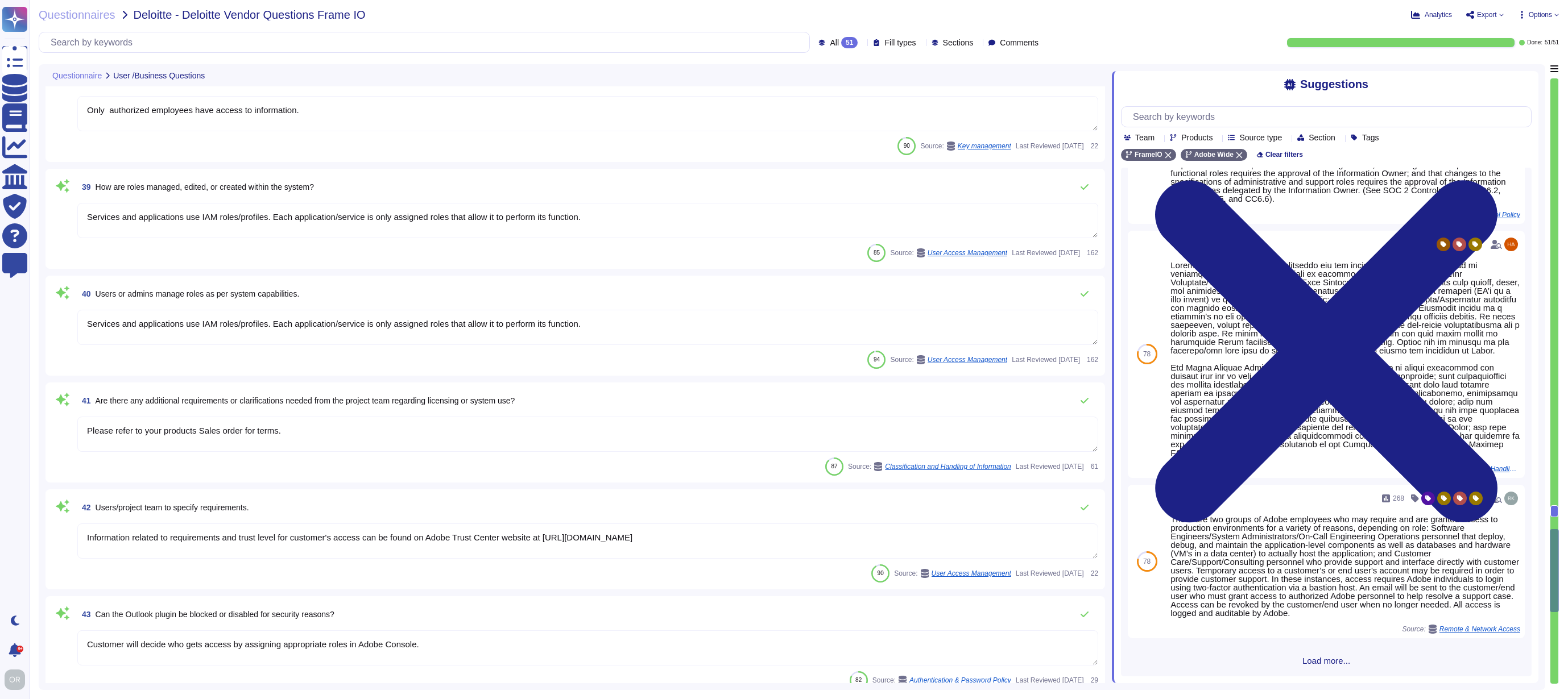
type textarea "Request this document from your Adobe Representative."
type textarea "Adobe customers tend to seek support in a variety of ways, for example by phone…"
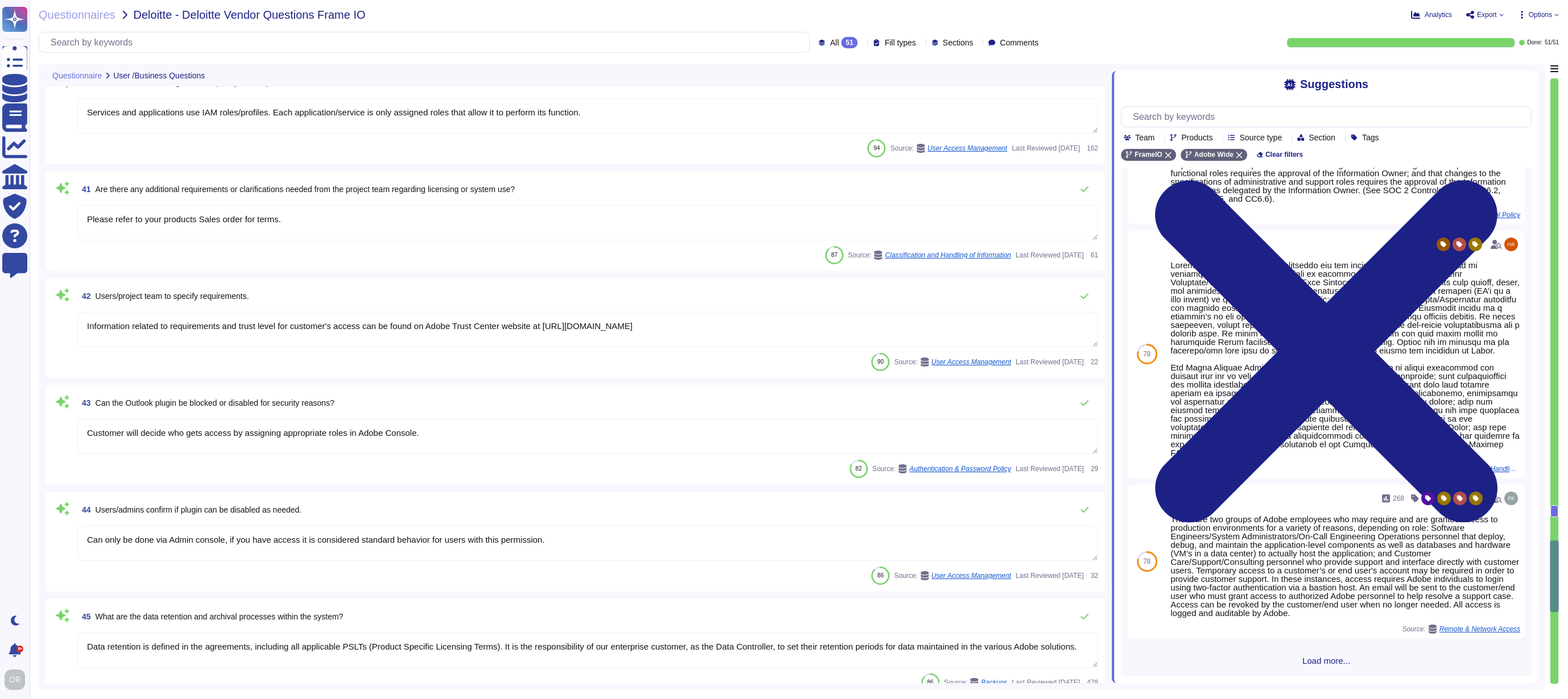
type textarea "There are two groups of Adobe employees who may require and are granted access …"
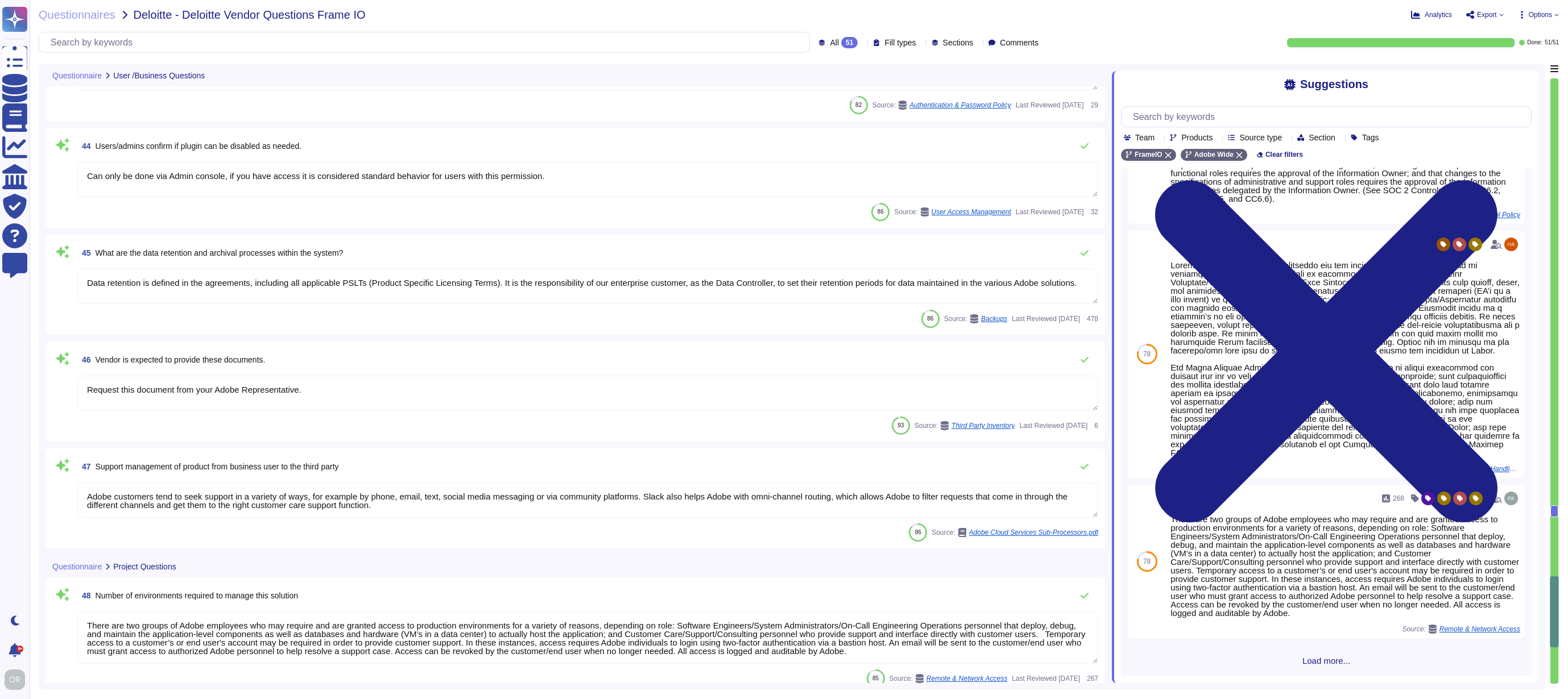
type textarea "Not Applicable"
type textarea "Please refer to the cookie policy available here: https://www.adobe.com/privacy…"
type textarea "The team documents any findings and reviews the vendor’s management response to…"
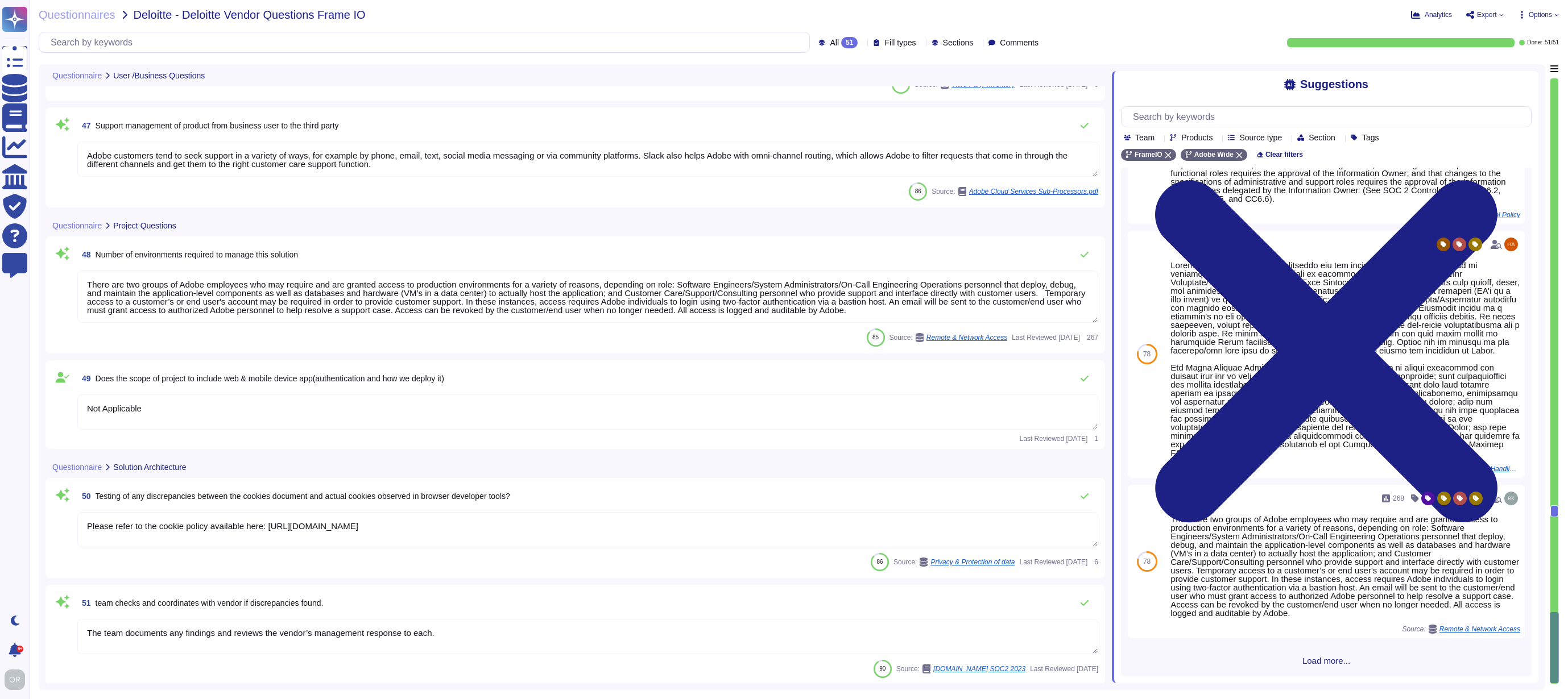
scroll to position [5226, 0]
click at [1496, 15] on span "Export" at bounding box center [1485, 15] width 38 height 9
click at [1507, 69] on p "Download" at bounding box center [1527, 83] width 40 height 28
